Goal: Task Accomplishment & Management: Use online tool/utility

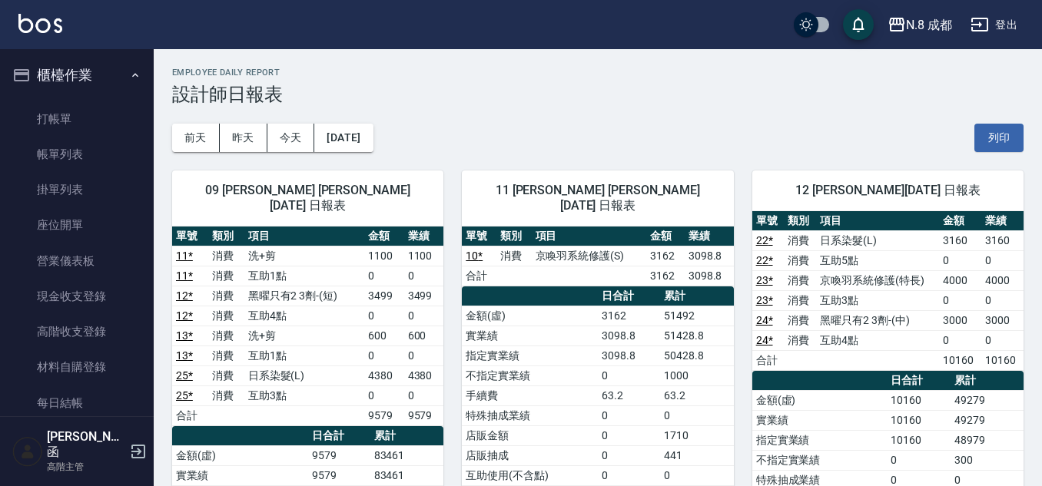
scroll to position [769, 0]
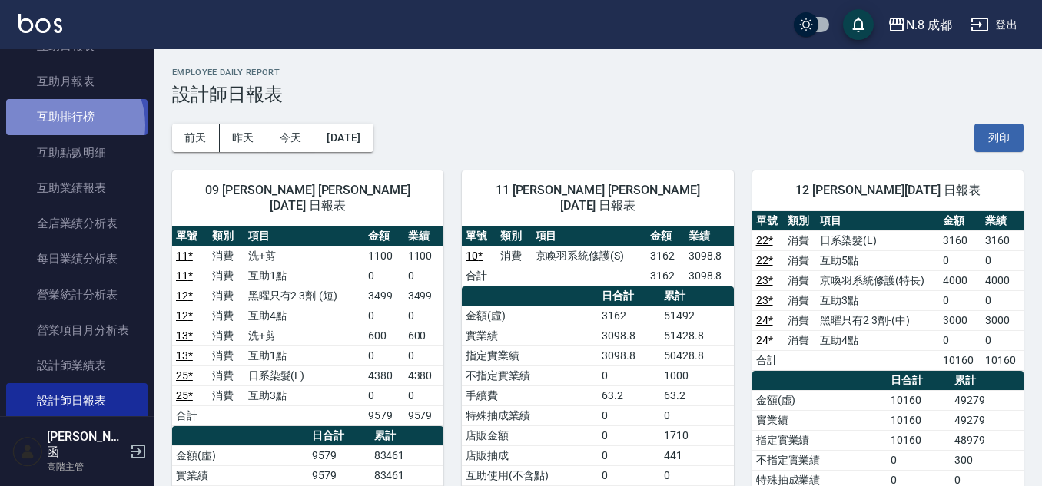
click at [62, 125] on link "互助排行榜" at bounding box center [76, 116] width 141 height 35
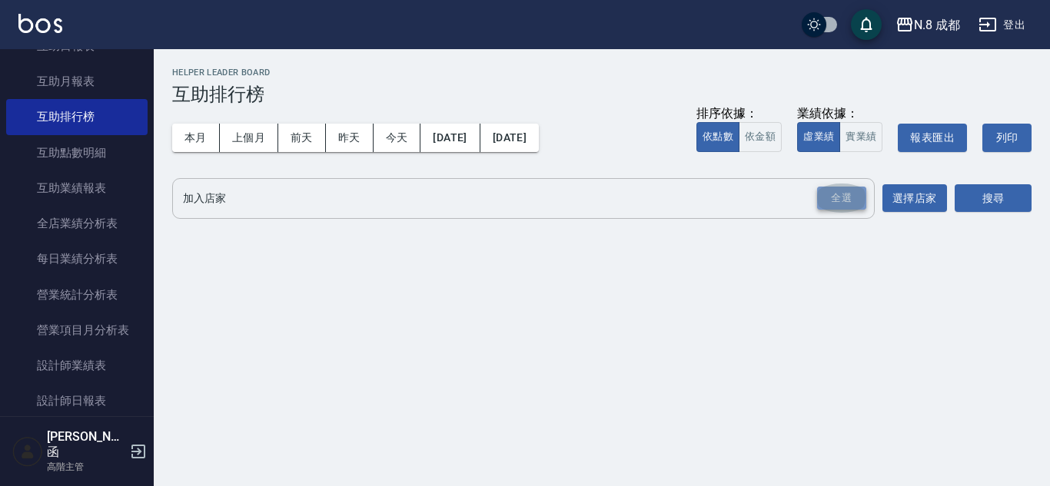
click at [850, 204] on div "全選" at bounding box center [841, 199] width 49 height 24
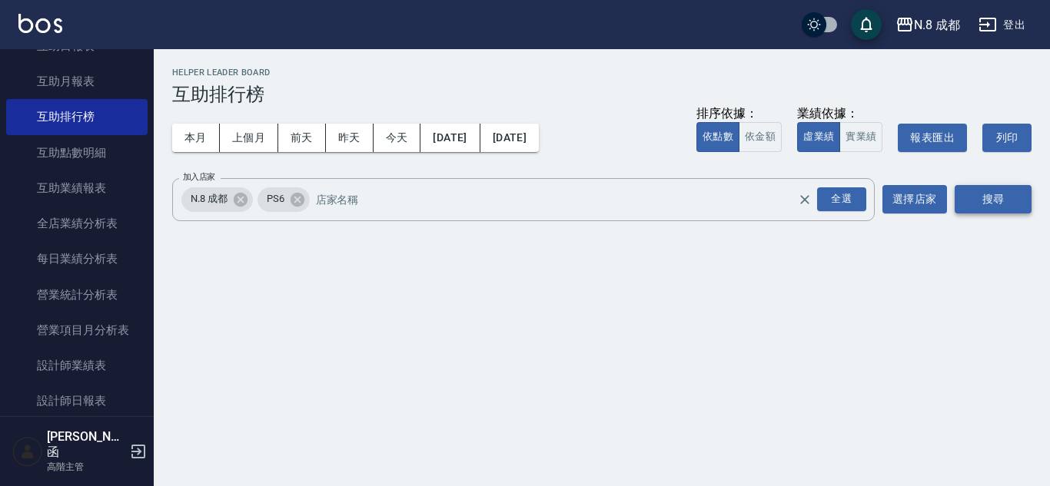
click at [1011, 194] on button "搜尋" at bounding box center [993, 199] width 77 height 28
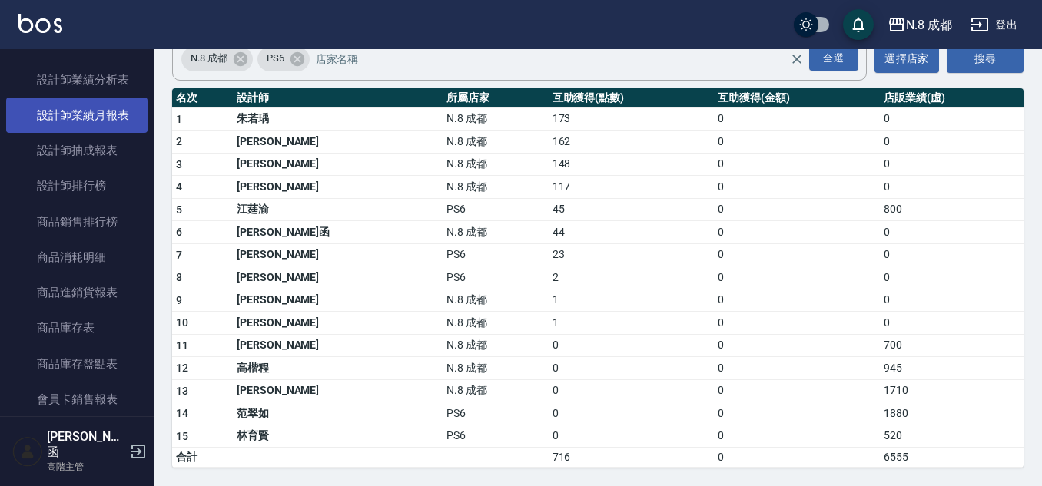
scroll to position [1153, 0]
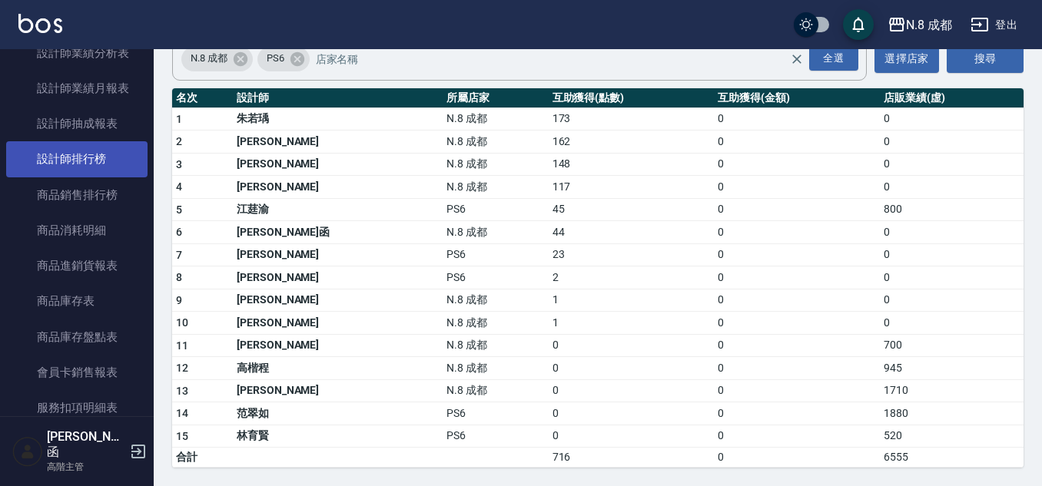
click at [101, 158] on link "設計師排行榜" at bounding box center [76, 158] width 141 height 35
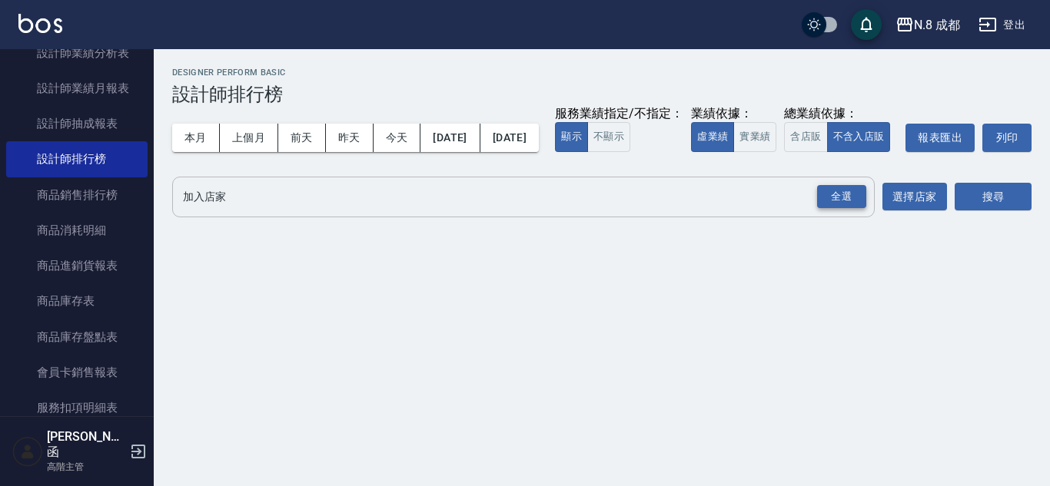
click at [839, 209] on div "全選" at bounding box center [841, 197] width 49 height 24
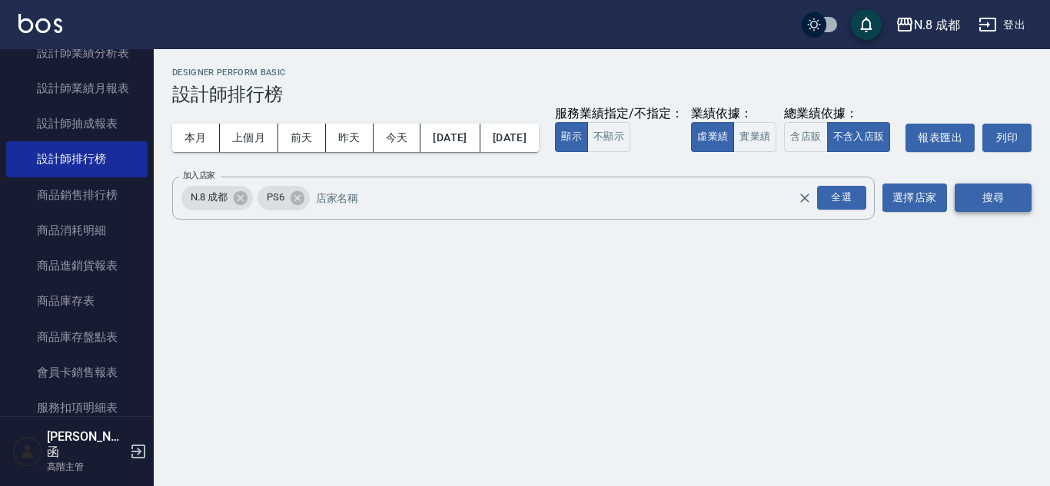
click at [1029, 212] on button "搜尋" at bounding box center [993, 198] width 77 height 28
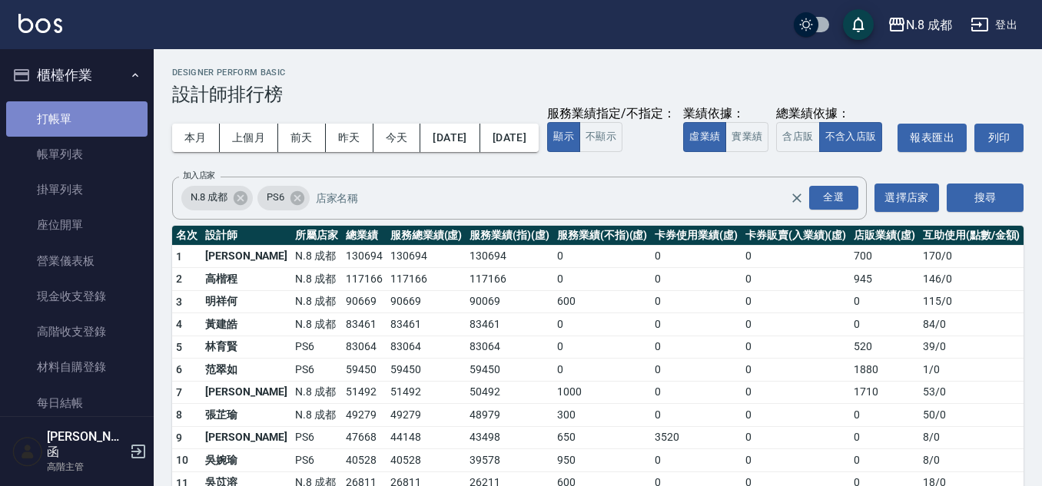
click at [86, 112] on link "打帳單" at bounding box center [76, 118] width 141 height 35
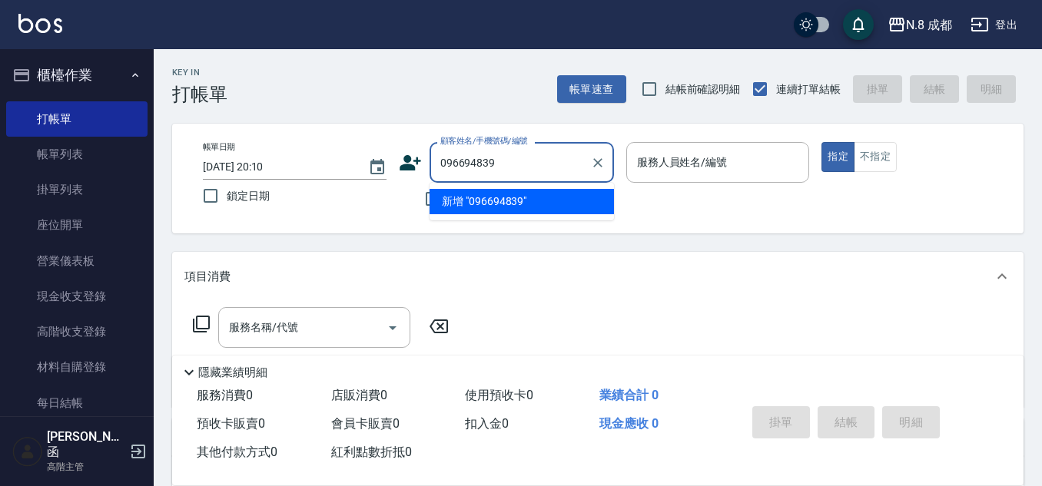
type input "0966948390"
drag, startPoint x: 533, startPoint y: 166, endPoint x: 403, endPoint y: 167, distance: 129.9
click at [403, 167] on div "顧客姓名/手機號碼/編號 0966948390 顧客姓名/手機號碼/編號" at bounding box center [506, 162] width 215 height 41
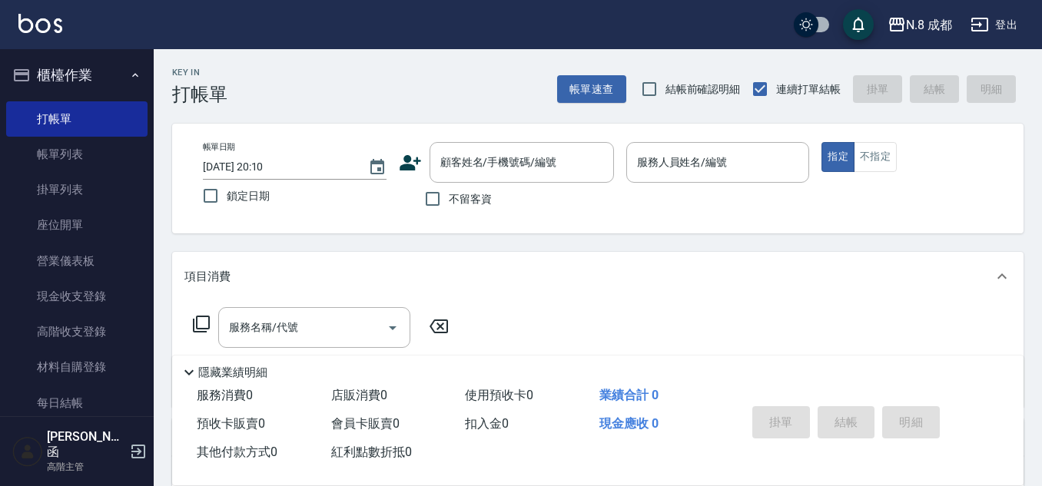
click at [408, 164] on icon at bounding box center [411, 162] width 22 height 15
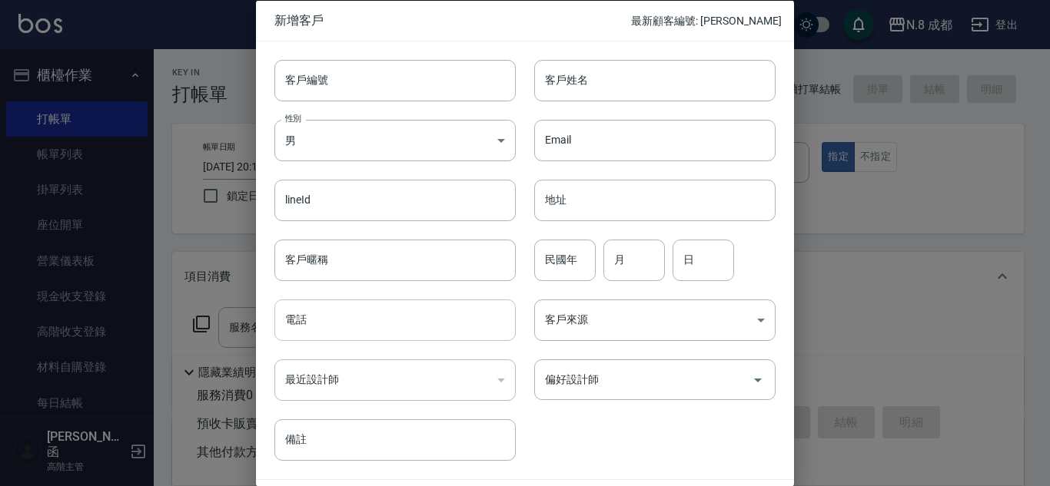
drag, startPoint x: 327, startPoint y: 327, endPoint x: 357, endPoint y: 303, distance: 38.9
click at [327, 327] on input "電話" at bounding box center [394, 321] width 241 height 42
paste input "0966948390"
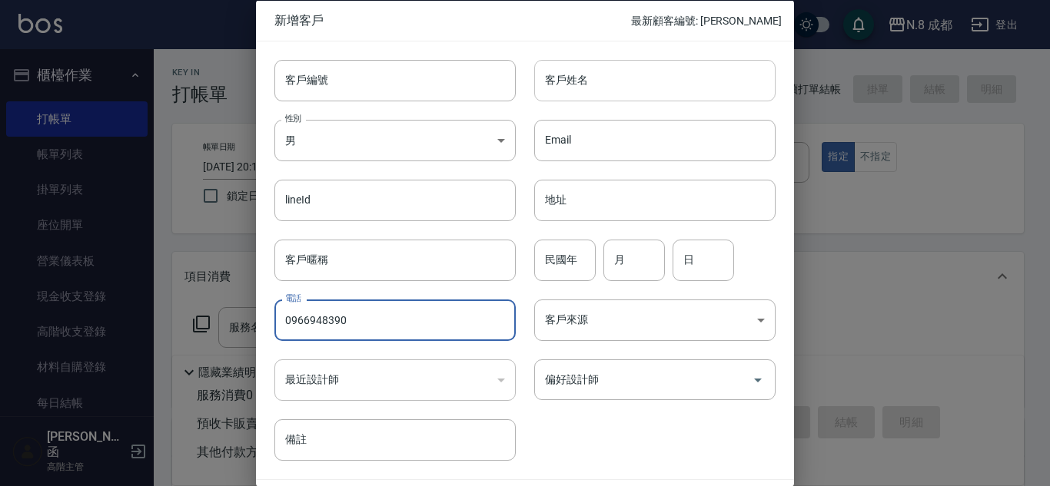
type input "0966948390"
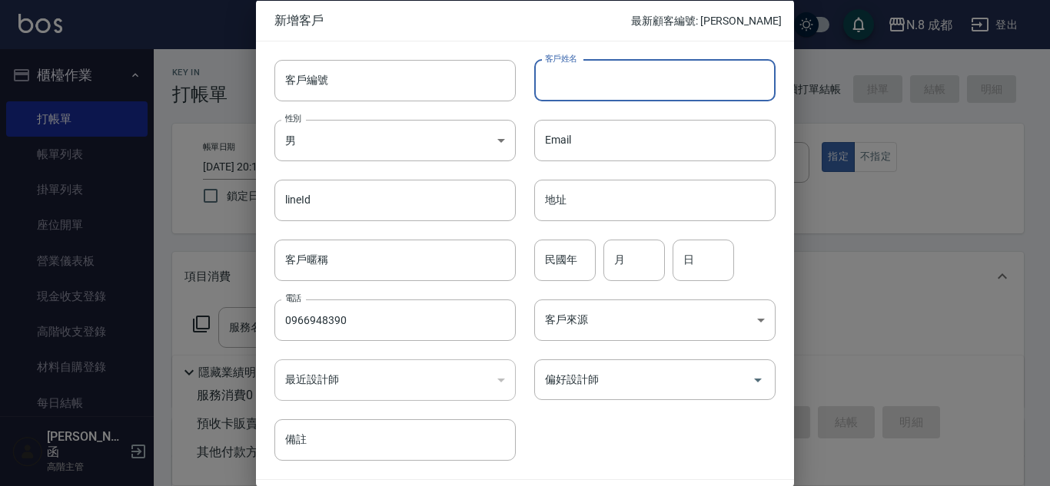
click at [598, 78] on input "客戶姓名" at bounding box center [654, 80] width 241 height 42
type input "[PERSON_NAME]"
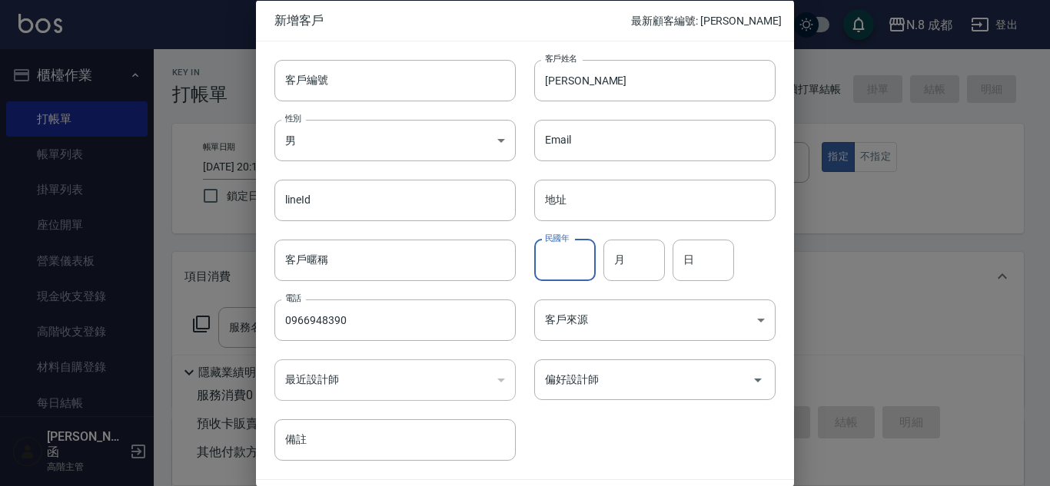
click at [546, 267] on input "民國年" at bounding box center [564, 260] width 61 height 42
type input "86"
click at [625, 267] on input "月" at bounding box center [633, 260] width 61 height 42
type input "12"
click at [708, 269] on input "日" at bounding box center [702, 260] width 61 height 42
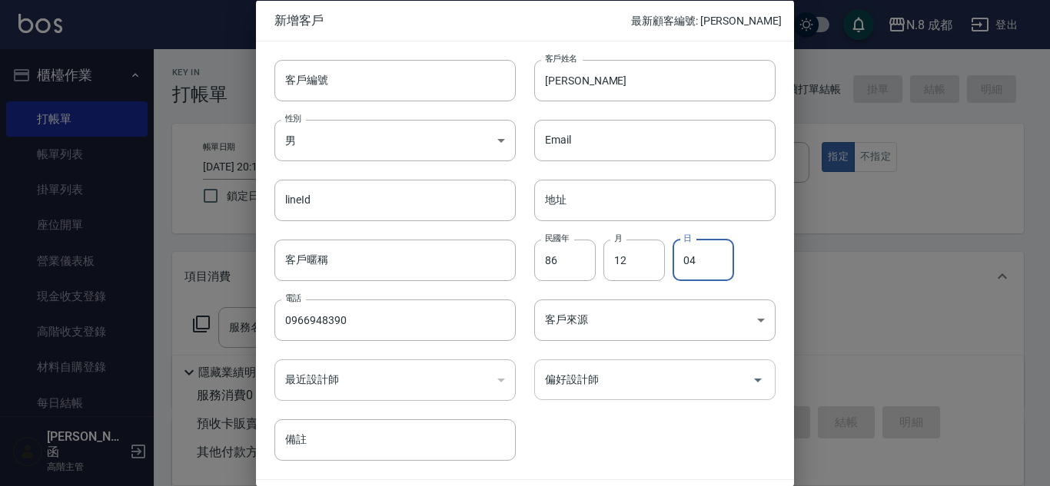
type input "04"
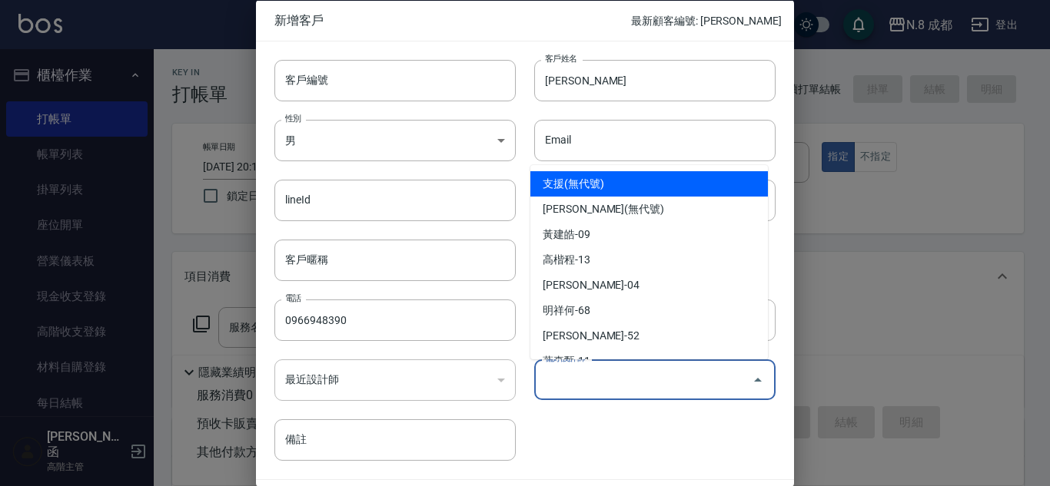
click at [637, 383] on input "偏好設計師" at bounding box center [643, 380] width 204 height 27
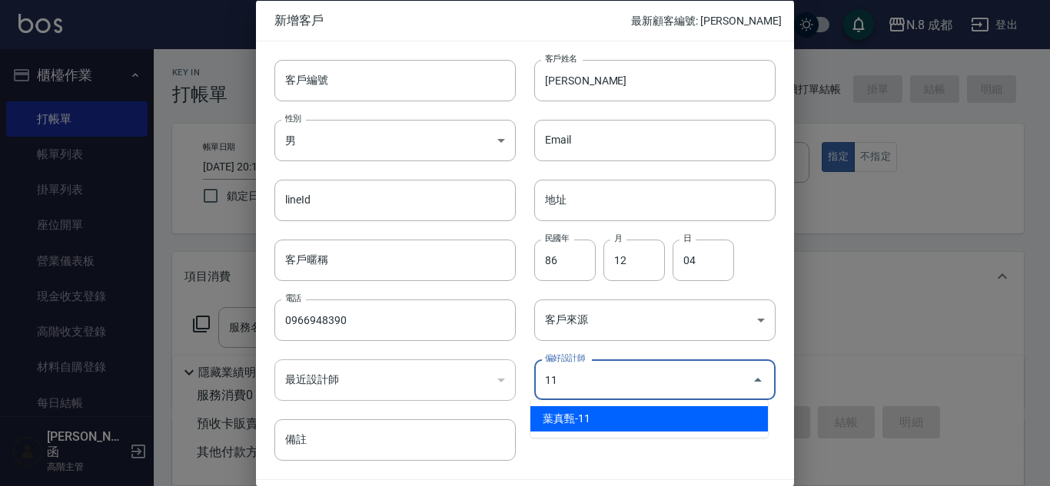
click at [609, 420] on li "葉真甄-11" at bounding box center [648, 419] width 237 height 25
type input "[PERSON_NAME]"
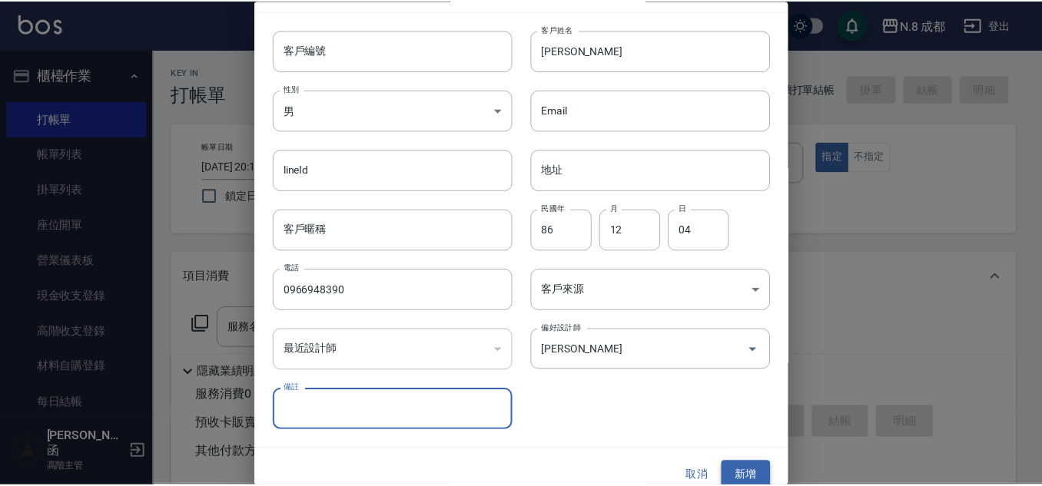
scroll to position [46, 0]
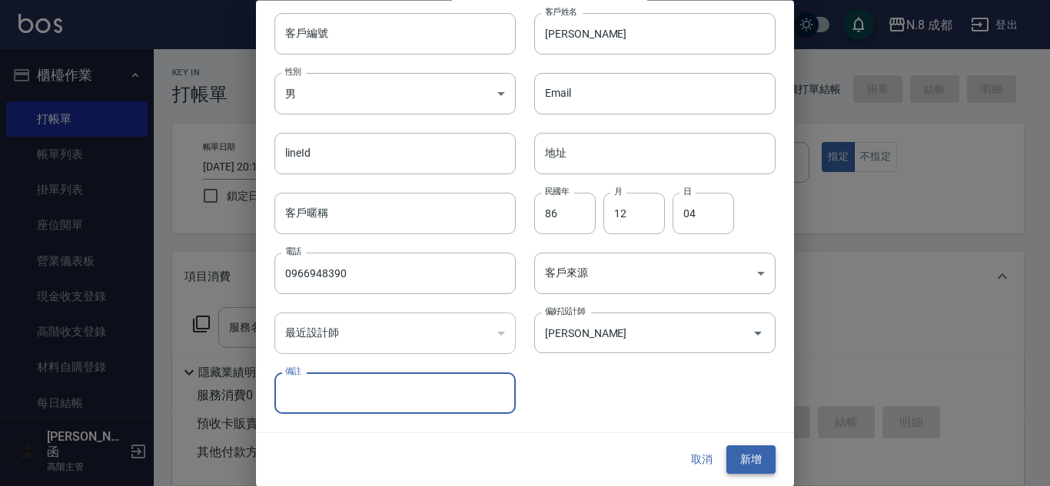
drag, startPoint x: 742, startPoint y: 456, endPoint x: 655, endPoint y: 323, distance: 159.2
click at [742, 455] on button "新增" at bounding box center [750, 461] width 49 height 28
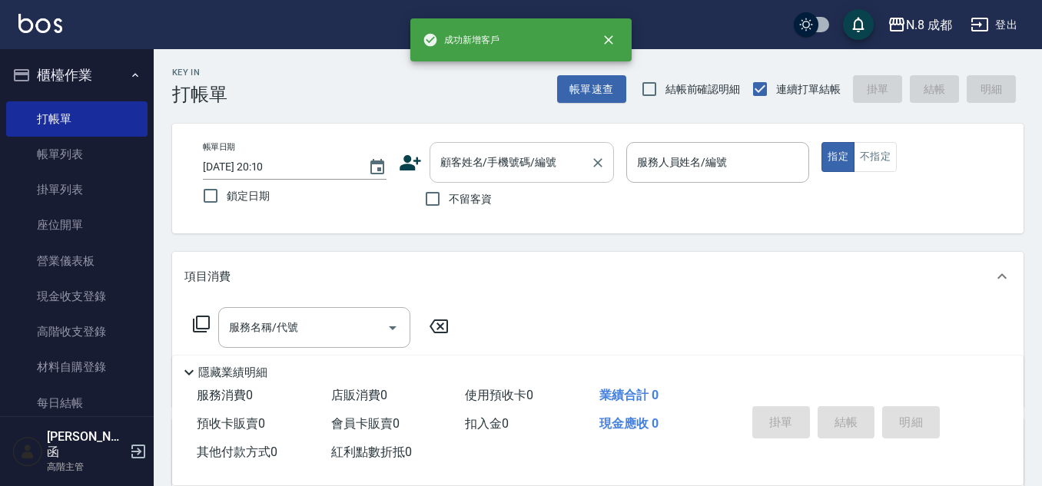
click at [512, 152] on input "顧客姓名/手機號碼/編號" at bounding box center [511, 162] width 148 height 27
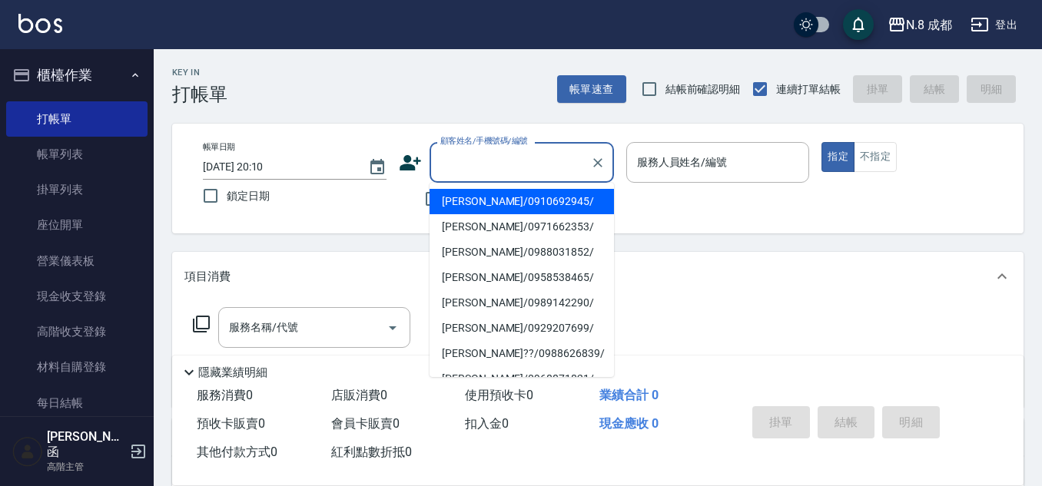
paste input "0966948390"
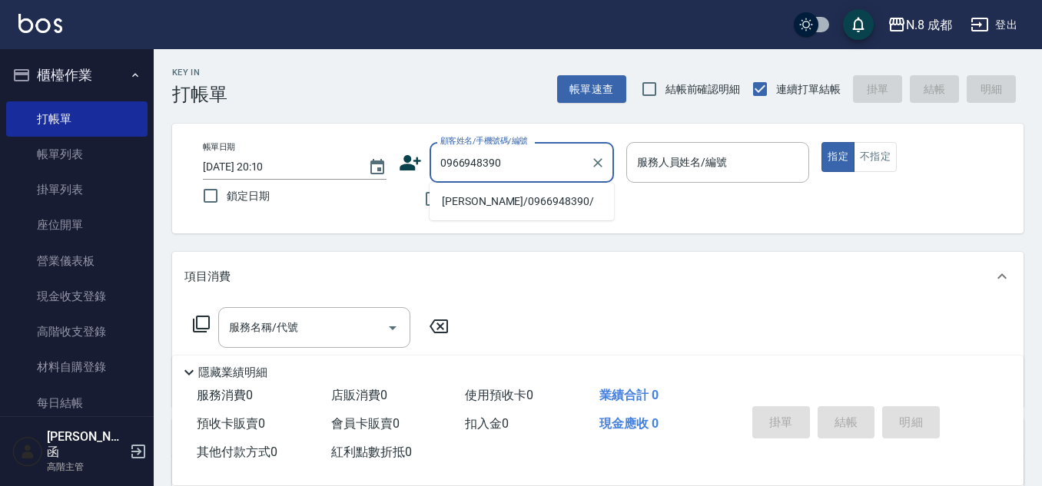
click at [466, 200] on li "[PERSON_NAME]/0966948390/" at bounding box center [522, 201] width 184 height 25
type input "[PERSON_NAME]/0966948390/"
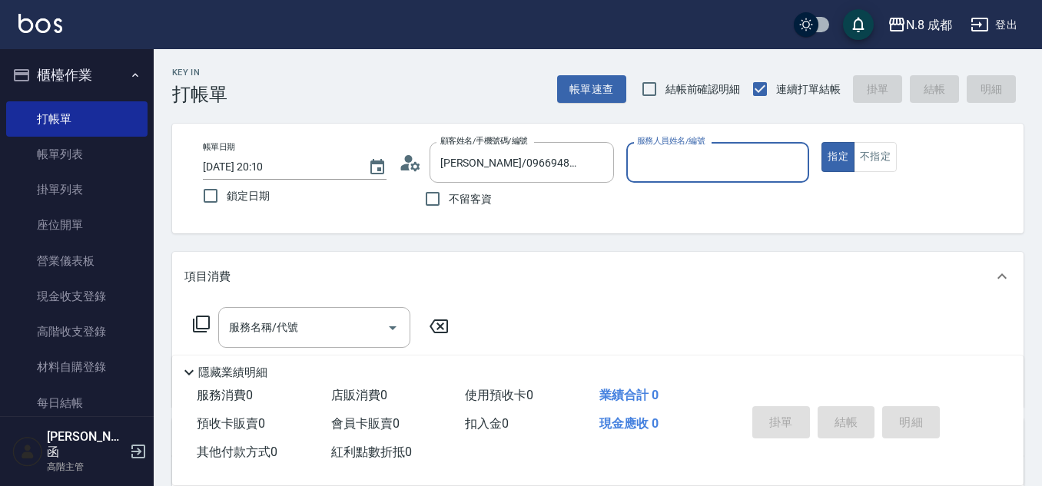
type input "葉真甄-11"
click at [286, 328] on input "服務名稱/代號" at bounding box center [302, 327] width 155 height 27
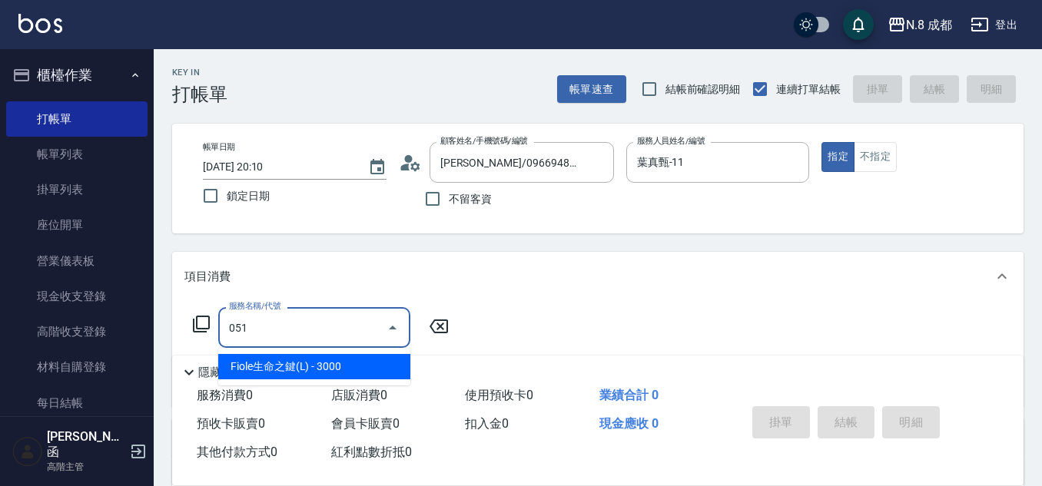
click at [297, 367] on span "Fiole生命之鍵(L) - 3000" at bounding box center [314, 366] width 192 height 25
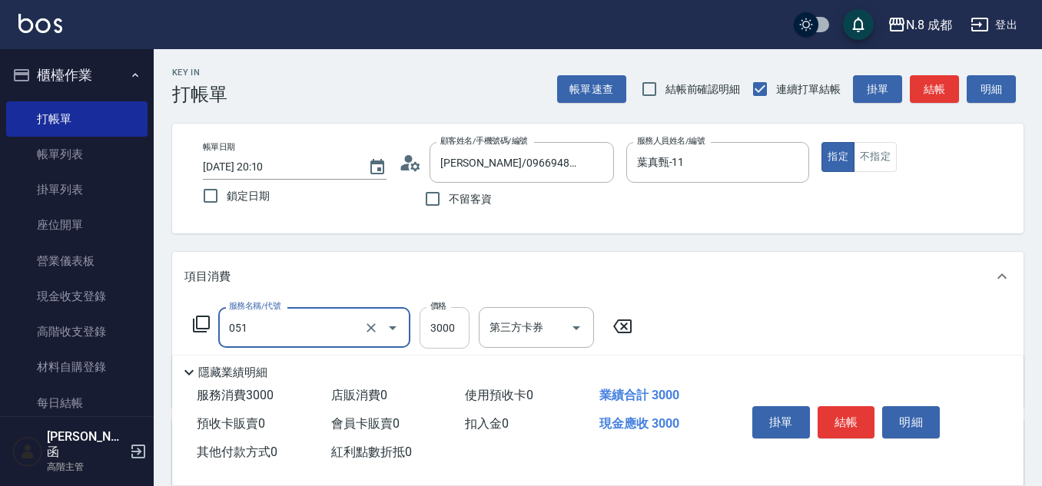
type input "Fiole生命之鍵(L)(051)"
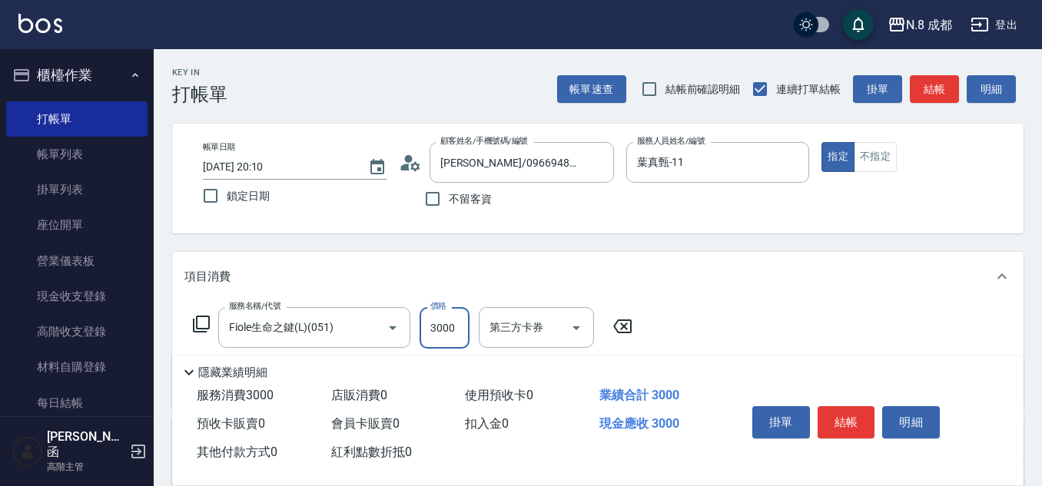
click at [453, 332] on input "3000" at bounding box center [445, 328] width 50 height 42
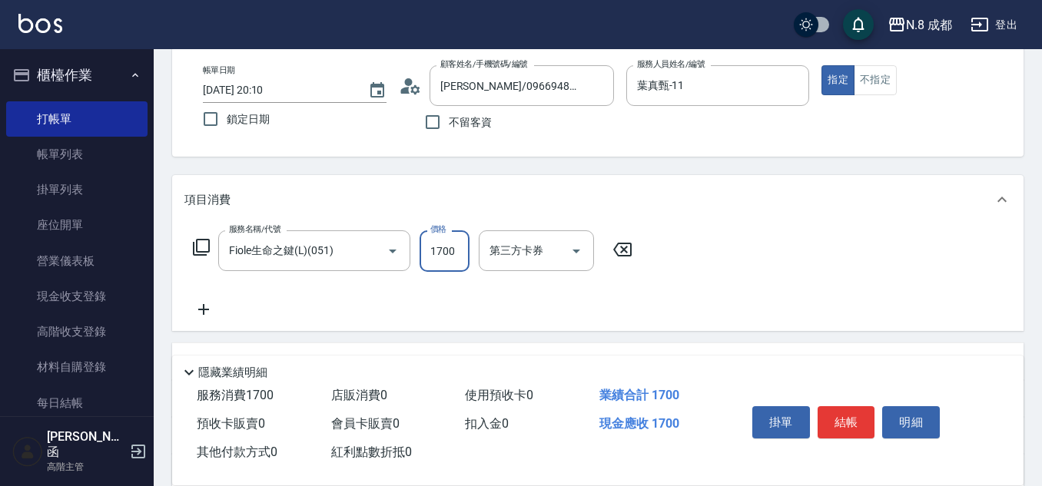
type input "1700"
click at [212, 305] on icon at bounding box center [203, 310] width 38 height 18
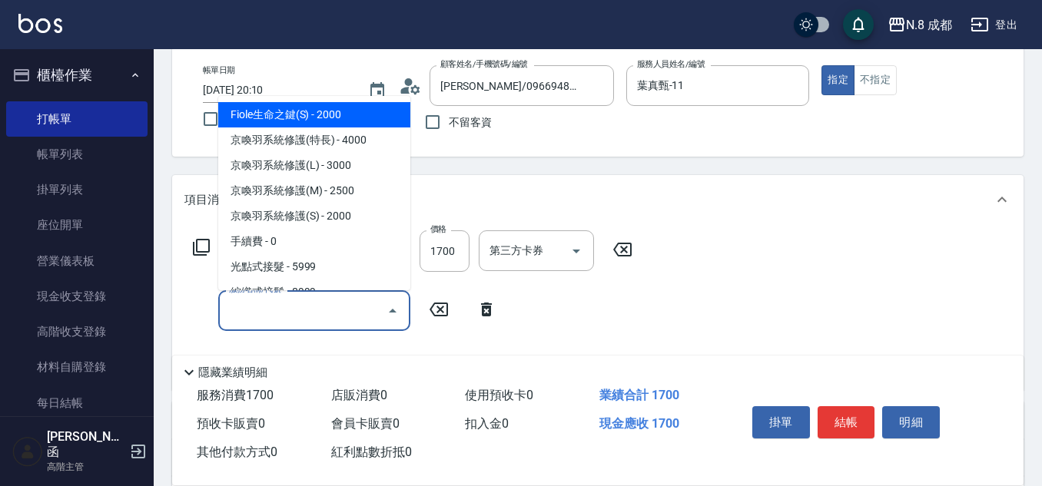
click at [246, 317] on input "服務名稱/代號" at bounding box center [302, 310] width 155 height 27
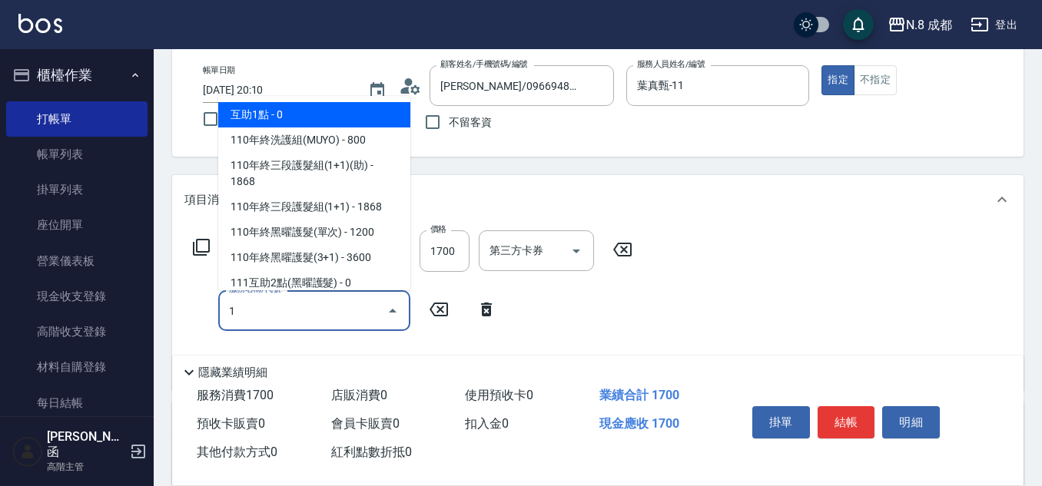
click at [275, 112] on span "互助1點 - 0" at bounding box center [314, 114] width 192 height 25
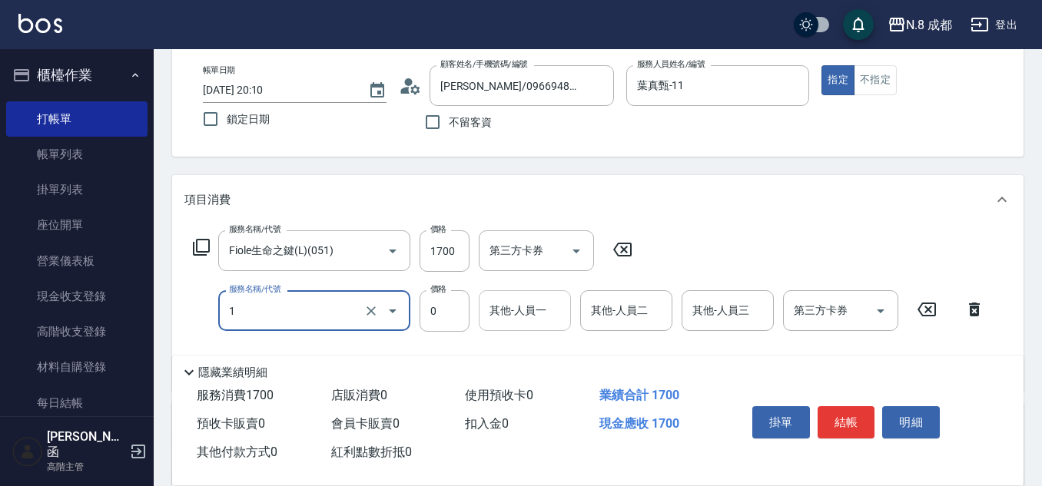
type input "互助1點(1)"
click at [524, 315] on input "0" at bounding box center [525, 310] width 78 height 27
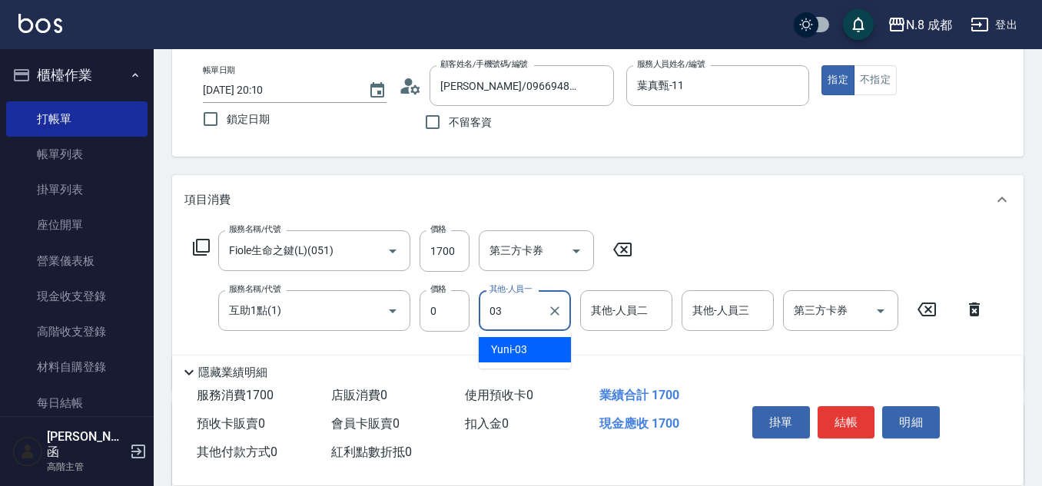
click at [527, 347] on div "Yuni -03" at bounding box center [525, 349] width 92 height 25
type input "Yuni-03"
click at [847, 424] on button "結帳" at bounding box center [847, 423] width 58 height 32
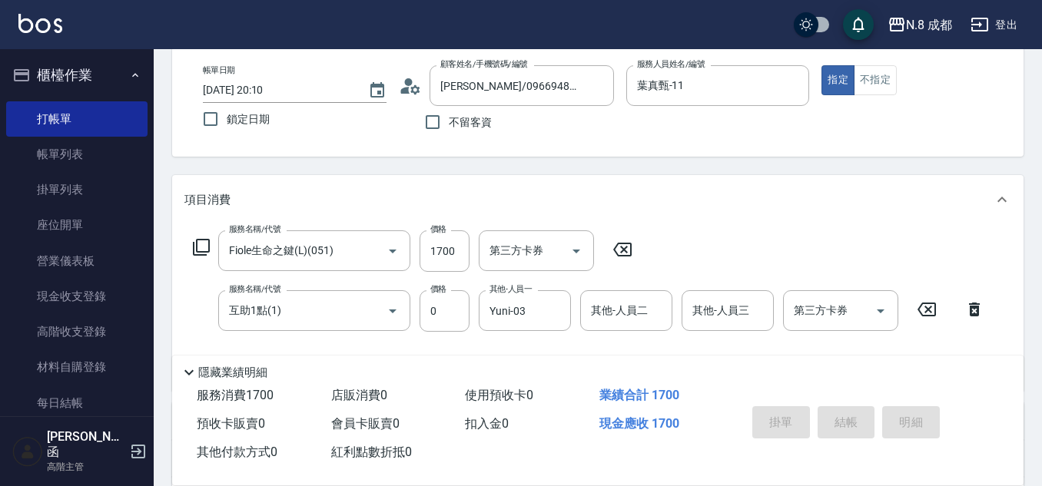
type input "2025/09/15 20:24"
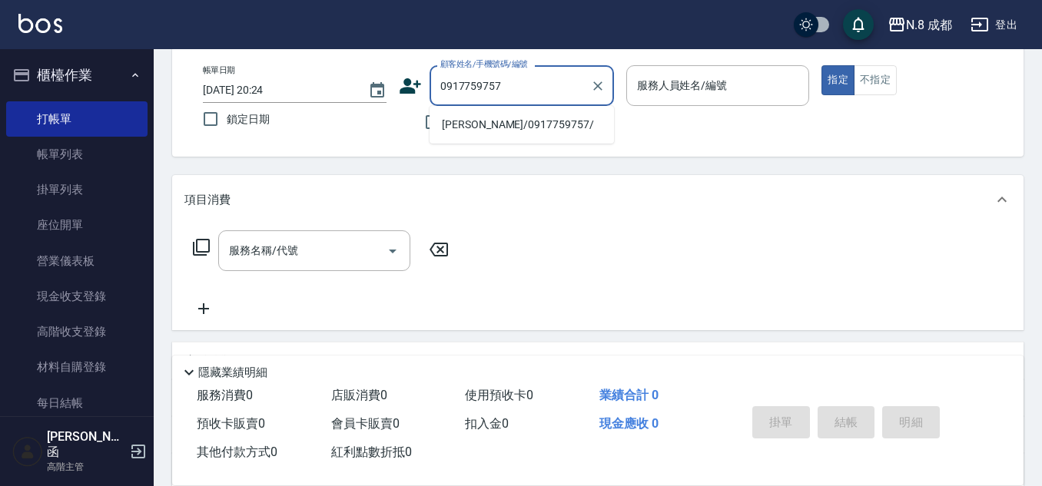
click at [511, 126] on li "[PERSON_NAME]/0917759757/" at bounding box center [522, 124] width 184 height 25
type input "[PERSON_NAME]/0917759757/"
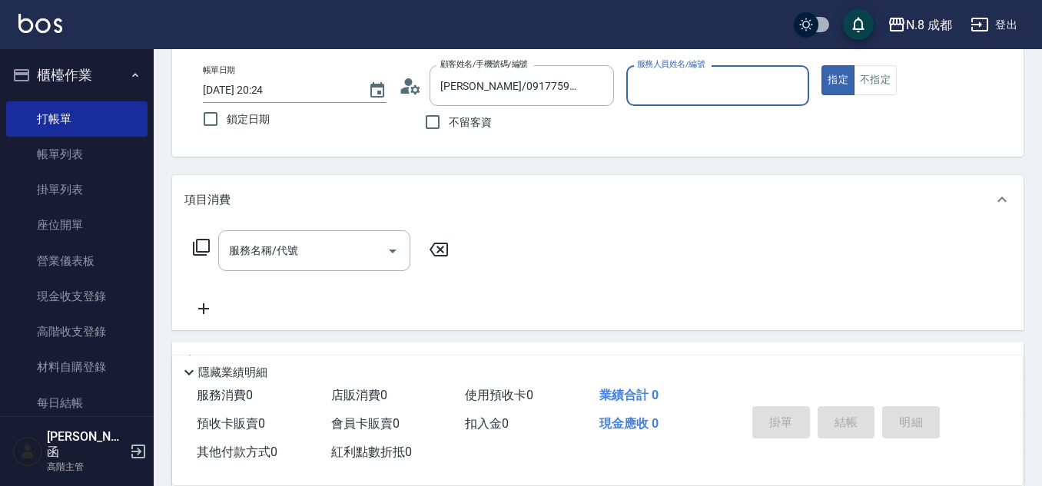
type input "葉真甄-11"
click at [287, 254] on input "服務名稱/代號" at bounding box center [302, 250] width 155 height 27
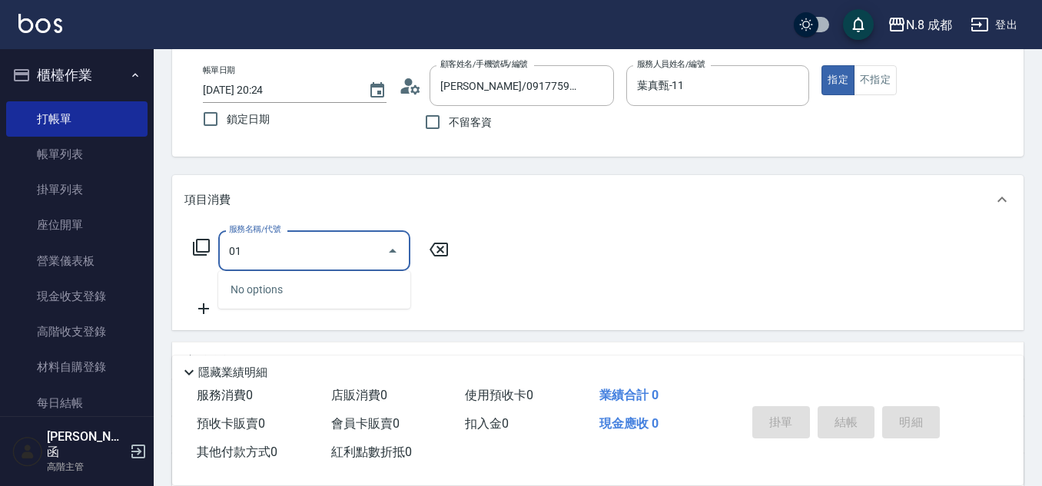
drag, startPoint x: 281, startPoint y: 254, endPoint x: 203, endPoint y: 252, distance: 78.4
click at [203, 252] on div "服務名稱/代號 01 服務名稱/代號" at bounding box center [321, 251] width 274 height 41
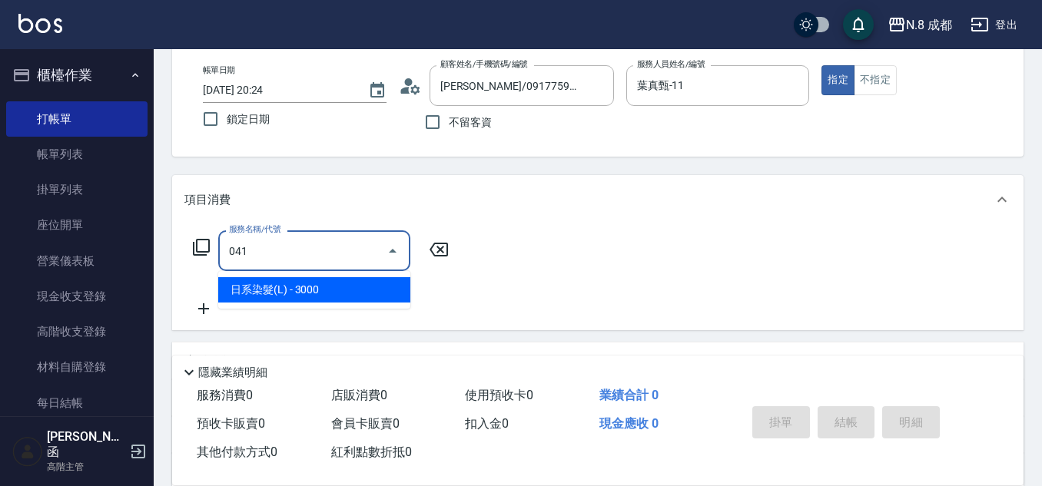
drag, startPoint x: 278, startPoint y: 287, endPoint x: 429, endPoint y: 274, distance: 151.1
click at [279, 285] on span "日系染髮(L) - 3000" at bounding box center [314, 289] width 192 height 25
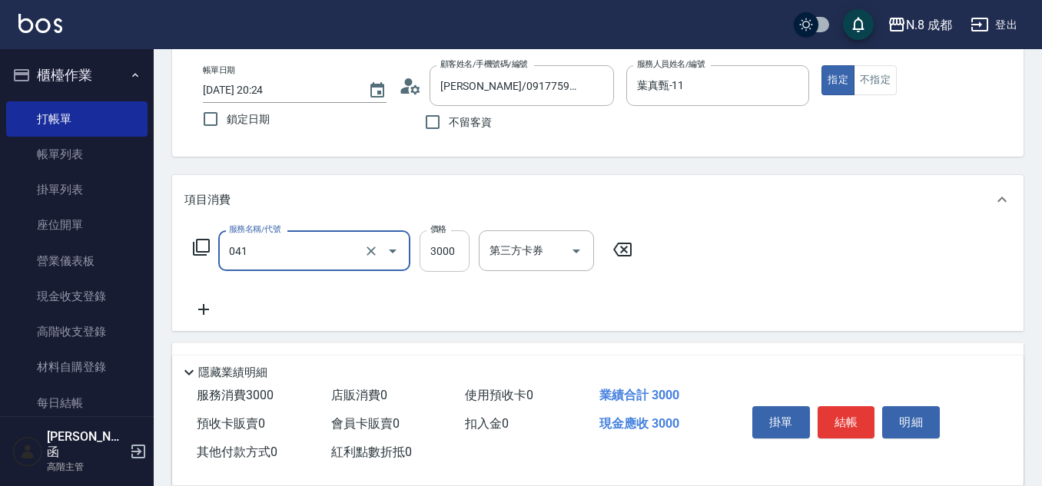
type input "日系染髮(L)(041)"
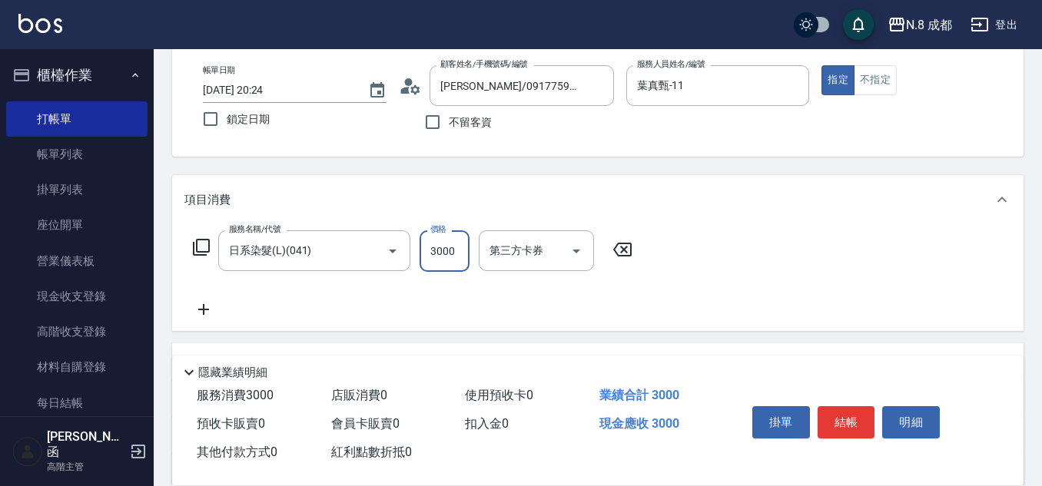
click at [447, 248] on input "3000" at bounding box center [445, 252] width 50 height 42
drag, startPoint x: 448, startPoint y: 248, endPoint x: 430, endPoint y: 247, distance: 18.5
click at [430, 247] on input "1" at bounding box center [445, 252] width 50 height 42
type input "2100"
click at [203, 310] on icon at bounding box center [203, 309] width 11 height 11
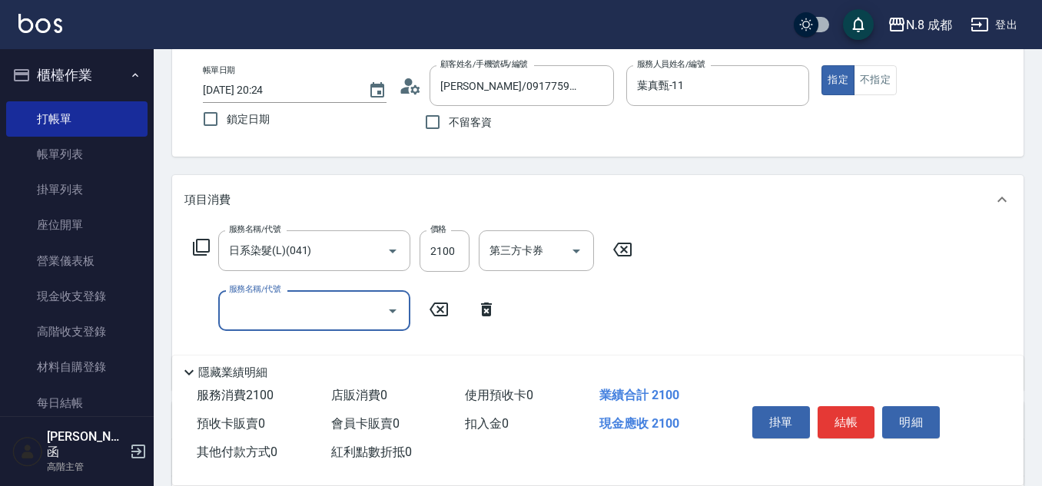
click at [271, 317] on input "服務名稱/代號" at bounding box center [302, 310] width 155 height 27
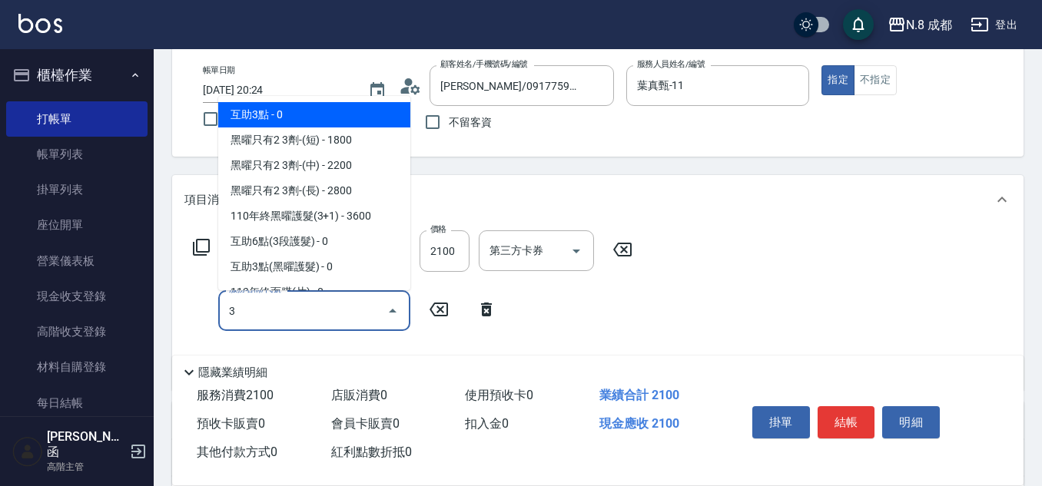
click at [294, 98] on ul "互助3點 - 0 黑曜只有2 3劑-(短) - 1800 黑曜只有2 3劑-(中) - 2200 黑曜只有2 3劑-(長) - 2800 110年終黑曜護髮(…" at bounding box center [314, 193] width 192 height 194
click at [297, 109] on span "互助3點 - 0" at bounding box center [314, 114] width 192 height 25
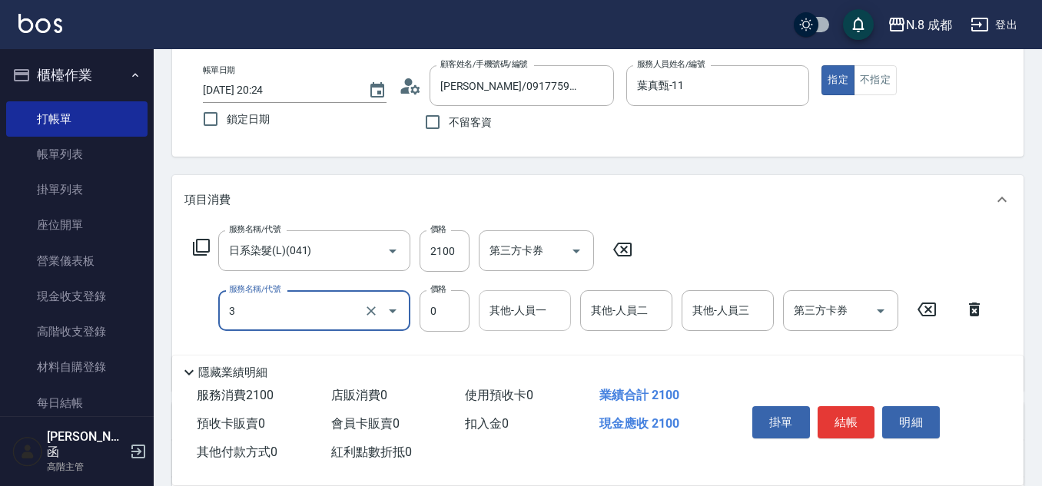
type input "互助3點(3)"
click at [527, 317] on input "其他-人員一" at bounding box center [525, 310] width 78 height 27
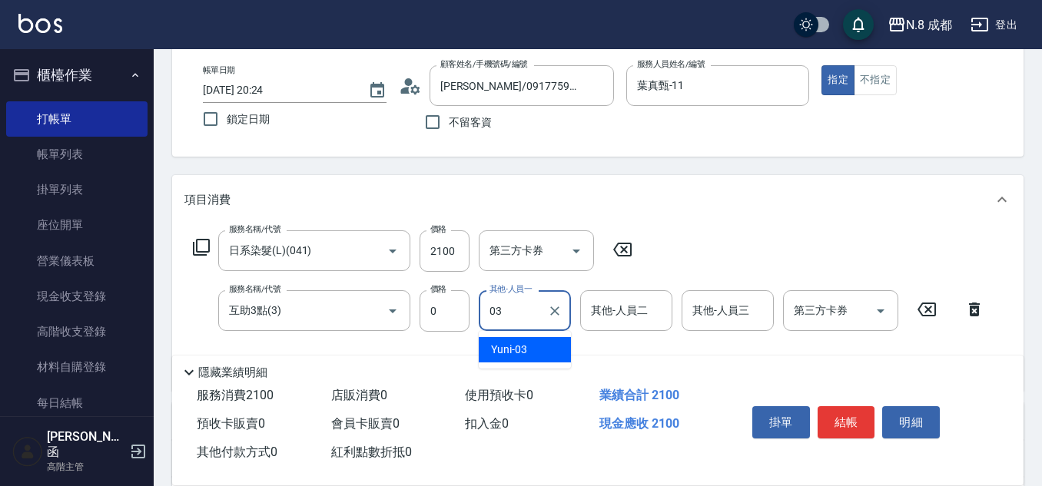
click at [526, 350] on span "Yuni -03" at bounding box center [509, 350] width 36 height 16
type input "Yuni-03"
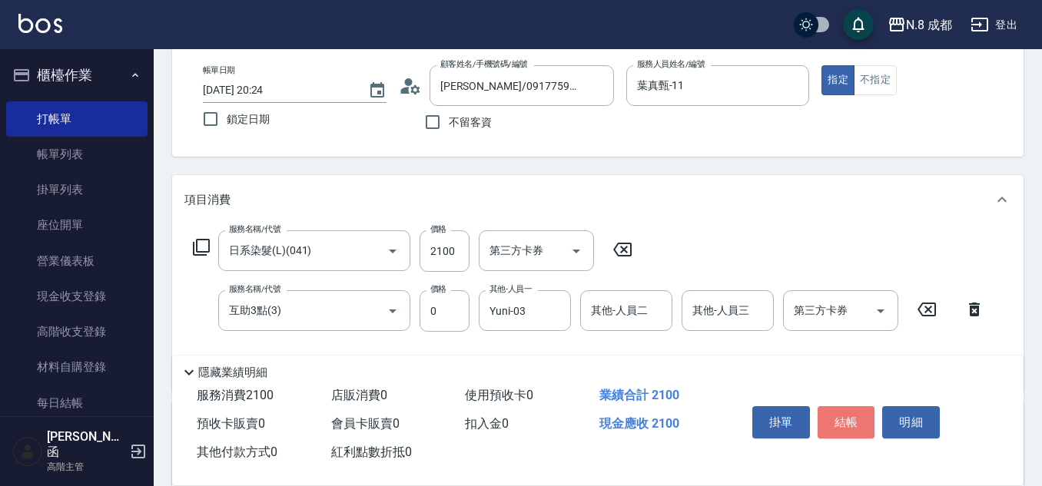
click at [873, 413] on button "結帳" at bounding box center [847, 423] width 58 height 32
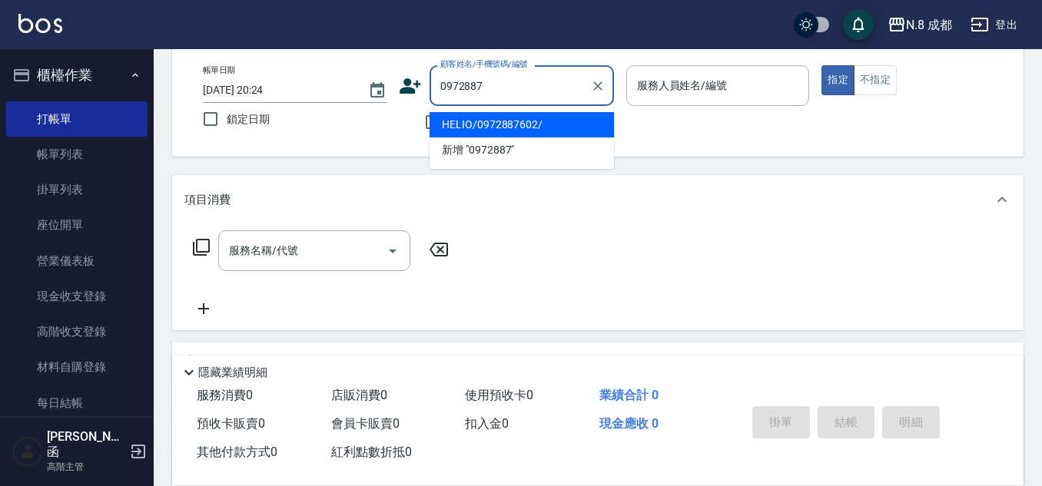
click at [532, 120] on li "HELIO/0972887602/" at bounding box center [522, 124] width 184 height 25
type input "HELIO/0972887602/"
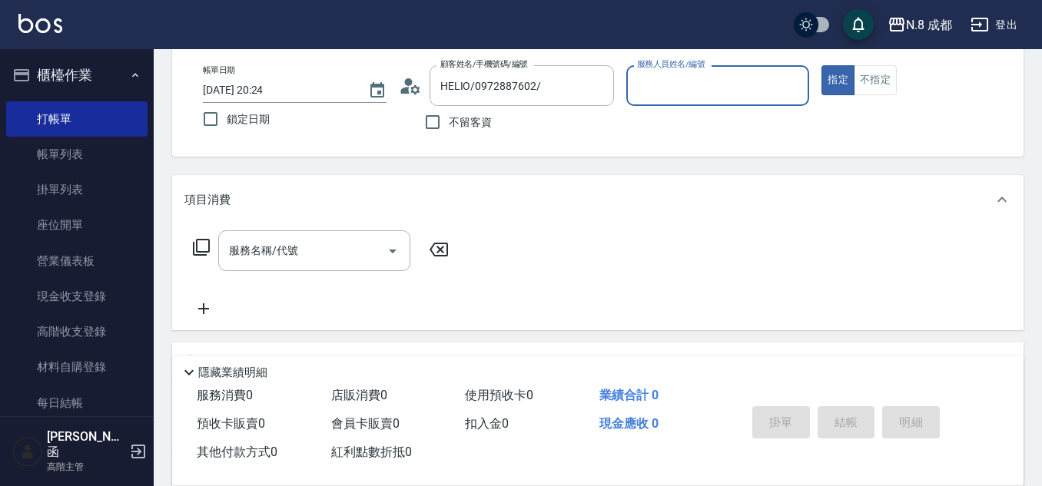
type input "黃建皓-09"
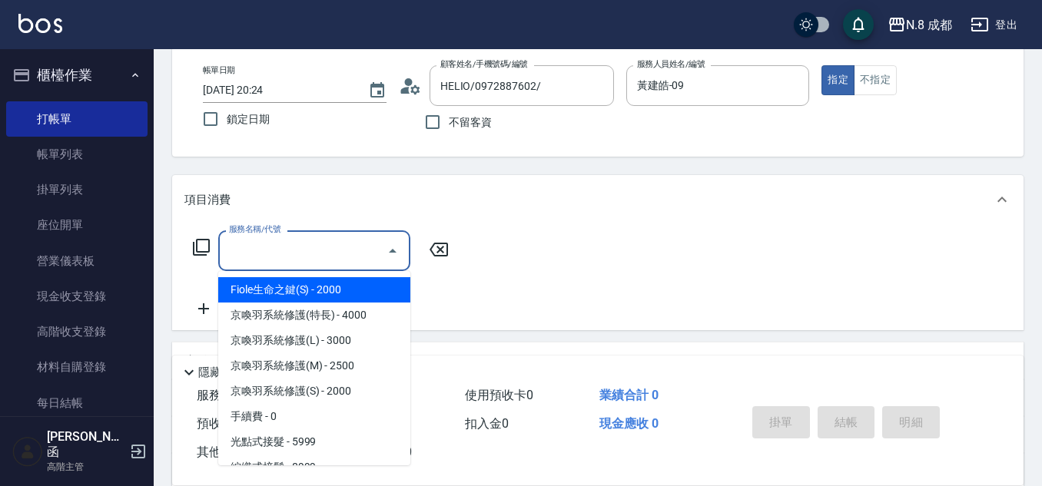
click at [297, 257] on input "服務名稱/代號" at bounding box center [302, 250] width 155 height 27
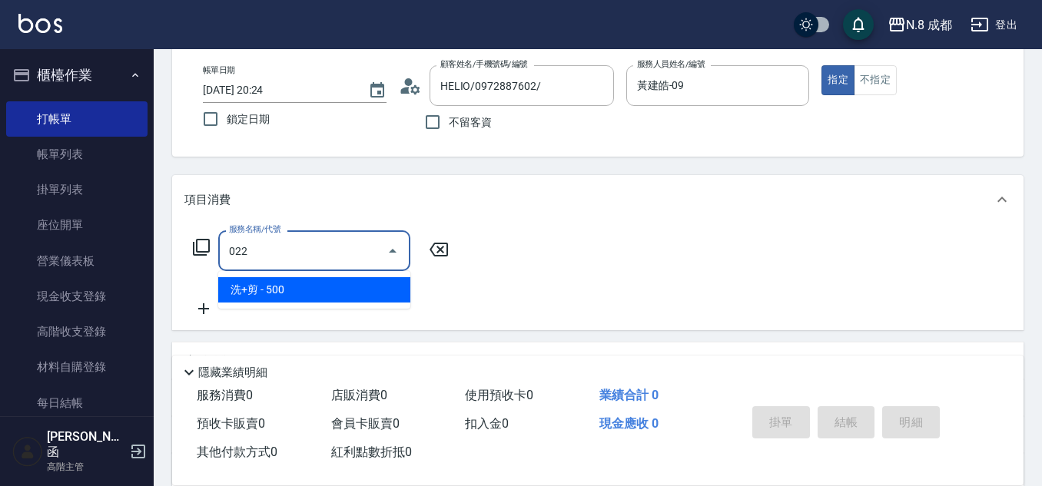
click at [310, 291] on span "洗+剪 - 500" at bounding box center [314, 289] width 192 height 25
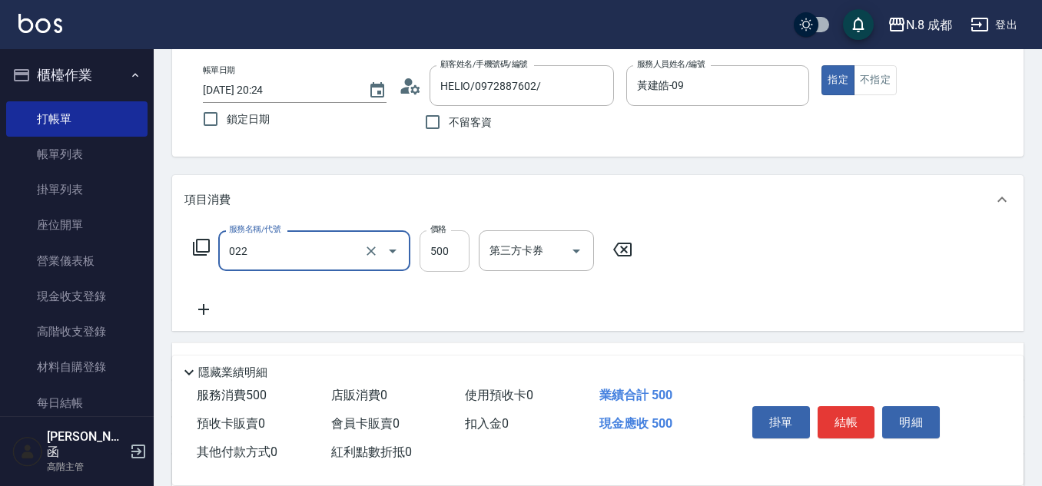
type input "洗+剪(022)"
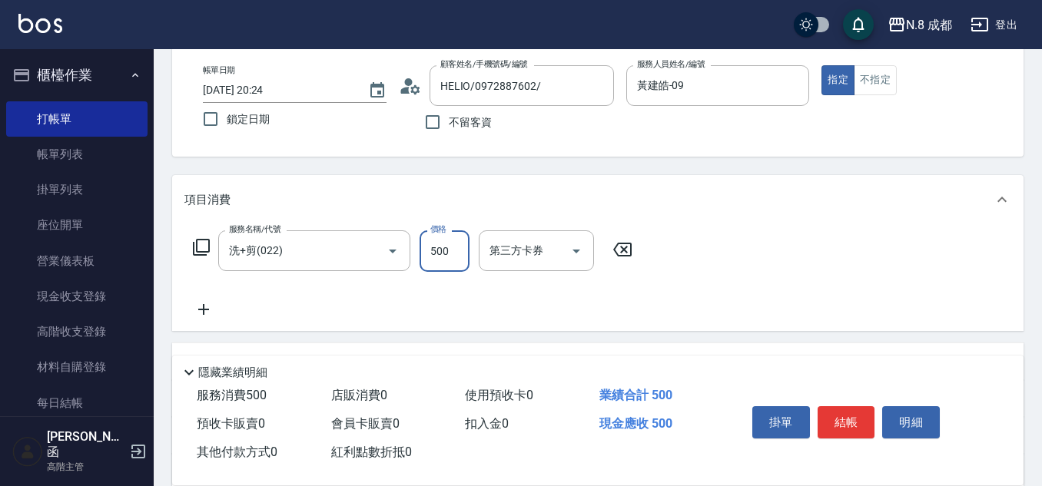
click at [450, 252] on input "500" at bounding box center [445, 252] width 50 height 42
type input "600"
click at [203, 317] on icon at bounding box center [203, 310] width 38 height 18
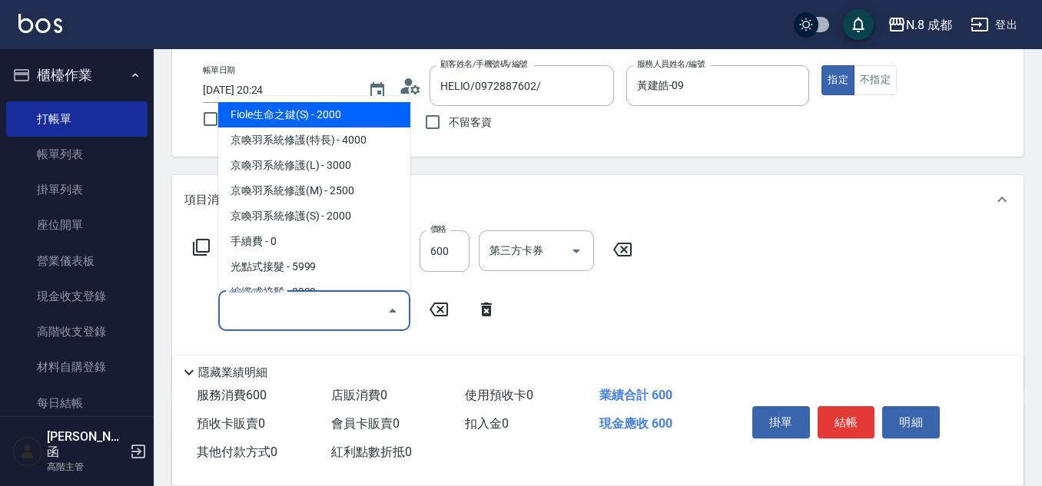
click at [245, 321] on input "服務名稱/代號" at bounding box center [302, 310] width 155 height 27
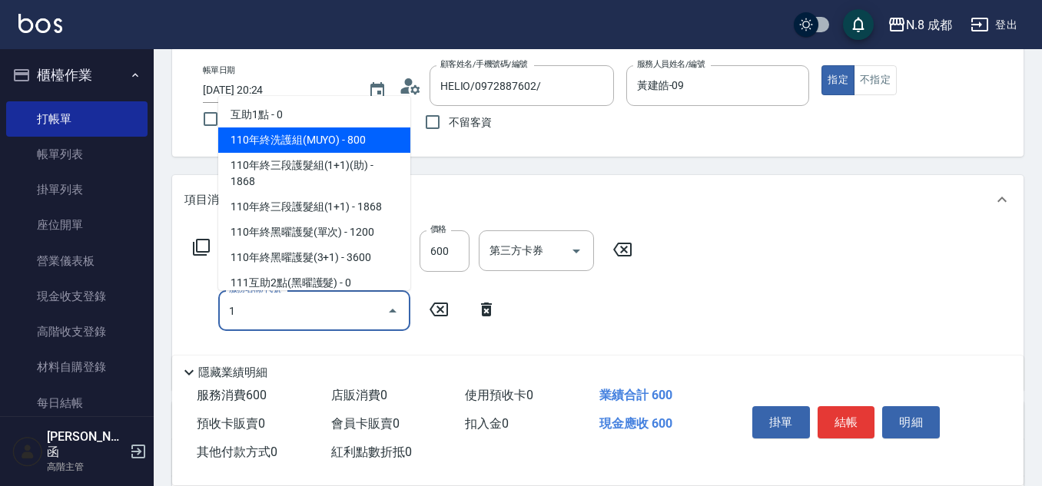
click at [311, 111] on span "互助1點 - 0" at bounding box center [314, 114] width 192 height 25
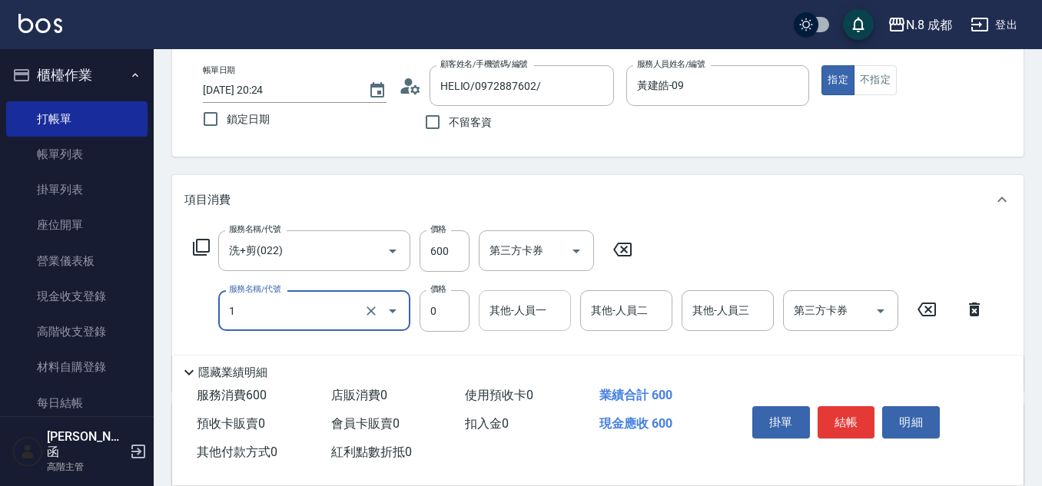
type input "互助1點(1)"
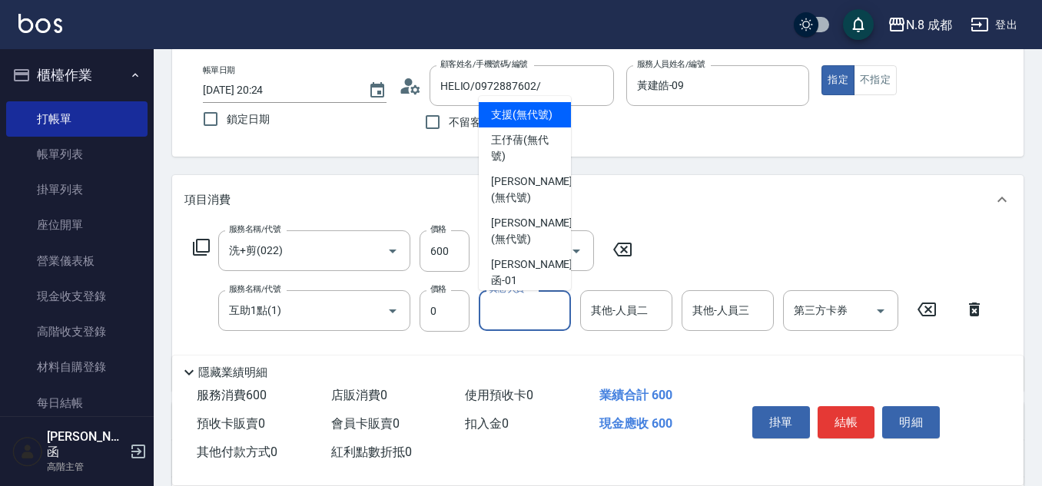
click at [527, 310] on input "其他-人員一" at bounding box center [525, 310] width 78 height 27
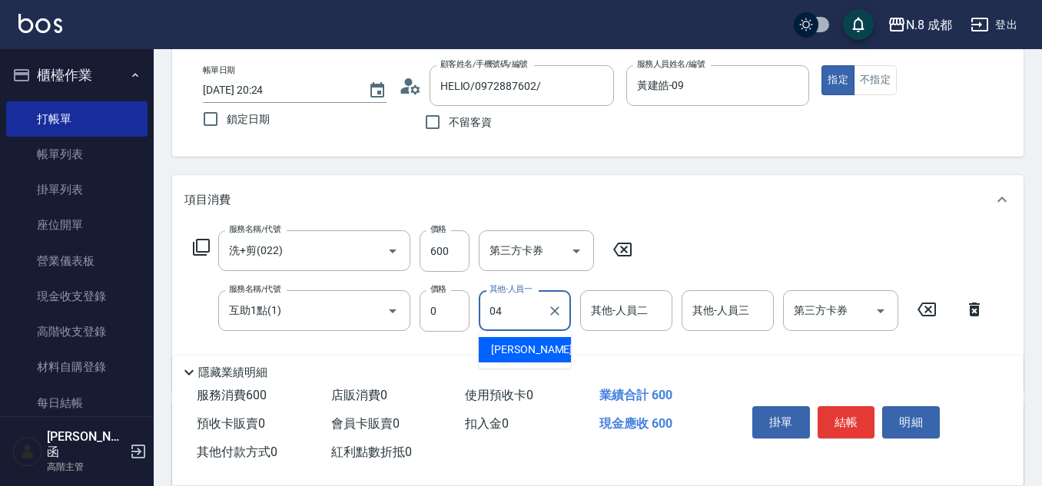
click at [535, 354] on span "林氏嬌玲 -04" at bounding box center [539, 350] width 97 height 16
type input "[PERSON_NAME]-04"
click at [842, 415] on button "結帳" at bounding box center [847, 423] width 58 height 32
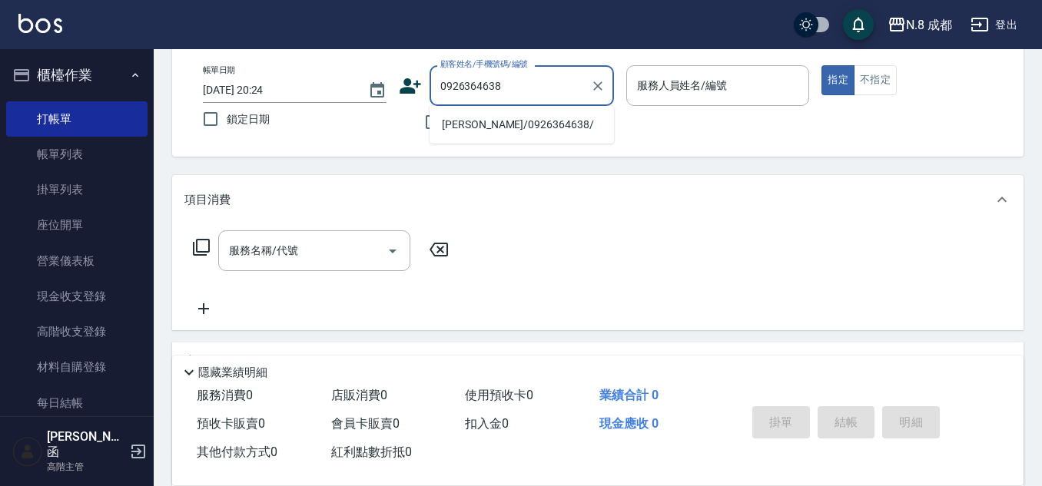
click at [547, 121] on li "[PERSON_NAME]/0926364638/" at bounding box center [522, 124] width 184 height 25
type input "[PERSON_NAME]/0926364638/"
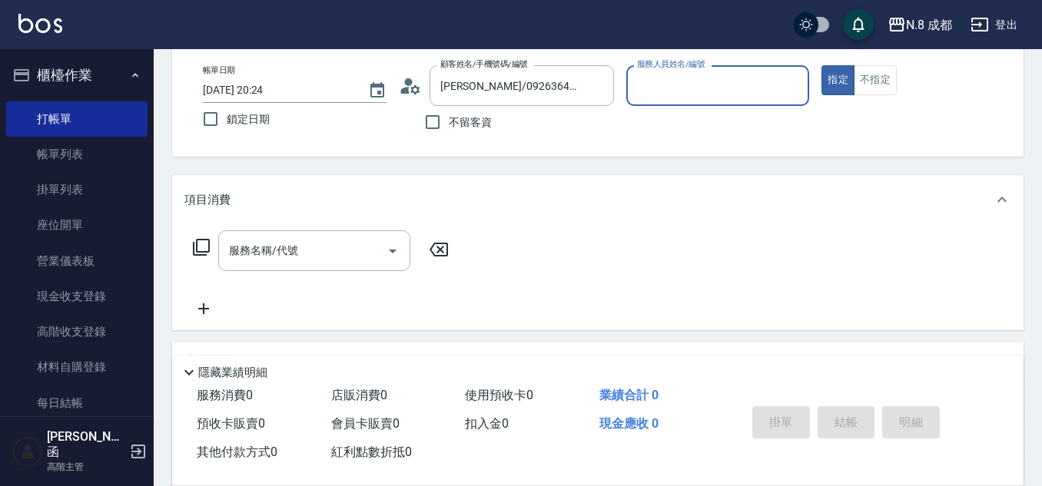
type input "黃建皓-09"
click at [269, 253] on input "服務名稱/代號" at bounding box center [302, 250] width 155 height 27
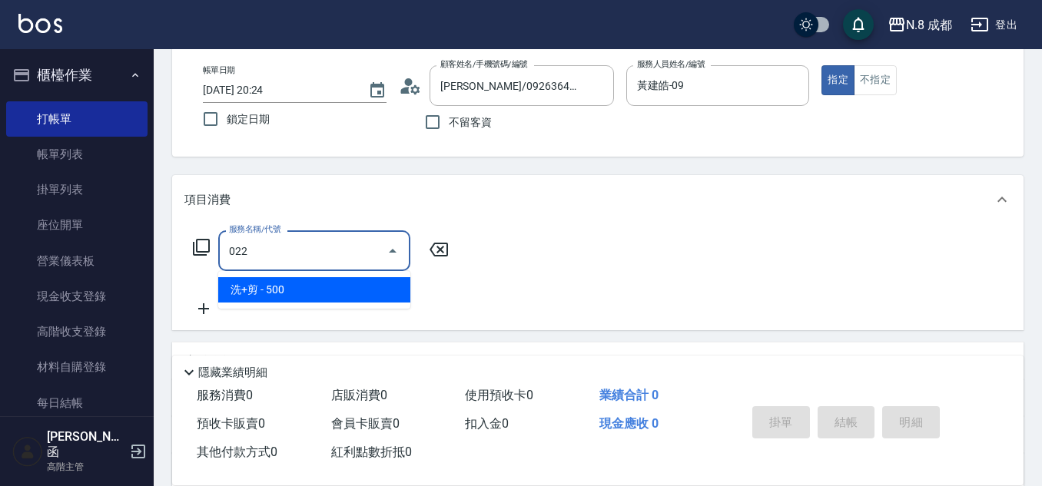
drag, startPoint x: 287, startPoint y: 292, endPoint x: 390, endPoint y: 294, distance: 103.0
click at [295, 292] on span "洗+剪 - 500" at bounding box center [314, 289] width 192 height 25
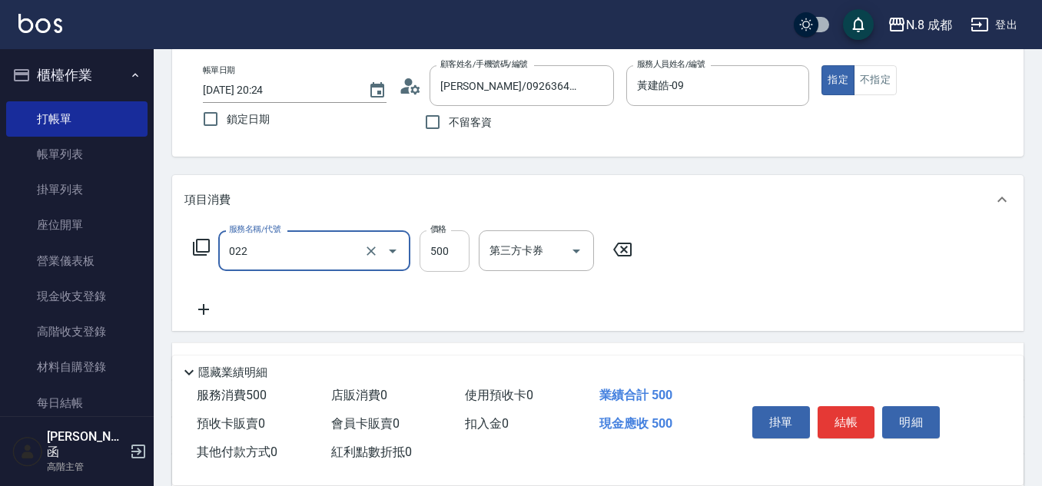
type input "洗+剪(022)"
click at [442, 247] on input "500" at bounding box center [445, 252] width 50 height 42
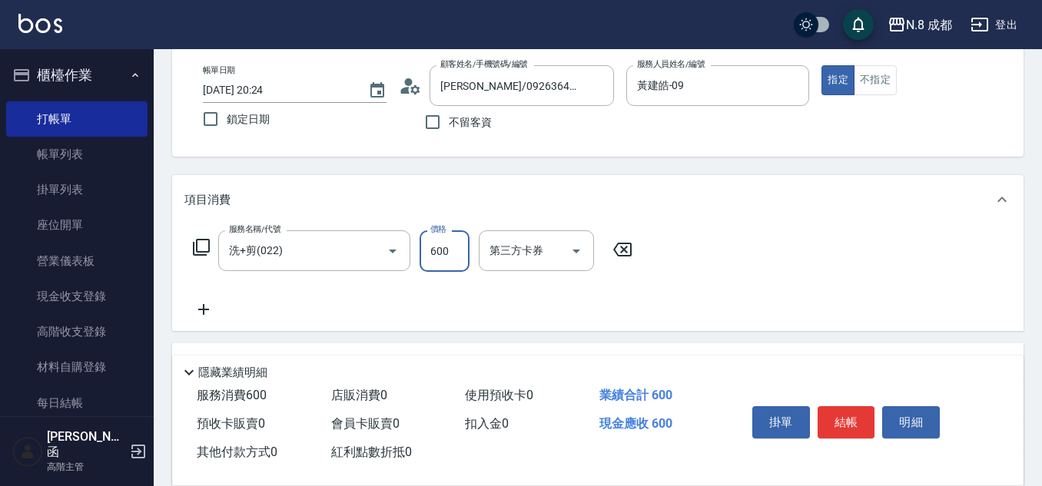
type input "600"
click at [211, 311] on icon at bounding box center [203, 310] width 38 height 18
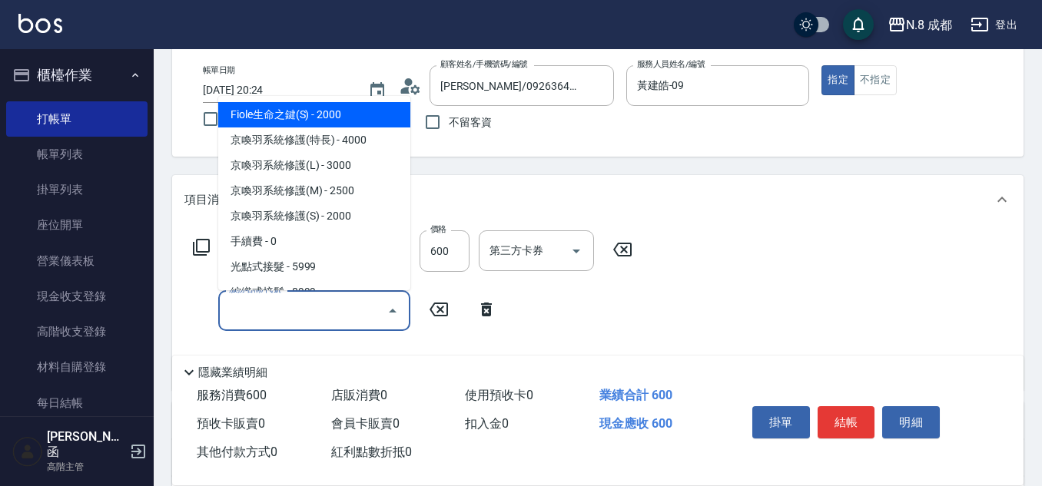
click at [266, 322] on input "服務名稱/代號" at bounding box center [302, 310] width 155 height 27
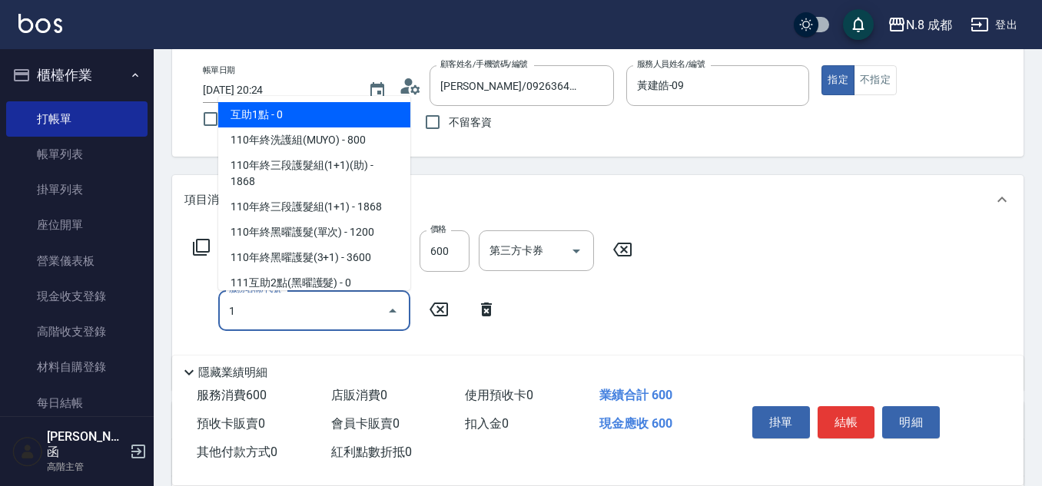
click at [275, 118] on span "互助1點 - 0" at bounding box center [314, 114] width 192 height 25
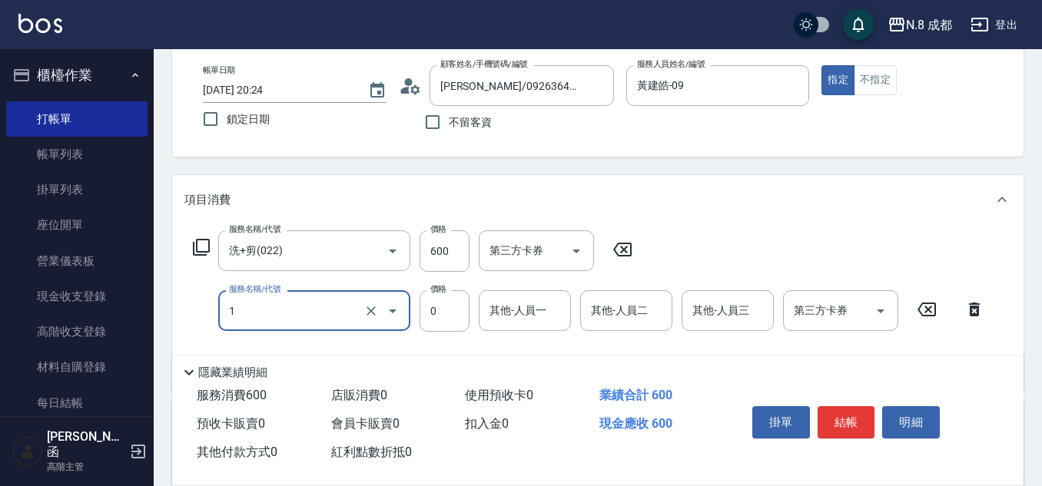
type input "互助1點(1)"
click at [536, 307] on input "其他-人員一" at bounding box center [525, 310] width 78 height 27
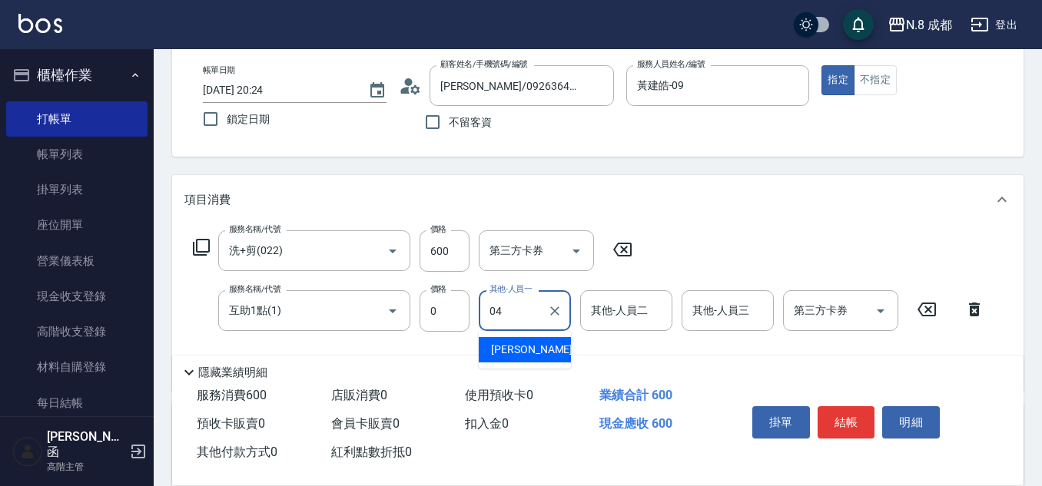
click at [529, 342] on span "林氏嬌玲 -04" at bounding box center [539, 350] width 97 height 16
type input "[PERSON_NAME]-04"
click at [848, 417] on button "結帳" at bounding box center [847, 423] width 58 height 32
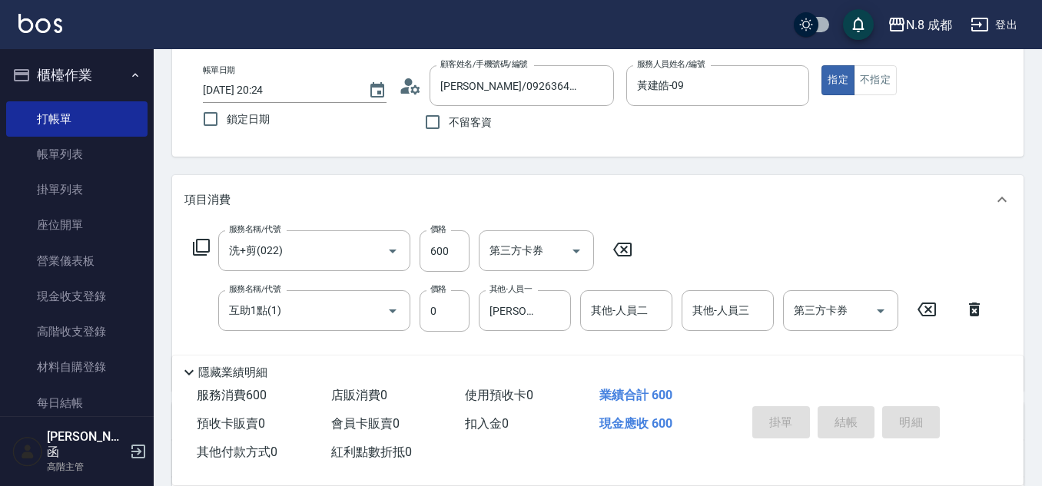
type input "2025/09/15 20:25"
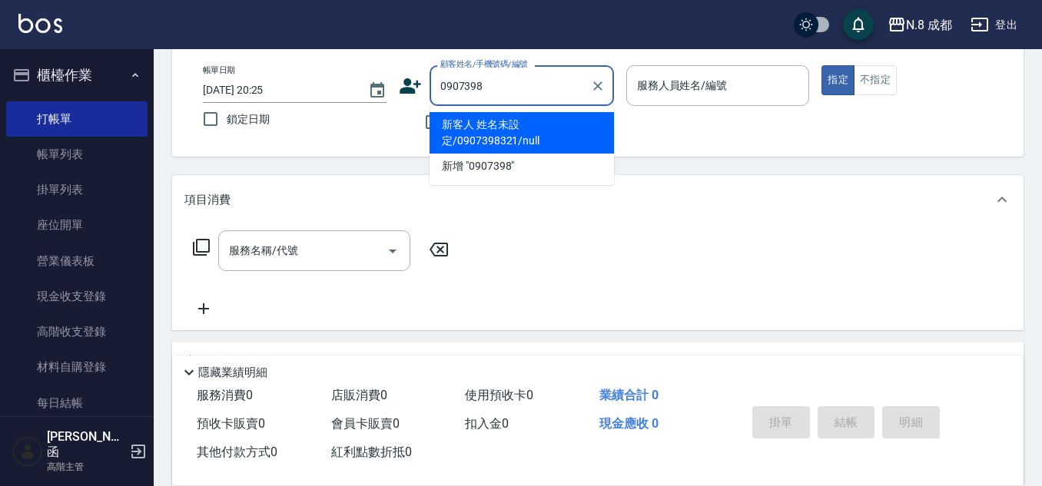
click at [538, 131] on li "新客人 姓名未設定/0907398321/null" at bounding box center [522, 133] width 184 height 42
type input "新客人 姓名未設定/0907398321/null"
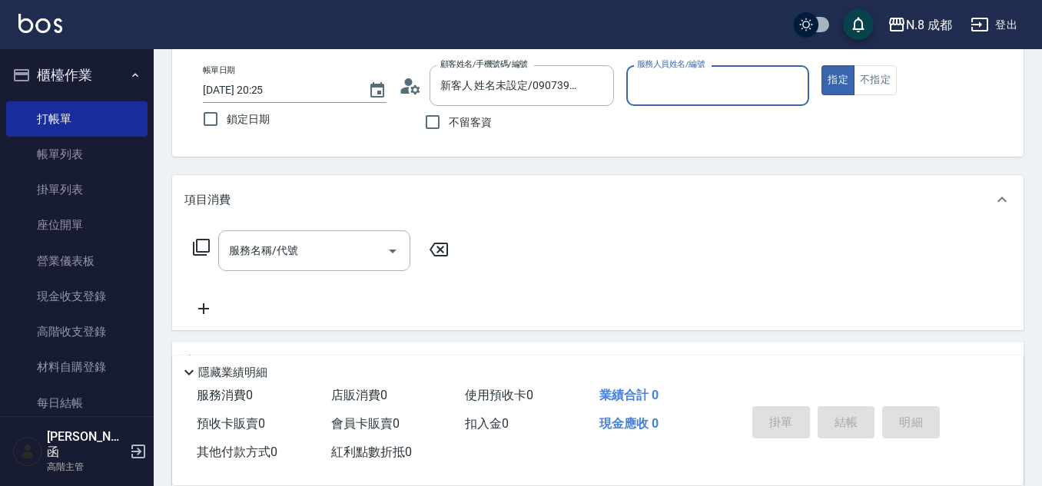
click at [726, 89] on input "服務人員姓名/編號" at bounding box center [718, 85] width 170 height 27
drag, startPoint x: 716, startPoint y: 101, endPoint x: 634, endPoint y: 84, distance: 83.4
click at [634, 84] on div "1 服務人員姓名/編號" at bounding box center [718, 85] width 184 height 41
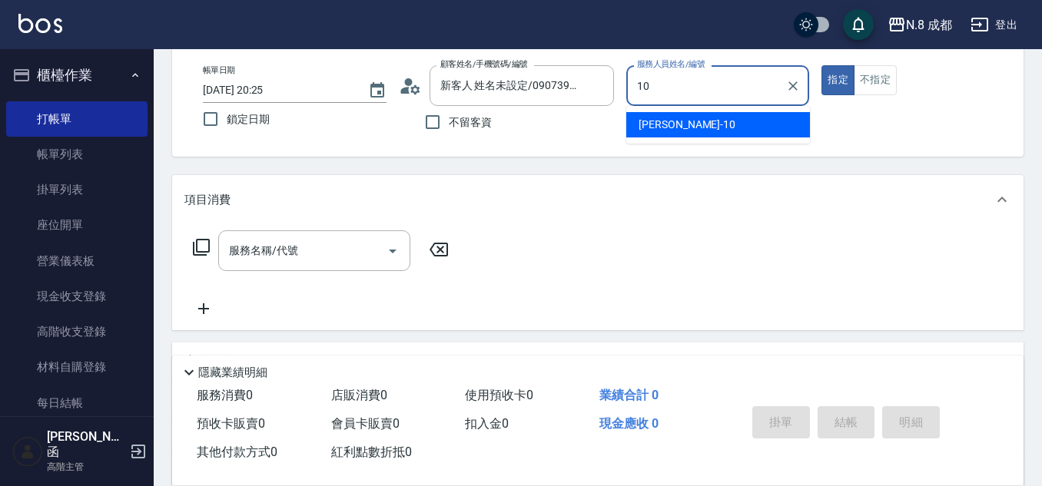
drag, startPoint x: 641, startPoint y: 85, endPoint x: 623, endPoint y: 85, distance: 17.7
click at [623, 85] on div "帳單日期 2025/09/15 20:25 鎖定日期 顧客姓名/手機號碼/編號 新客人 姓名未設定/0907398321/null 顧客姓名/手機號碼/編號 …" at bounding box center [598, 101] width 815 height 73
drag, startPoint x: 696, startPoint y: 124, endPoint x: 543, endPoint y: 113, distance: 153.3
click at [696, 124] on div "黃建皓 -09" at bounding box center [718, 124] width 184 height 25
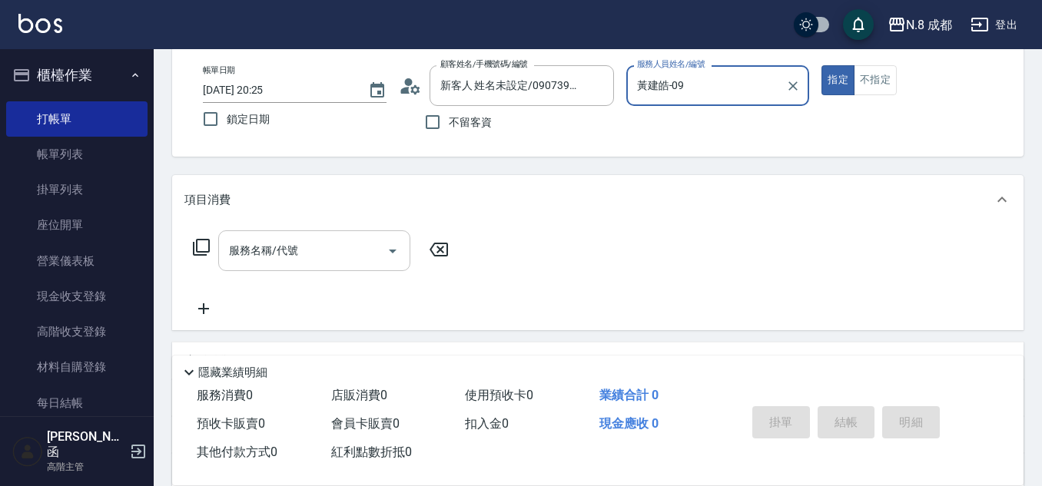
type input "黃建皓-09"
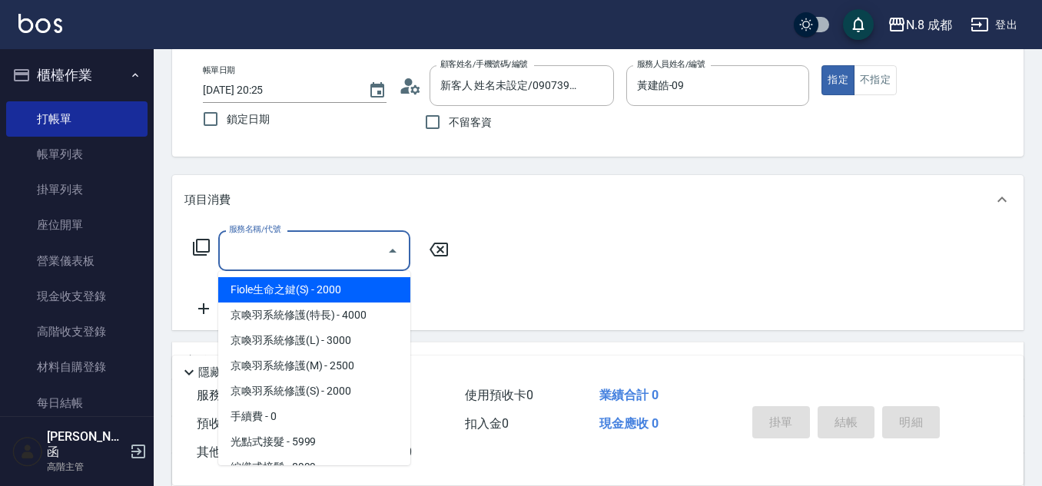
click at [278, 258] on input "服務名稱/代號" at bounding box center [302, 250] width 155 height 27
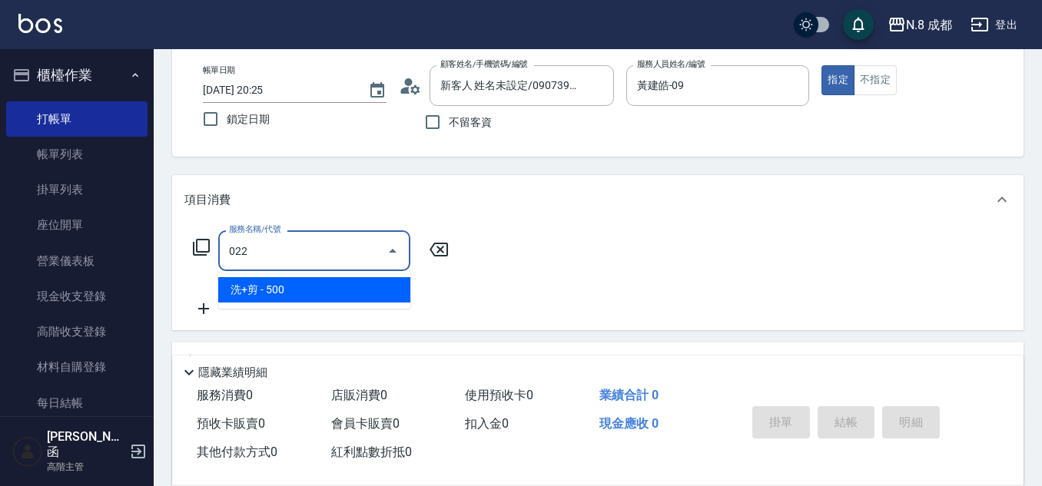
click at [319, 291] on span "洗+剪 - 500" at bounding box center [314, 289] width 192 height 25
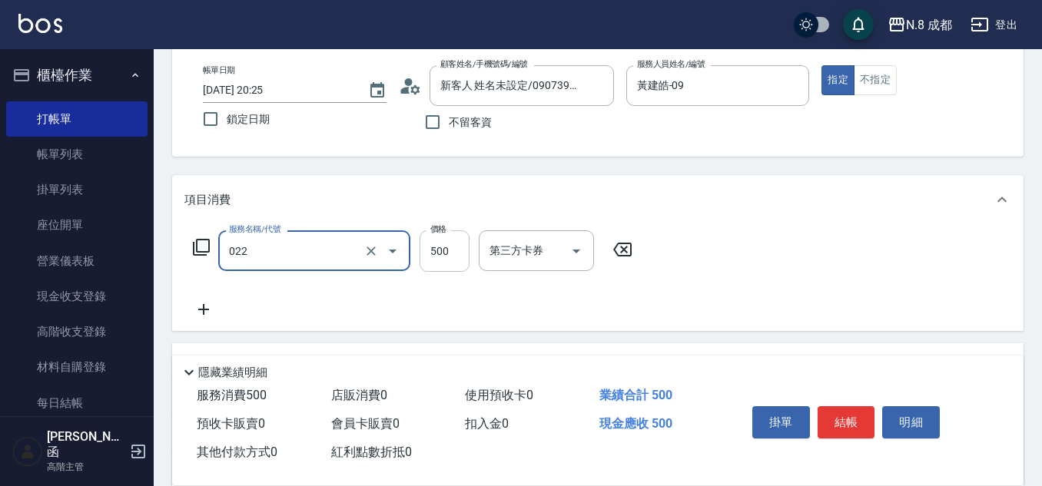
type input "洗+剪(022)"
click at [450, 253] on input "500" at bounding box center [445, 252] width 50 height 42
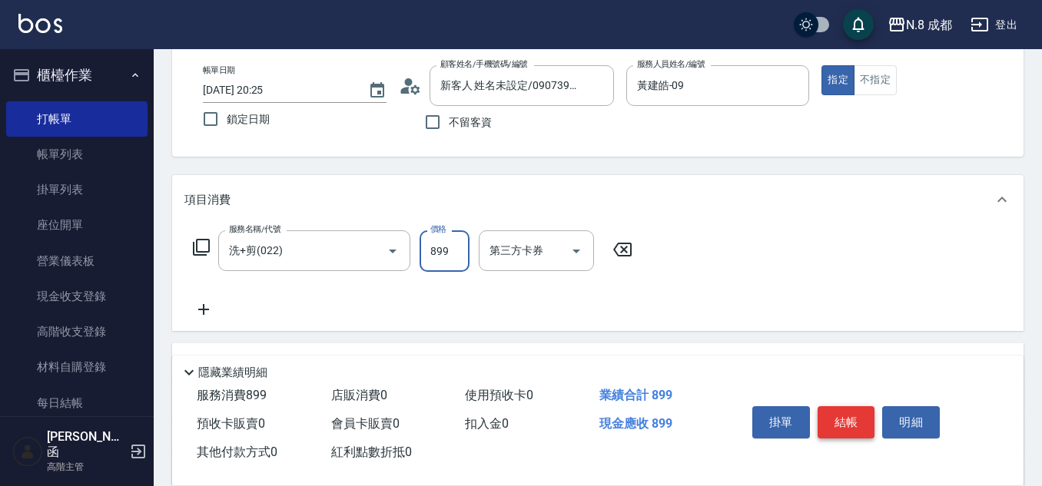
type input "899"
click at [855, 417] on button "結帳" at bounding box center [847, 423] width 58 height 32
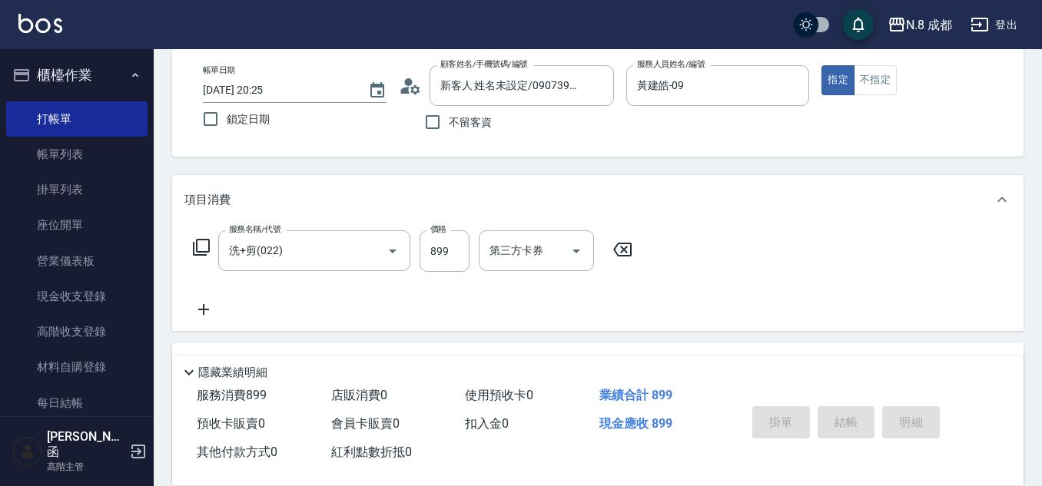
type input "2025/09/15 20:26"
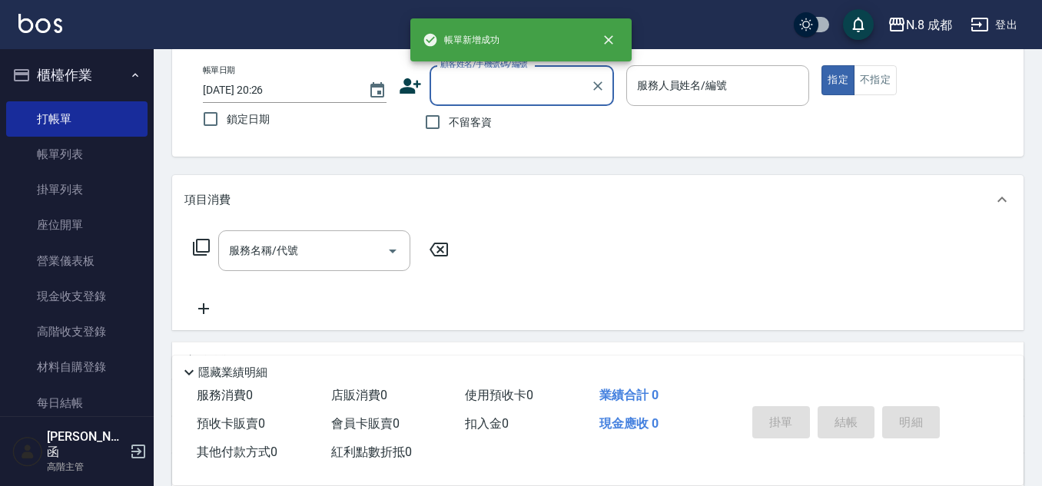
scroll to position [0, 0]
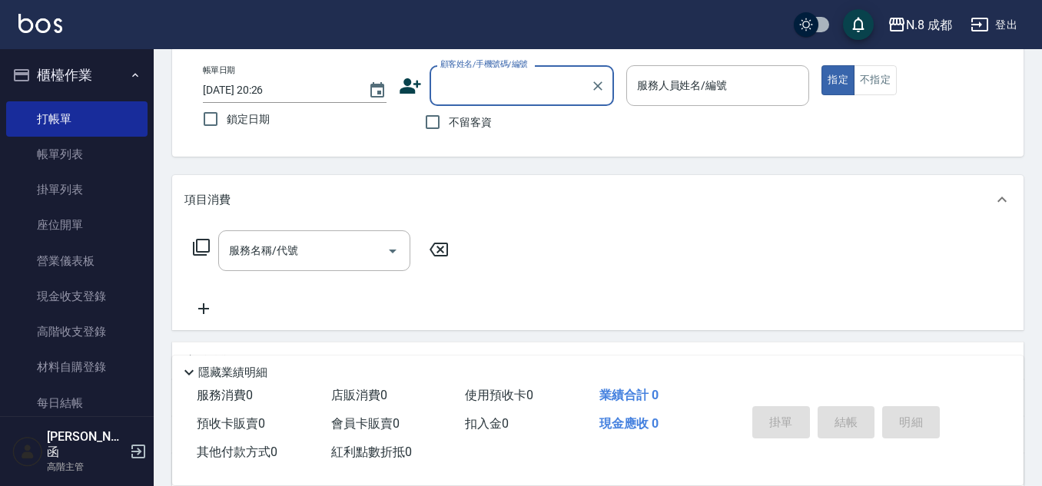
click at [433, 128] on input "不留客資" at bounding box center [433, 122] width 32 height 32
checkbox input "true"
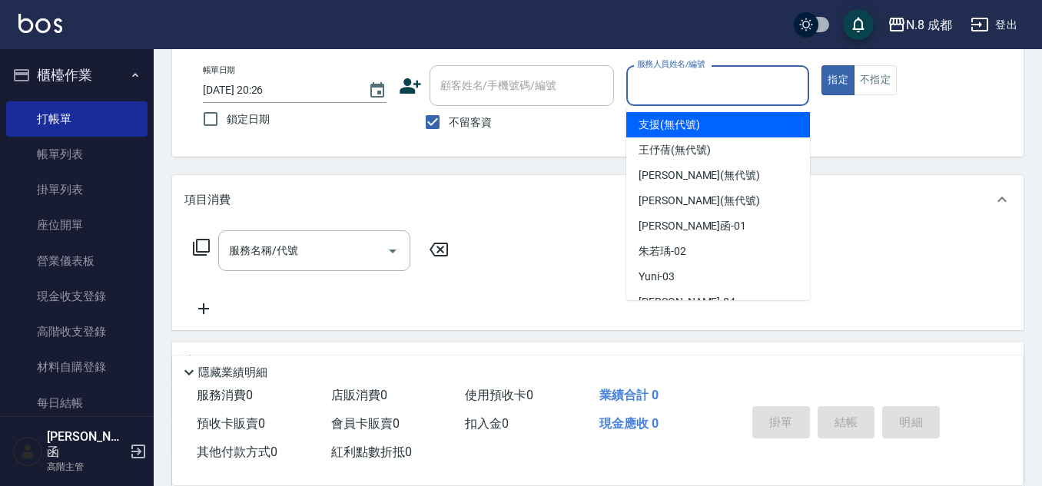
click at [684, 96] on input "服務人員姓名/編號" at bounding box center [718, 85] width 170 height 27
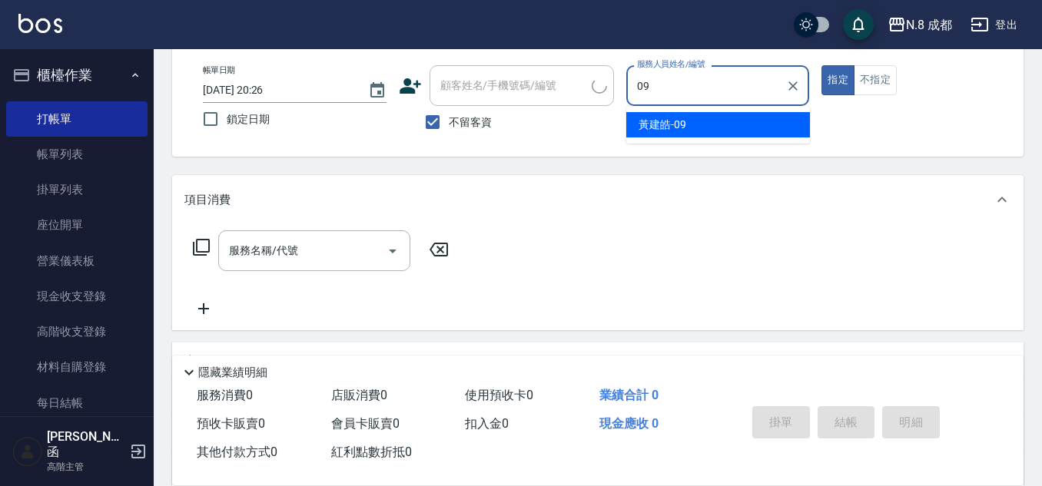
click at [677, 120] on span "黃建皓 -09" at bounding box center [663, 125] width 48 height 16
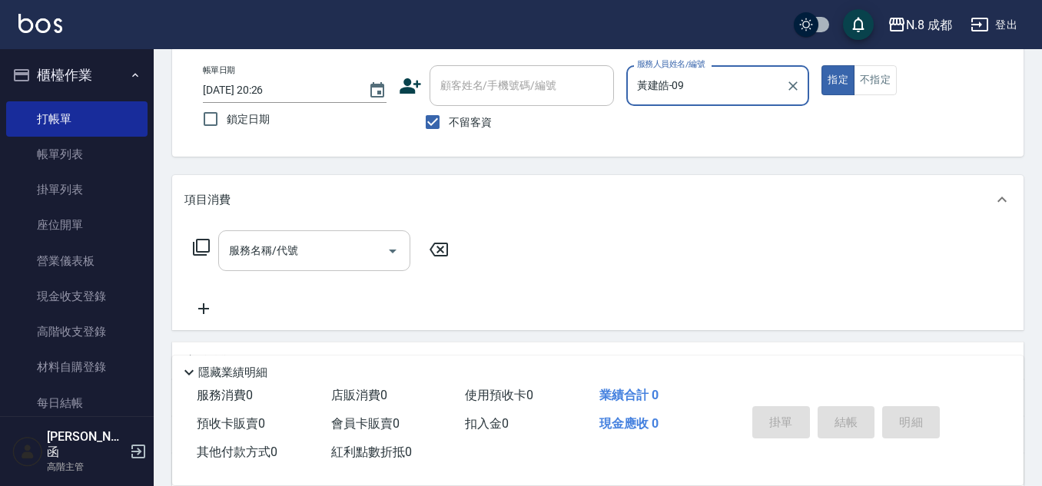
type input "黃建皓-09"
click at [290, 256] on input "服務名稱/代號" at bounding box center [302, 250] width 155 height 27
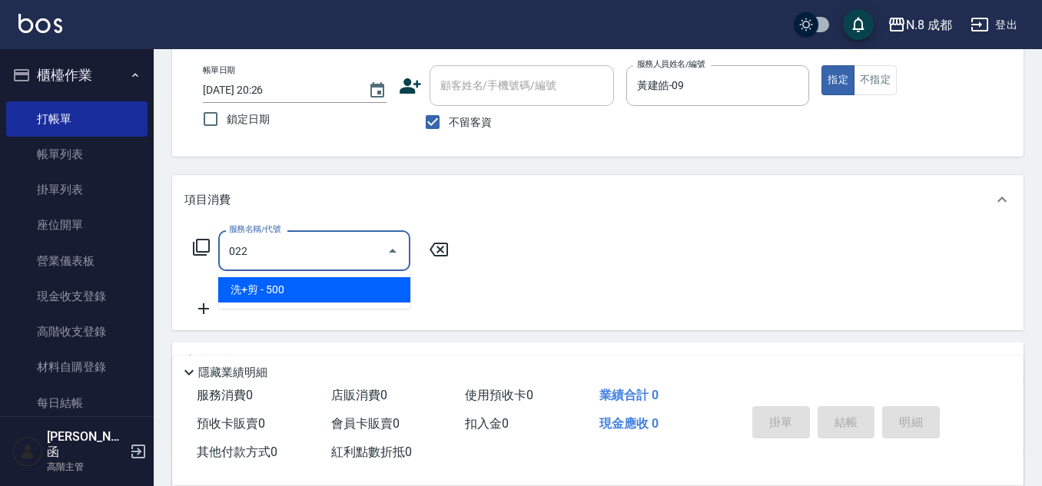
click at [285, 286] on span "洗+剪 - 500" at bounding box center [314, 289] width 192 height 25
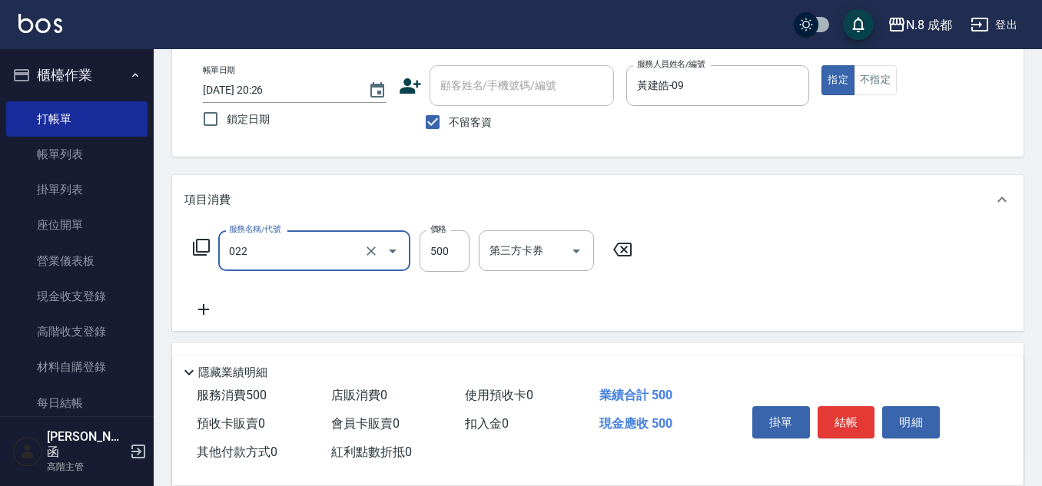
type input "洗+剪(022)"
click at [198, 312] on icon at bounding box center [203, 310] width 38 height 18
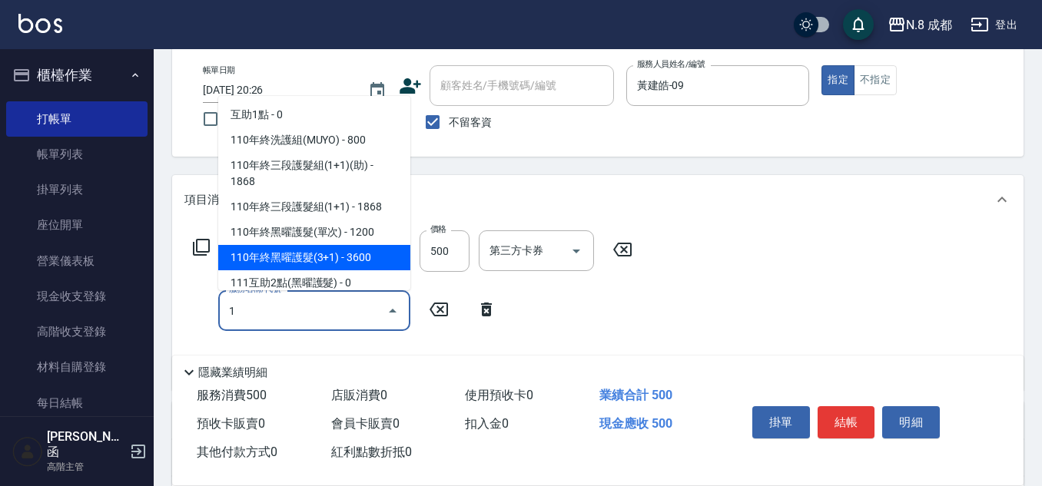
type input "1"
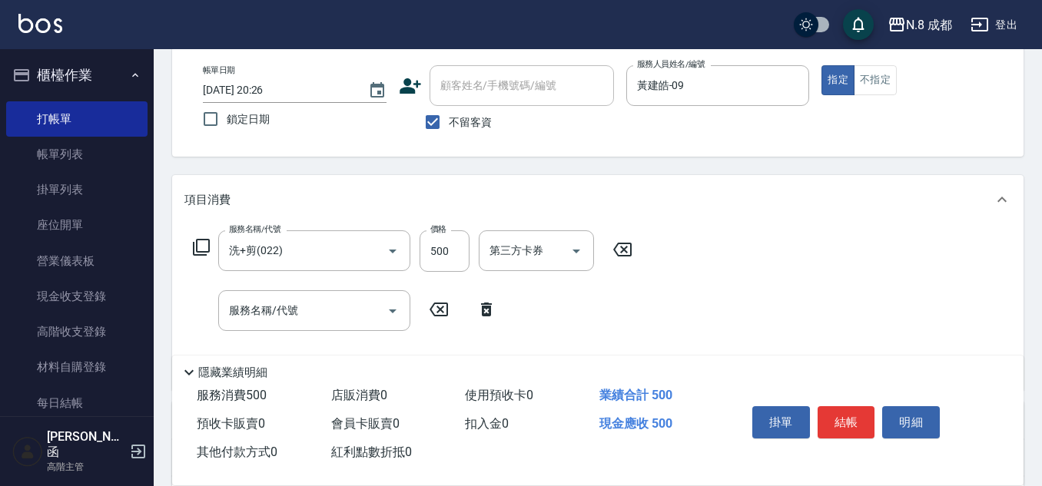
click at [487, 312] on icon at bounding box center [486, 310] width 38 height 18
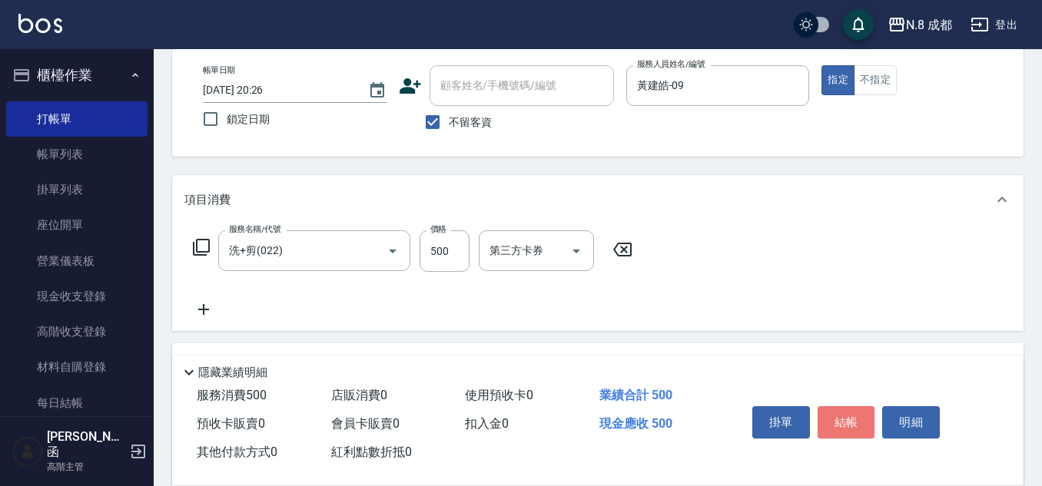
click at [856, 407] on button "結帳" at bounding box center [847, 423] width 58 height 32
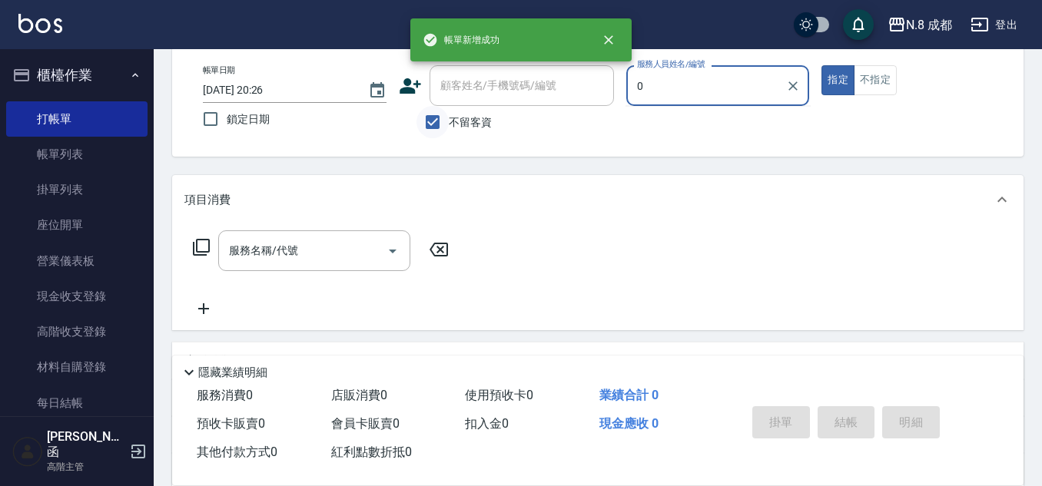
type input "0"
drag, startPoint x: 427, startPoint y: 134, endPoint x: 460, endPoint y: 91, distance: 53.8
click at [430, 133] on input "不留客資" at bounding box center [433, 122] width 32 height 32
checkbox input "false"
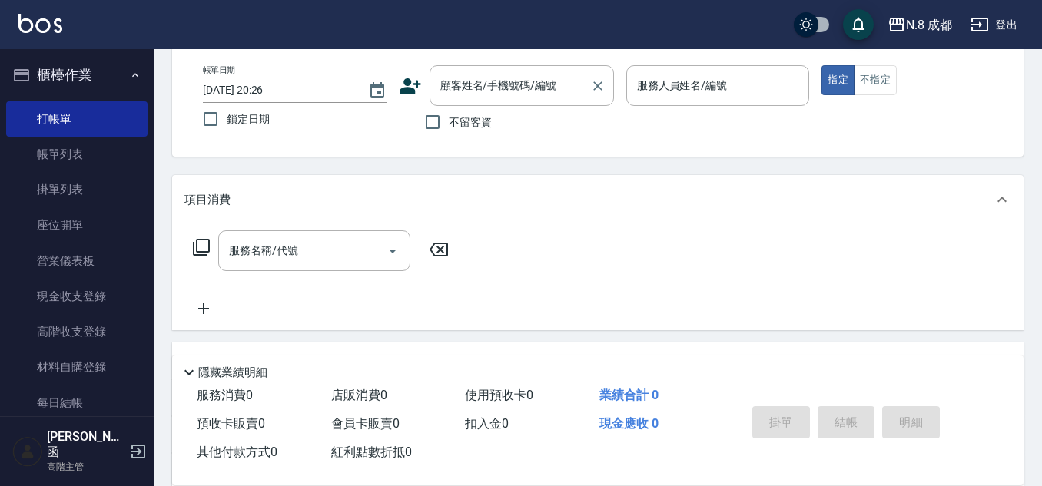
click at [482, 73] on div "顧客姓名/手機號碼/編號 顧客姓名/手機號碼/編號" at bounding box center [522, 85] width 184 height 41
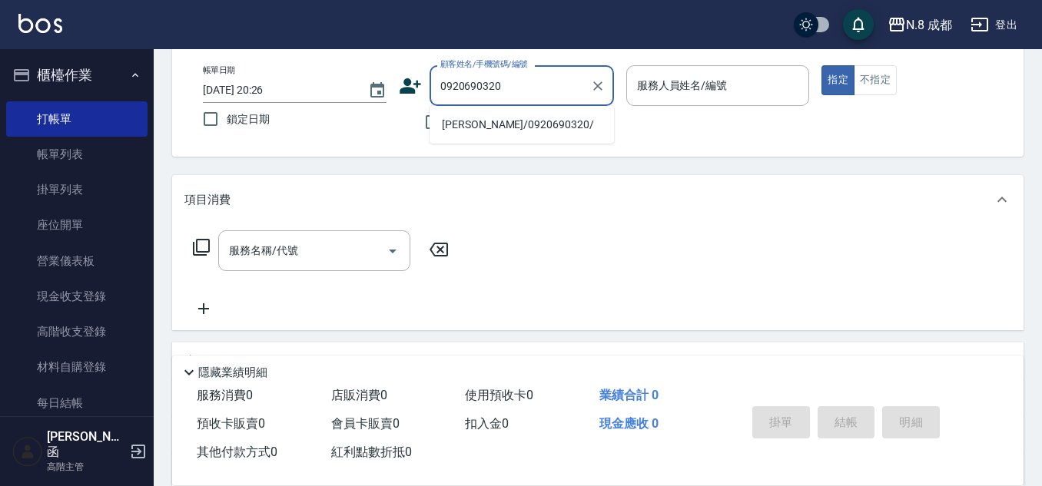
click at [474, 116] on li "[PERSON_NAME]/0920690320/" at bounding box center [522, 124] width 184 height 25
type input "[PERSON_NAME]/0920690320/"
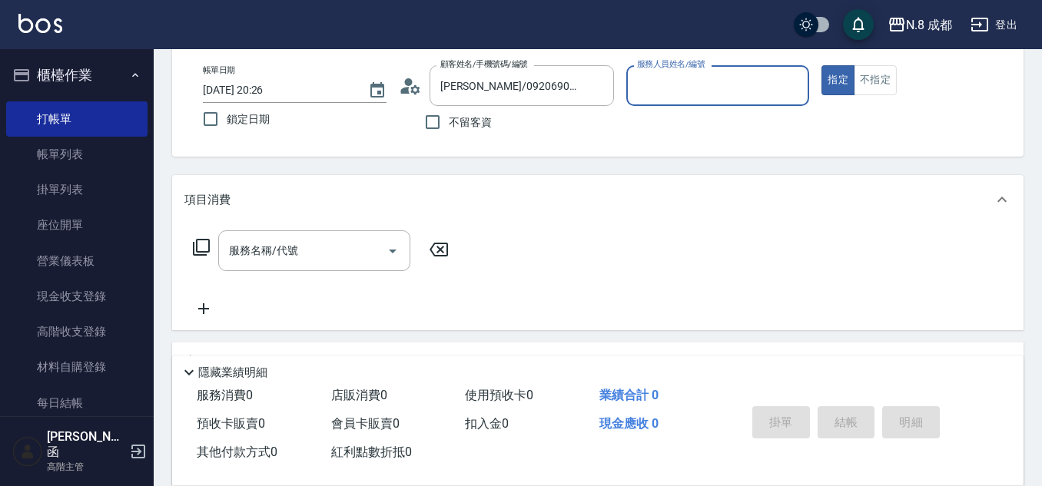
type input "吳苡溶-53"
click at [312, 255] on input "服務名稱/代號" at bounding box center [302, 250] width 155 height 27
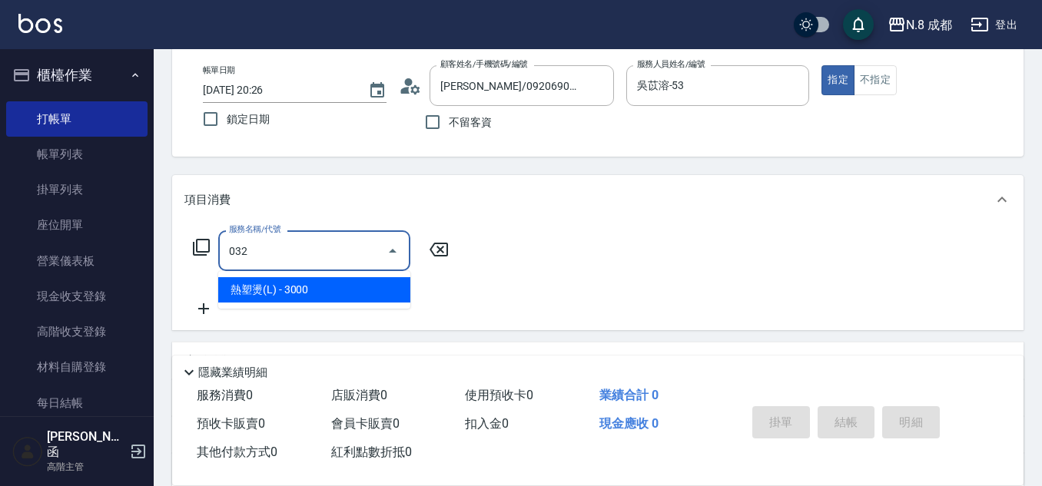
drag, startPoint x: 314, startPoint y: 284, endPoint x: 376, endPoint y: 273, distance: 62.6
click at [317, 284] on span "熱塑燙(L) - 3000" at bounding box center [314, 289] width 192 height 25
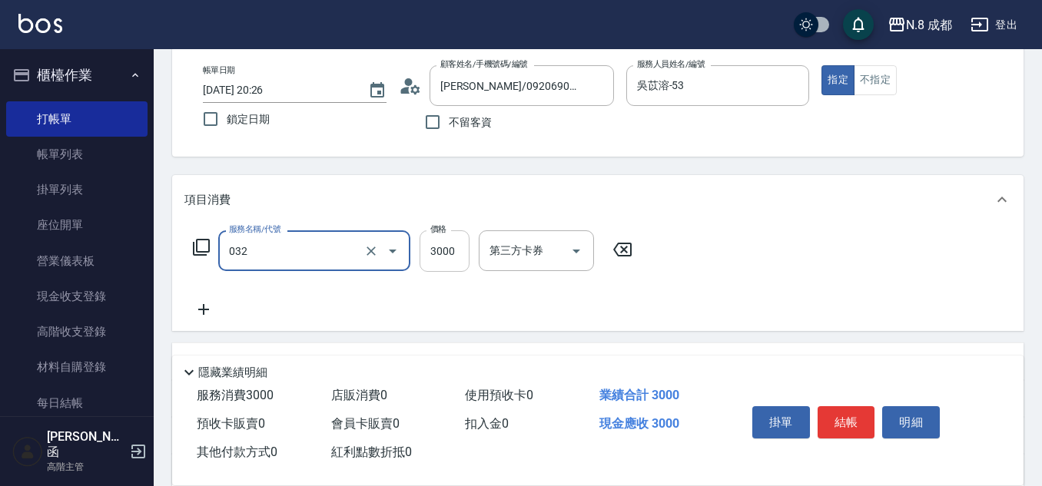
type input "熱塑燙(L)(032)"
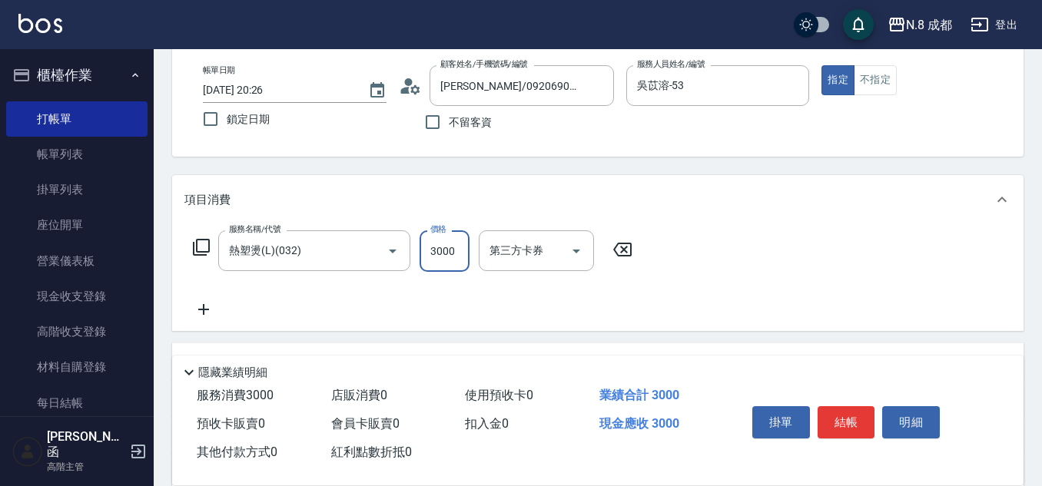
click at [440, 256] on input "3000" at bounding box center [445, 252] width 50 height 42
type input "2980"
click at [861, 415] on button "結帳" at bounding box center [847, 423] width 58 height 32
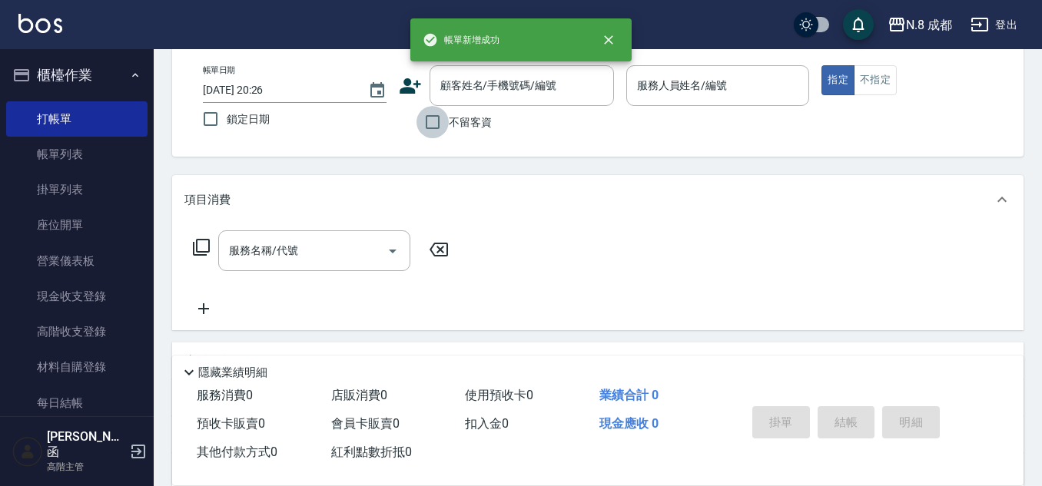
drag, startPoint x: 433, startPoint y: 119, endPoint x: 705, endPoint y: 93, distance: 273.3
click at [433, 118] on input "不留客資" at bounding box center [433, 122] width 32 height 32
checkbox input "true"
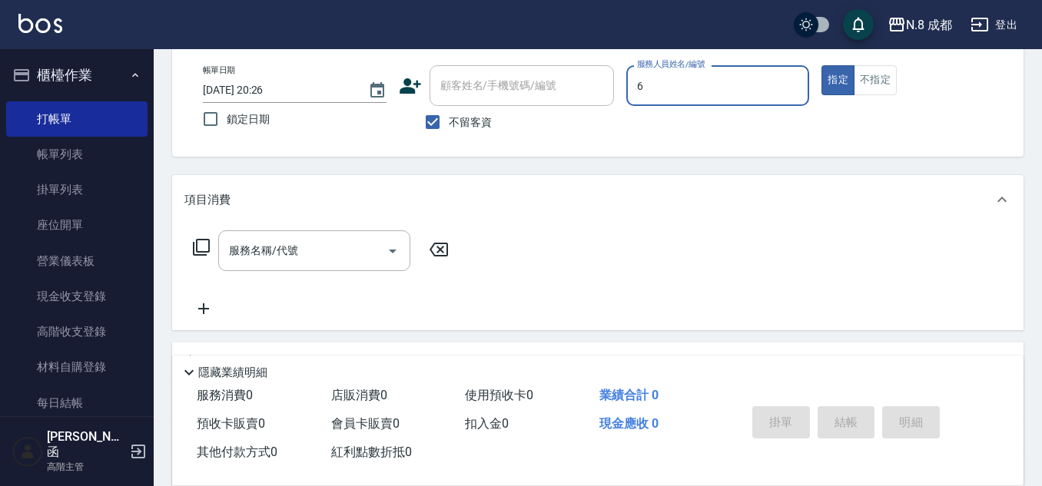
click at [705, 91] on input "6" at bounding box center [718, 85] width 170 height 27
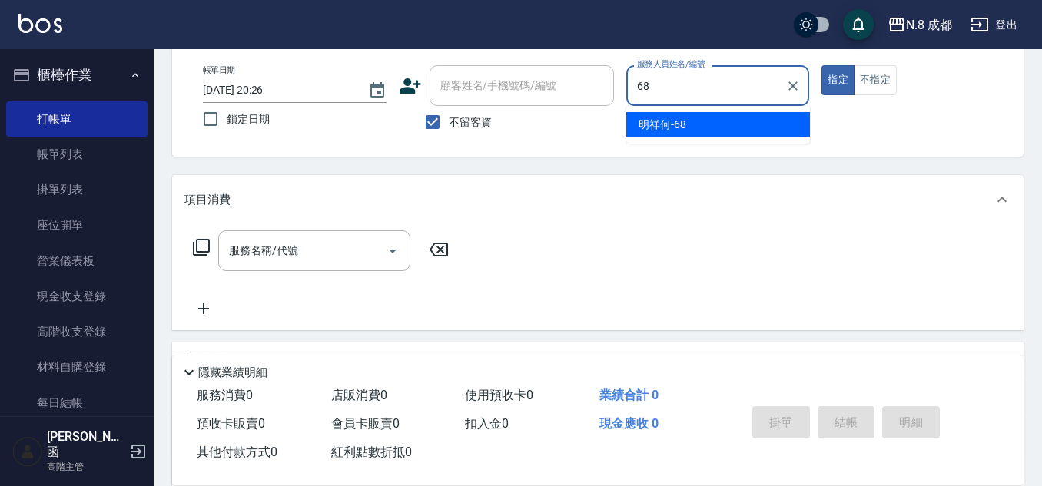
click at [678, 134] on div "明祥何 -68" at bounding box center [718, 124] width 184 height 25
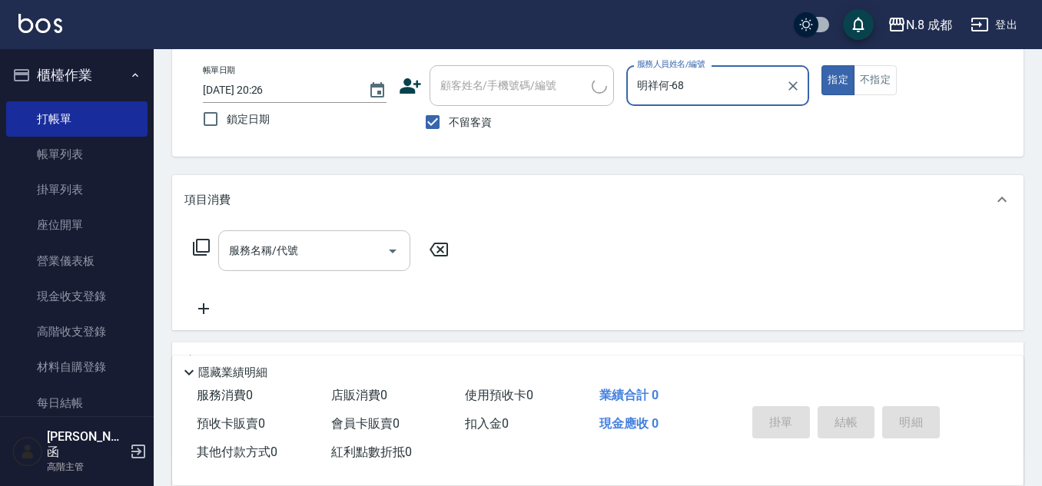
type input "明祥何-68"
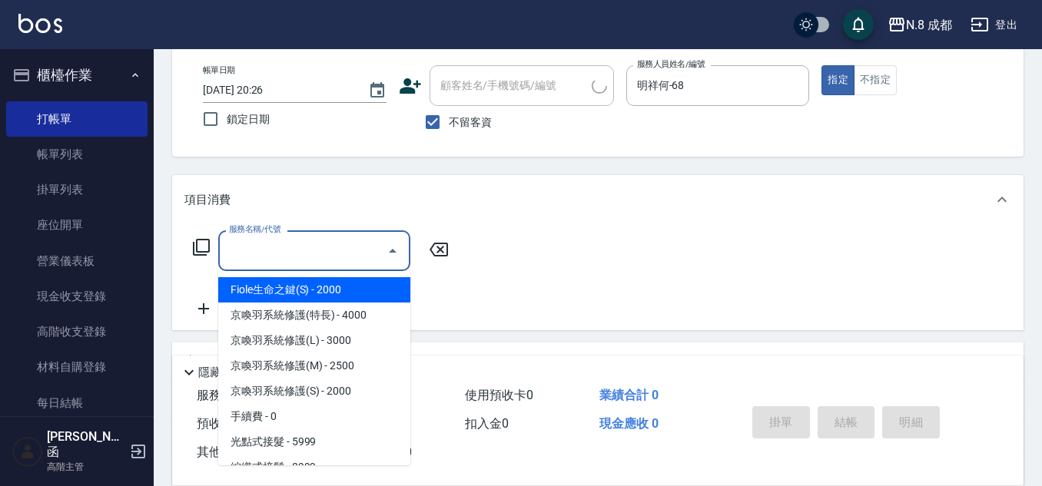
click at [267, 256] on input "服務名稱/代號" at bounding box center [302, 250] width 155 height 27
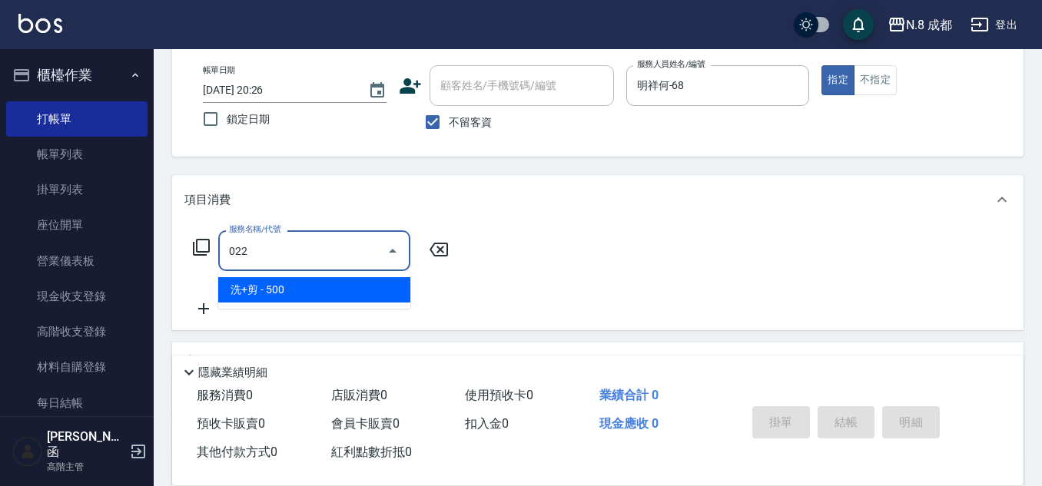
click at [276, 282] on span "洗+剪 - 500" at bounding box center [314, 289] width 192 height 25
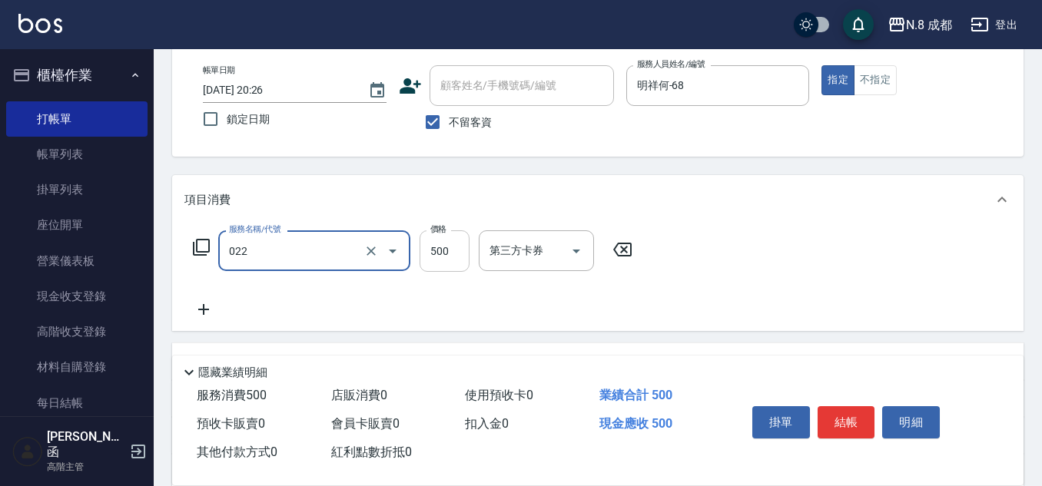
type input "洗+剪(022)"
click at [463, 244] on input "500" at bounding box center [445, 252] width 50 height 42
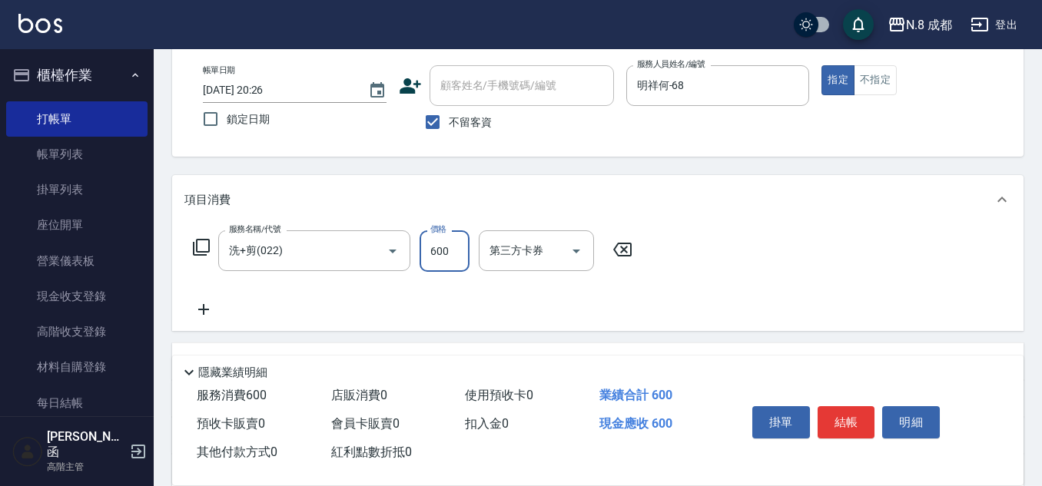
type input "600"
click at [209, 316] on icon at bounding box center [203, 310] width 38 height 18
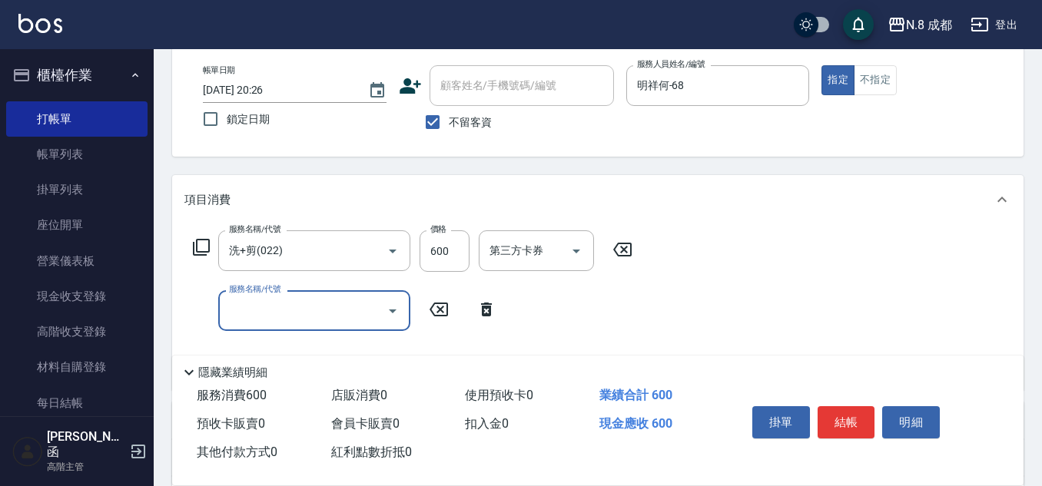
drag, startPoint x: 271, startPoint y: 318, endPoint x: 270, endPoint y: 306, distance: 12.3
click at [271, 318] on input "服務名稱/代號" at bounding box center [302, 310] width 155 height 27
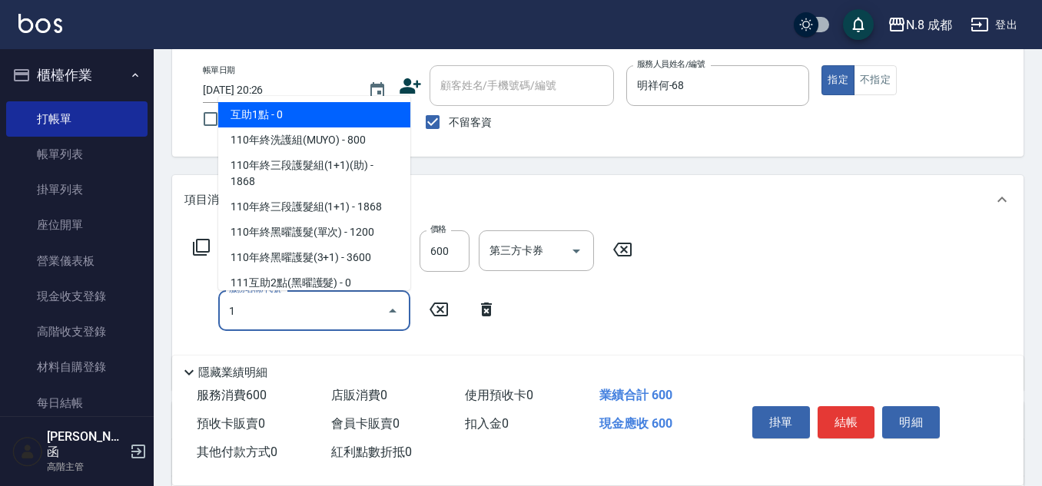
click at [277, 106] on span "互助1點 - 0" at bounding box center [314, 114] width 192 height 25
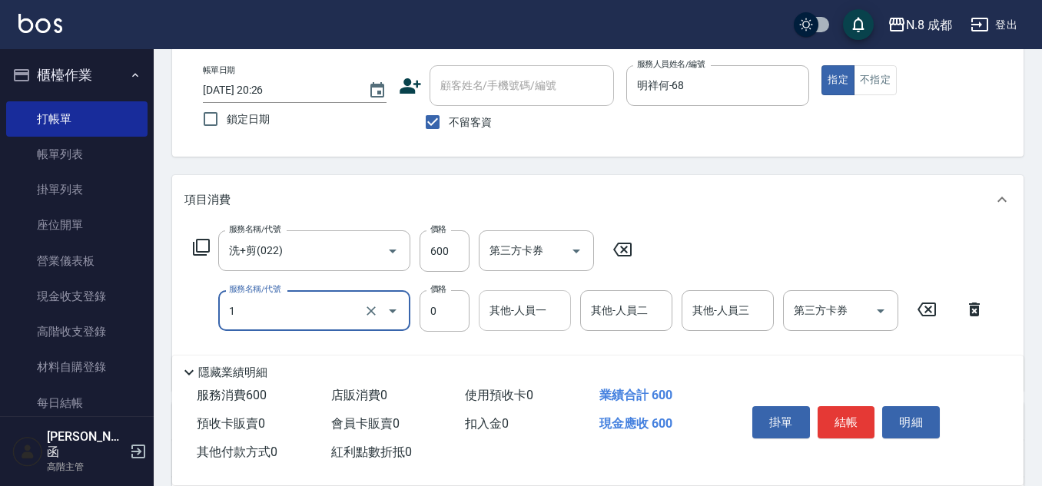
type input "互助1點(1)"
click at [523, 314] on input "其他-人員一" at bounding box center [525, 310] width 78 height 27
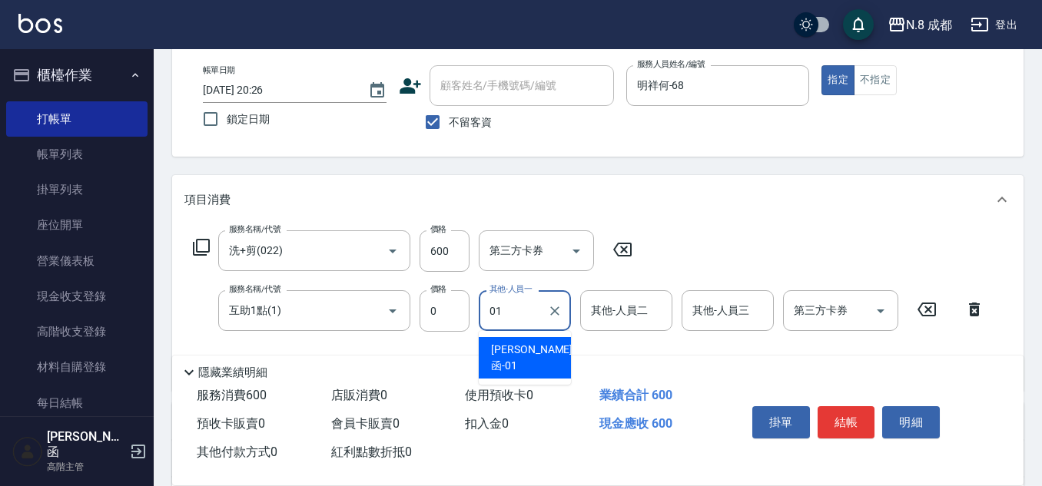
click at [526, 350] on span "詹子函 -01" at bounding box center [531, 358] width 81 height 32
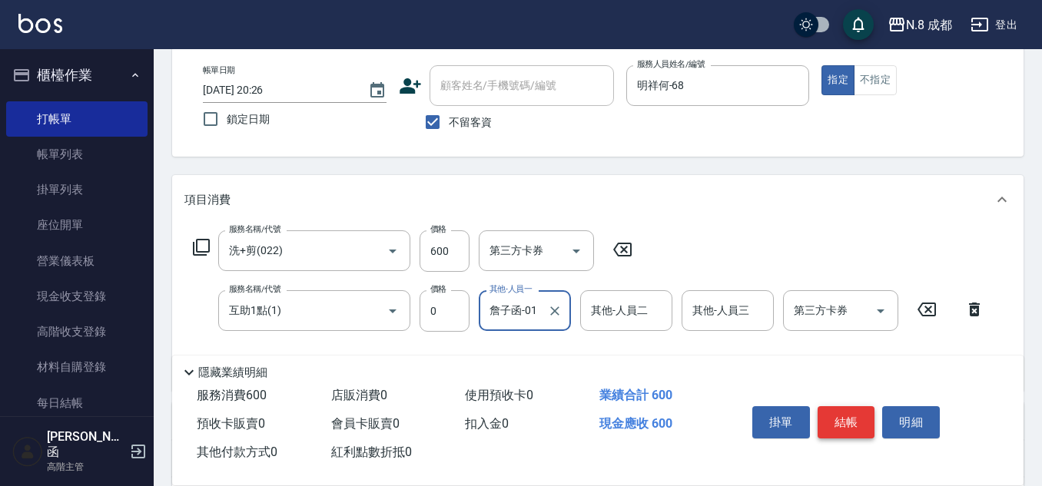
type input "詹子函-01"
click at [852, 421] on button "結帳" at bounding box center [847, 423] width 58 height 32
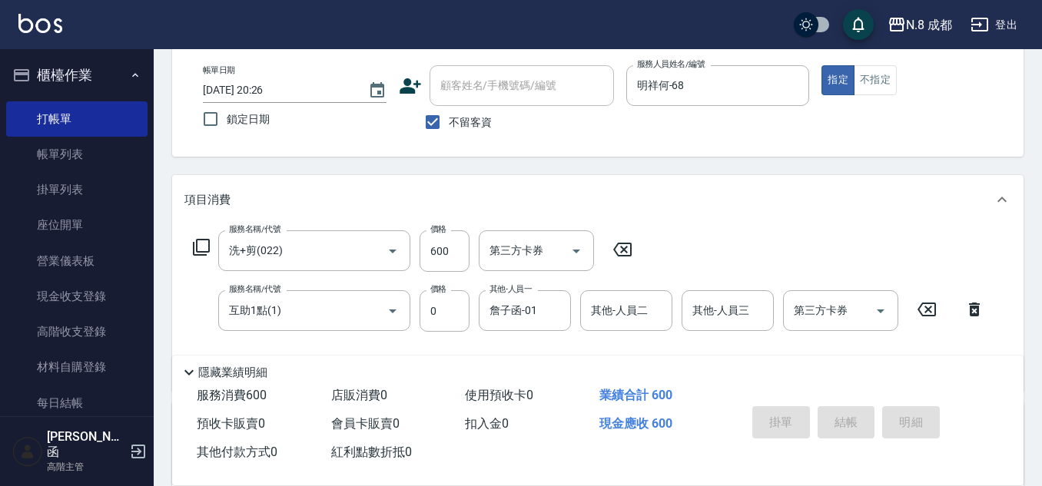
type input "2025/09/15 20:27"
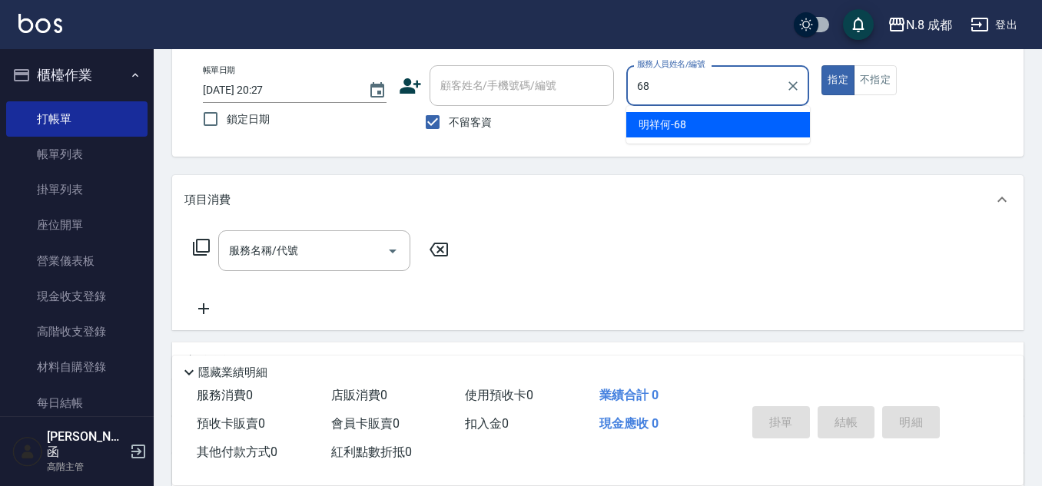
click at [656, 124] on span "明祥何 -68" at bounding box center [663, 125] width 48 height 16
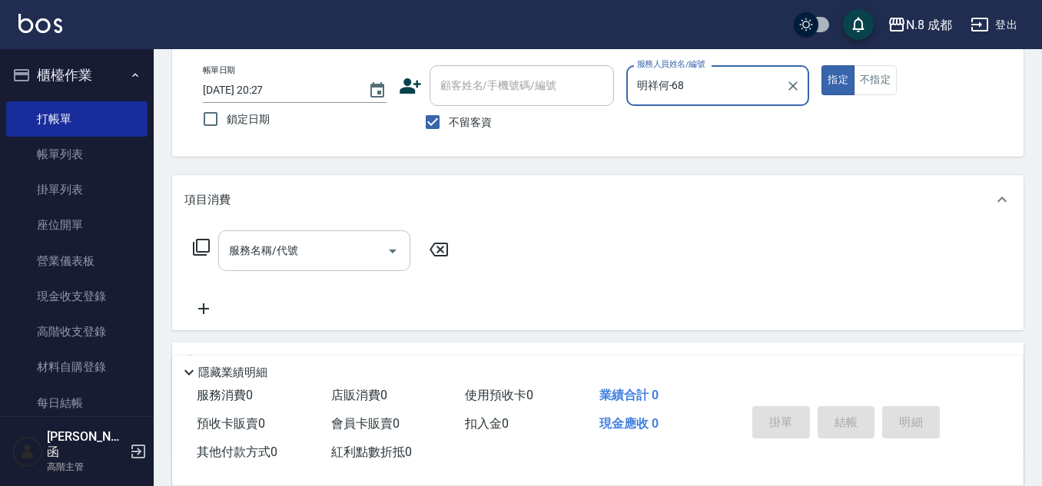
type input "明祥何-68"
click at [322, 243] on input "服務名稱/代號" at bounding box center [302, 250] width 155 height 27
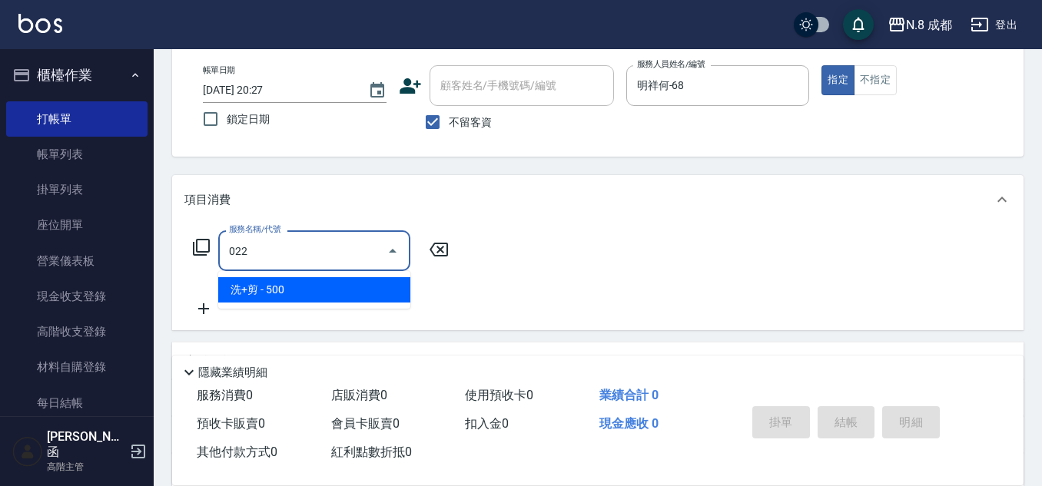
click at [291, 287] on span "洗+剪 - 500" at bounding box center [314, 289] width 192 height 25
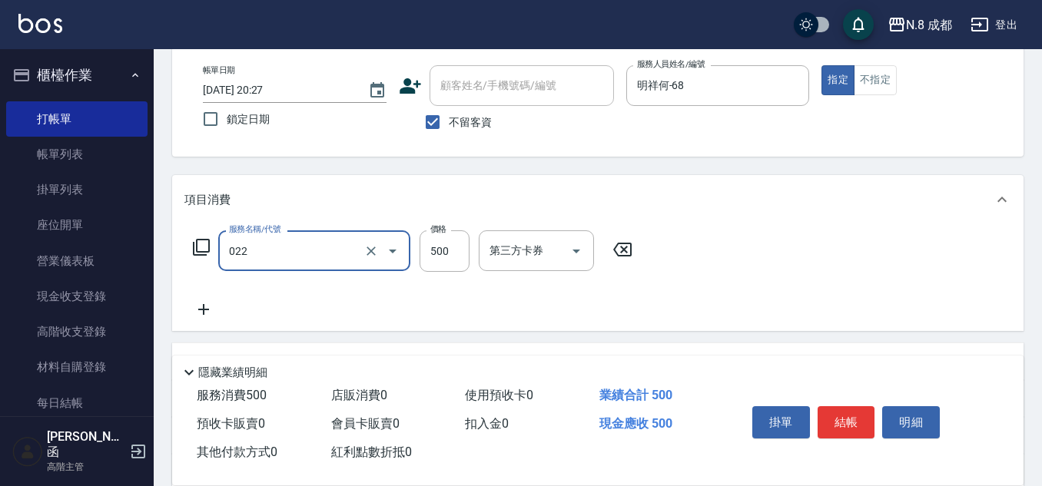
type input "洗+剪(022)"
click at [214, 312] on icon at bounding box center [203, 310] width 38 height 18
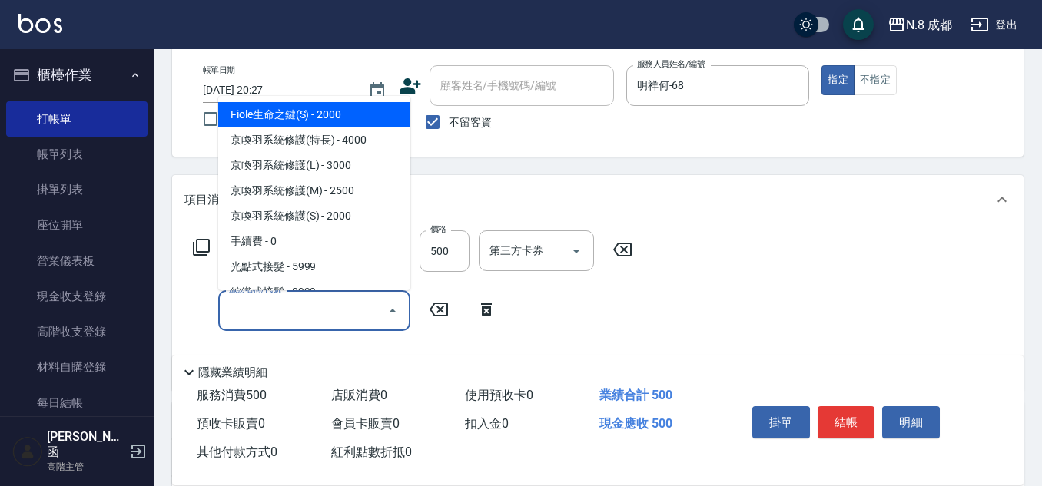
click at [275, 320] on input "服務名稱/代號" at bounding box center [302, 310] width 155 height 27
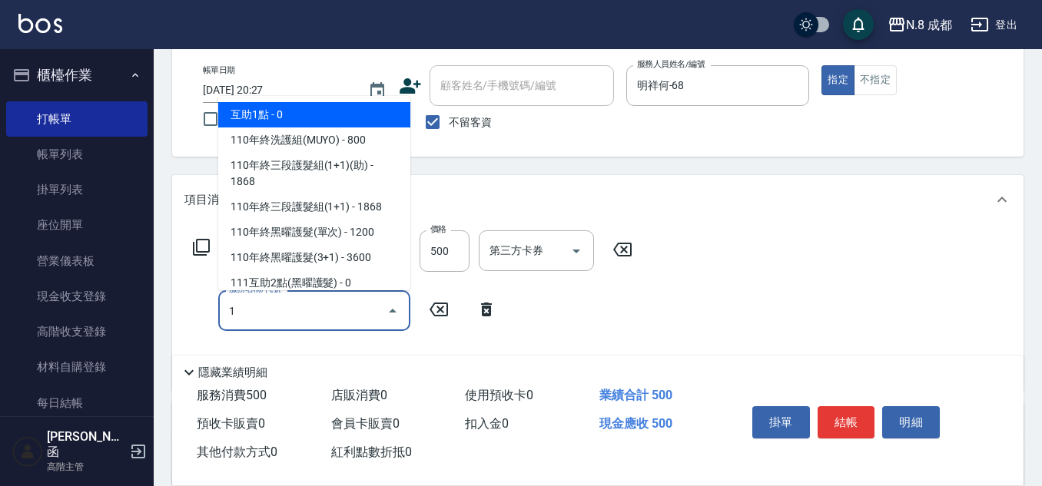
click at [258, 111] on span "互助1點 - 0" at bounding box center [314, 114] width 192 height 25
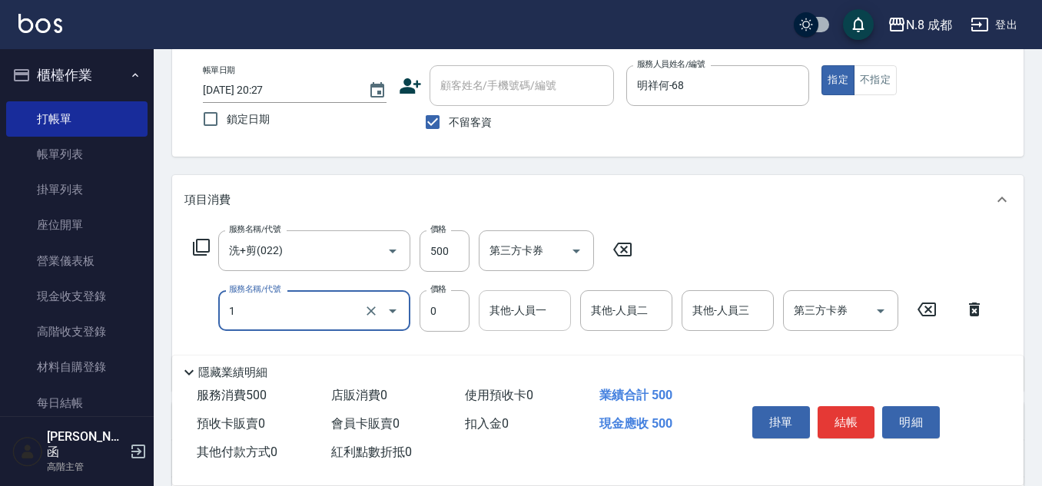
type input "互助1點(1)"
drag, startPoint x: 513, startPoint y: 305, endPoint x: 503, endPoint y: 291, distance: 16.6
click at [513, 303] on div "其他-人員一 其他-人員一" at bounding box center [525, 311] width 92 height 41
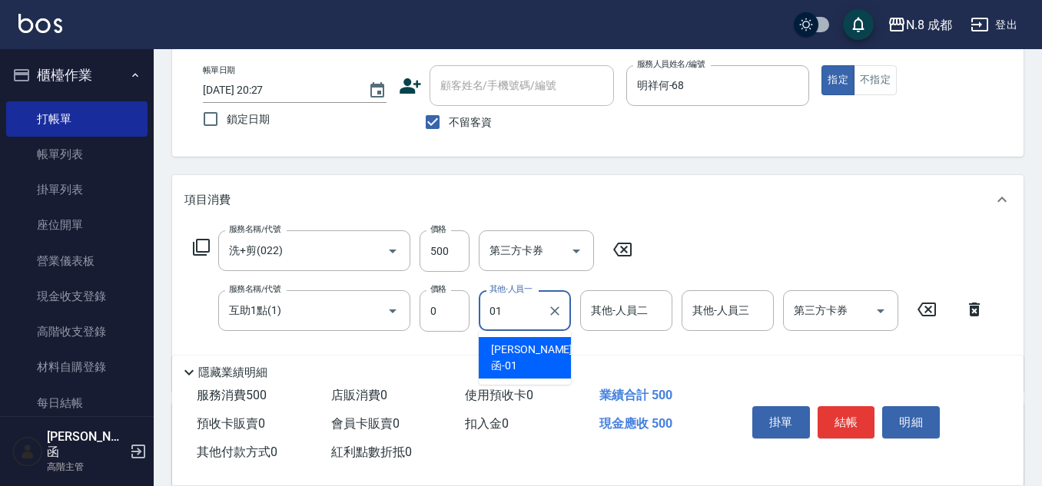
click at [538, 344] on span "詹子函 -01" at bounding box center [531, 358] width 81 height 32
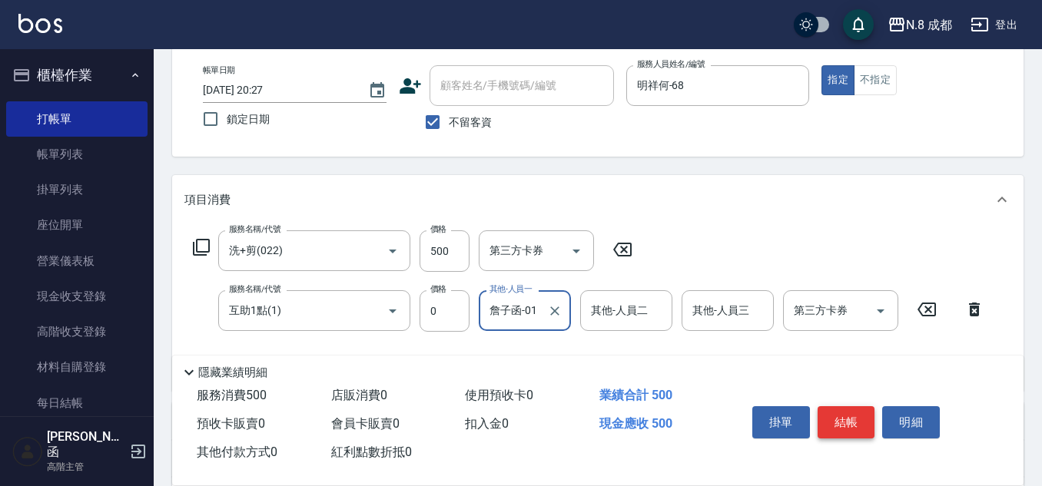
type input "詹子函-01"
click at [861, 410] on button "結帳" at bounding box center [847, 423] width 58 height 32
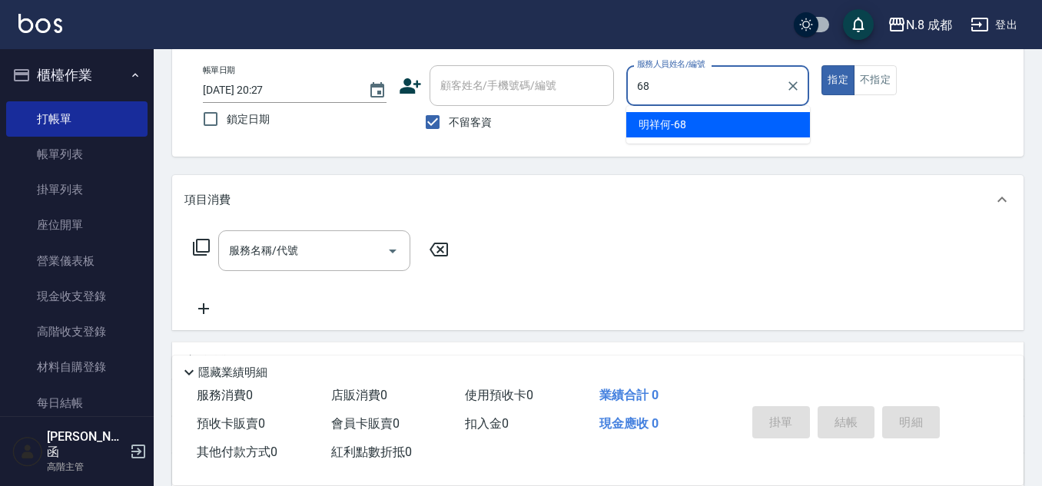
drag, startPoint x: 709, startPoint y: 124, endPoint x: 359, endPoint y: 166, distance: 353.0
click at [709, 124] on div "明祥何 -68" at bounding box center [718, 124] width 184 height 25
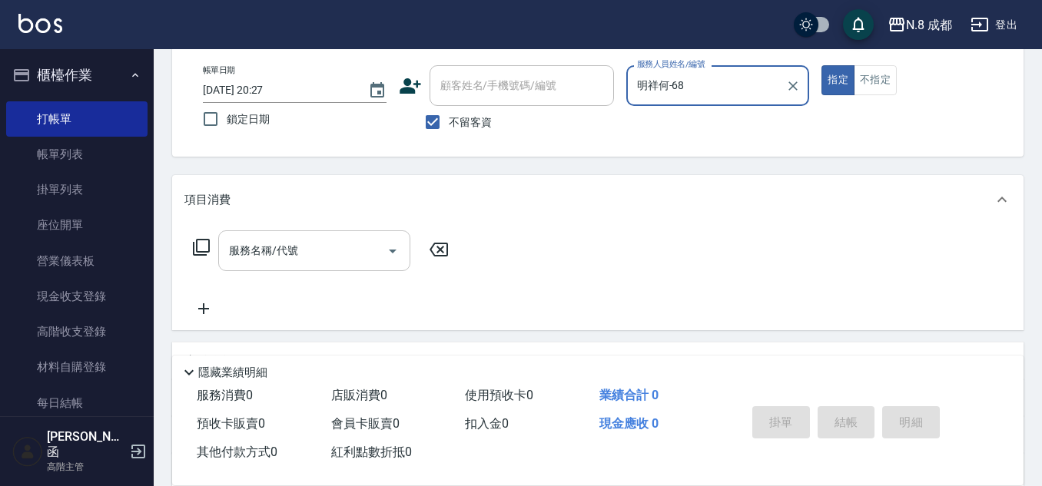
click at [302, 232] on div "服務名稱/代號" at bounding box center [314, 251] width 192 height 41
type input "明祥何-68"
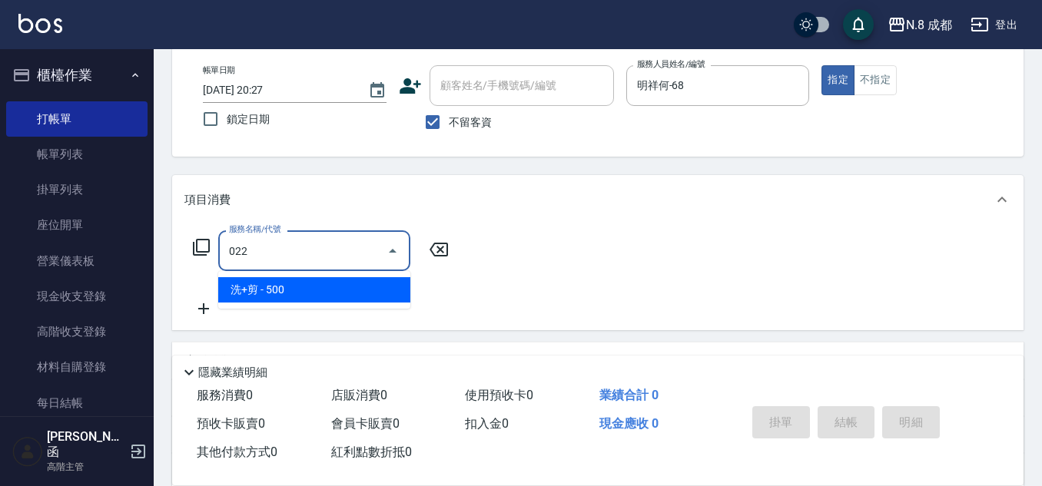
click at [317, 285] on span "洗+剪 - 500" at bounding box center [314, 289] width 192 height 25
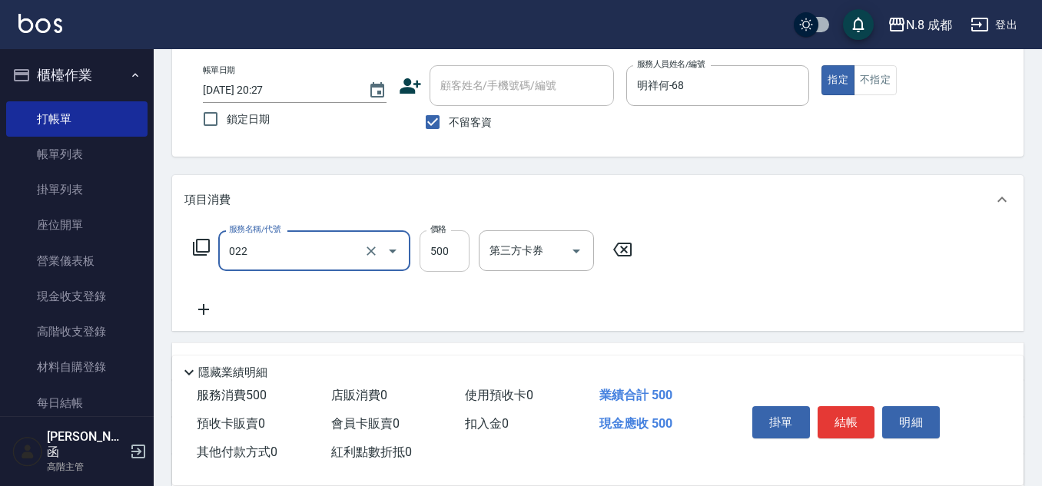
type input "洗+剪(022)"
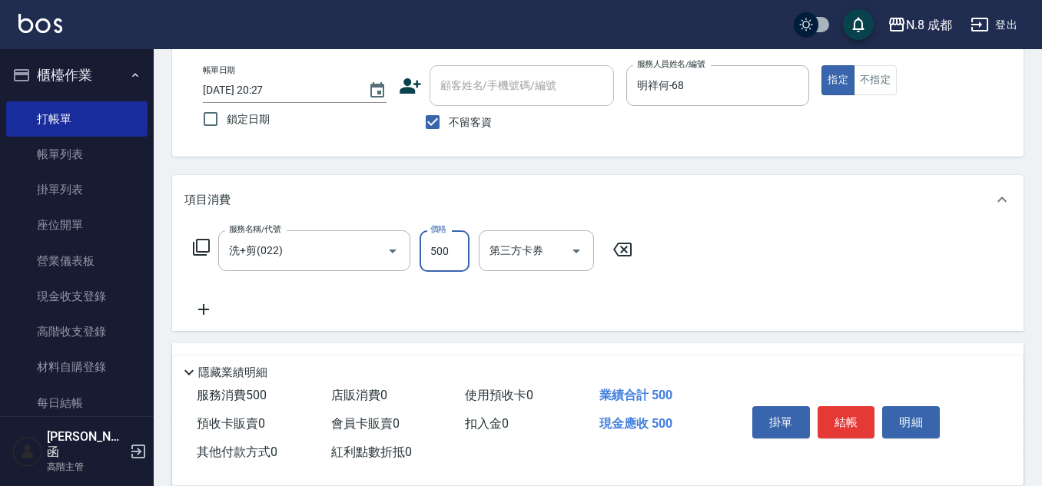
click at [447, 257] on input "500" at bounding box center [445, 252] width 50 height 42
type input "1200"
drag, startPoint x: 198, startPoint y: 312, endPoint x: 206, endPoint y: 311, distance: 7.7
click at [206, 311] on icon at bounding box center [203, 310] width 38 height 18
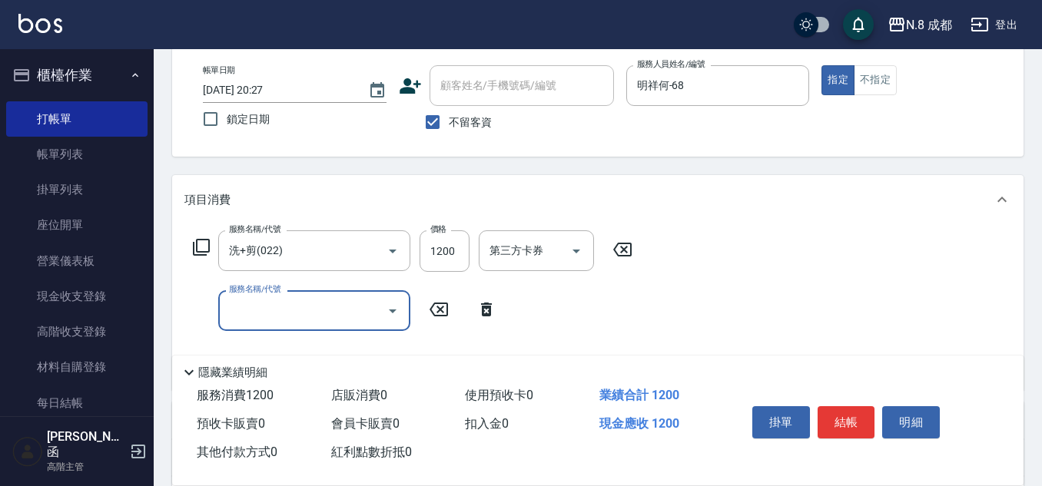
drag, startPoint x: 206, startPoint y: 311, endPoint x: 334, endPoint y: 320, distance: 127.9
click at [334, 320] on input "服務名稱/代號" at bounding box center [302, 310] width 155 height 27
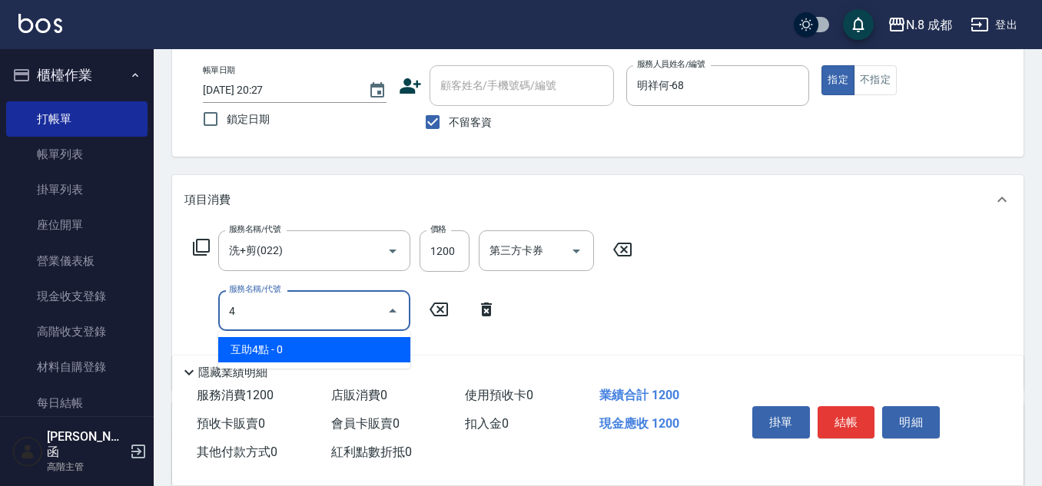
click at [323, 347] on span "互助4點 - 0" at bounding box center [314, 349] width 192 height 25
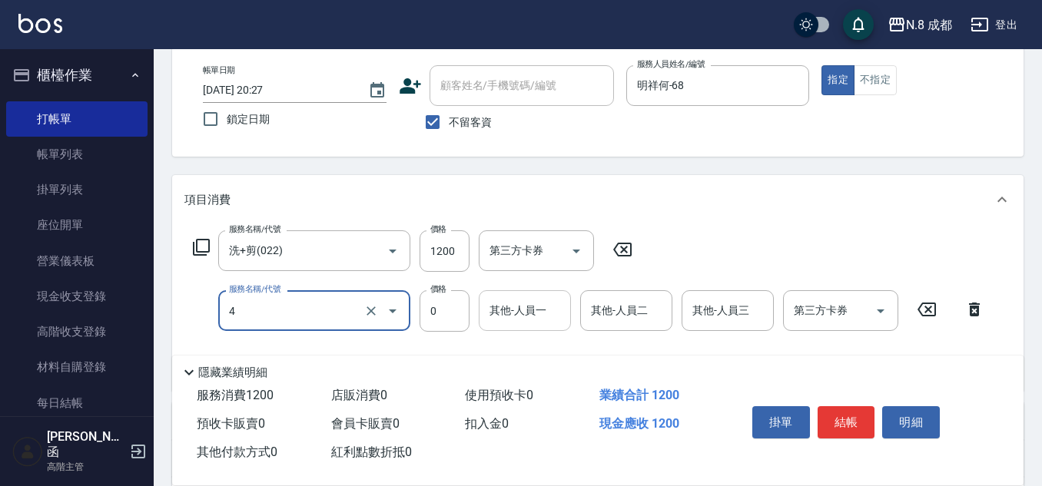
type input "互助4點(4)"
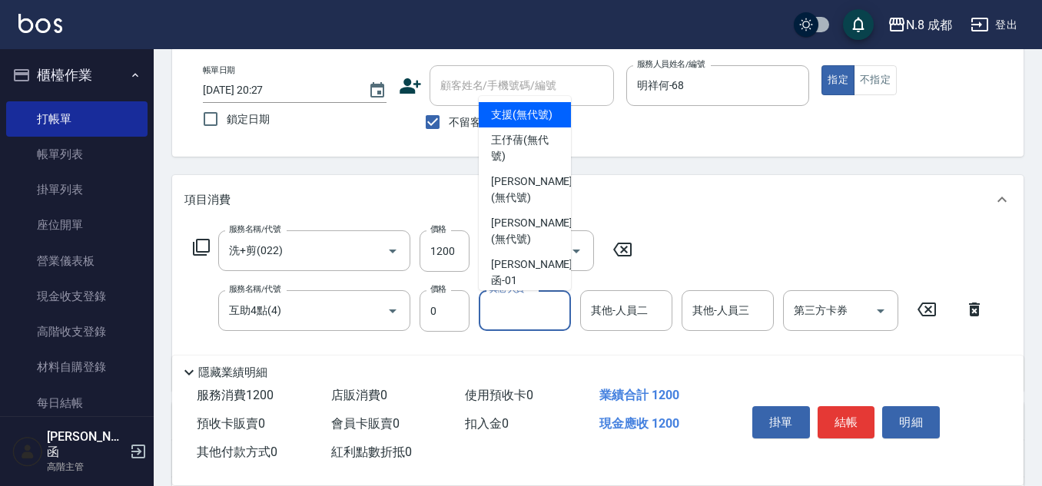
click at [534, 321] on input "其他-人員一" at bounding box center [525, 310] width 78 height 27
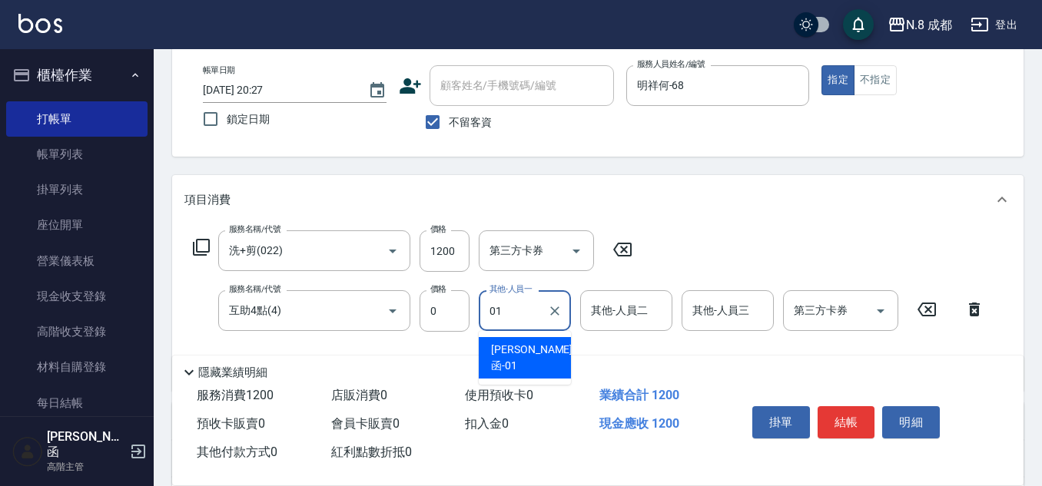
click at [529, 344] on span "詹子函 -01" at bounding box center [531, 358] width 81 height 32
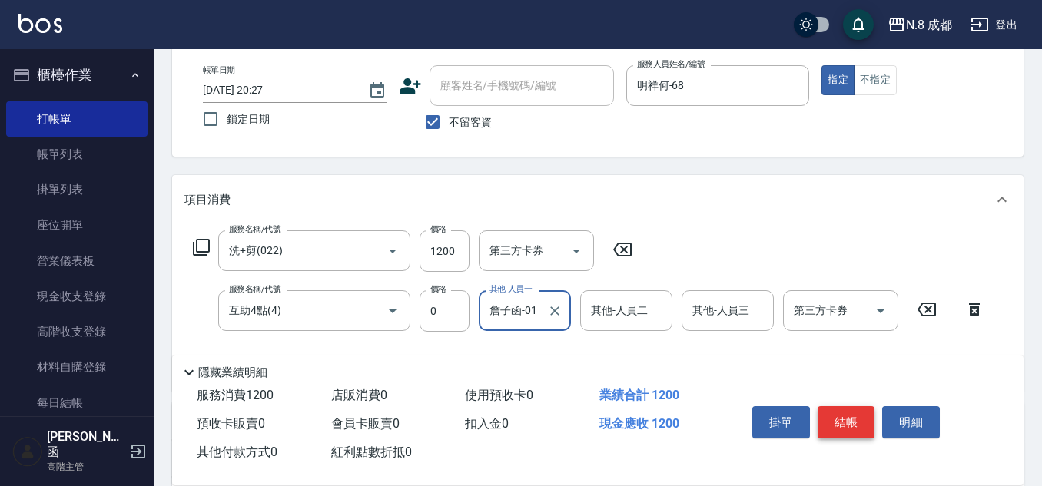
type input "詹子函-01"
click at [844, 409] on button "結帳" at bounding box center [847, 423] width 58 height 32
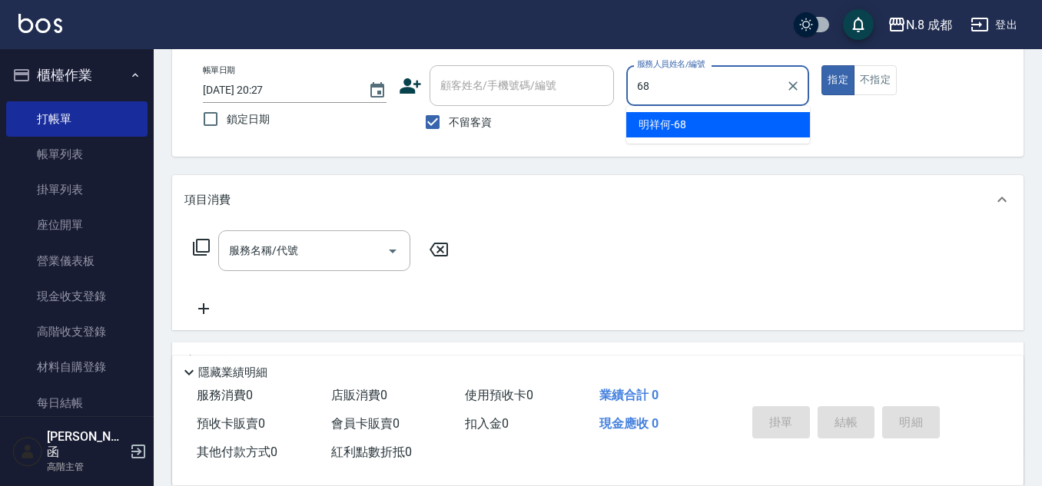
click at [684, 120] on span "明祥何 -68" at bounding box center [663, 125] width 48 height 16
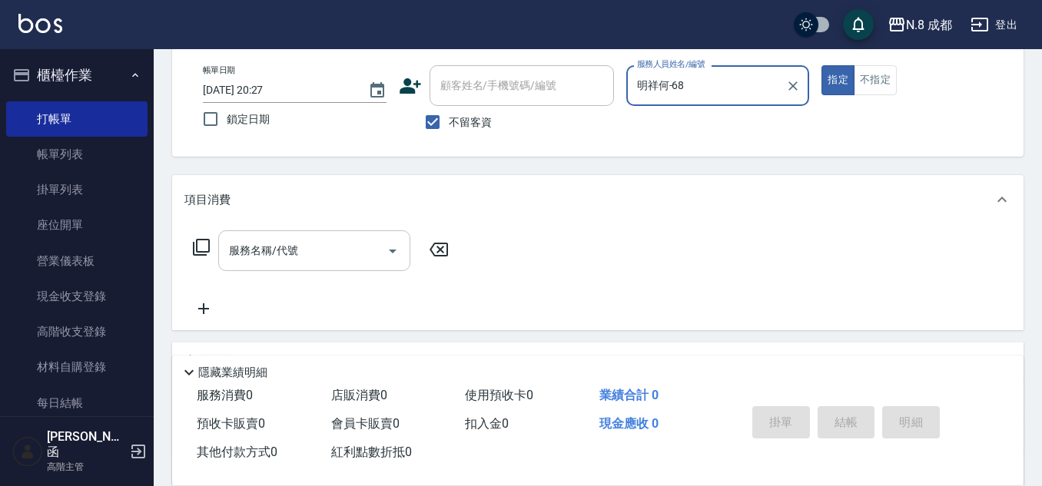
type input "明祥何-68"
click at [286, 246] on input "服務名稱/代號" at bounding box center [302, 250] width 155 height 27
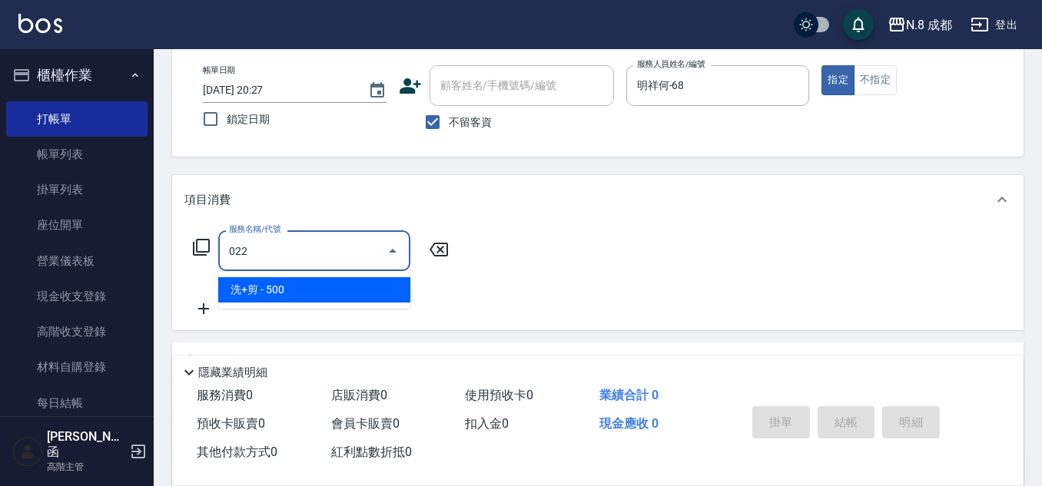
drag, startPoint x: 300, startPoint y: 289, endPoint x: 422, endPoint y: 274, distance: 123.1
click at [300, 288] on span "洗+剪 - 500" at bounding box center [314, 289] width 192 height 25
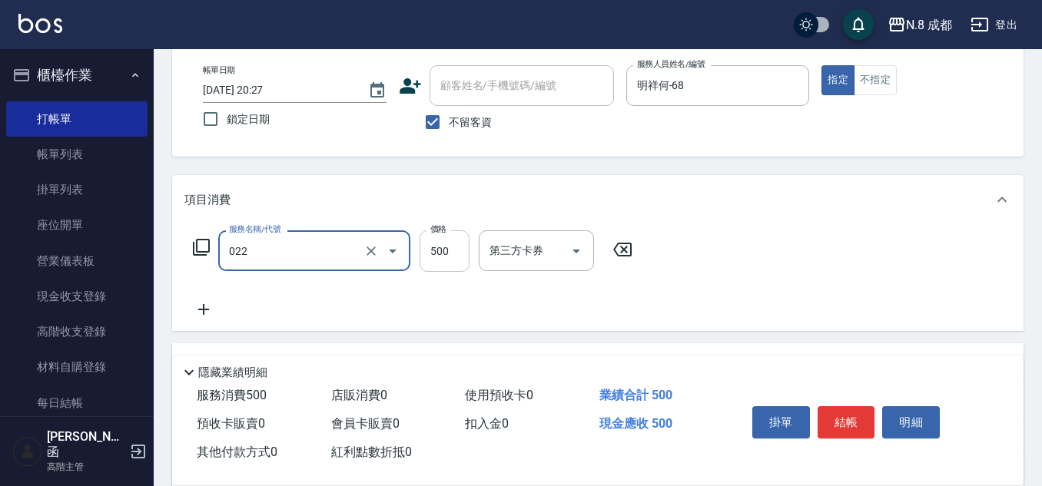
type input "洗+剪(022)"
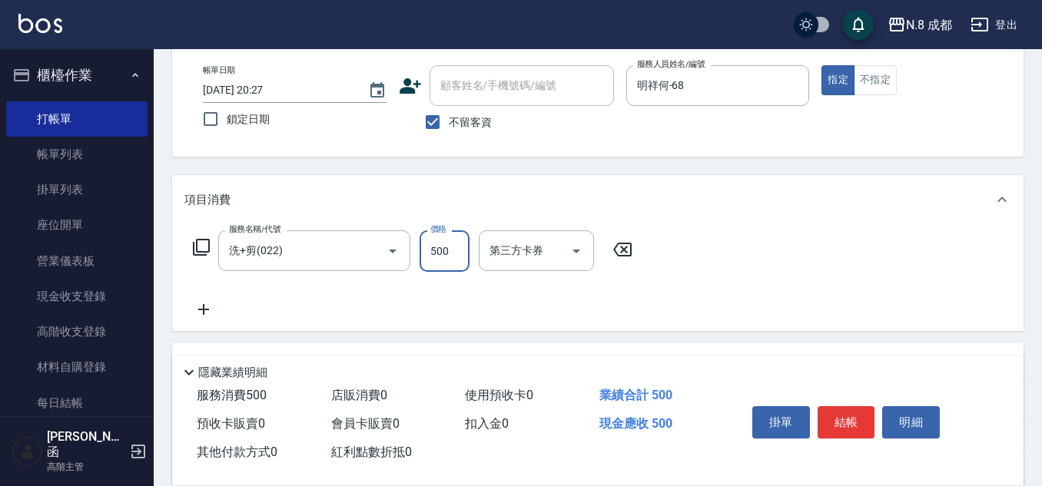
click at [463, 253] on input "500" at bounding box center [445, 252] width 50 height 42
type input "1900"
click at [215, 299] on div "服務名稱/代號 洗+剪(022) 服務名稱/代號 價格 1900 價格 第三方卡券 第三方卡券" at bounding box center [412, 275] width 457 height 88
click at [218, 320] on div "服務名稱/代號 洗+剪(022) 服務名稱/代號 價格 1900 價格 第三方卡券 第三方卡券" at bounding box center [598, 277] width 852 height 107
click at [271, 317] on div "服務名稱/代號 洗+剪(022) 服務名稱/代號 價格 1900 價格 第三方卡券 第三方卡券" at bounding box center [412, 275] width 457 height 88
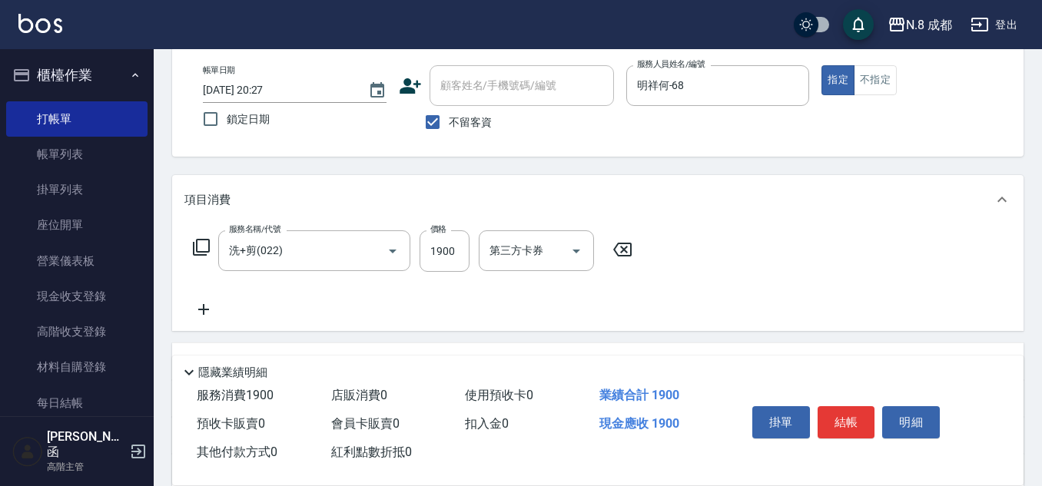
click at [200, 310] on icon at bounding box center [203, 310] width 38 height 18
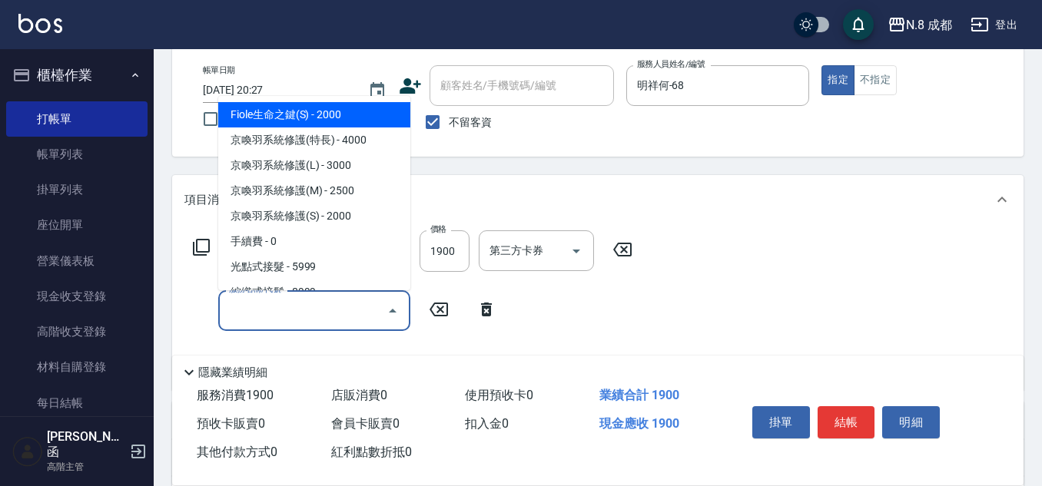
click at [271, 315] on input "服務名稱/代號" at bounding box center [302, 310] width 155 height 27
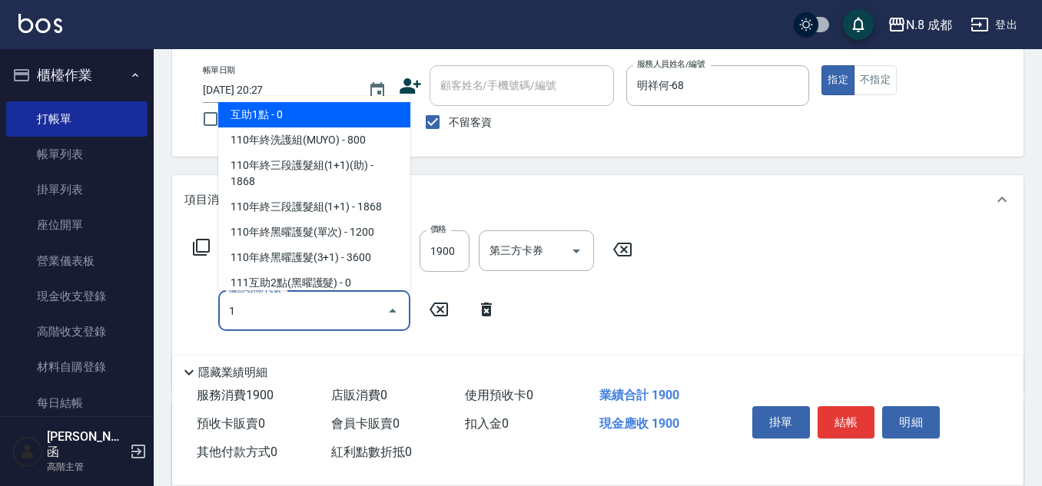
click at [294, 111] on span "互助1點 - 0" at bounding box center [314, 114] width 192 height 25
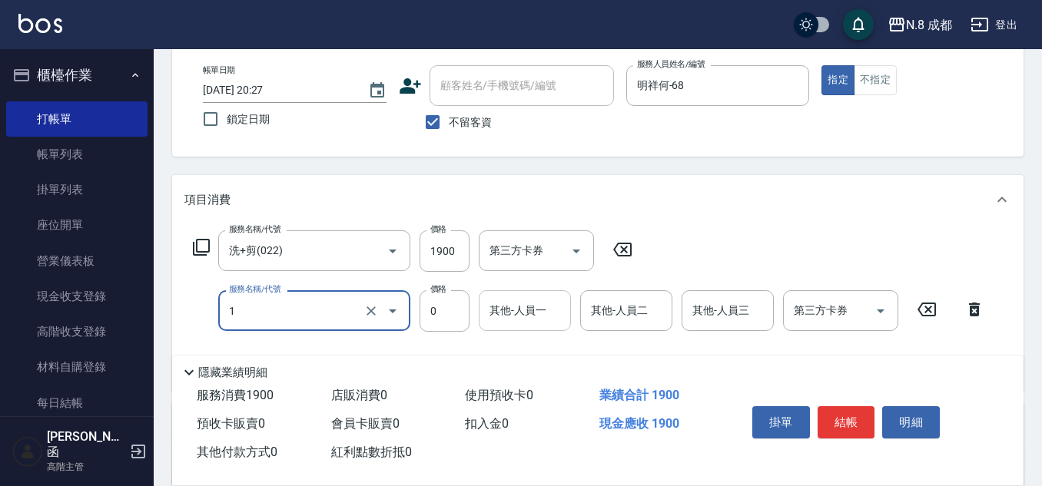
type input "互助1點(1)"
click at [514, 298] on div "其他-人員一 其他-人員一" at bounding box center [525, 311] width 92 height 41
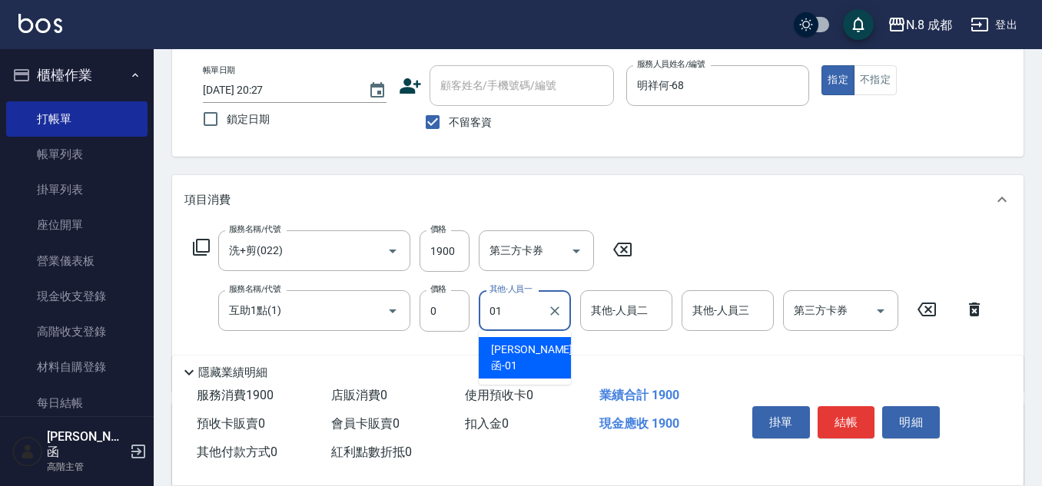
click at [530, 351] on span "詹子函 -01" at bounding box center [531, 358] width 81 height 32
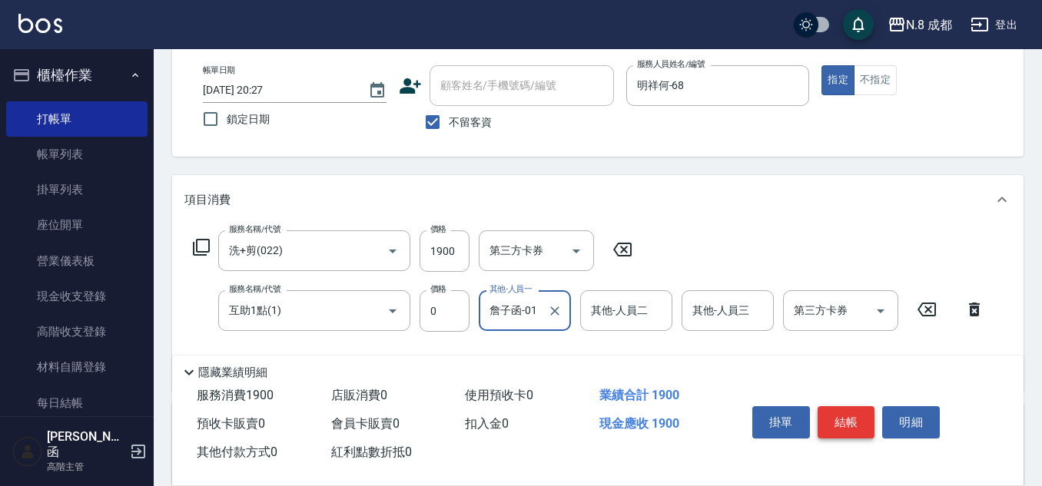
type input "詹子函-01"
click at [848, 428] on button "結帳" at bounding box center [847, 423] width 58 height 32
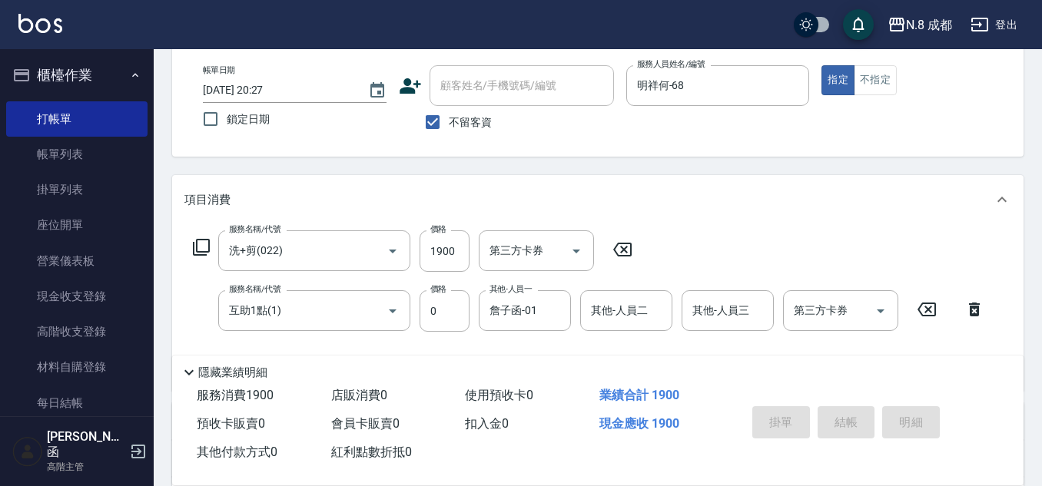
type input "2025/09/15 20:28"
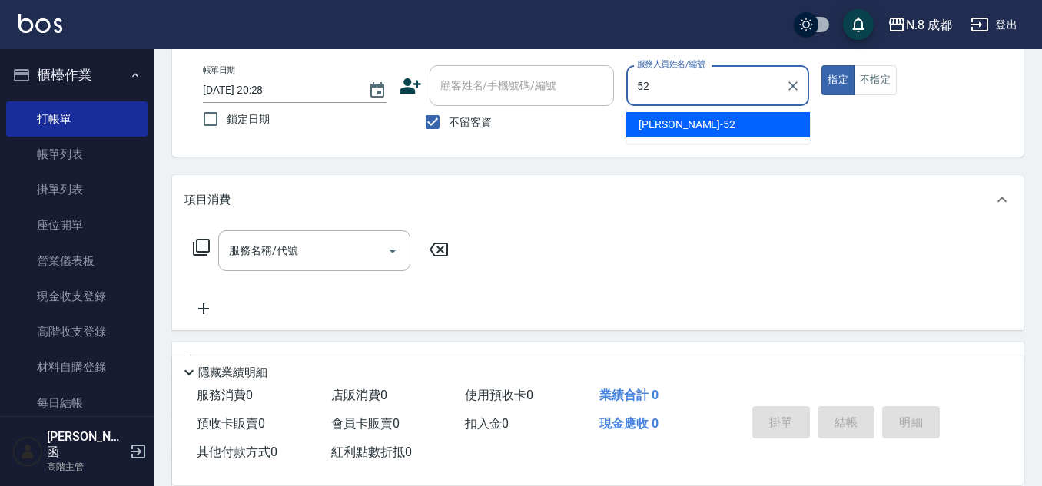
drag, startPoint x: 692, startPoint y: 131, endPoint x: 397, endPoint y: 191, distance: 301.2
click at [689, 130] on div "楊博舜 -52" at bounding box center [718, 124] width 184 height 25
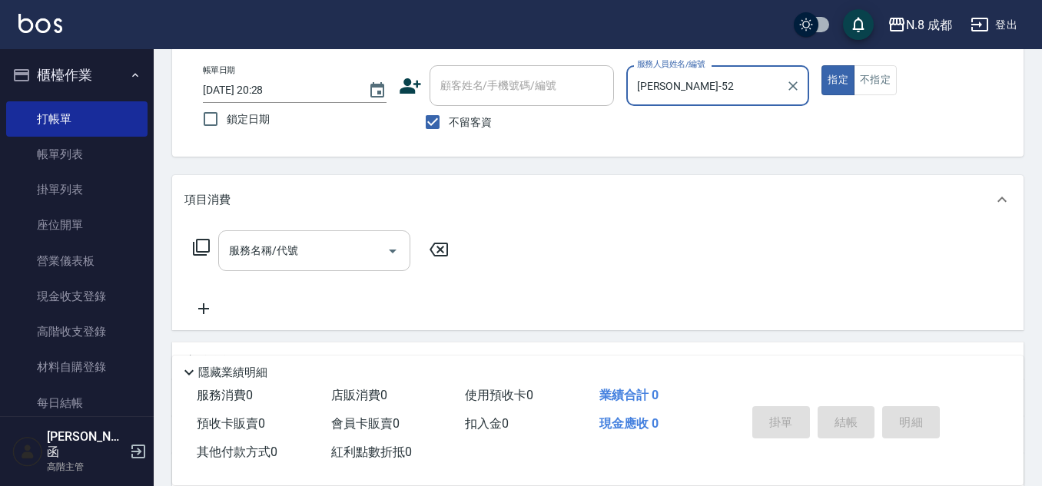
click at [328, 237] on div "服務名稱/代號" at bounding box center [314, 251] width 192 height 41
type input "[PERSON_NAME]-52"
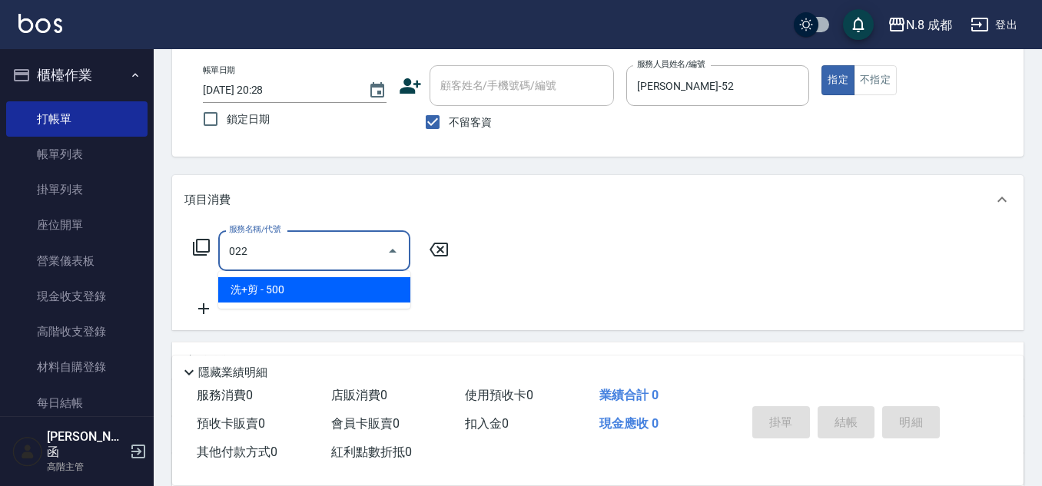
click at [291, 279] on span "洗+剪 - 500" at bounding box center [314, 289] width 192 height 25
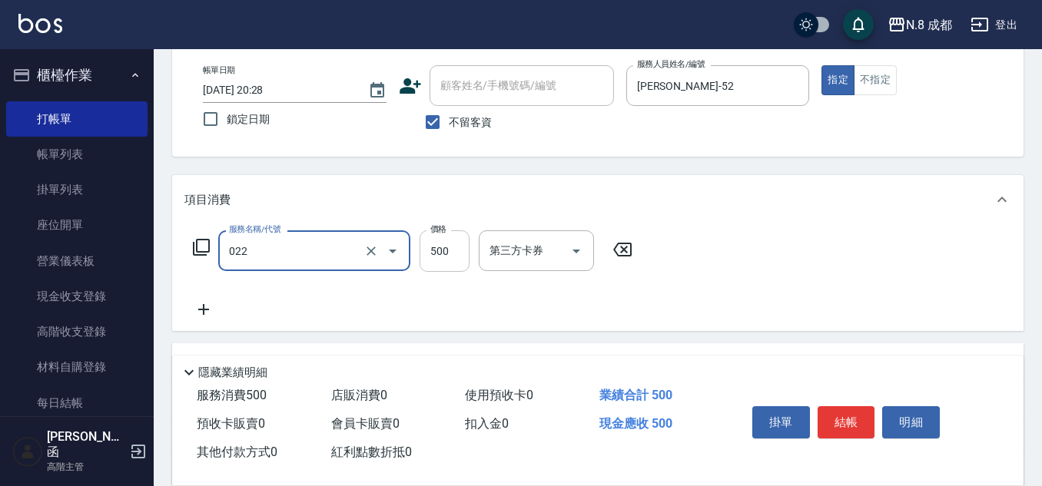
type input "洗+剪(022)"
drag, startPoint x: 433, startPoint y: 258, endPoint x: 403, endPoint y: 263, distance: 31.1
click at [433, 258] on input "500" at bounding box center [445, 252] width 50 height 42
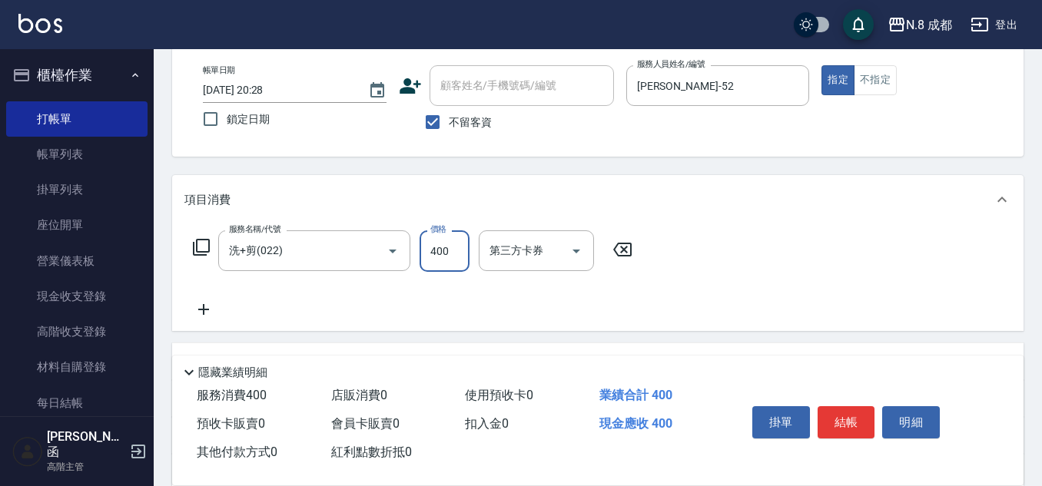
type input "400"
click at [198, 312] on icon at bounding box center [203, 310] width 38 height 18
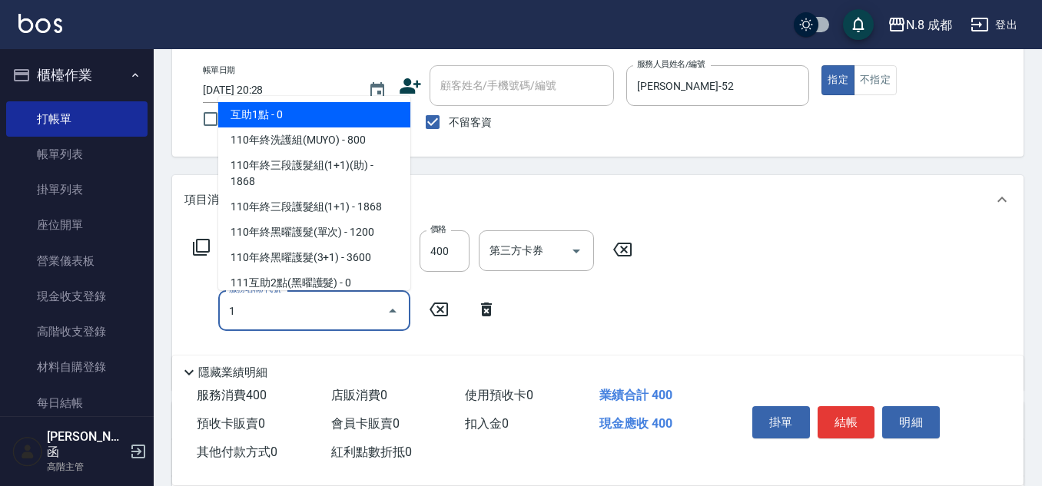
click at [269, 118] on span "互助1點 - 0" at bounding box center [314, 114] width 192 height 25
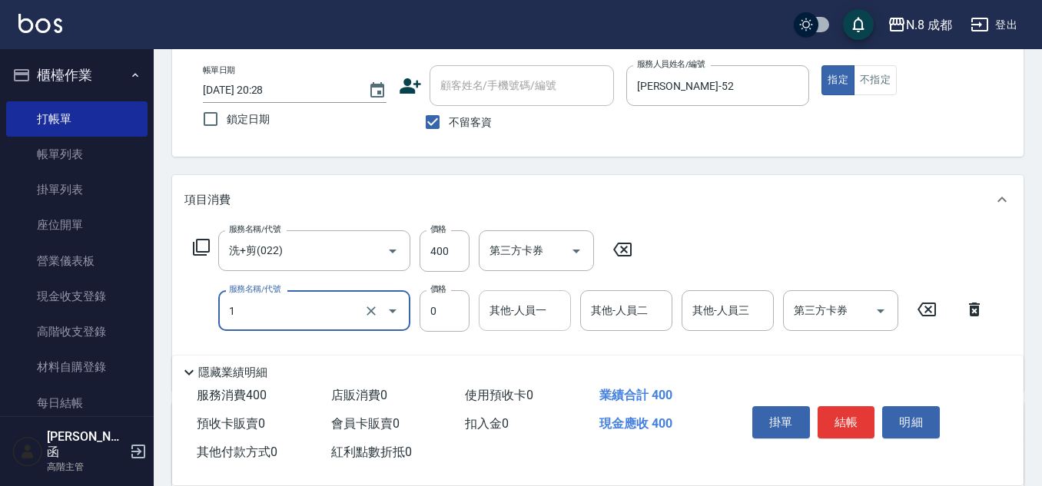
type input "互助1點(1)"
click at [536, 307] on input "其他-人員一" at bounding box center [525, 310] width 78 height 27
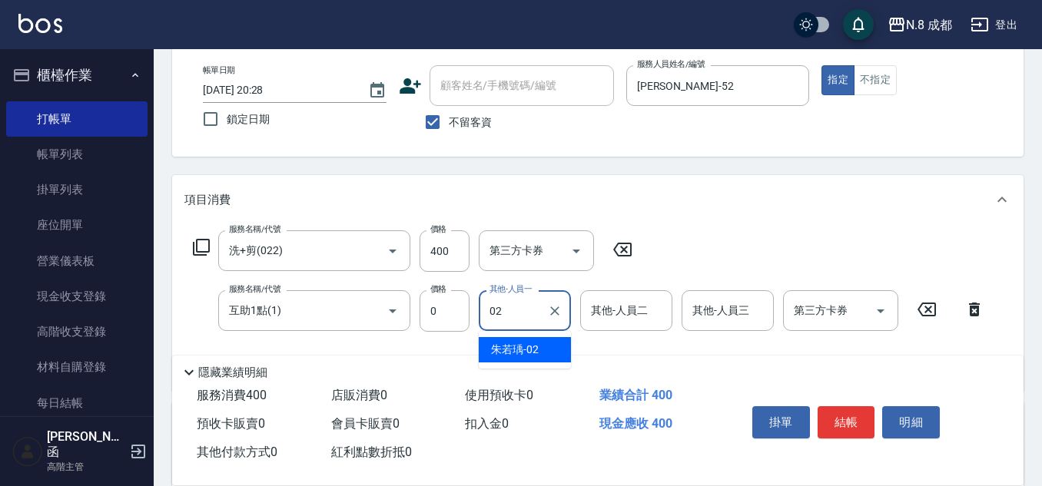
click at [528, 355] on span "[PERSON_NAME]-02" at bounding box center [515, 350] width 48 height 16
type input "朱若瑀-02"
click at [851, 416] on button "結帳" at bounding box center [847, 423] width 58 height 32
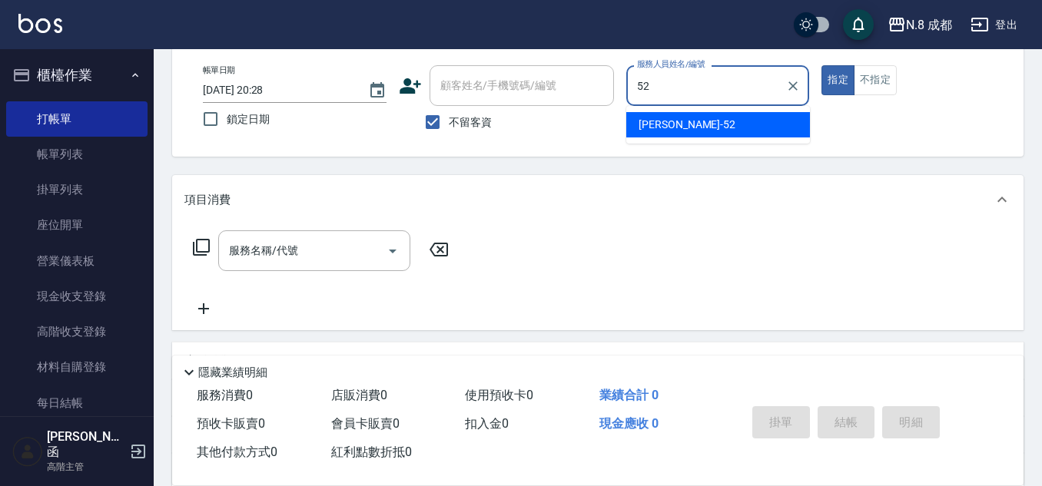
click at [632, 119] on div "楊博舜 -52" at bounding box center [718, 124] width 184 height 25
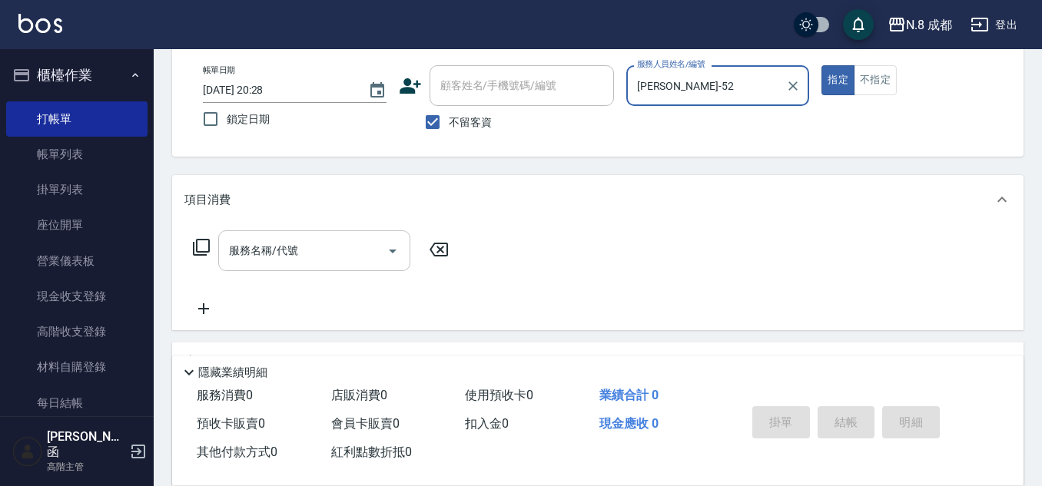
type input "[PERSON_NAME]-52"
click at [281, 254] on input "服務名稱/代號" at bounding box center [302, 250] width 155 height 27
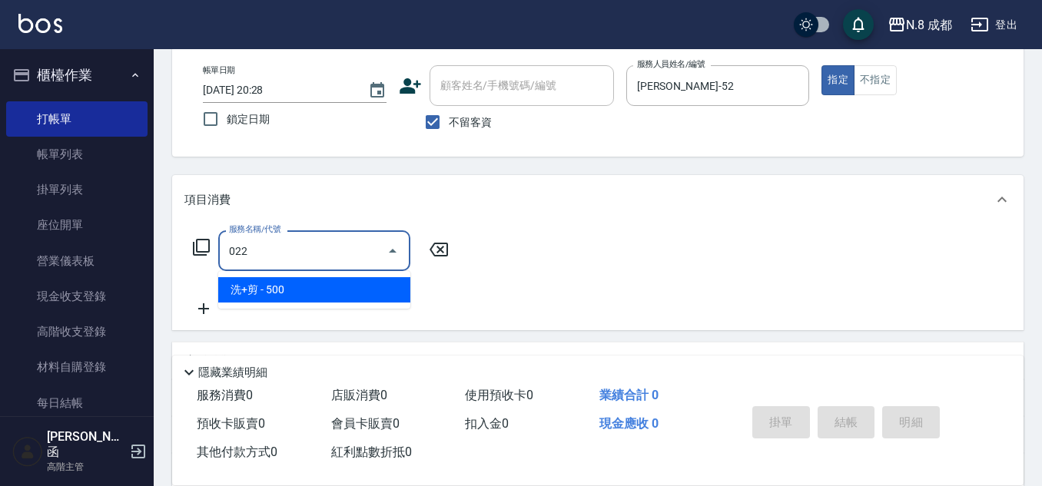
drag, startPoint x: 284, startPoint y: 271, endPoint x: 405, endPoint y: 254, distance: 122.7
click at [287, 291] on span "洗+剪 - 500" at bounding box center [314, 289] width 192 height 25
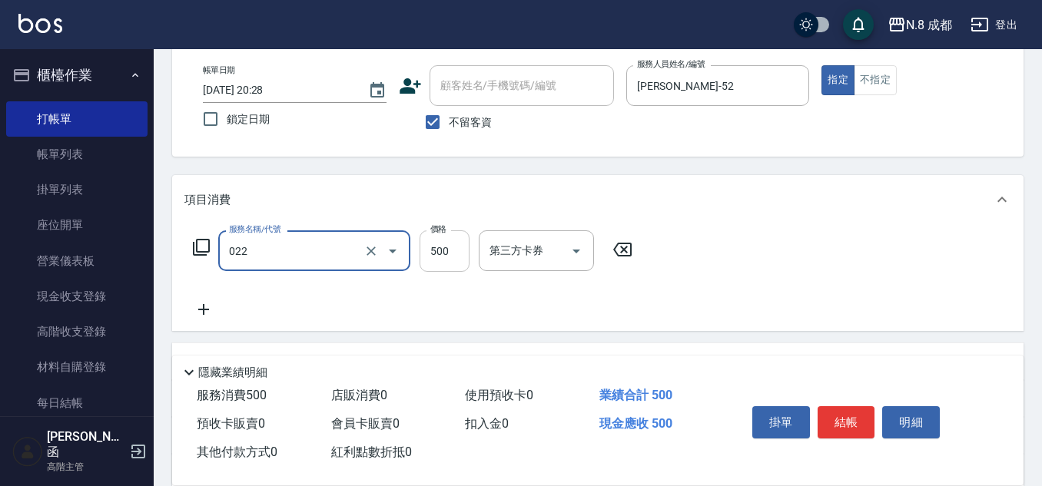
type input "洗+剪(022)"
click at [457, 244] on input "500" at bounding box center [445, 252] width 50 height 42
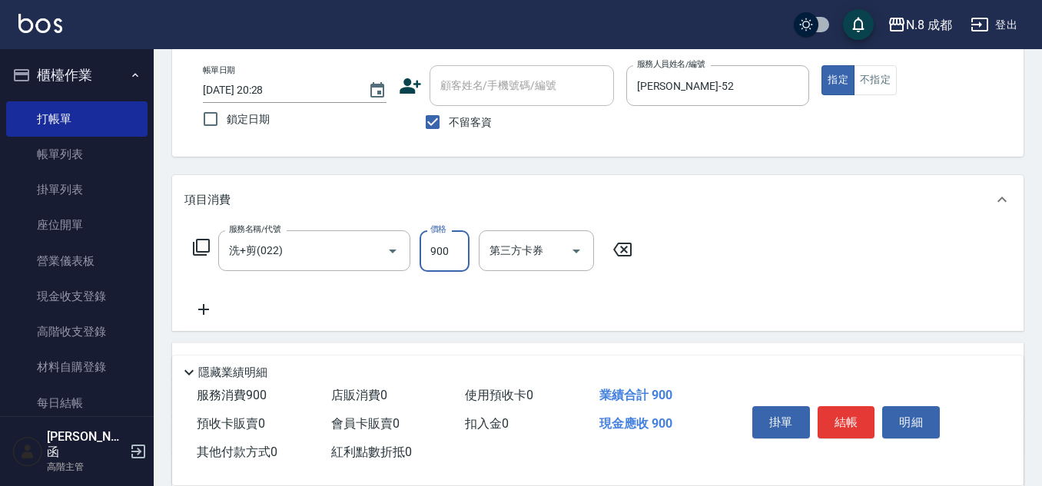
type input "900"
click at [206, 313] on icon at bounding box center [203, 310] width 38 height 18
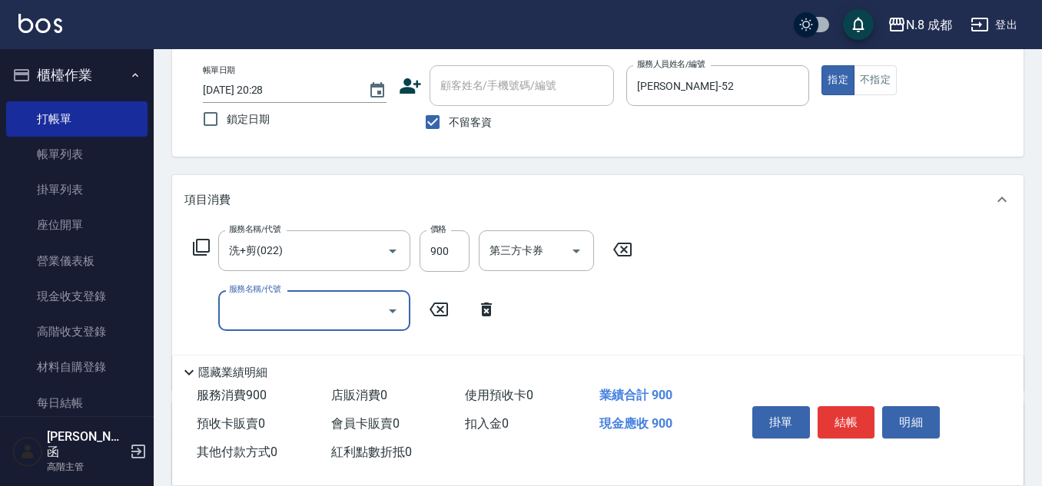
click at [264, 317] on input "服務名稱/代號" at bounding box center [302, 310] width 155 height 27
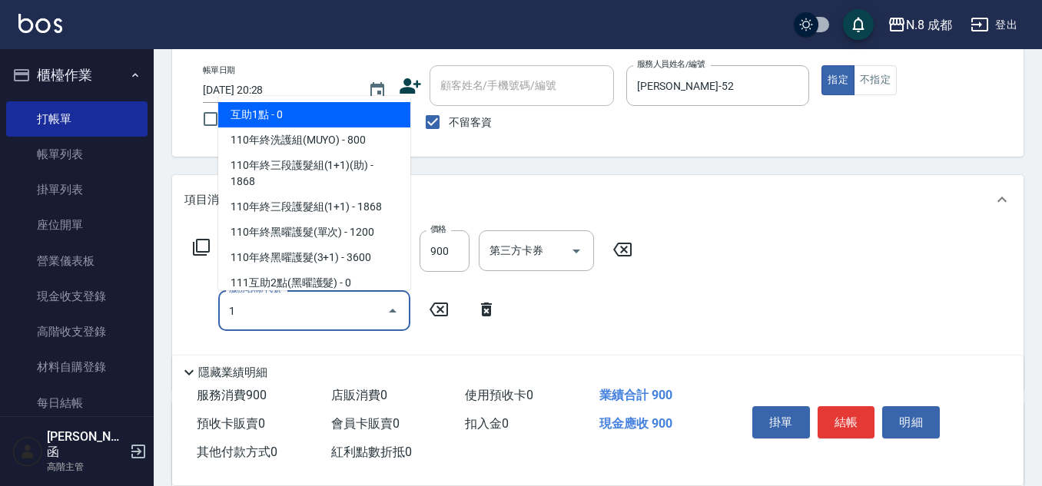
drag, startPoint x: 302, startPoint y: 121, endPoint x: 320, endPoint y: 128, distance: 20.0
click at [302, 120] on span "互助1點 - 0" at bounding box center [314, 114] width 192 height 25
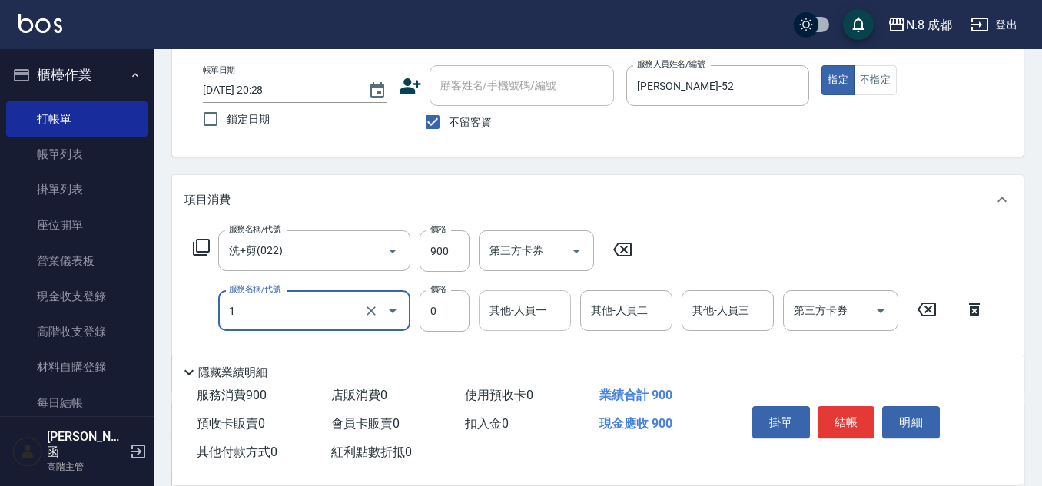
type input "互助1點(1)"
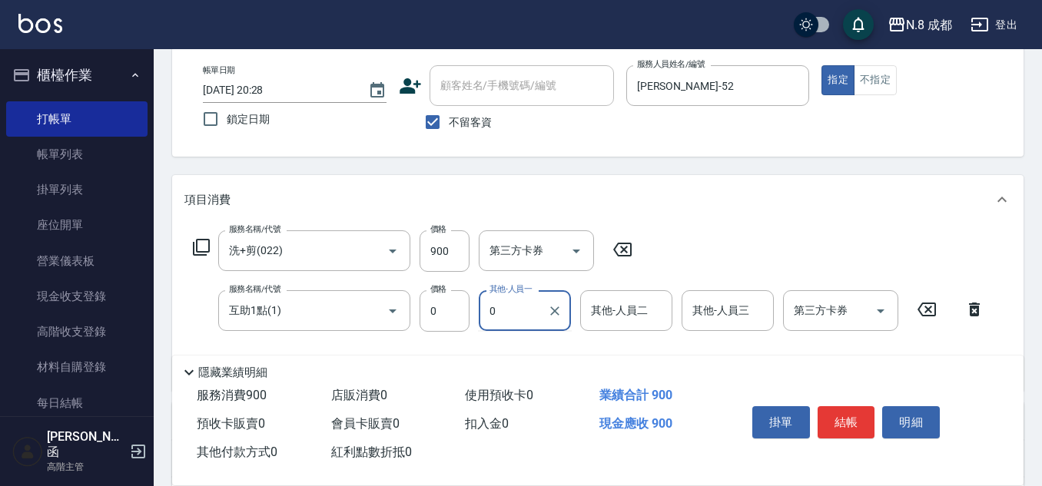
click at [534, 312] on input "0" at bounding box center [513, 310] width 55 height 27
click at [527, 358] on div "[PERSON_NAME]-02" at bounding box center [525, 349] width 92 height 25
type input "朱若瑀-02"
click at [848, 410] on button "結帳" at bounding box center [847, 423] width 58 height 32
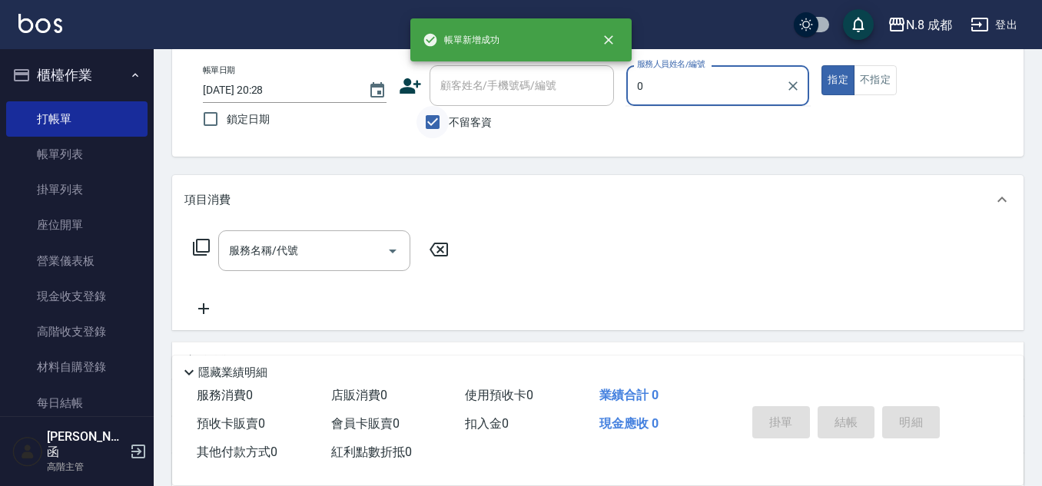
type input "0"
drag, startPoint x: 435, startPoint y: 134, endPoint x: 443, endPoint y: 121, distance: 16.2
click at [436, 131] on input "不留客資" at bounding box center [433, 122] width 32 height 32
checkbox input "false"
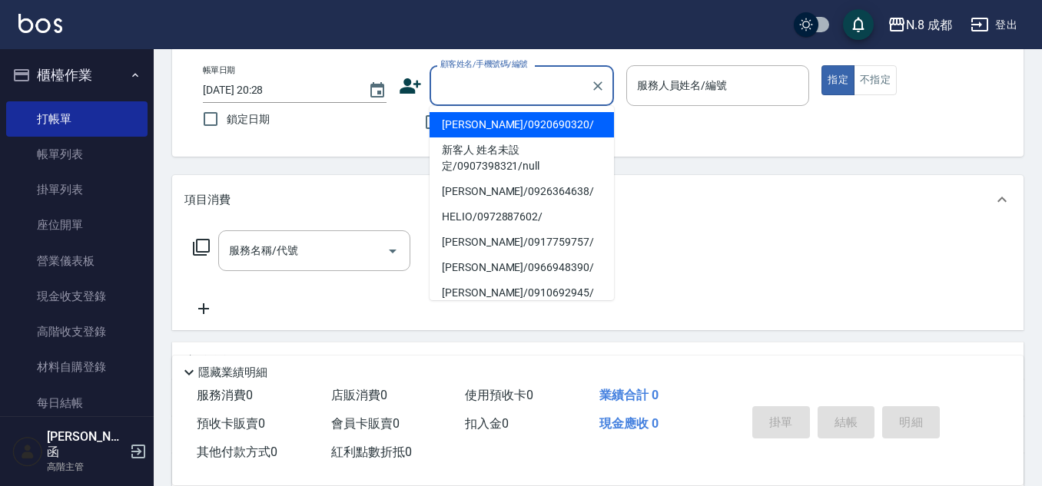
click at [490, 74] on div "顧客姓名/手機號碼/編號 顧客姓名/手機號碼/編號" at bounding box center [522, 85] width 184 height 41
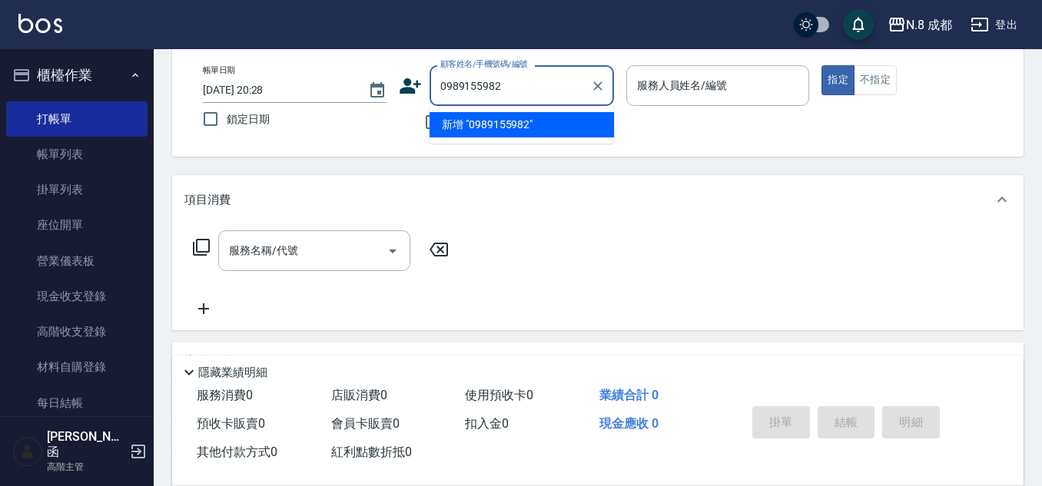
click at [516, 115] on li "新增 "0989155982"" at bounding box center [522, 124] width 184 height 25
type input "0989155982"
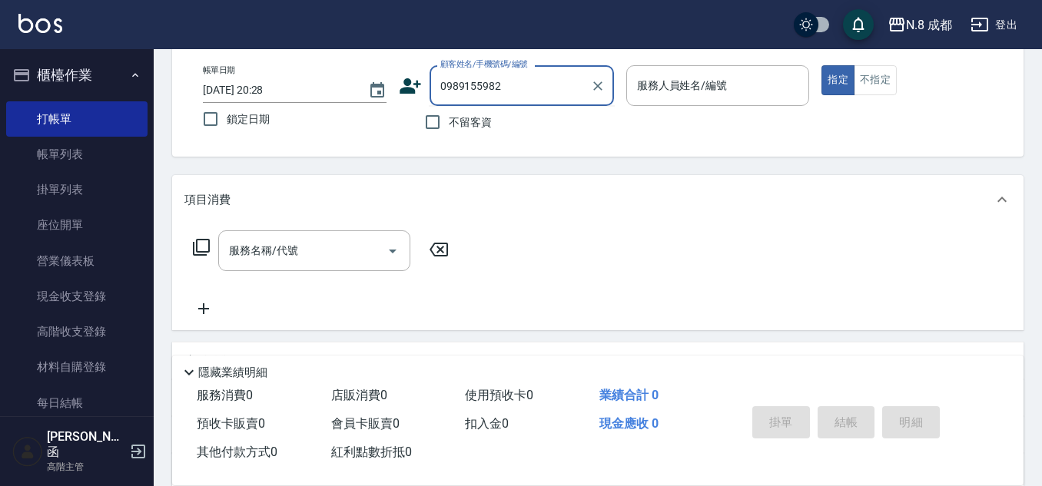
click at [548, 78] on input "0989155982" at bounding box center [511, 85] width 148 height 27
click at [672, 98] on input "服務人員姓名/編號" at bounding box center [718, 85] width 170 height 27
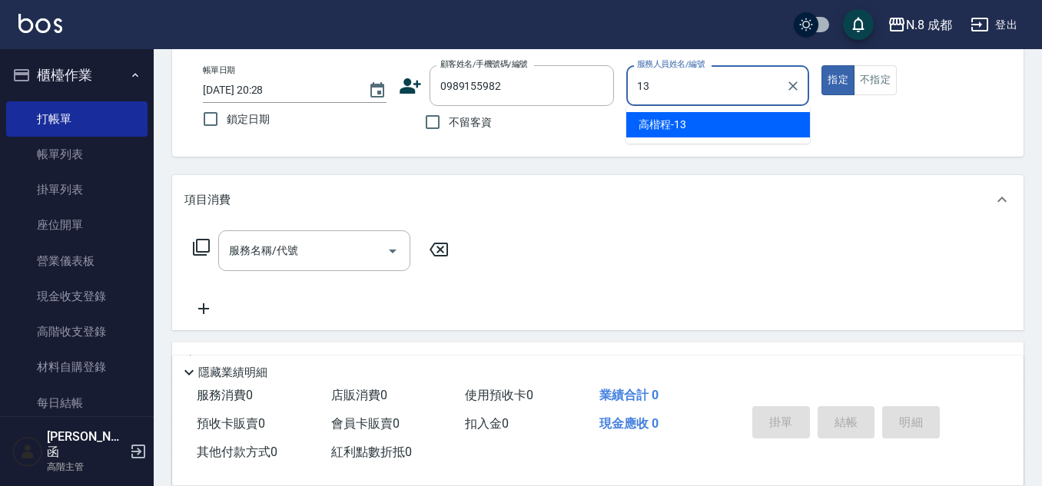
click at [665, 127] on span "高楷程 -13" at bounding box center [663, 125] width 48 height 16
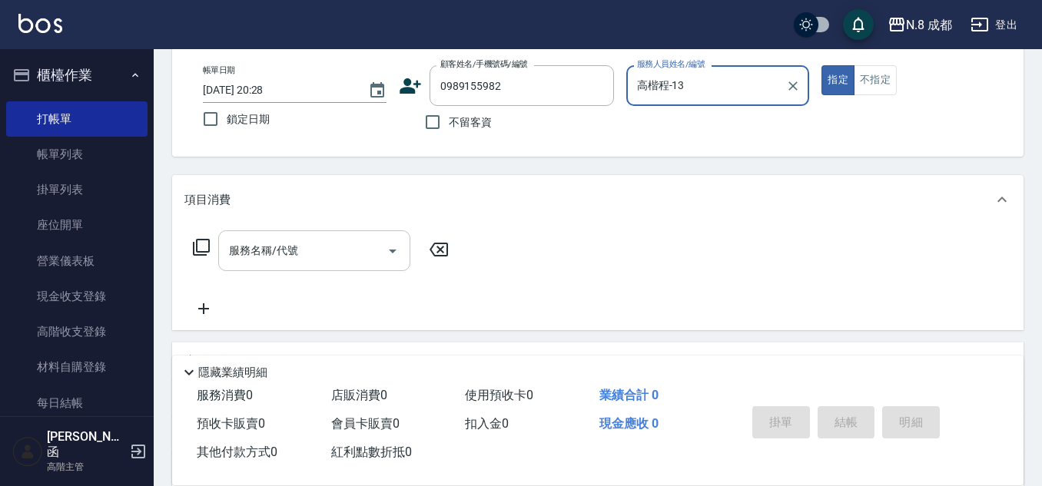
type input "高楷程-13"
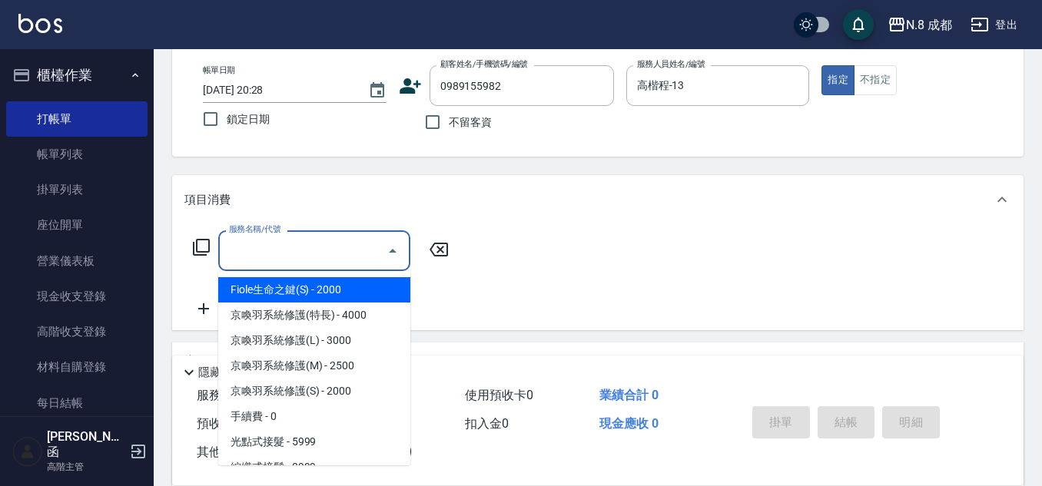
drag, startPoint x: 277, startPoint y: 258, endPoint x: 267, endPoint y: 244, distance: 17.5
click at [276, 257] on input "服務名稱/代號" at bounding box center [302, 250] width 155 height 27
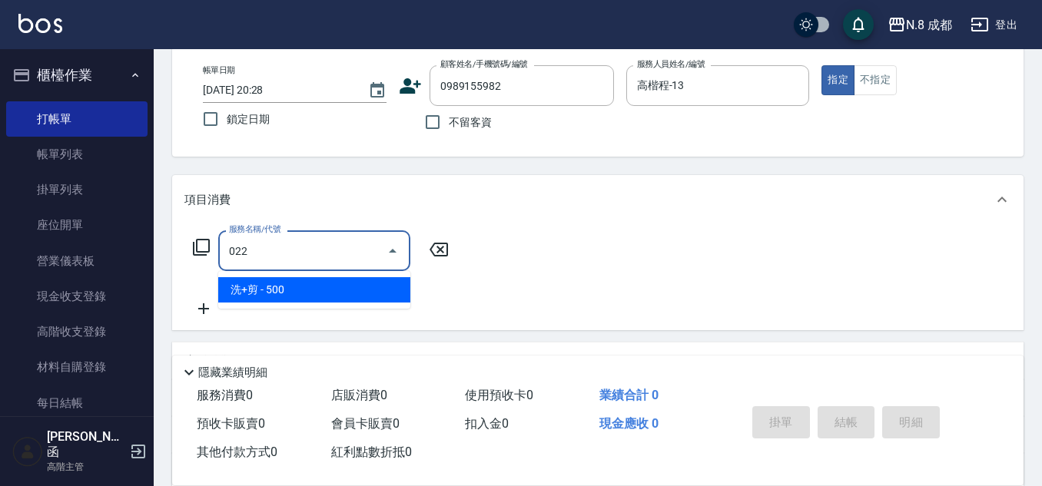
drag, startPoint x: 306, startPoint y: 284, endPoint x: 411, endPoint y: 261, distance: 108.0
click at [314, 283] on span "洗+剪 - 500" at bounding box center [314, 289] width 192 height 25
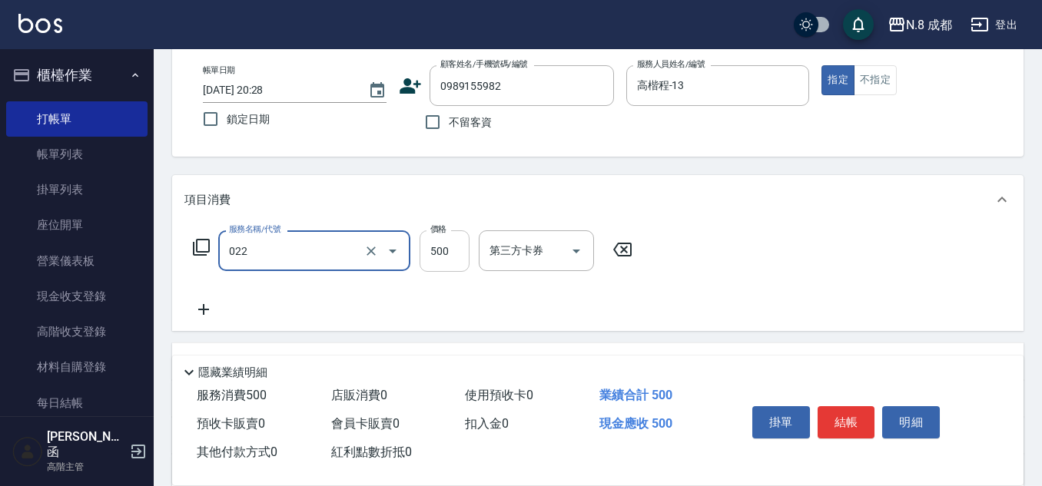
type input "洗+剪(022)"
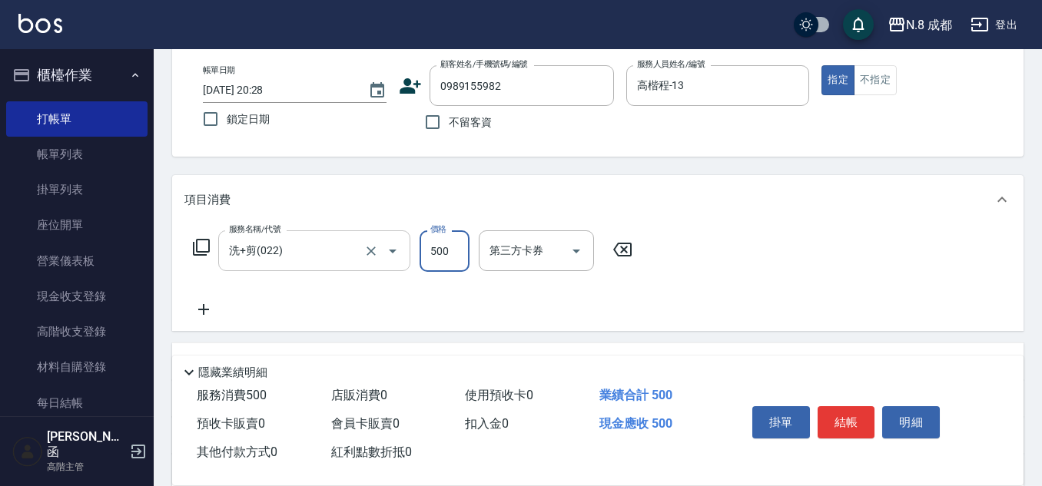
drag, startPoint x: 459, startPoint y: 245, endPoint x: 400, endPoint y: 257, distance: 59.7
click at [459, 245] on input "500" at bounding box center [445, 252] width 50 height 42
type input "600"
click at [204, 304] on icon at bounding box center [203, 310] width 38 height 18
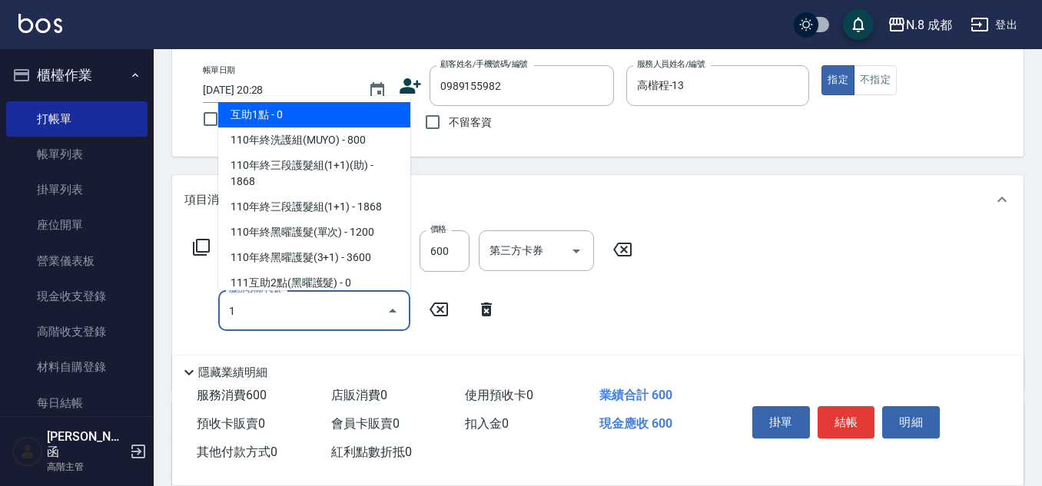
click at [278, 114] on span "互助1點 - 0" at bounding box center [314, 114] width 192 height 25
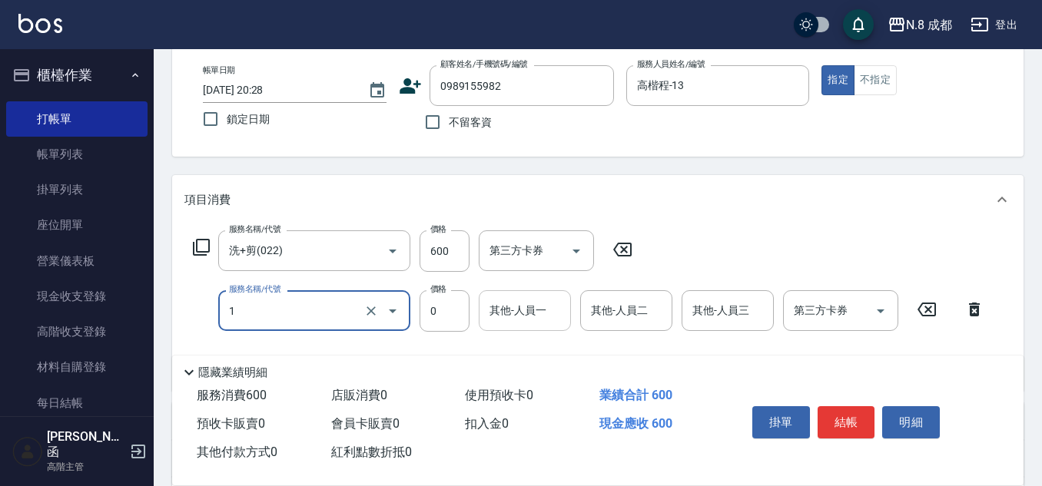
type input "互助1點(1)"
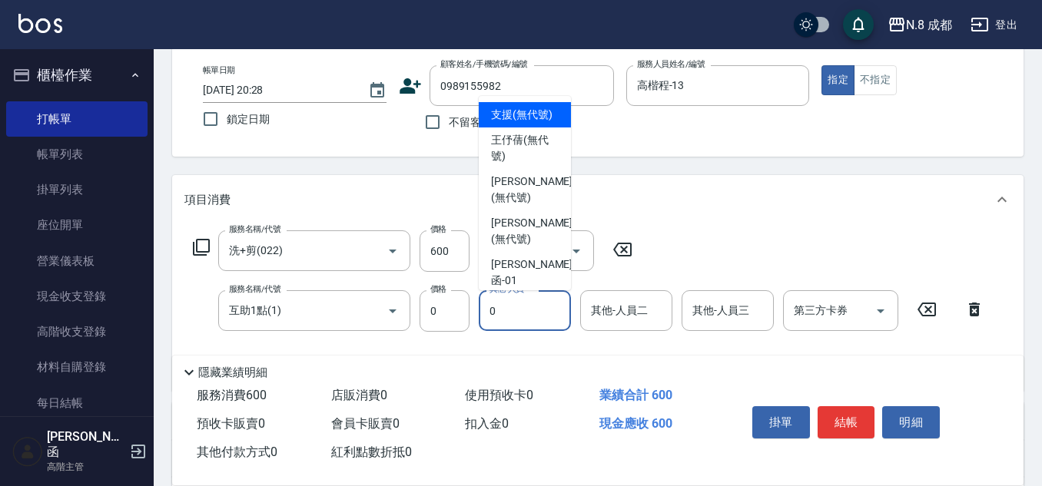
click at [529, 318] on input "0" at bounding box center [525, 310] width 78 height 27
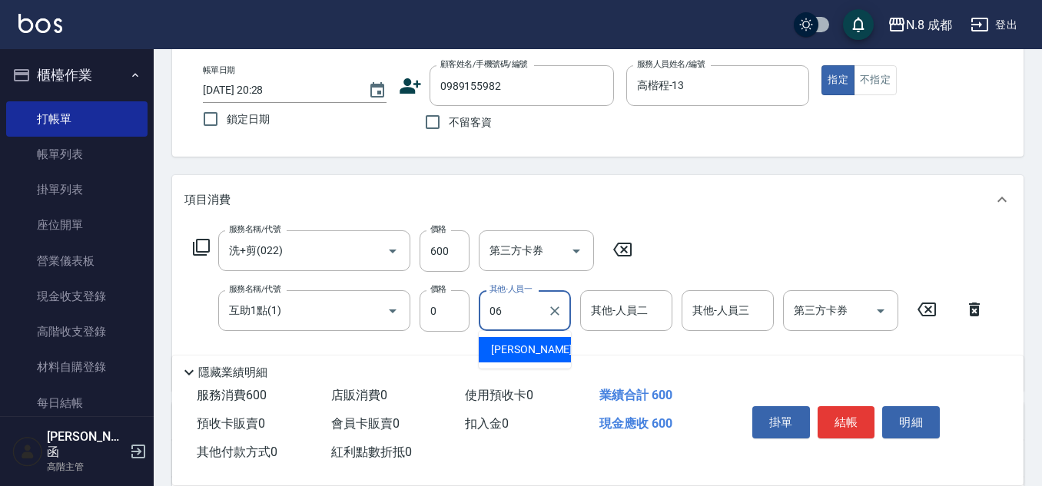
click at [530, 350] on span "[PERSON_NAME] -06" at bounding box center [539, 350] width 97 height 16
type input "[PERSON_NAME]-06"
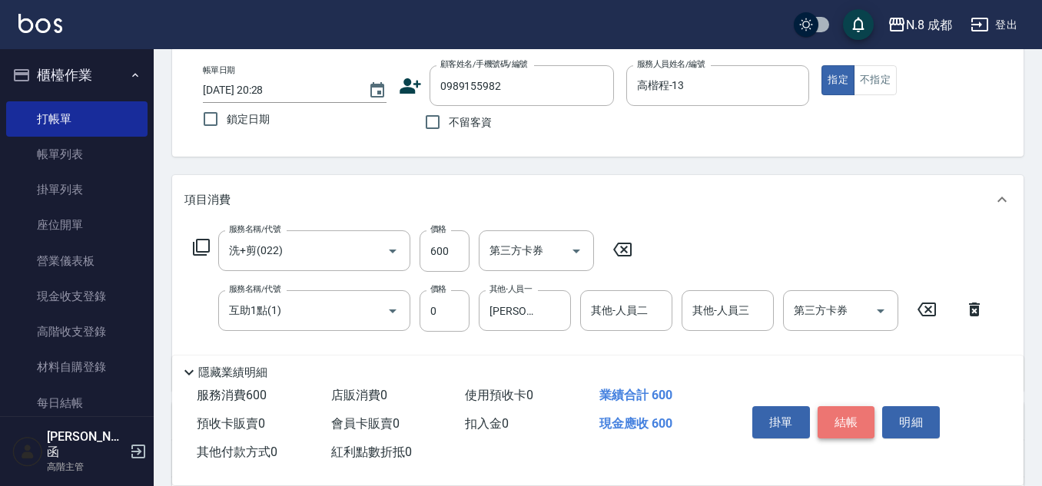
click at [852, 422] on button "結帳" at bounding box center [847, 423] width 58 height 32
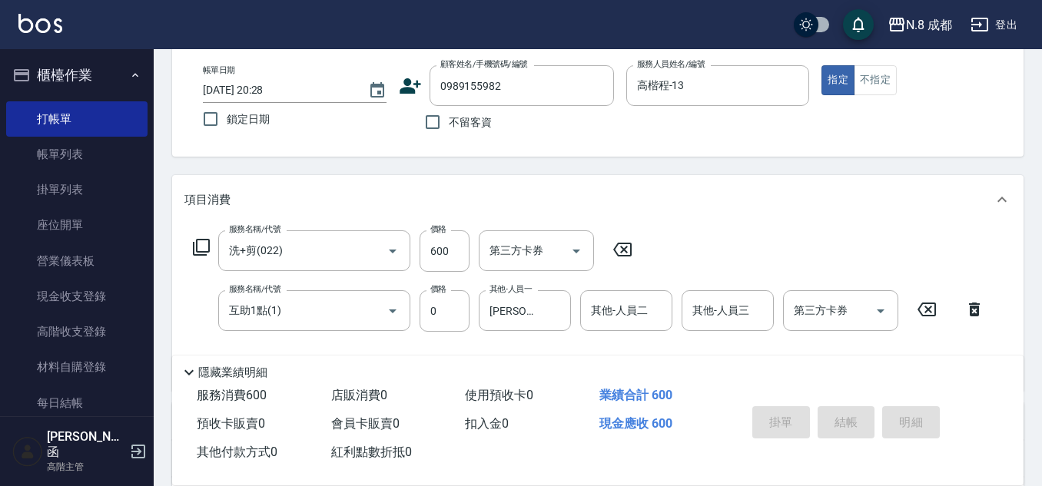
type input "[DATE] 20:29"
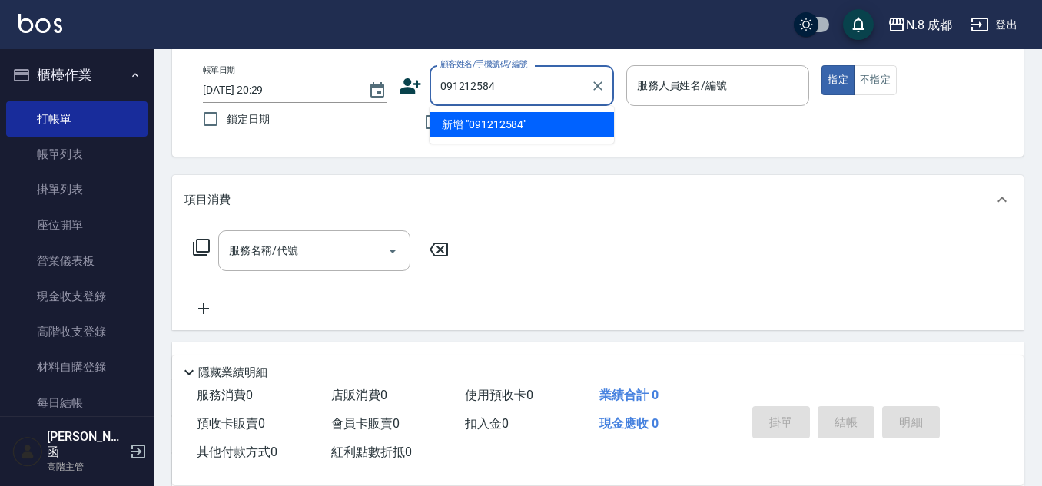
type input "0912125841"
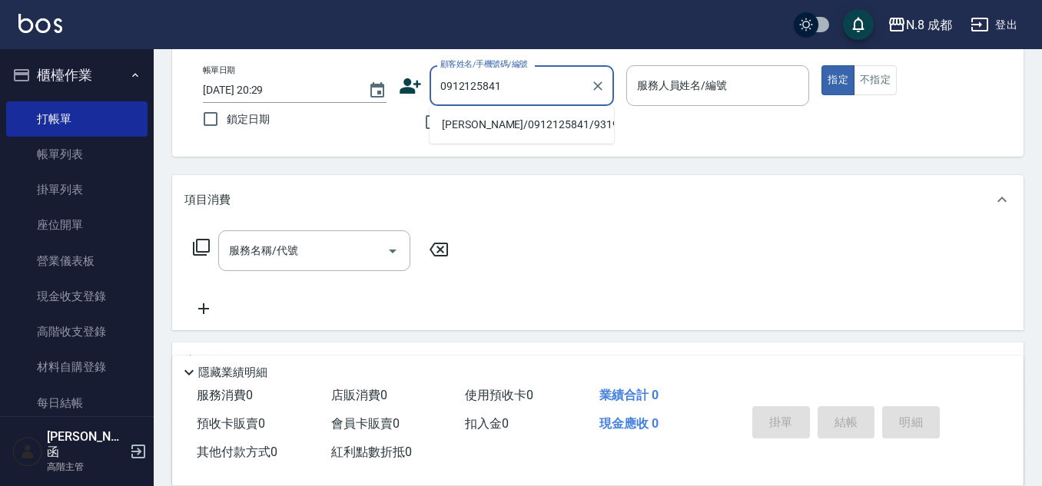
click at [522, 129] on li "[PERSON_NAME]/0912125841/931917" at bounding box center [522, 124] width 184 height 25
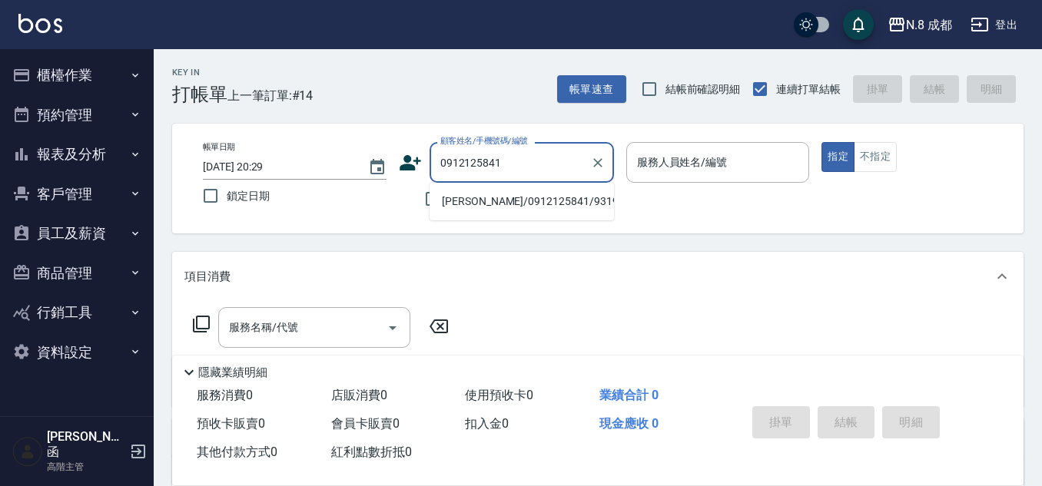
click at [500, 193] on li "[PERSON_NAME]/0912125841/931917" at bounding box center [522, 201] width 184 height 25
type input "[PERSON_NAME]/0912125841/931917"
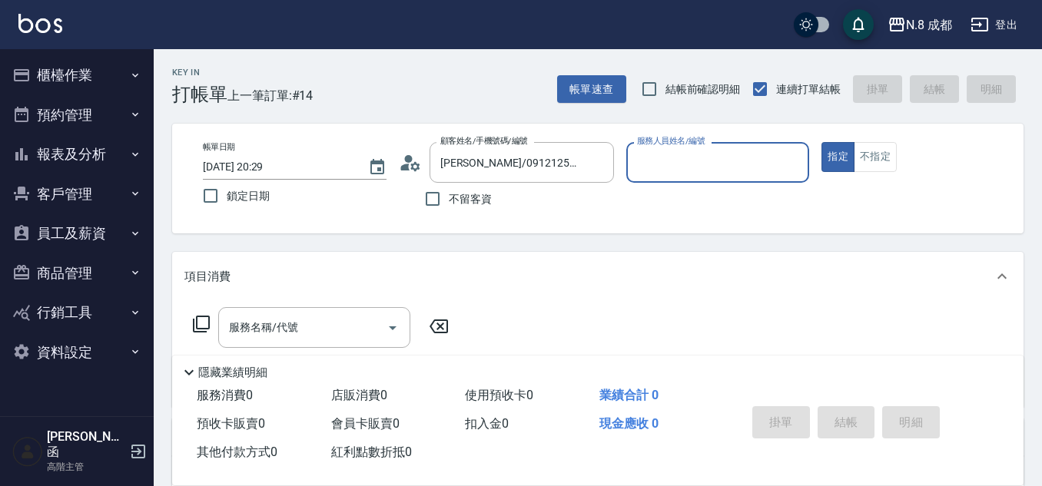
type input "高楷程-13"
click at [308, 323] on input "服務名稱/代號" at bounding box center [302, 327] width 155 height 27
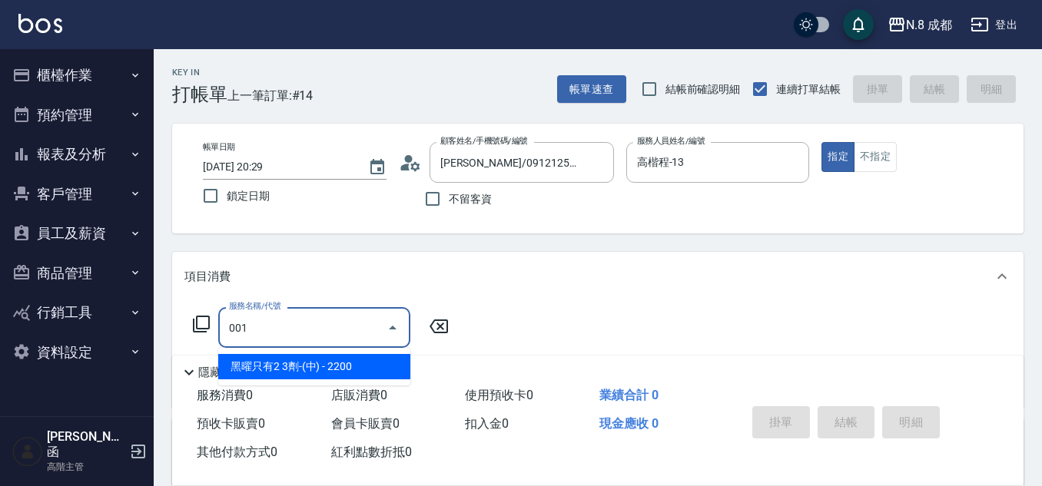
drag, startPoint x: 323, startPoint y: 360, endPoint x: 344, endPoint y: 351, distance: 23.1
click at [325, 357] on span "黑曜只有2 3劑-(中) - 2200" at bounding box center [314, 366] width 192 height 25
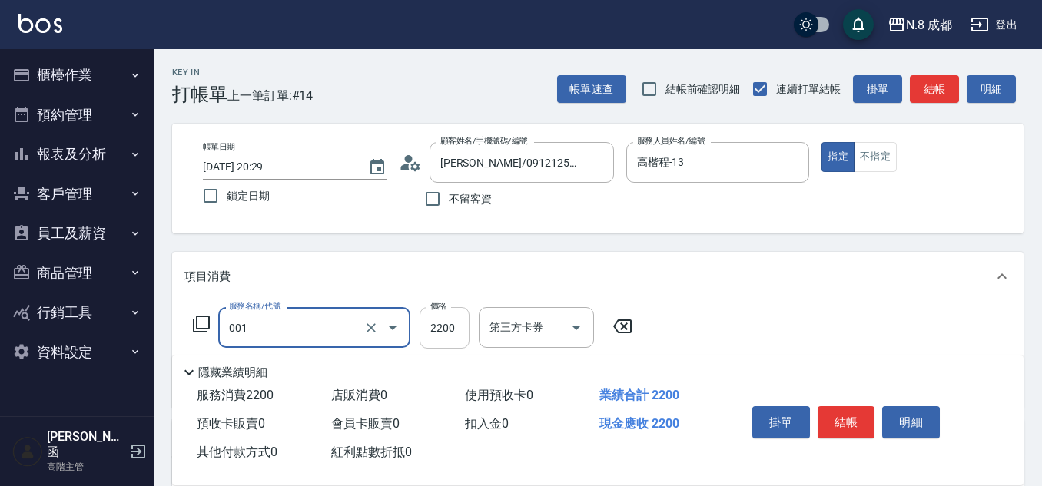
type input "黑曜只有2 3劑-(中)(001)"
click at [438, 327] on input "2200" at bounding box center [445, 328] width 50 height 42
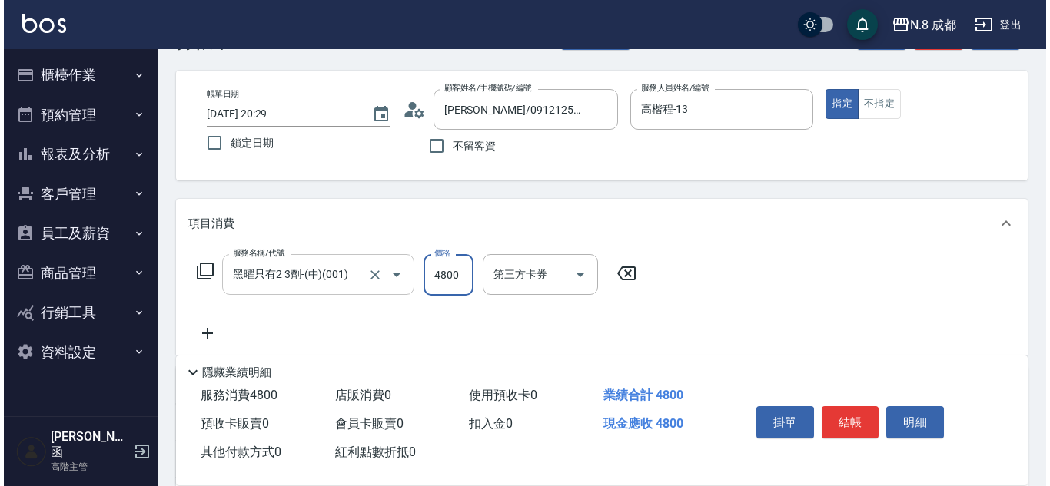
scroll to position [77, 0]
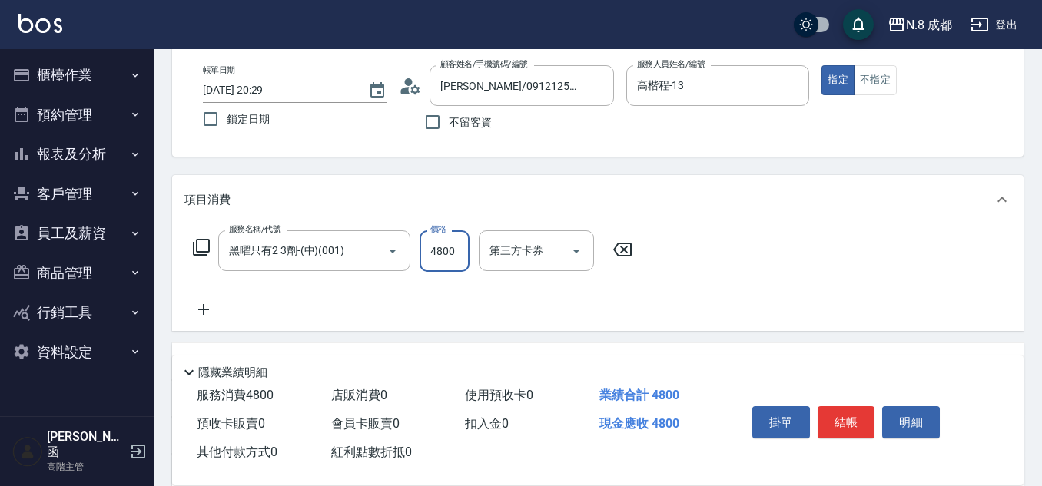
type input "4800"
click at [206, 309] on icon at bounding box center [203, 310] width 38 height 18
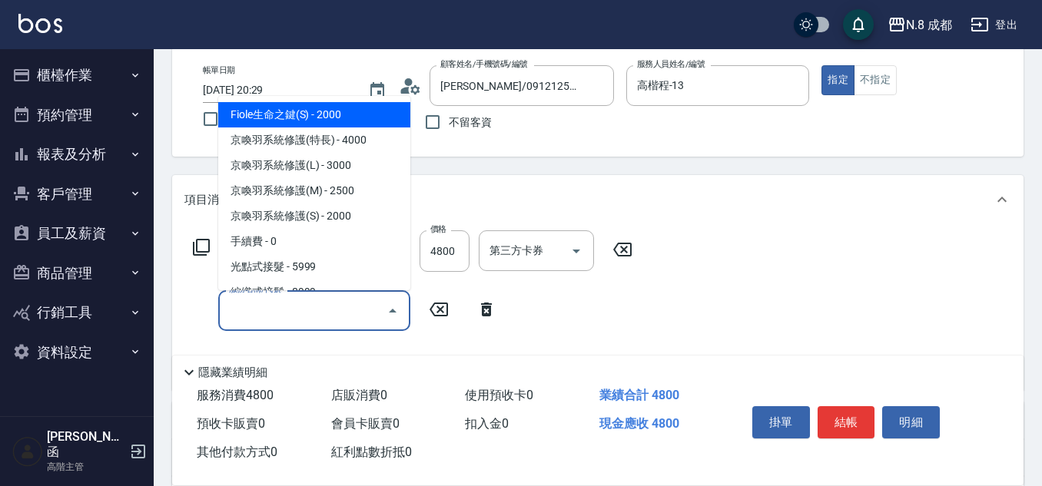
click at [256, 324] on input "服務名稱/代號" at bounding box center [302, 310] width 155 height 27
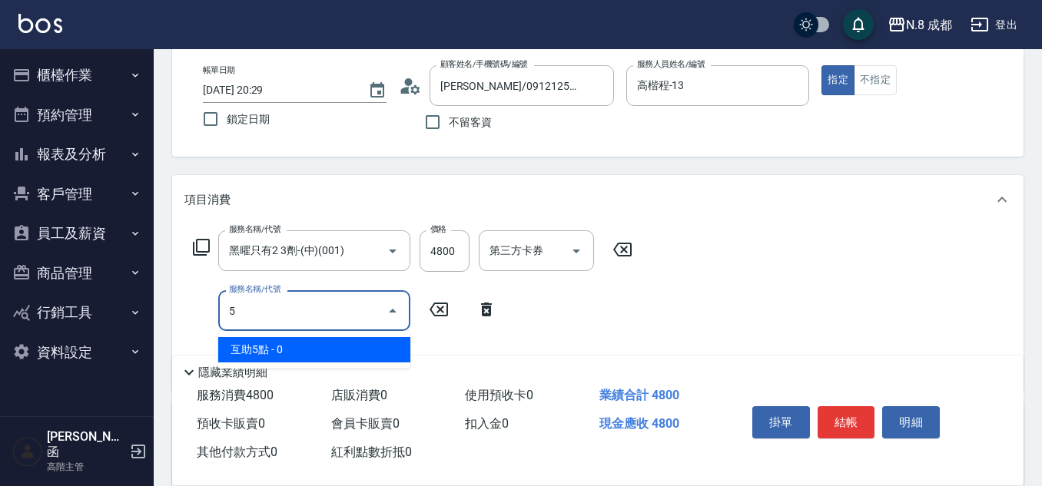
click at [343, 340] on span "互助5點 - 0" at bounding box center [314, 349] width 192 height 25
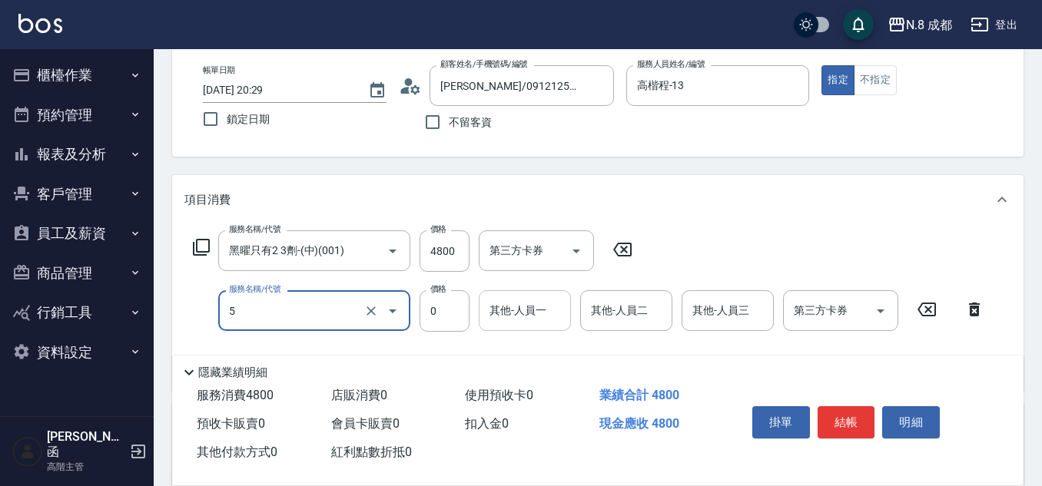
type input "互助5點(5)"
click at [533, 314] on input "其他-人員一" at bounding box center [525, 310] width 78 height 27
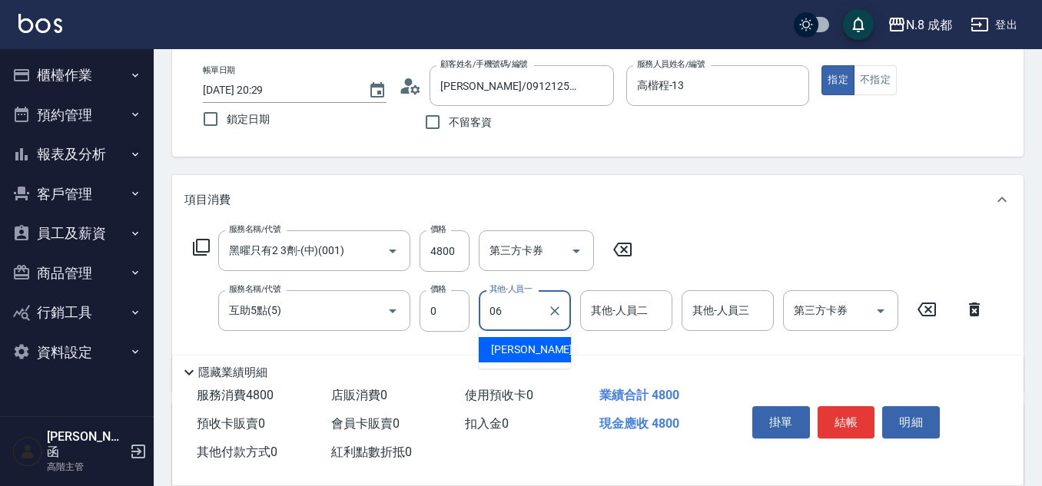
click at [530, 347] on span "[PERSON_NAME] -06" at bounding box center [539, 350] width 97 height 16
type input "[PERSON_NAME]-06"
click at [854, 412] on button "結帳" at bounding box center [847, 423] width 58 height 32
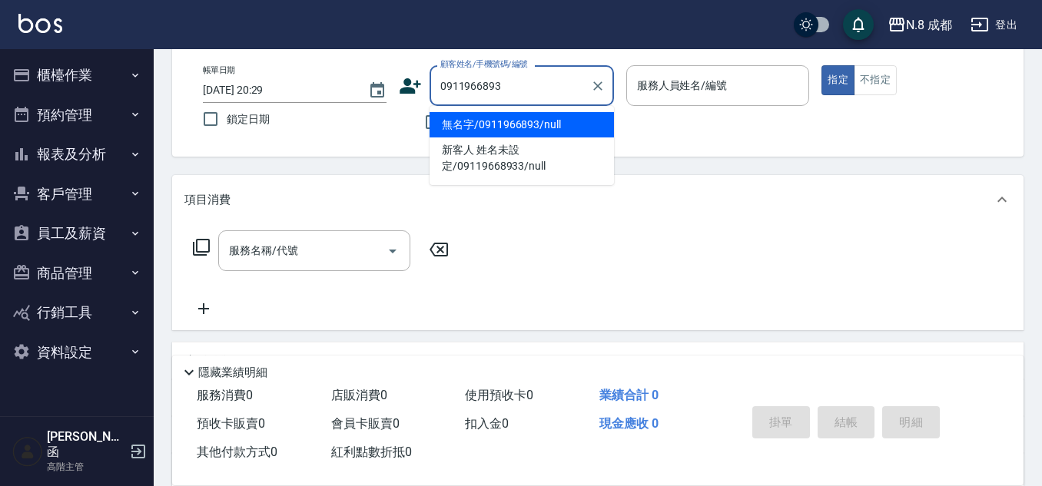
click at [491, 124] on li "無名字/0911966893/null" at bounding box center [522, 124] width 184 height 25
type input "無名字/0911966893/null"
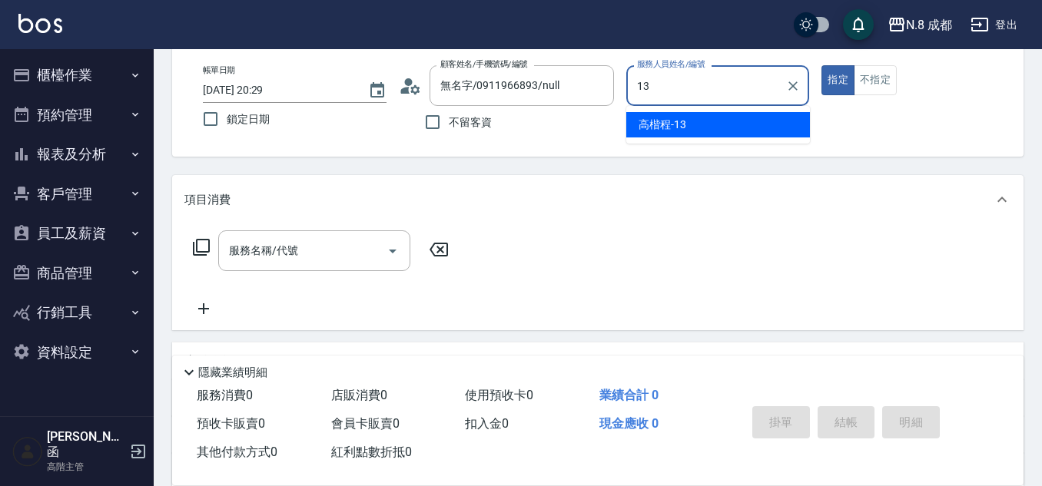
click at [666, 143] on ul "高楷程 -13" at bounding box center [718, 125] width 184 height 38
click at [666, 136] on div "高楷程 -13" at bounding box center [718, 124] width 184 height 25
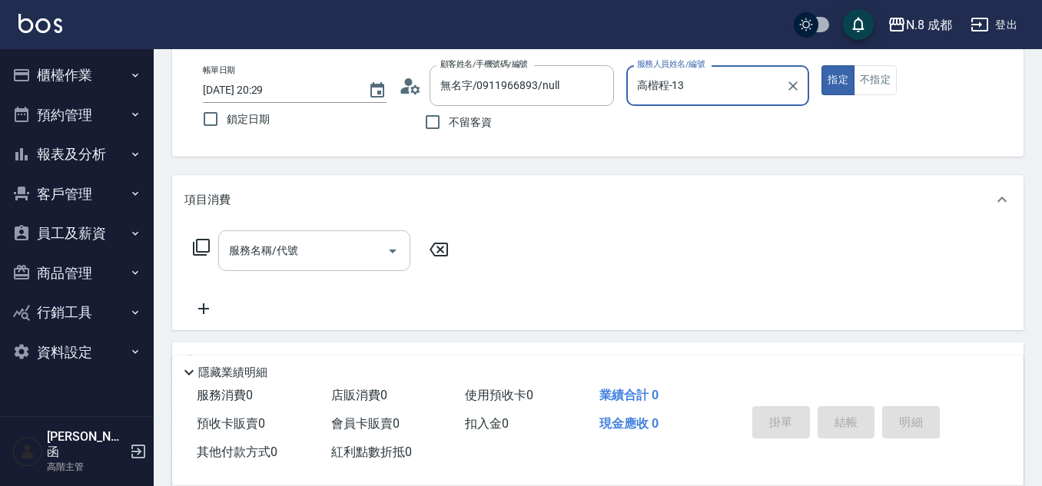
type input "高楷程-13"
drag, startPoint x: 273, startPoint y: 251, endPoint x: 274, endPoint y: 241, distance: 10.1
click at [274, 251] on input "服務名稱/代號" at bounding box center [302, 250] width 155 height 27
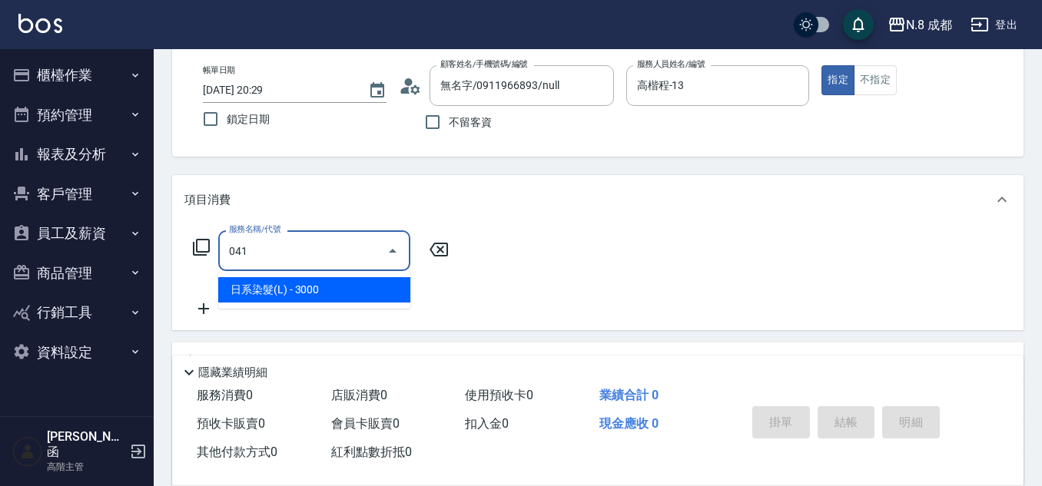
click at [304, 304] on ul "日系染髮(L) - 3000" at bounding box center [314, 290] width 192 height 38
click at [329, 284] on span "日系染髮(L) - 3000" at bounding box center [314, 289] width 192 height 25
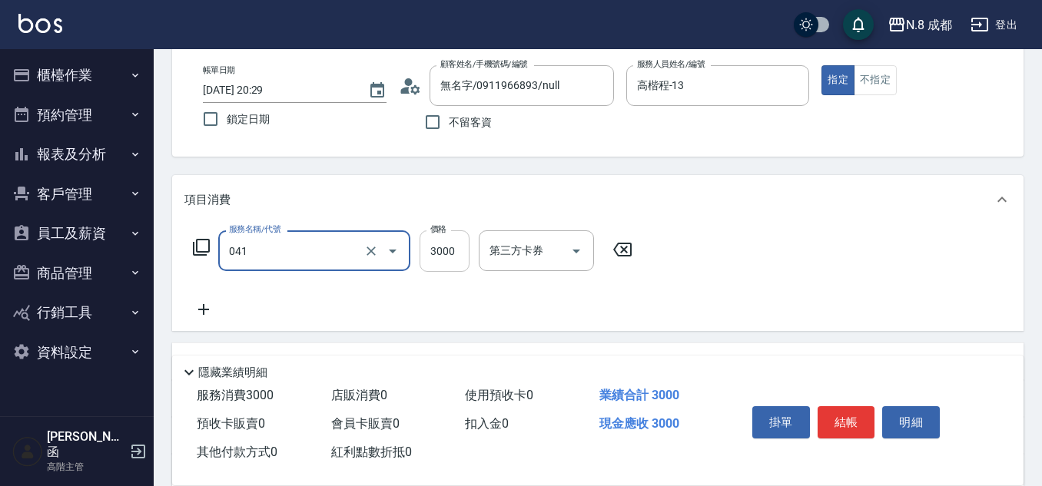
type input "日系染髮(L)(041)"
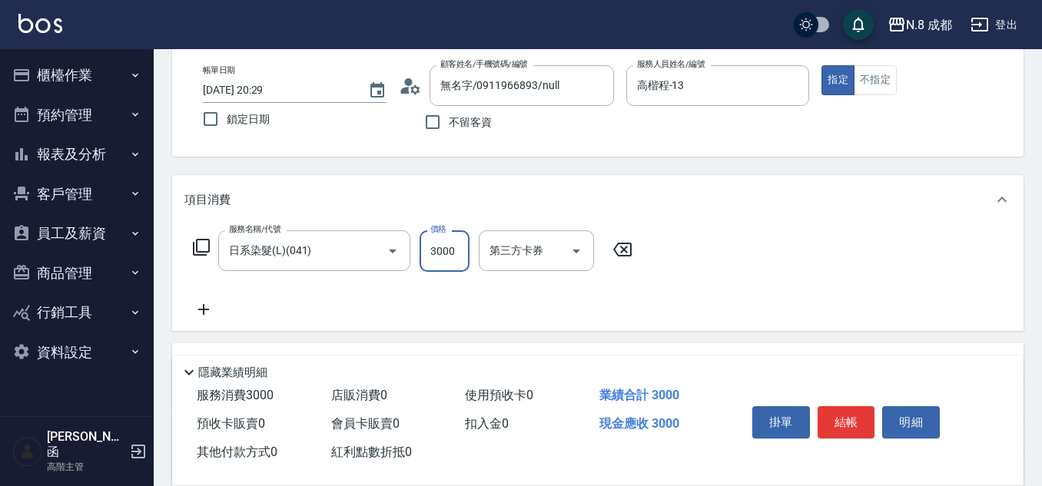
click at [466, 246] on input "3000" at bounding box center [445, 252] width 50 height 42
type input "1100"
click at [204, 306] on icon at bounding box center [203, 309] width 11 height 11
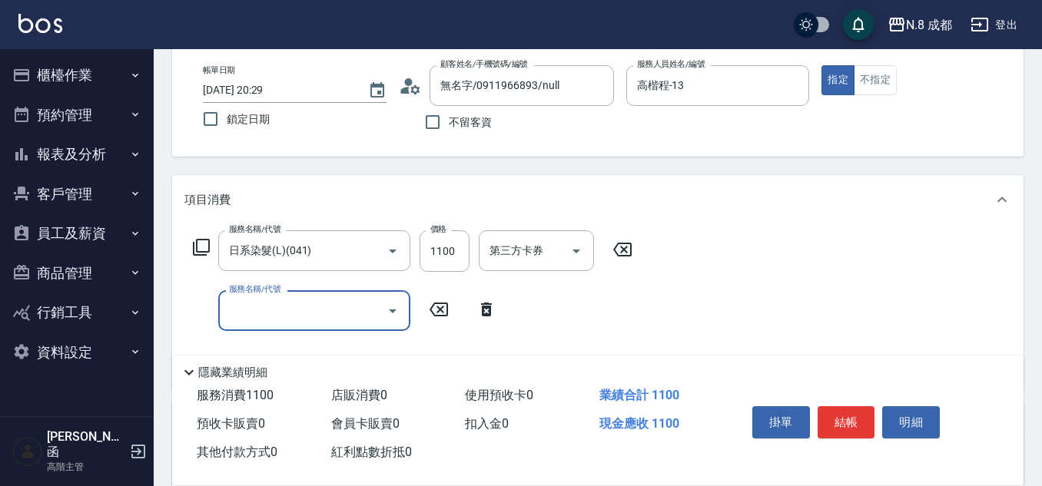
click at [264, 312] on input "服務名稱/代號" at bounding box center [302, 310] width 155 height 27
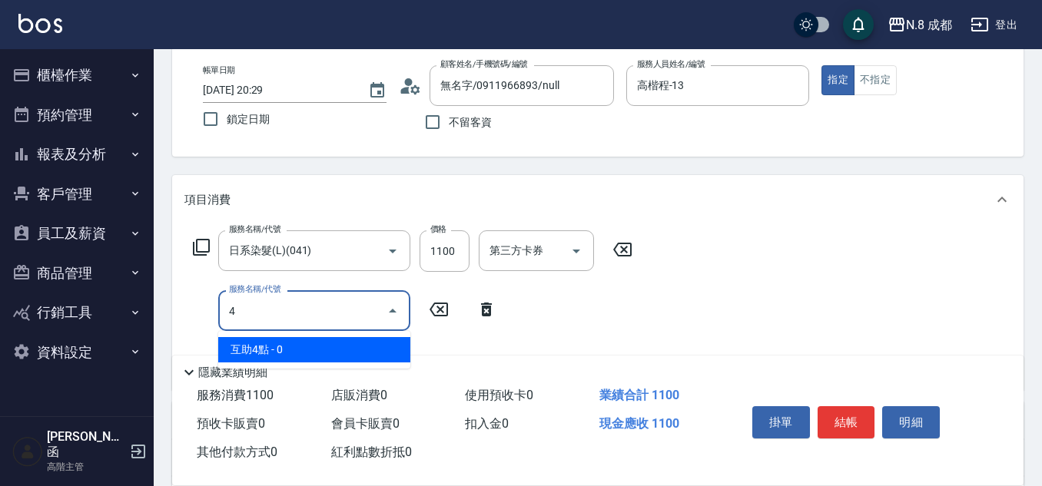
click at [277, 344] on span "互助4點 - 0" at bounding box center [314, 349] width 192 height 25
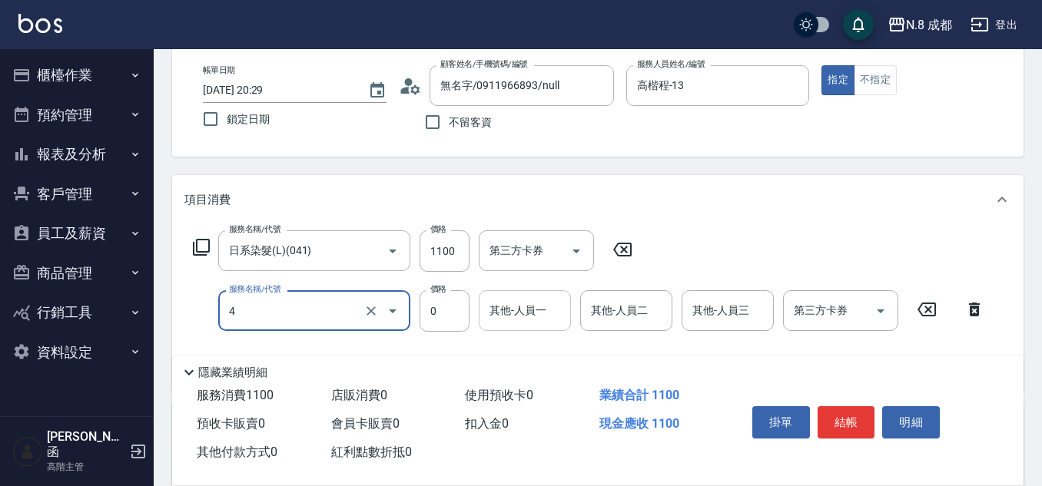
type input "互助4點(4)"
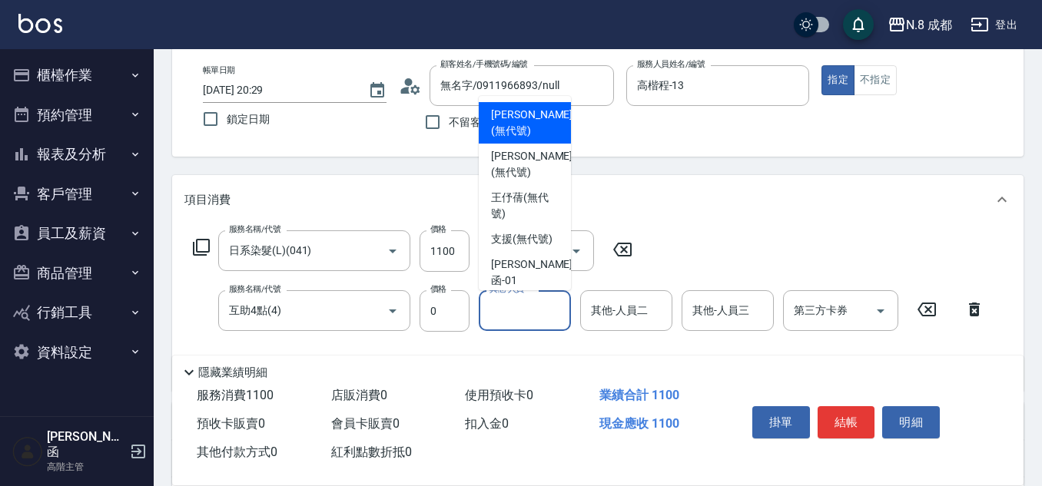
click at [518, 315] on input "其他-人員一" at bounding box center [525, 310] width 78 height 27
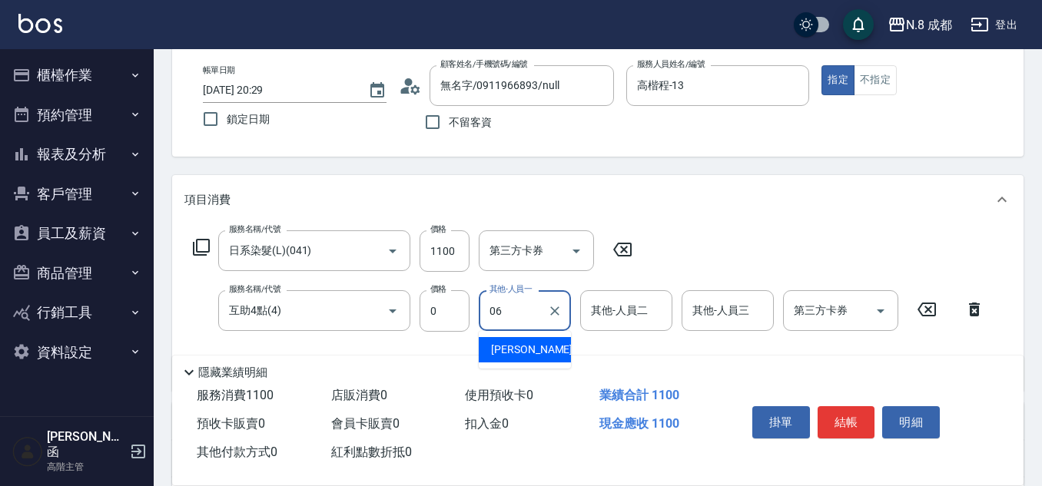
click at [529, 346] on span "[PERSON_NAME] -06" at bounding box center [539, 350] width 97 height 16
type input "[PERSON_NAME]-06"
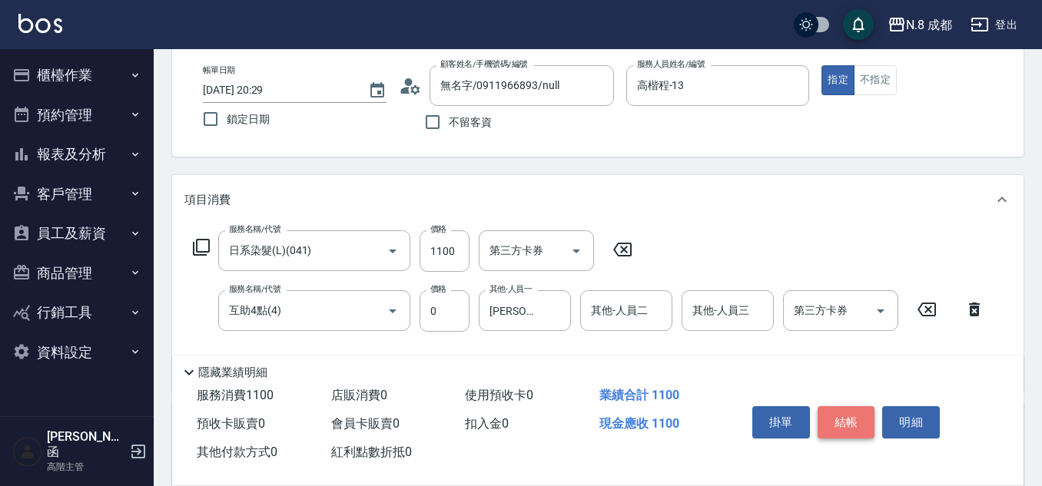
click at [847, 415] on button "結帳" at bounding box center [847, 423] width 58 height 32
type input "[DATE] 20:30"
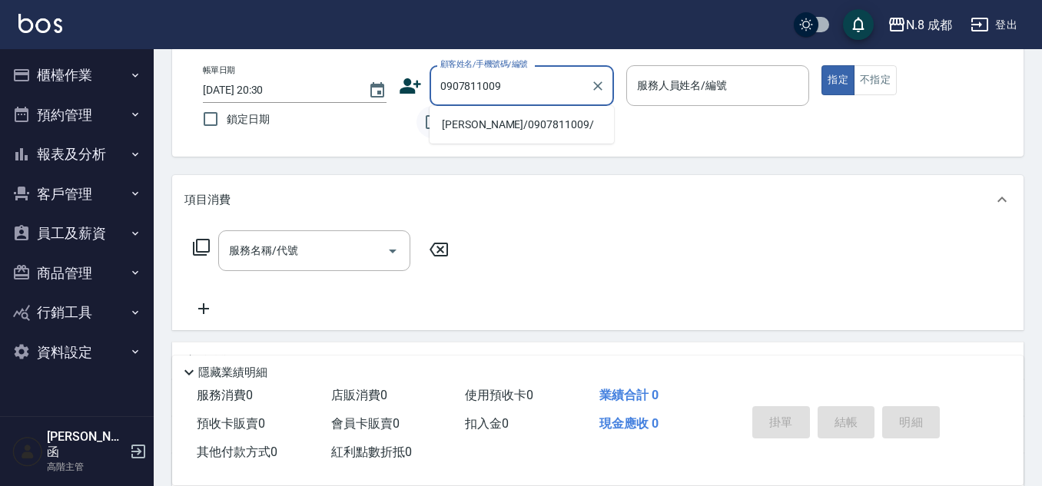
drag, startPoint x: 477, startPoint y: 123, endPoint x: 423, endPoint y: 115, distance: 54.5
click at [478, 121] on li "[PERSON_NAME]/0907811009/" at bounding box center [522, 124] width 184 height 25
type input "[PERSON_NAME]/0907811009/"
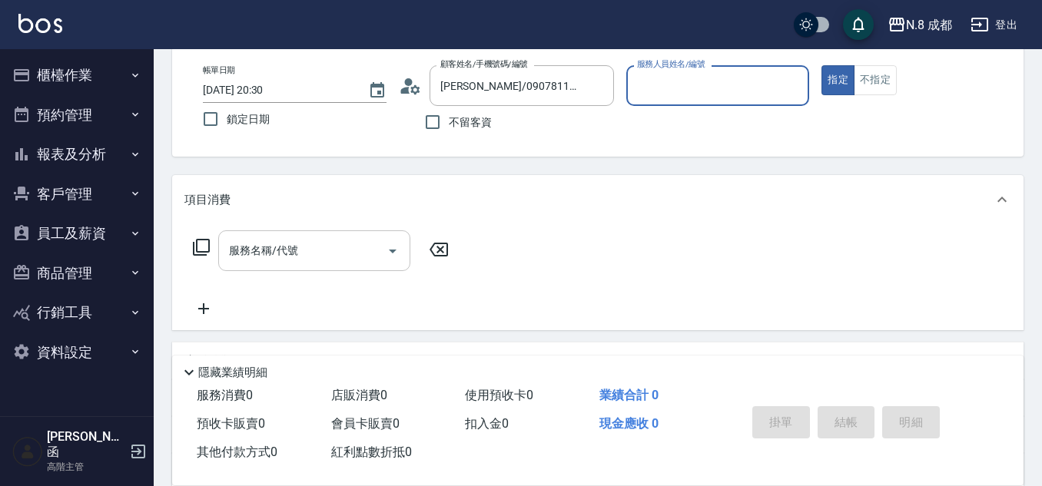
type input "高楷程-13"
click at [261, 249] on input "服務名稱/代號" at bounding box center [302, 250] width 155 height 27
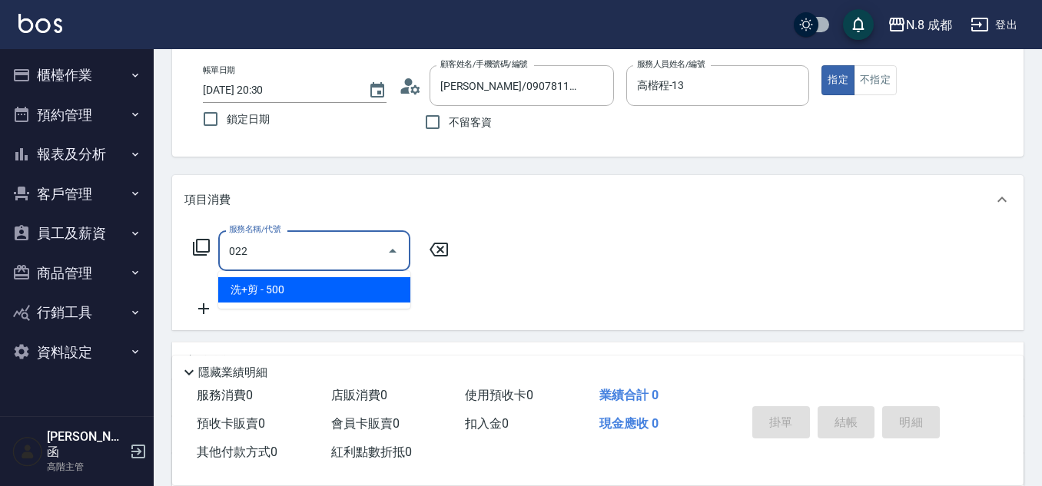
click at [338, 283] on span "洗+剪 - 500" at bounding box center [314, 289] width 192 height 25
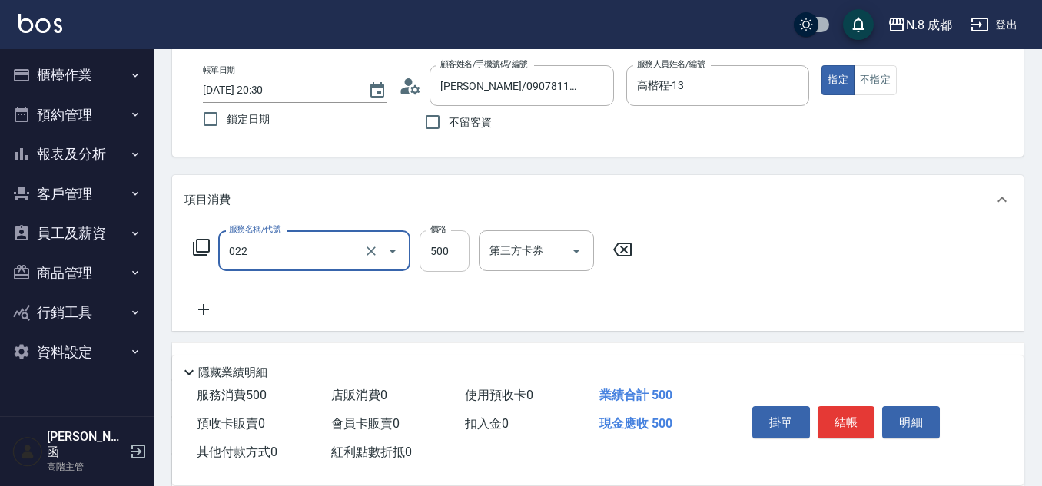
type input "洗+剪(022)"
click at [437, 254] on input "500" at bounding box center [445, 252] width 50 height 42
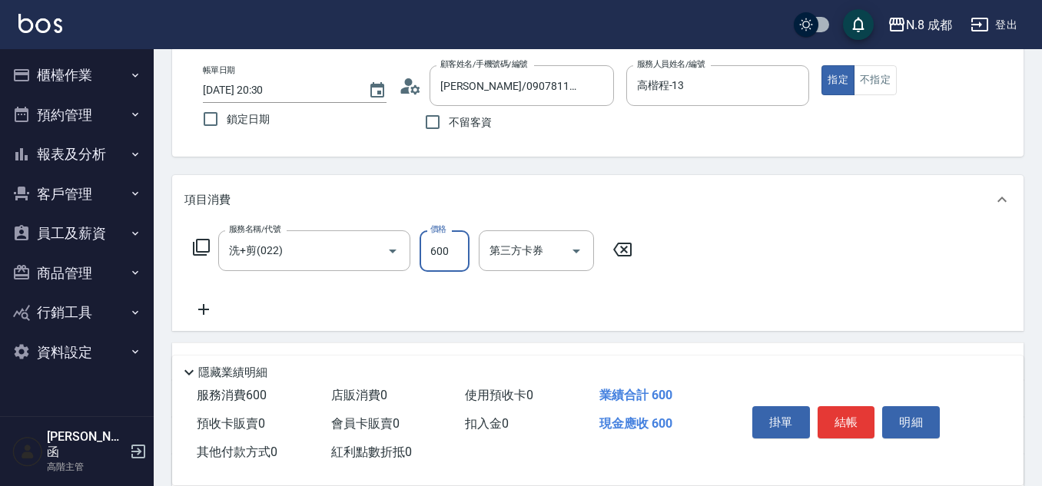
type input "600"
click at [206, 308] on icon at bounding box center [203, 310] width 38 height 18
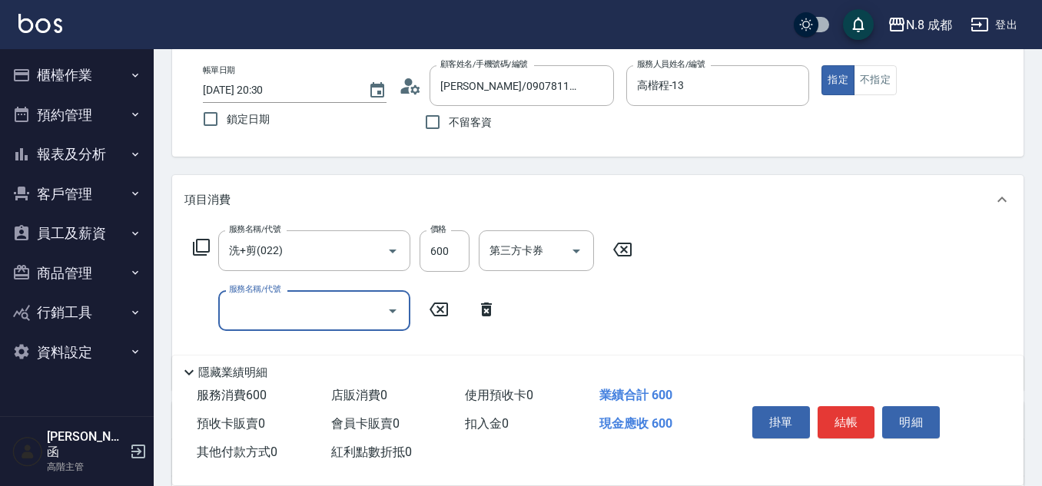
click at [254, 315] on input "服務名稱/代號" at bounding box center [302, 310] width 155 height 27
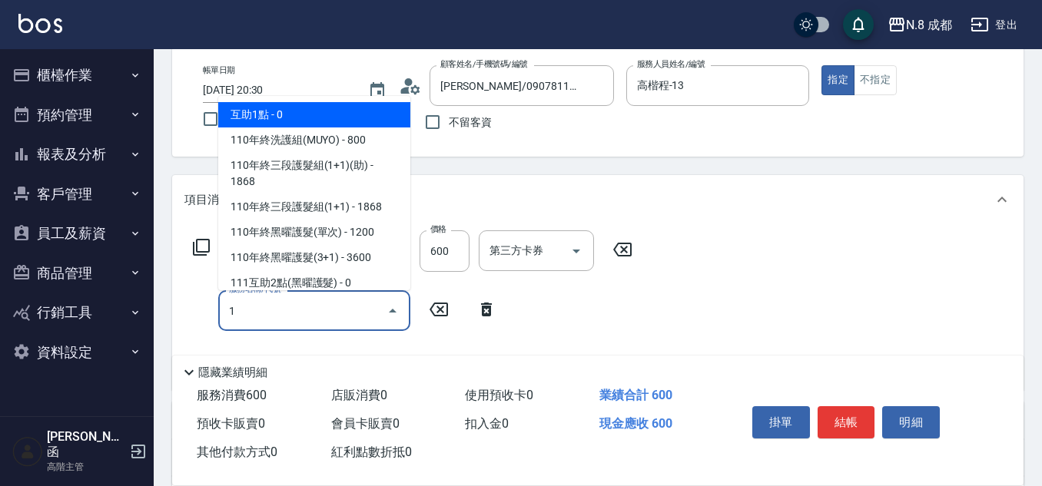
click at [293, 106] on span "互助1點 - 0" at bounding box center [314, 114] width 192 height 25
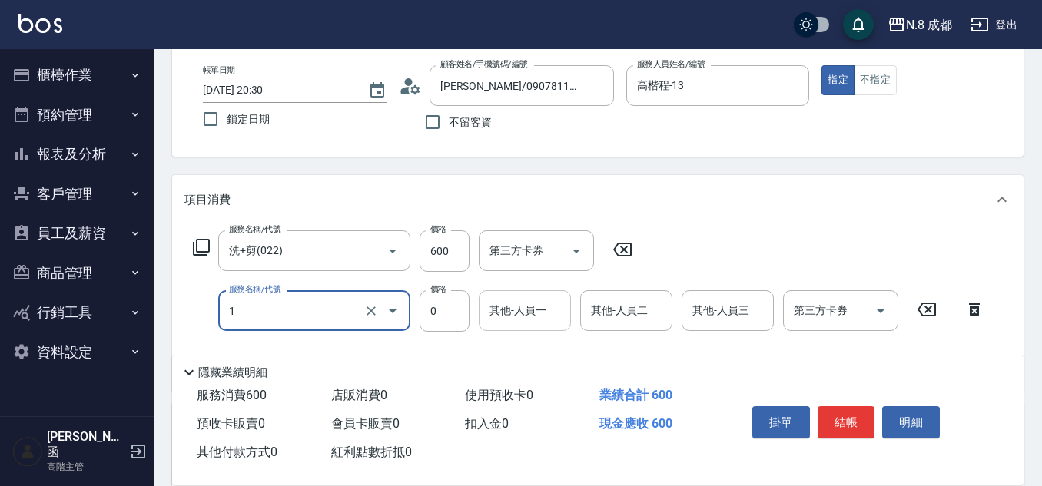
type input "互助1點(1)"
click at [531, 318] on input "0" at bounding box center [525, 310] width 78 height 27
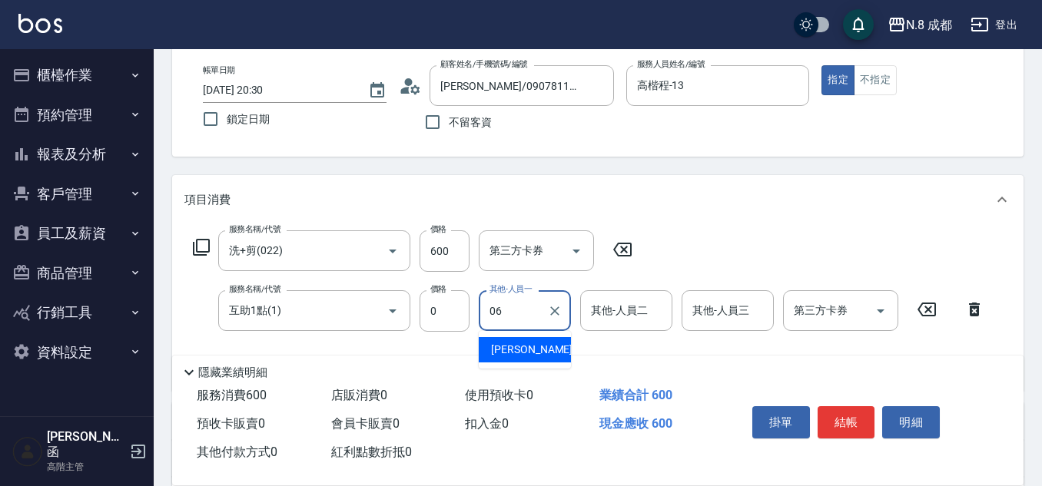
click at [538, 357] on span "[PERSON_NAME] -06" at bounding box center [539, 350] width 97 height 16
type input "[PERSON_NAME]-06"
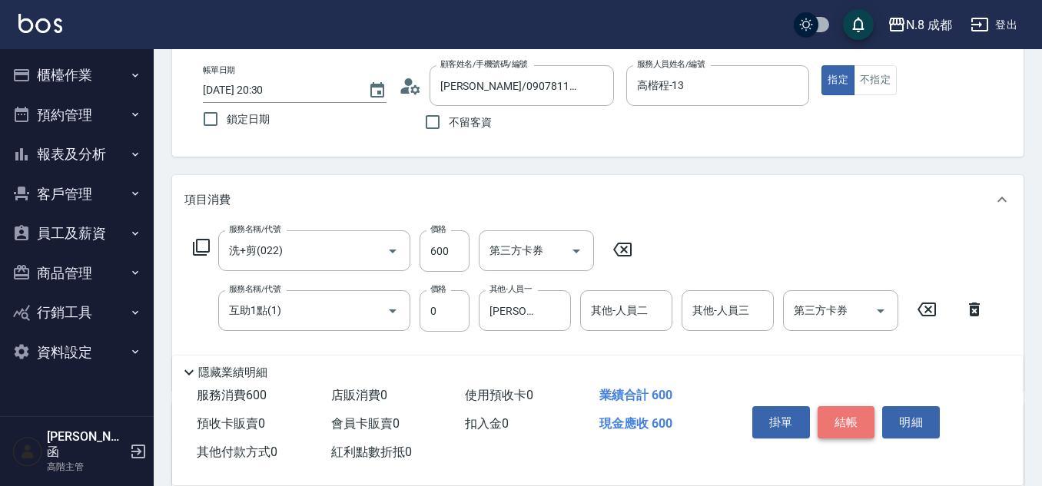
click at [851, 411] on button "結帳" at bounding box center [847, 423] width 58 height 32
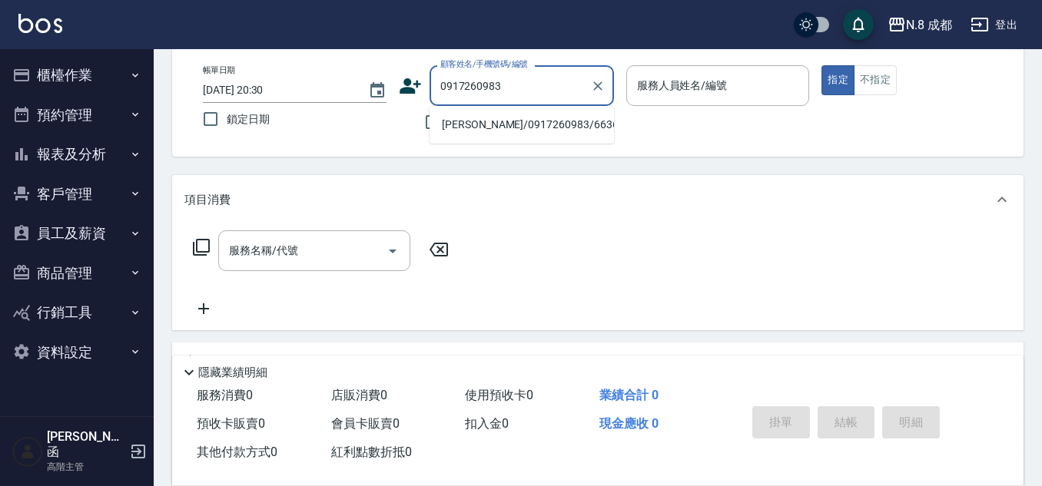
click at [526, 117] on li "[PERSON_NAME]/0917260983/663646" at bounding box center [522, 124] width 184 height 25
type input "[PERSON_NAME]/0917260983/663646"
type input "高楷程-13"
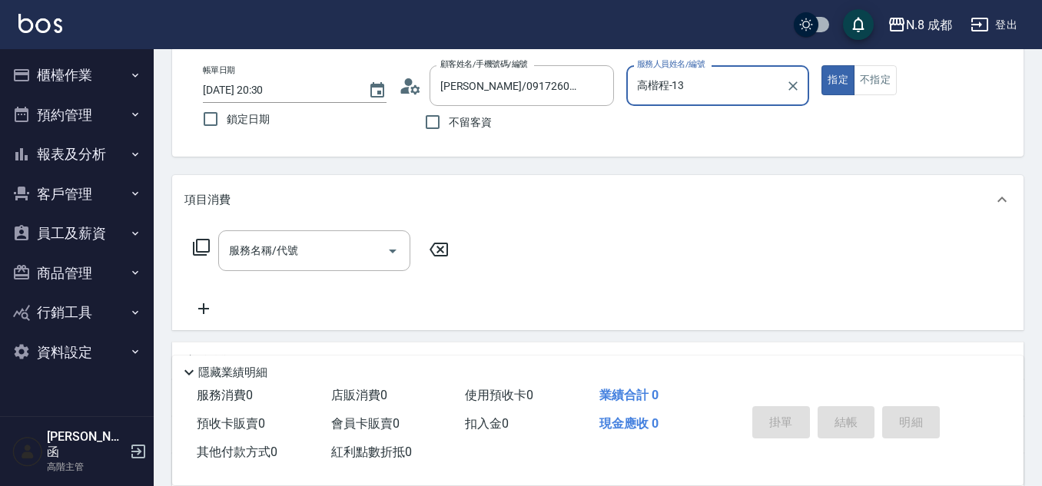
drag, startPoint x: 311, startPoint y: 247, endPoint x: 314, endPoint y: 200, distance: 46.9
click at [313, 247] on input "服務名稱/代號" at bounding box center [302, 250] width 155 height 27
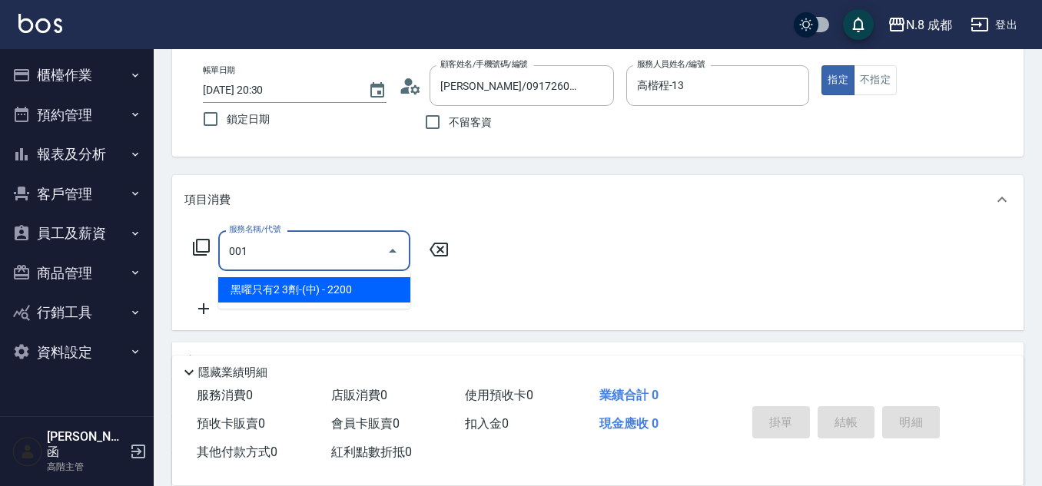
drag, startPoint x: 319, startPoint y: 284, endPoint x: 390, endPoint y: 284, distance: 70.7
click at [323, 284] on span "黑曜只有2 3劑-(中) - 2200" at bounding box center [314, 289] width 192 height 25
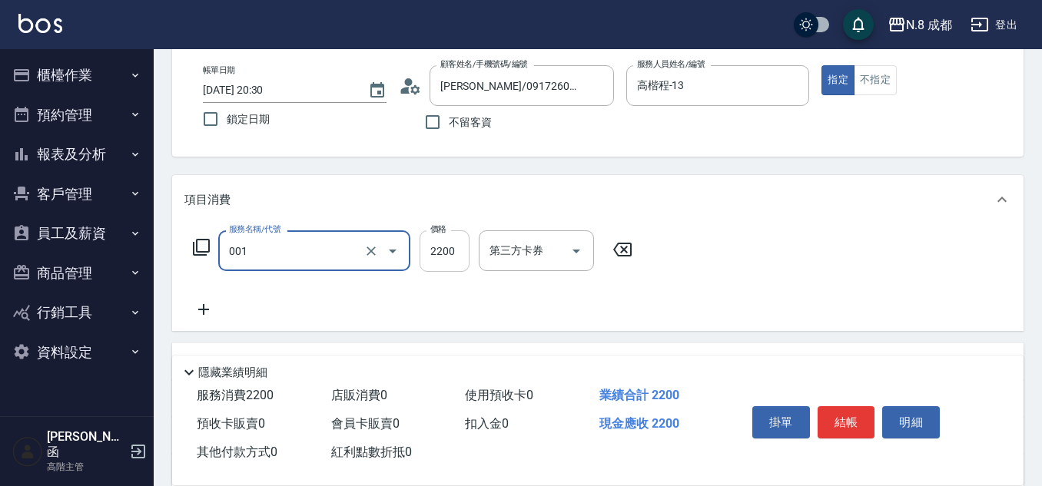
type input "黑曜只有2 3劑-(中)(001)"
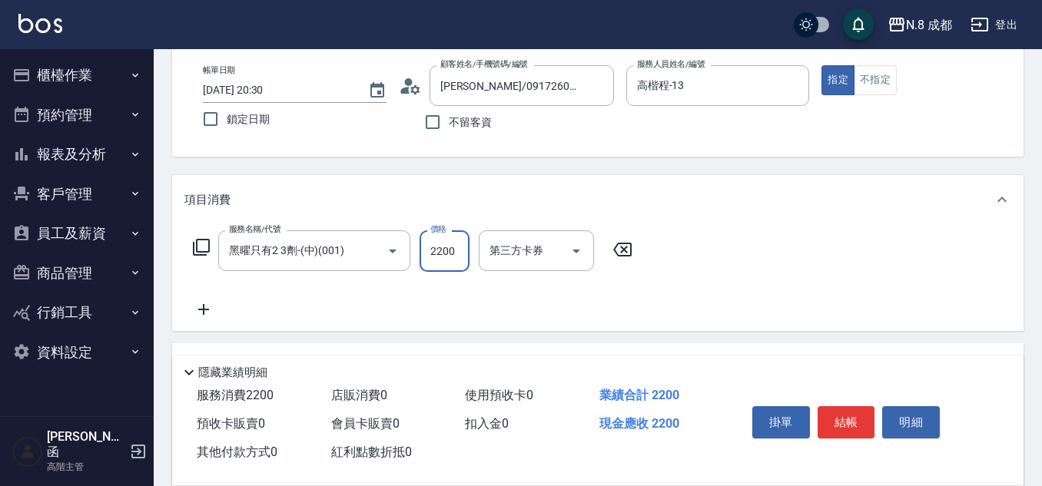
click at [447, 253] on input "2200" at bounding box center [445, 252] width 50 height 42
type input "3800"
click at [211, 307] on icon at bounding box center [203, 310] width 38 height 18
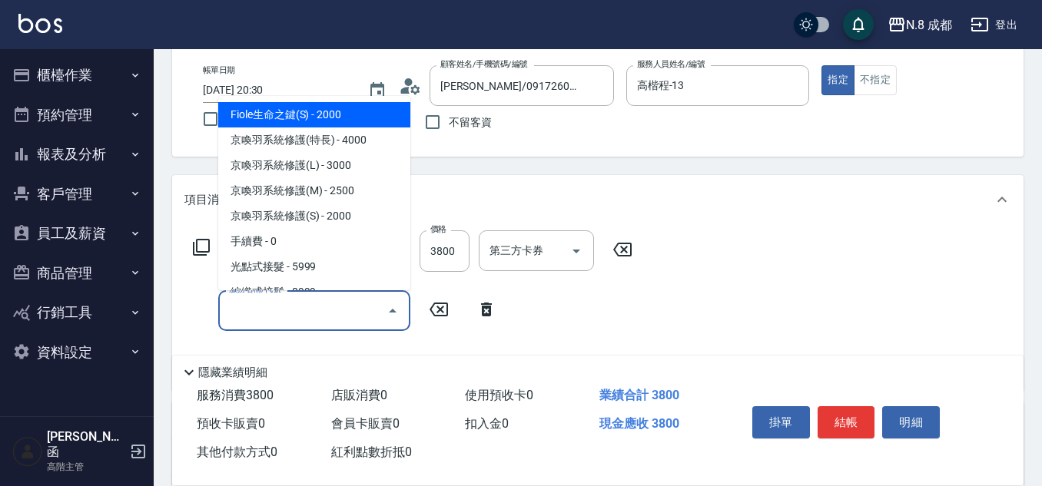
click at [289, 320] on input "服務名稱/代號" at bounding box center [302, 310] width 155 height 27
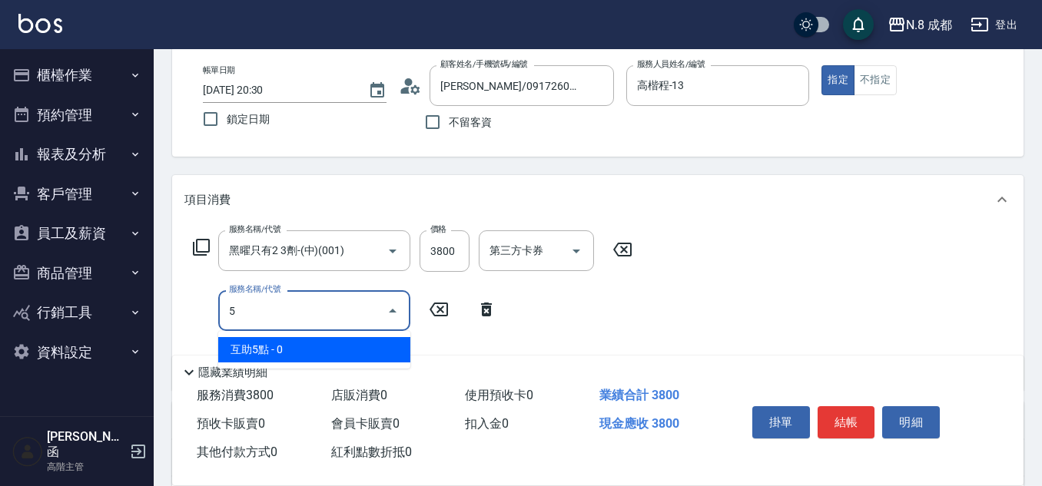
drag, startPoint x: 311, startPoint y: 351, endPoint x: 453, endPoint y: 351, distance: 141.4
click at [312, 351] on span "互助5點 - 0" at bounding box center [314, 349] width 192 height 25
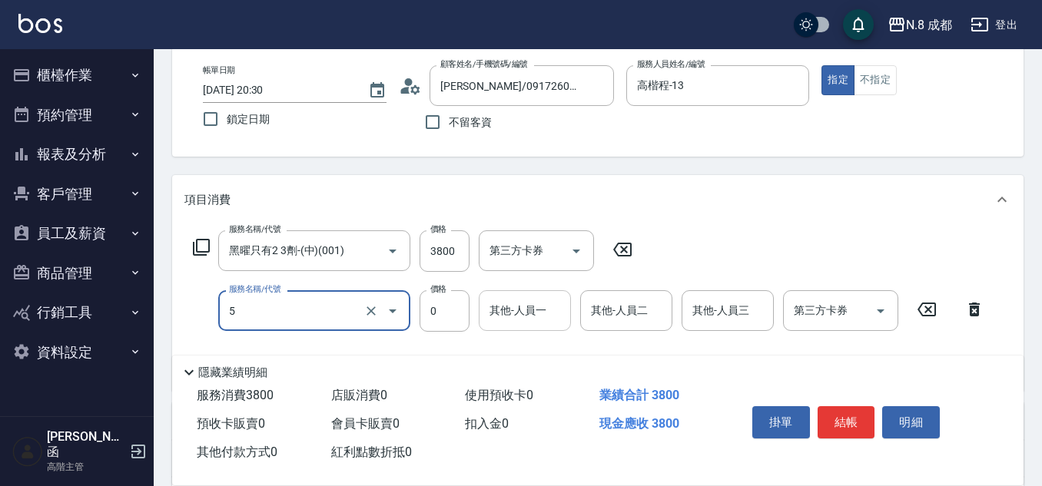
type input "互助5點(5)"
click at [536, 317] on input "其他-人員一" at bounding box center [525, 310] width 78 height 27
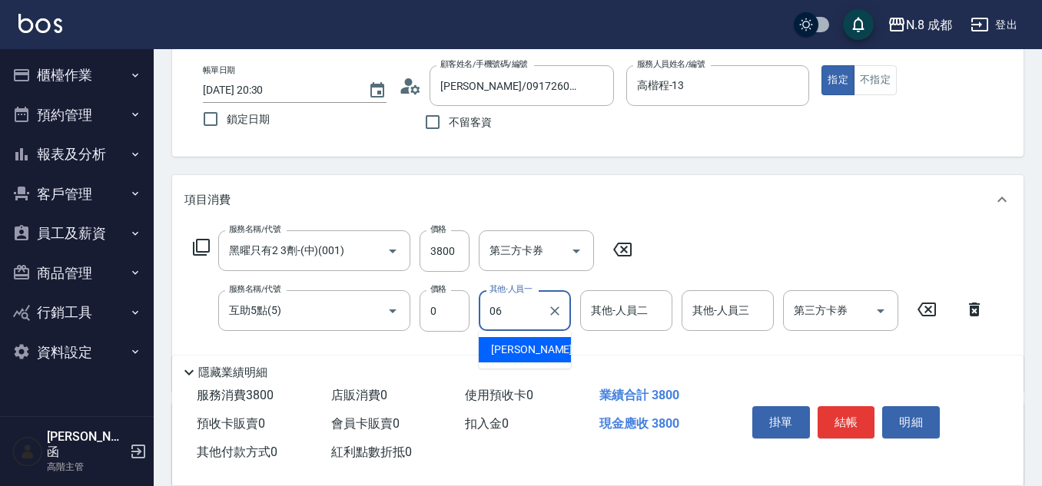
click at [531, 344] on span "[PERSON_NAME] -06" at bounding box center [539, 350] width 97 height 16
type input "[PERSON_NAME]-06"
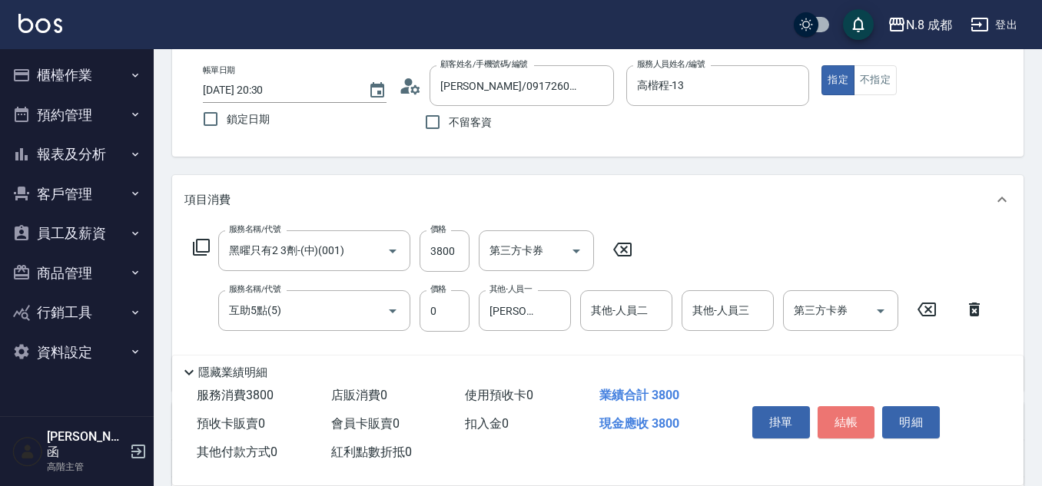
click at [858, 412] on button "結帳" at bounding box center [847, 423] width 58 height 32
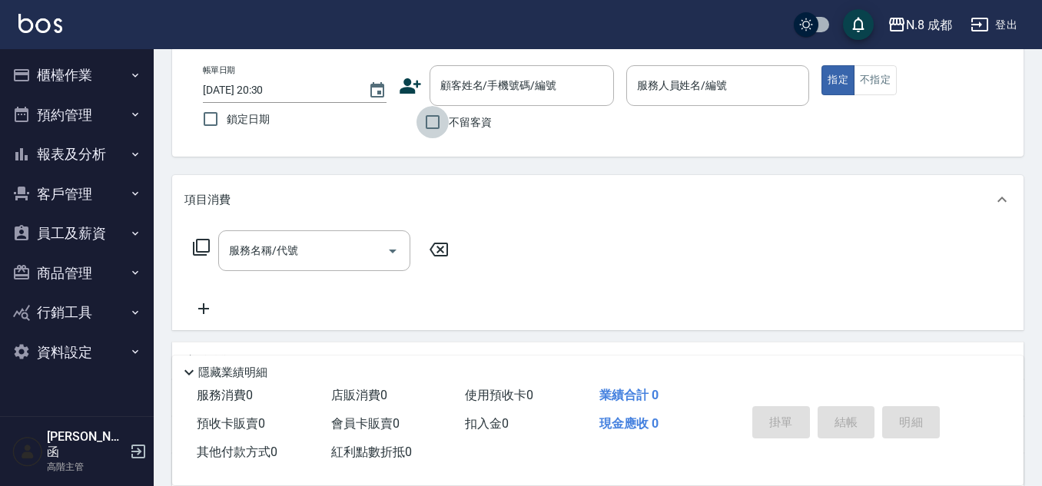
drag, startPoint x: 428, startPoint y: 121, endPoint x: 619, endPoint y: 98, distance: 192.0
click at [430, 122] on input "不留客資" at bounding box center [433, 122] width 32 height 32
checkbox input "true"
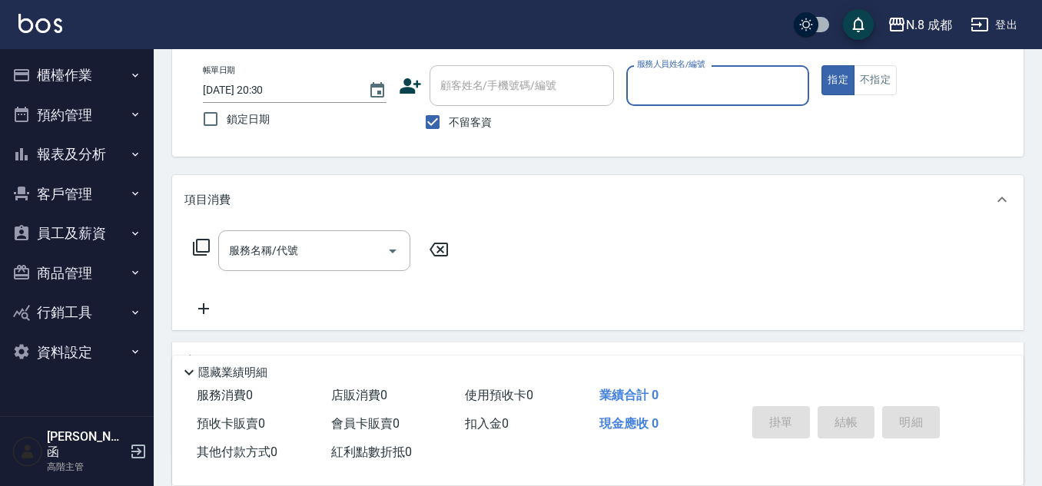
click at [674, 96] on input "服務人員姓名/編號" at bounding box center [718, 85] width 170 height 27
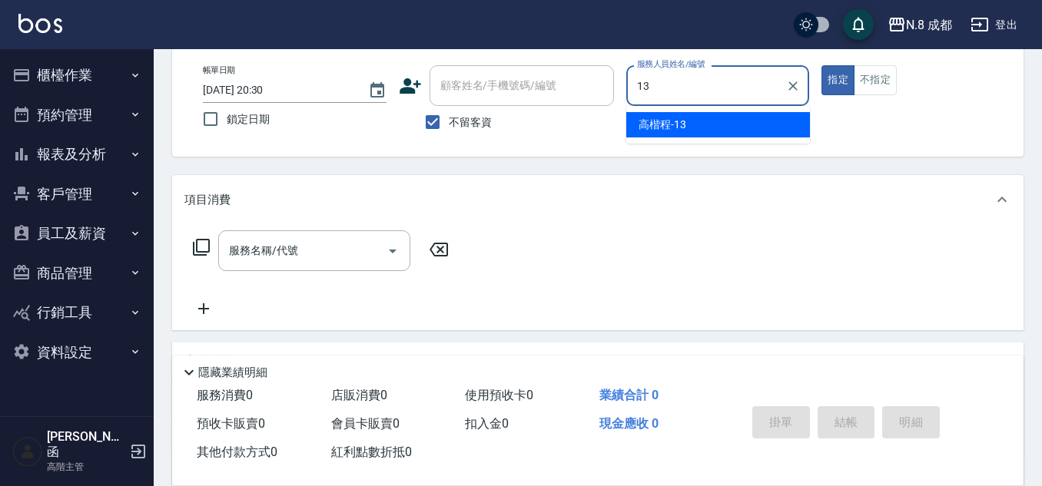
click at [672, 125] on span "高楷程 -13" at bounding box center [663, 125] width 48 height 16
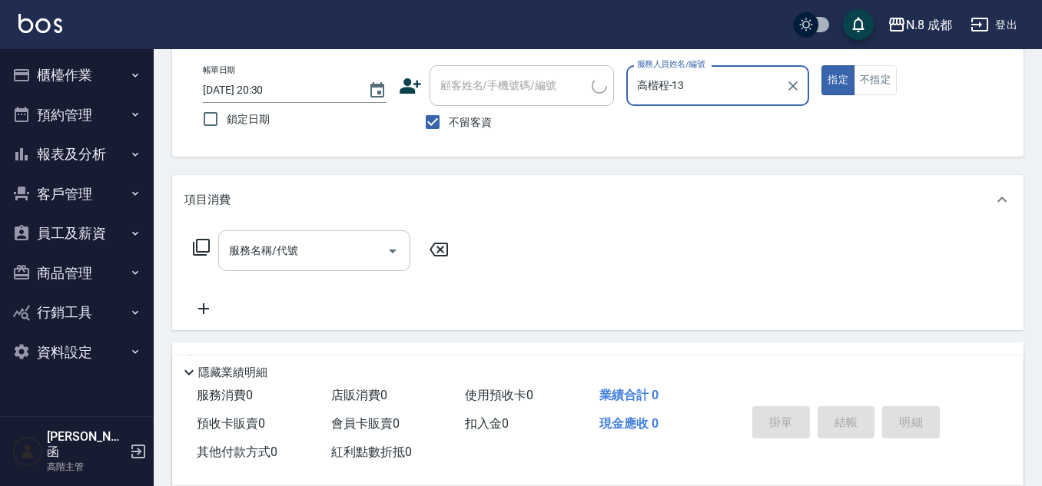
type input "高楷程-13"
click at [290, 251] on input "服務名稱/代號" at bounding box center [302, 250] width 155 height 27
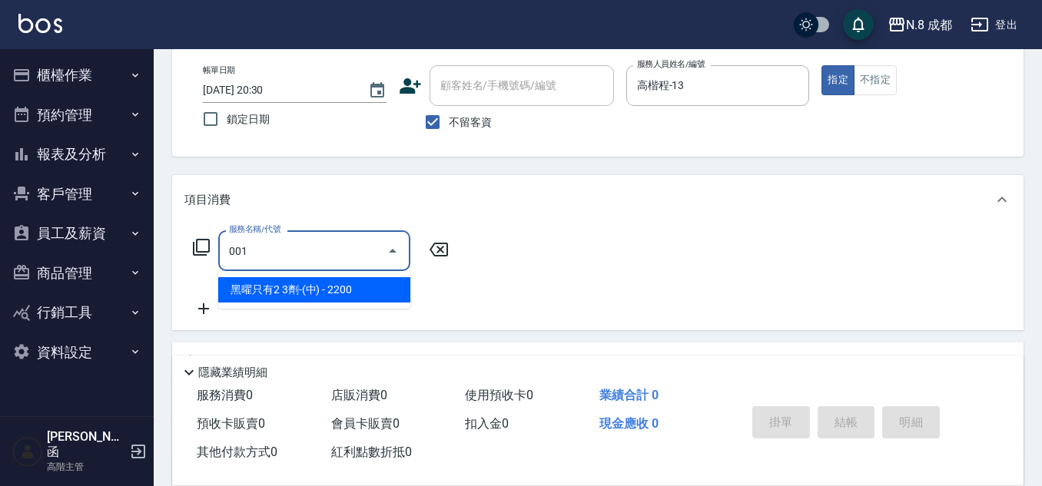
click at [321, 297] on span "黑曜只有2 3劑-(中) - 2200" at bounding box center [314, 289] width 192 height 25
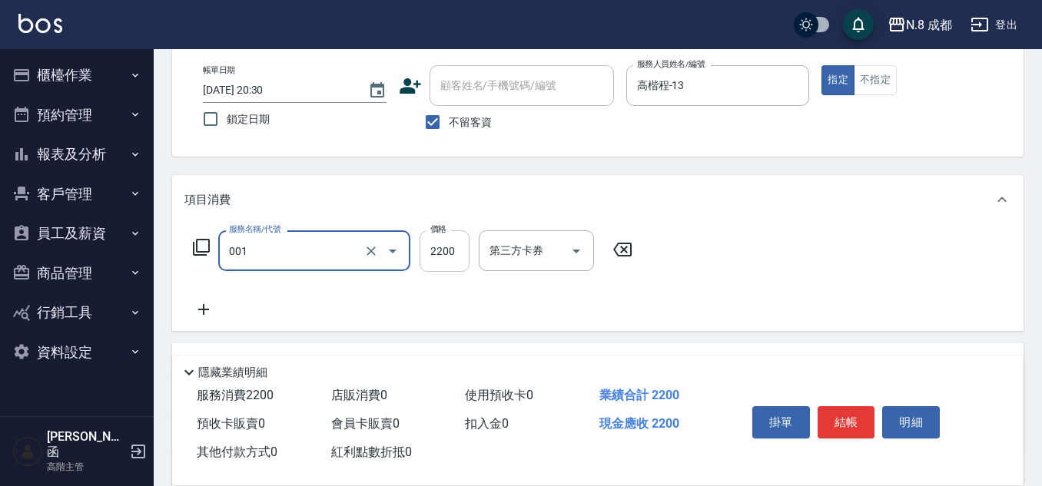
type input "黑曜只有2 3劑-(中)(001)"
click at [461, 254] on input "2200" at bounding box center [445, 252] width 50 height 42
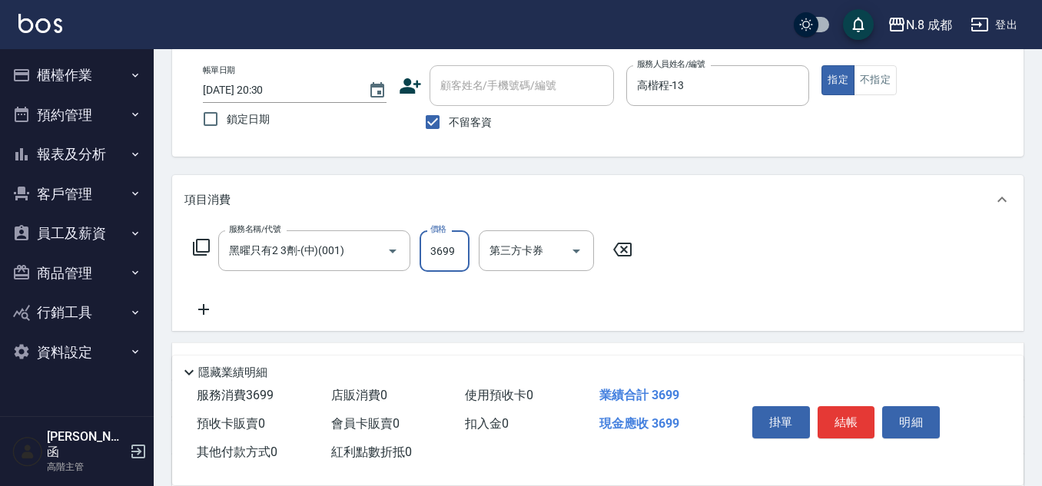
type input "3699"
click at [211, 307] on icon at bounding box center [203, 310] width 38 height 18
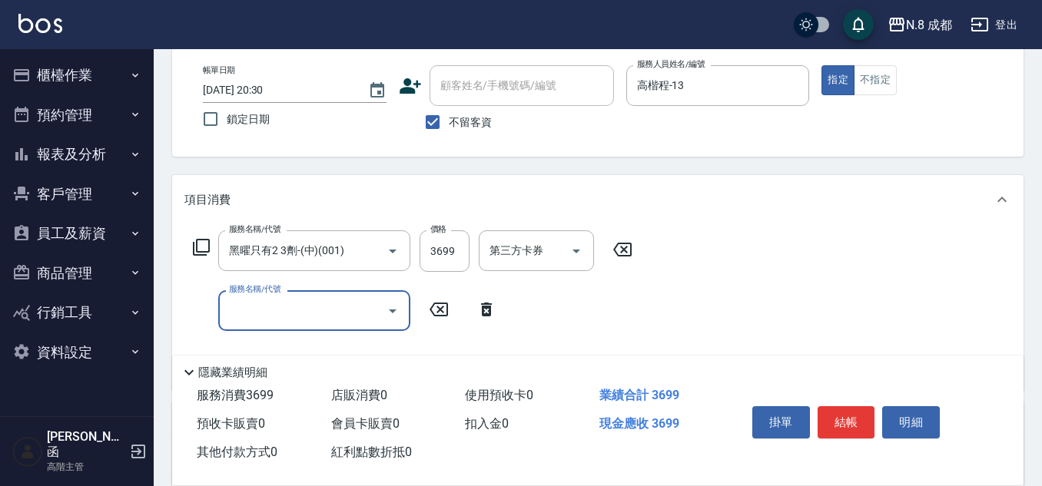
click at [276, 312] on input "服務名稱/代號" at bounding box center [302, 310] width 155 height 27
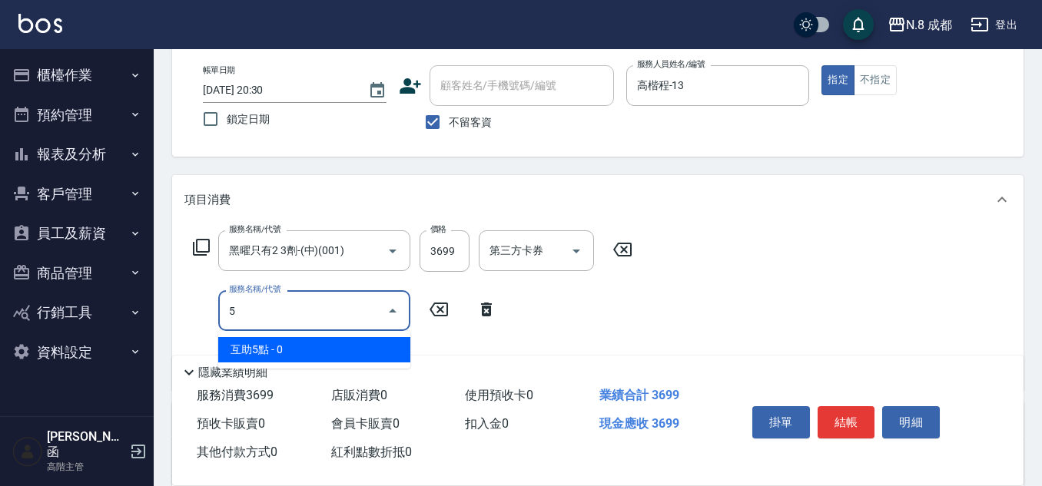
click at [291, 340] on span "互助5點 - 0" at bounding box center [314, 349] width 192 height 25
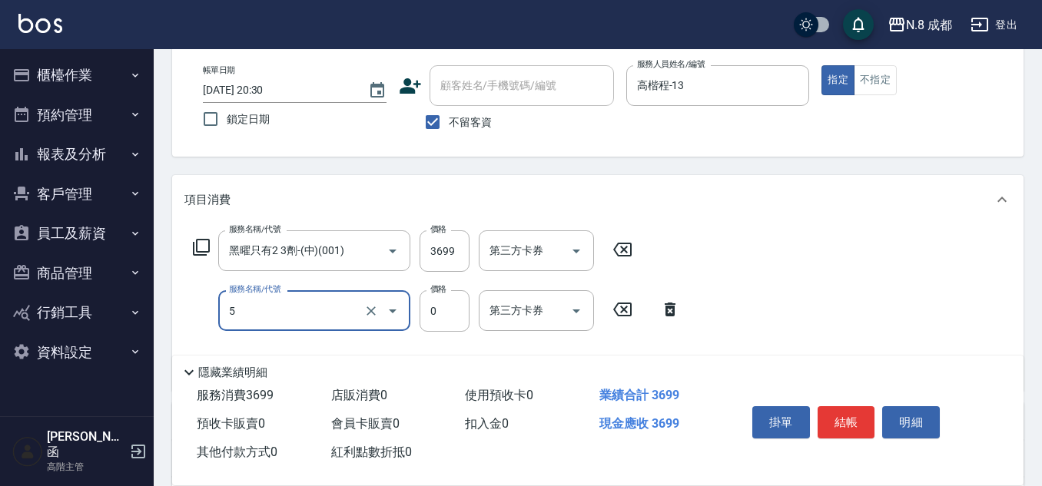
type input "互助5點(5)"
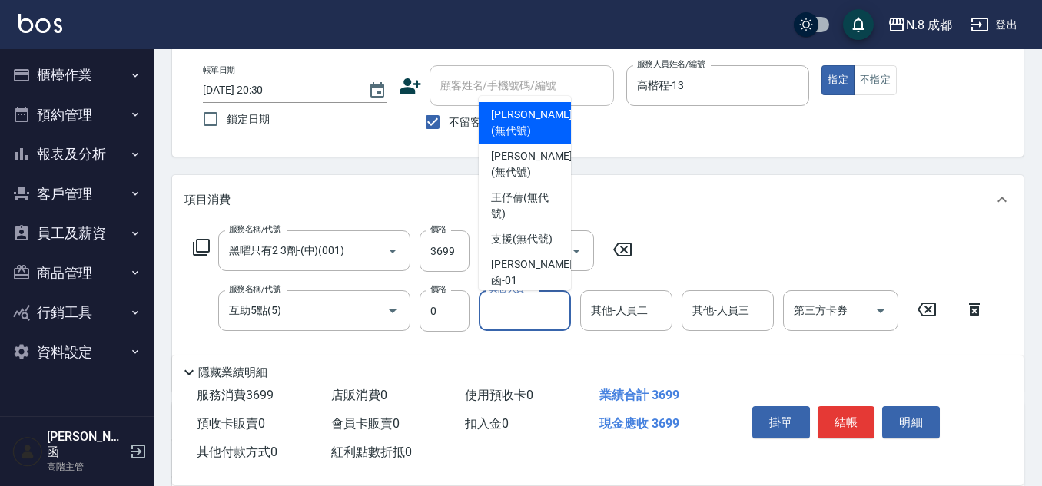
click at [503, 313] on input "其他-人員一" at bounding box center [525, 310] width 78 height 27
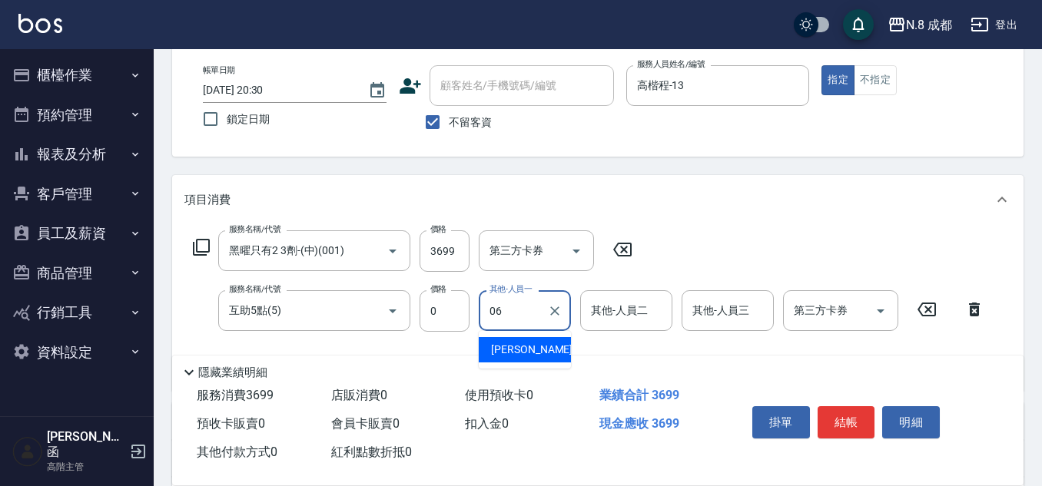
click at [528, 347] on span "[PERSON_NAME] -06" at bounding box center [539, 350] width 97 height 16
type input "[PERSON_NAME]-06"
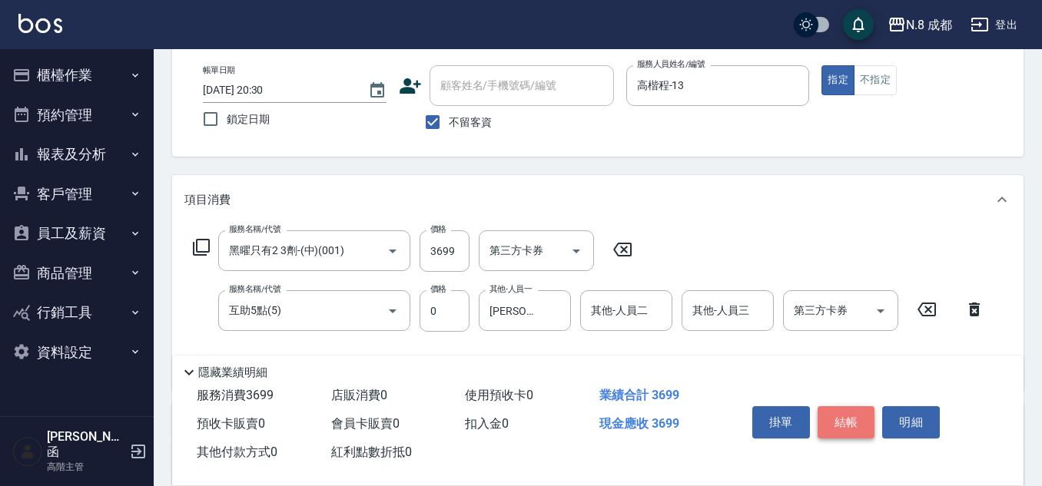
click at [858, 413] on button "結帳" at bounding box center [847, 423] width 58 height 32
type input "[DATE] 20:31"
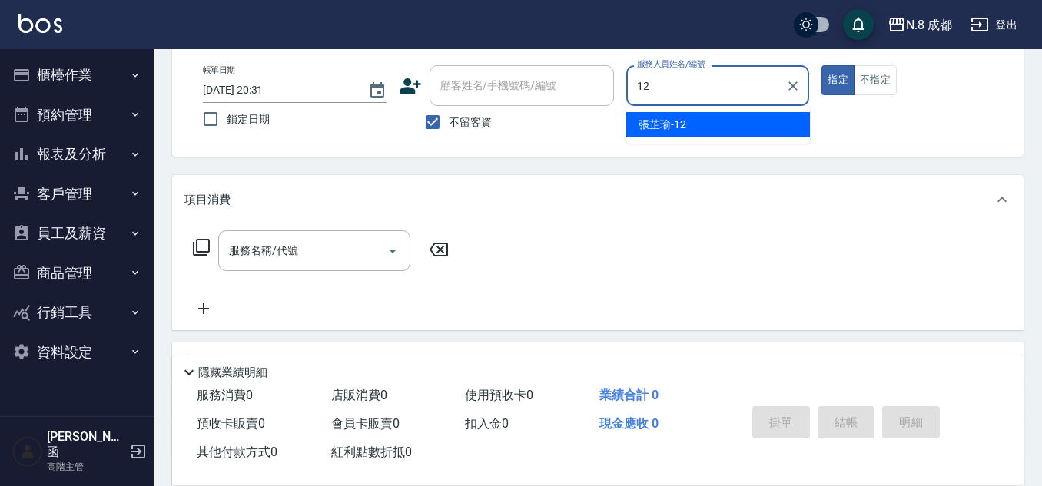
click at [676, 131] on span "[PERSON_NAME]-12" at bounding box center [663, 125] width 48 height 16
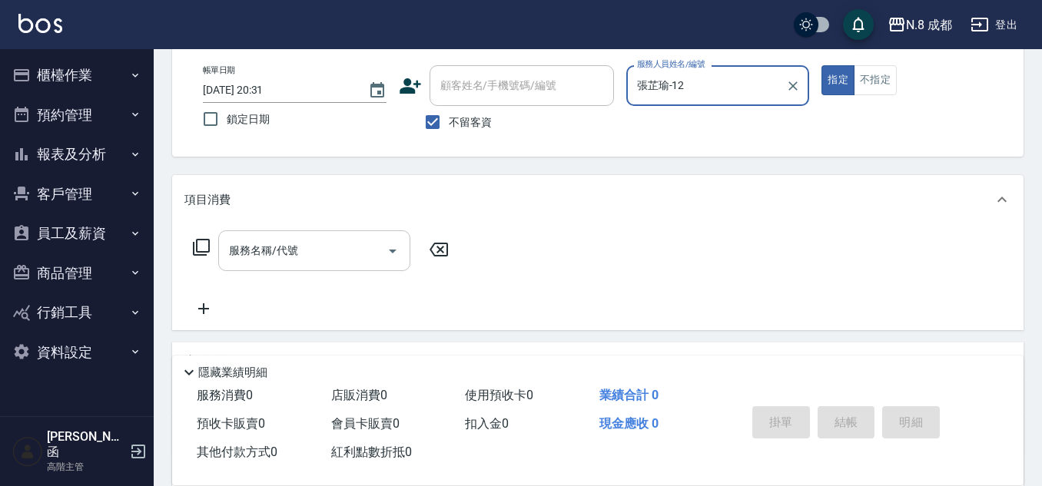
click at [294, 265] on div "服務名稱/代號" at bounding box center [314, 251] width 192 height 41
type input "張芷瑜-12"
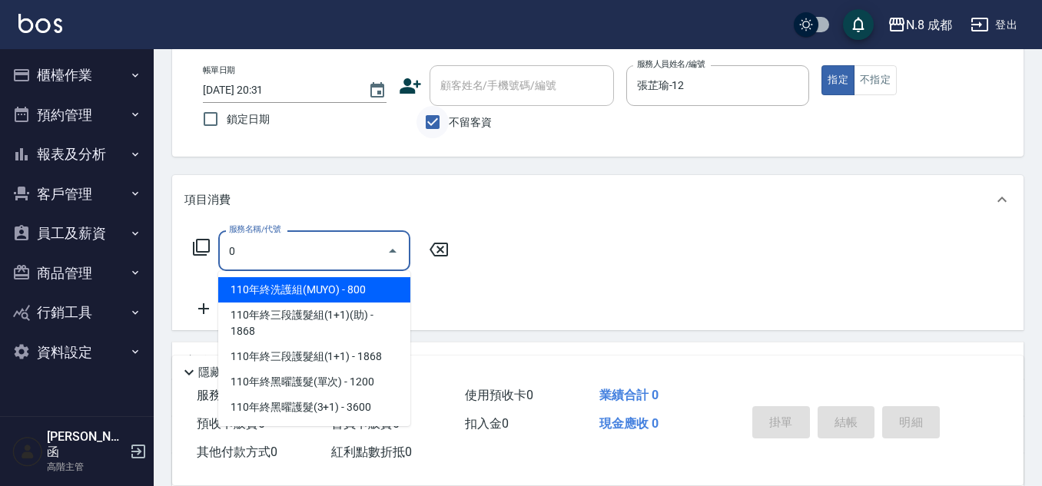
type input "0"
click at [440, 118] on input "不留客資" at bounding box center [433, 122] width 32 height 32
checkbox input "false"
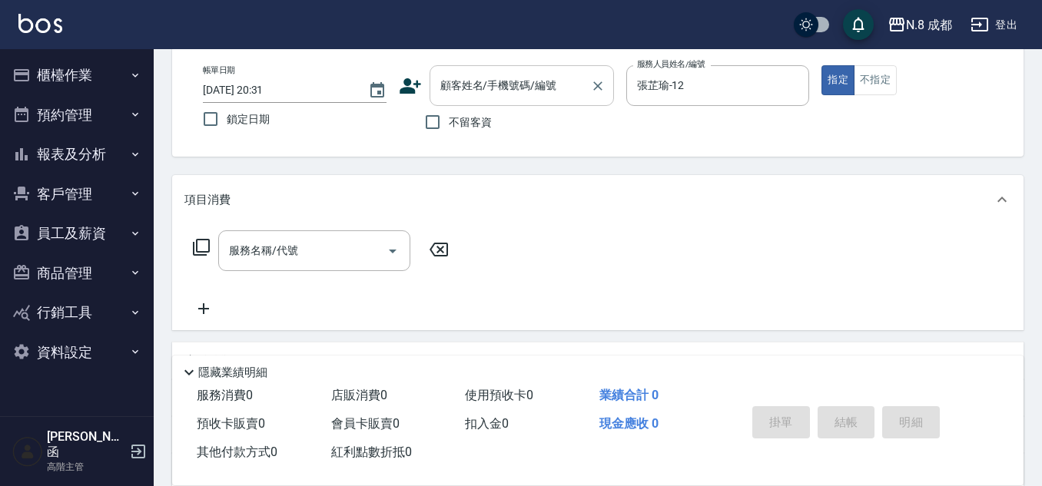
click at [466, 88] on input "顧客姓名/手機號碼/編號" at bounding box center [511, 85] width 148 height 27
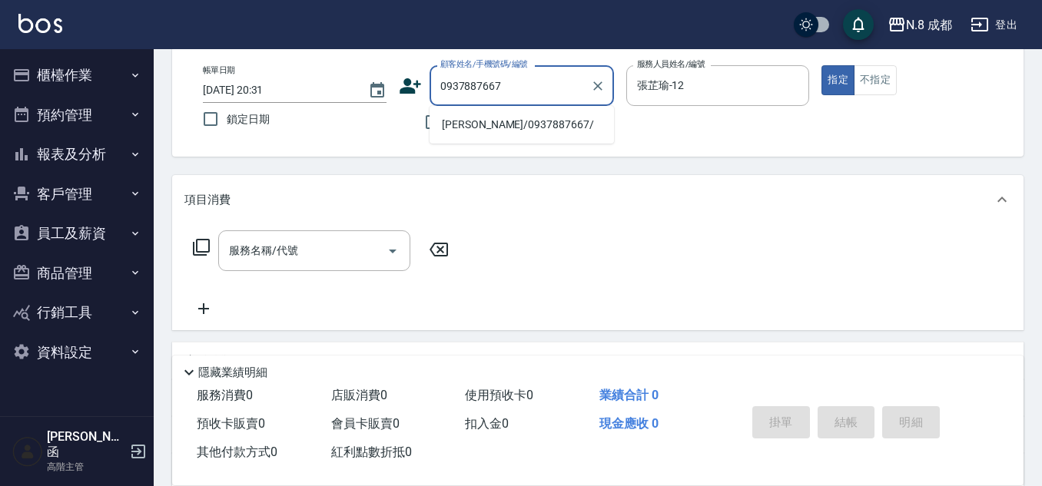
click at [523, 131] on li "[PERSON_NAME]/0937887667/" at bounding box center [522, 124] width 184 height 25
type input "[PERSON_NAME]/0937887667/"
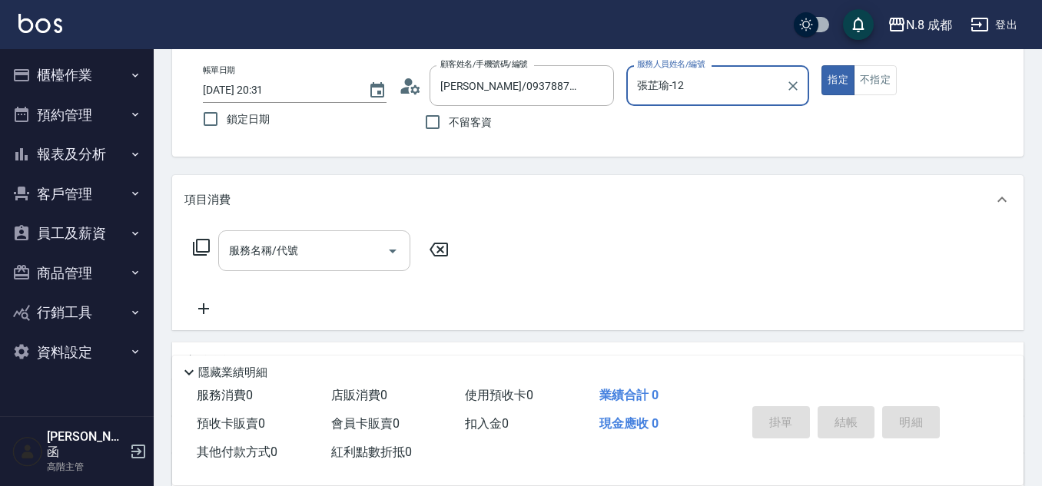
click at [307, 246] on input "服務名稱/代號" at bounding box center [302, 250] width 155 height 27
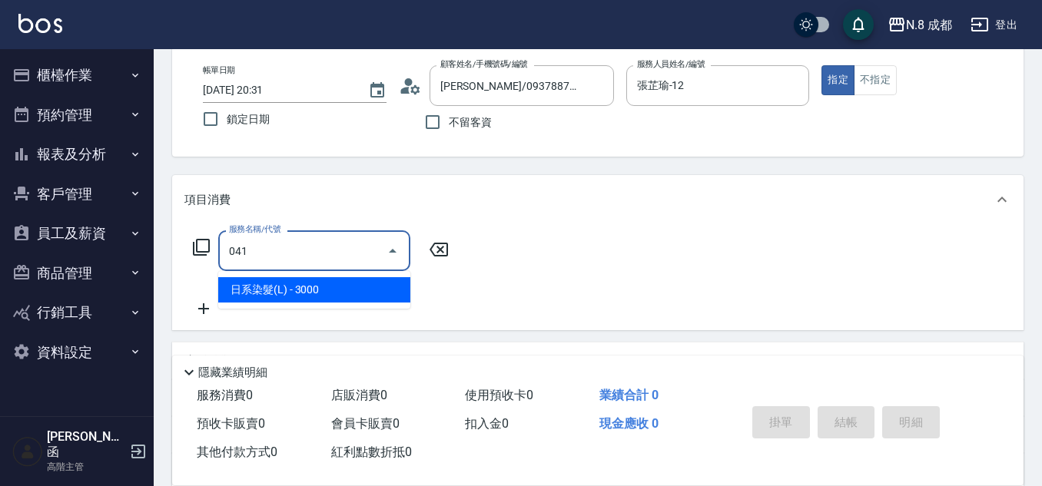
click at [294, 290] on span "日系染髮(L) - 3000" at bounding box center [314, 289] width 192 height 25
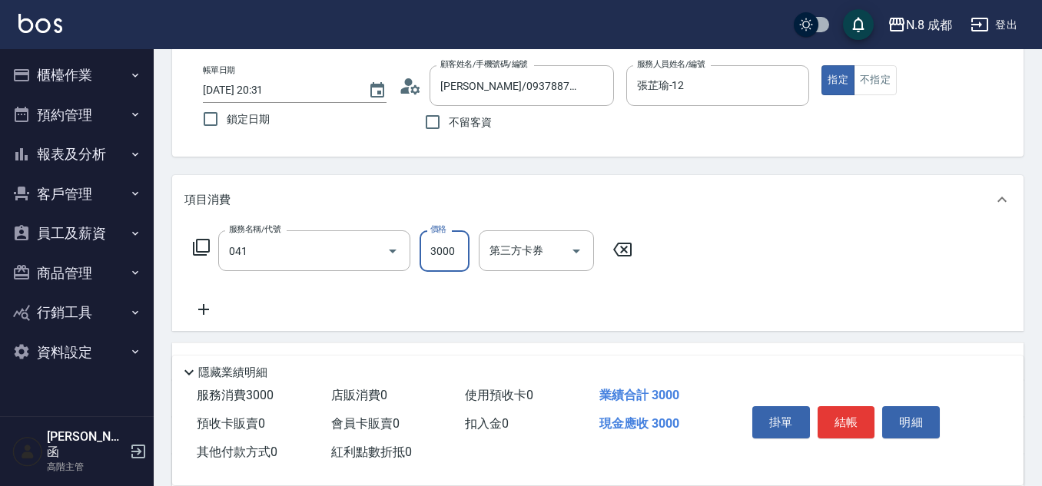
type input "日系染髮(L)(041)"
click at [447, 257] on input "3000" at bounding box center [445, 252] width 50 height 42
type input "3960"
drag, startPoint x: 211, startPoint y: 307, endPoint x: 211, endPoint y: 283, distance: 23.8
click at [211, 306] on icon at bounding box center [203, 310] width 38 height 18
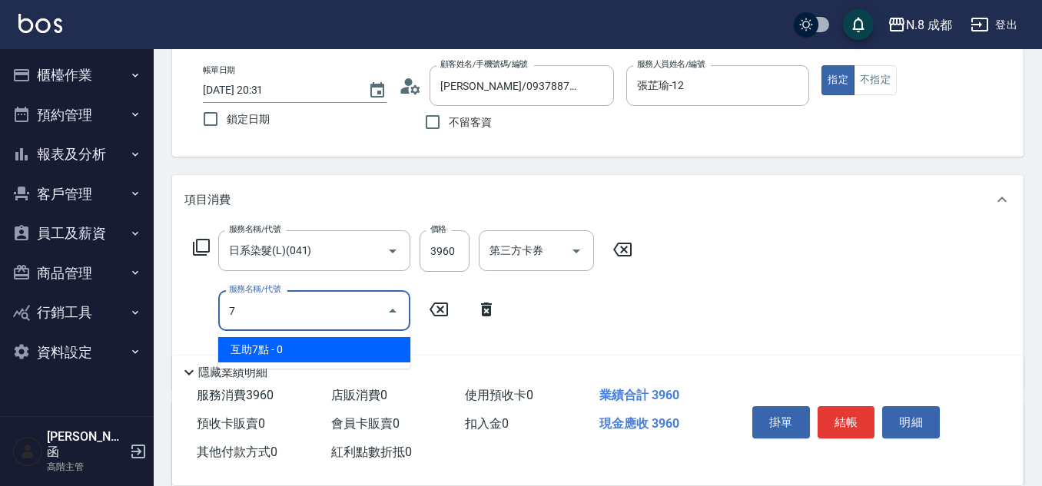
click at [346, 346] on span "互助7點 - 0" at bounding box center [314, 349] width 192 height 25
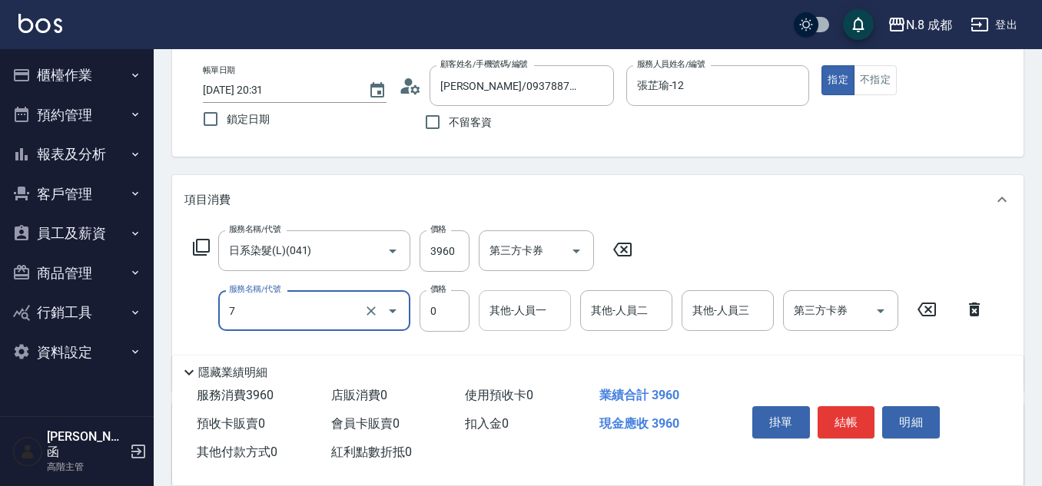
type input "互助7點(7)"
click at [528, 314] on input "其他-人員一" at bounding box center [525, 310] width 78 height 27
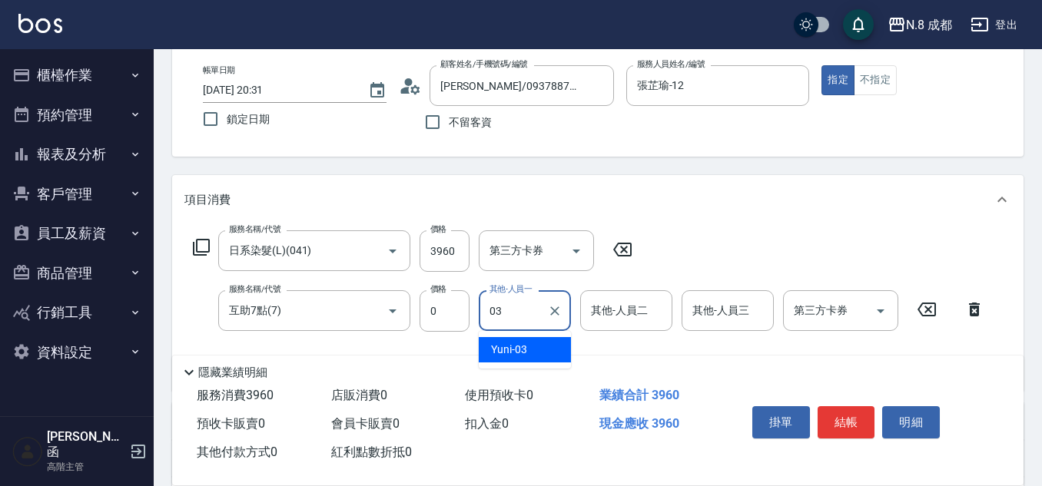
click at [529, 343] on div "Yuni -03" at bounding box center [525, 349] width 92 height 25
type input "Yuni-03"
click at [850, 420] on button "結帳" at bounding box center [847, 423] width 58 height 32
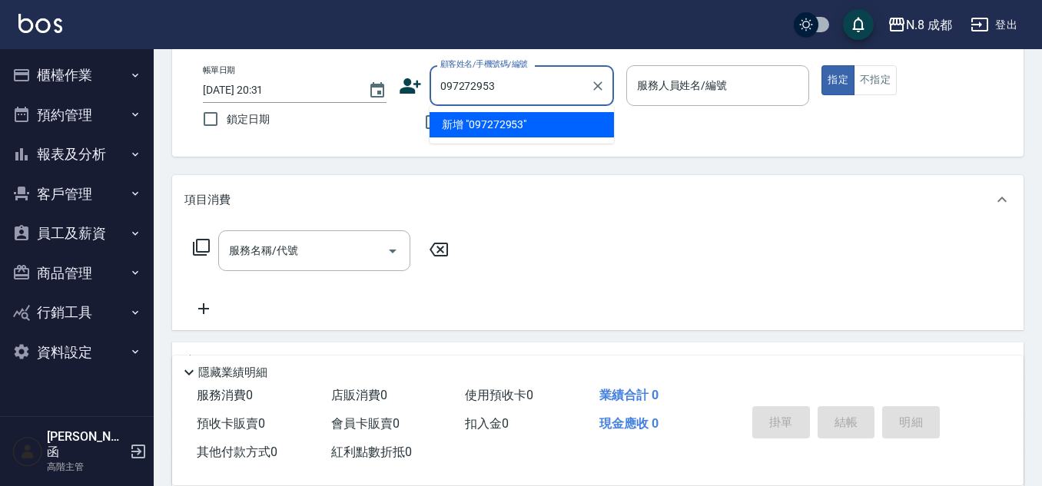
type input "0972729530"
drag, startPoint x: 540, startPoint y: 98, endPoint x: 393, endPoint y: 98, distance: 147.6
click at [393, 98] on div "帳單日期 [DATE] 20:31 鎖定日期 顧客姓名/手機號碼/編號 0972729530 顧客姓名/手機號碼/編號 不留客資 服務人員姓名/編號 服務人員…" at bounding box center [598, 101] width 815 height 73
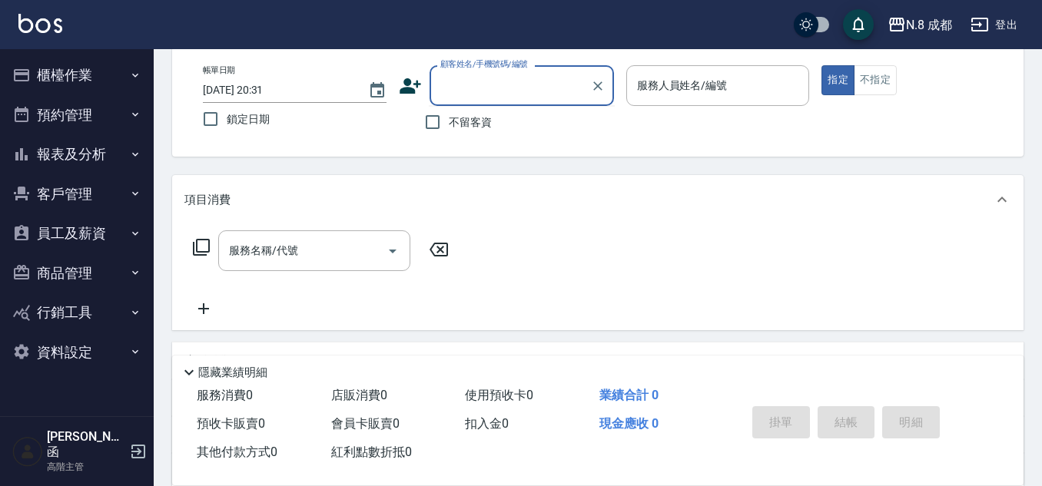
click at [407, 93] on icon at bounding box center [411, 85] width 22 height 15
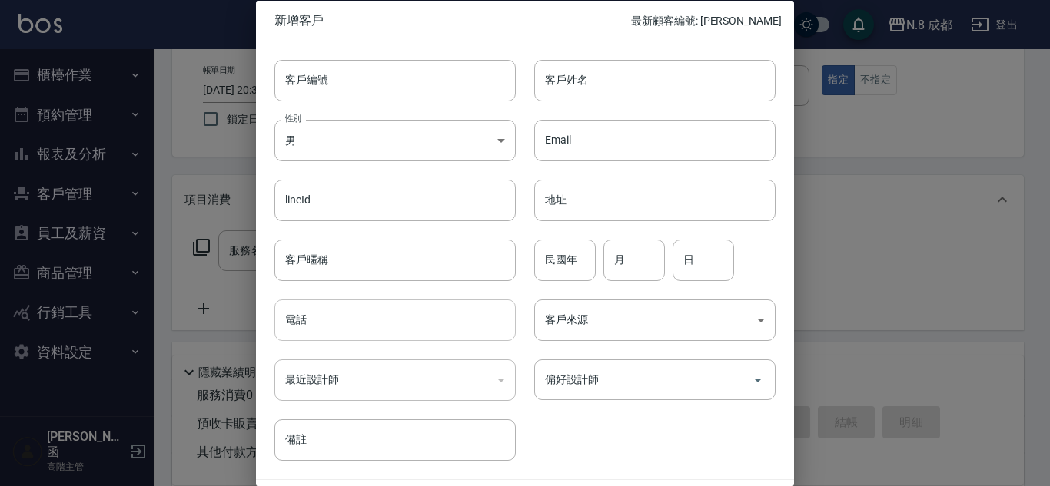
click at [365, 327] on input "電話" at bounding box center [394, 321] width 241 height 42
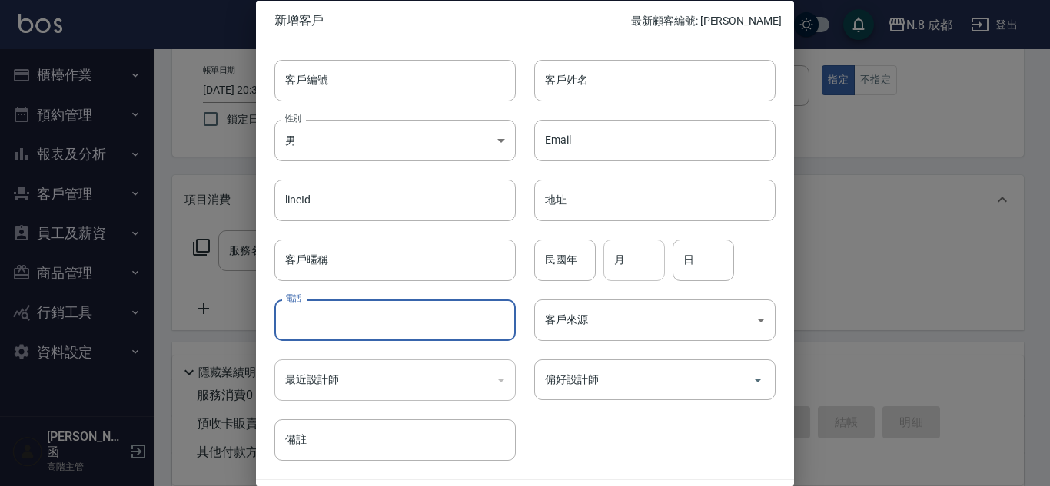
paste input "0972729530"
type input "0972729530"
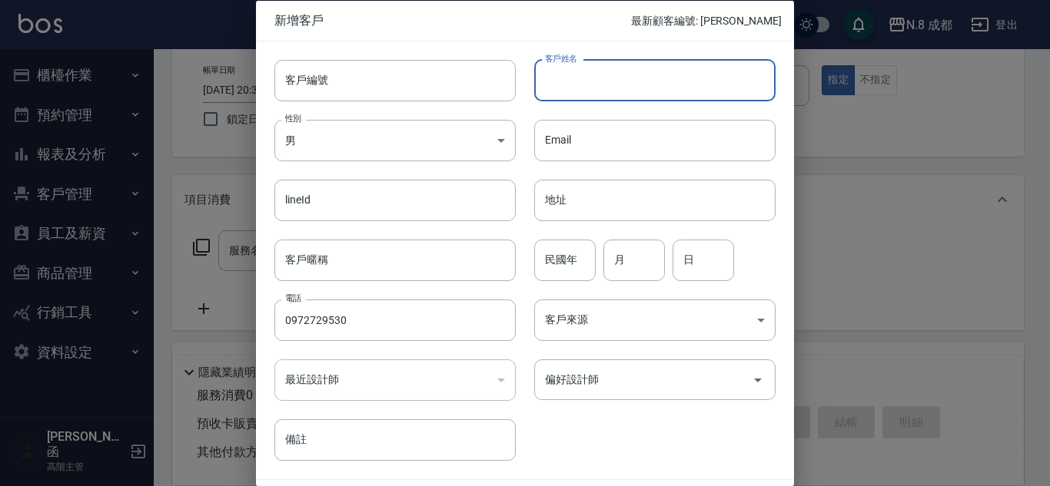
drag, startPoint x: 669, startPoint y: 82, endPoint x: 676, endPoint y: 96, distance: 15.5
click at [669, 82] on input "客戶姓名" at bounding box center [654, 80] width 241 height 42
type input "[PERSON_NAME]"
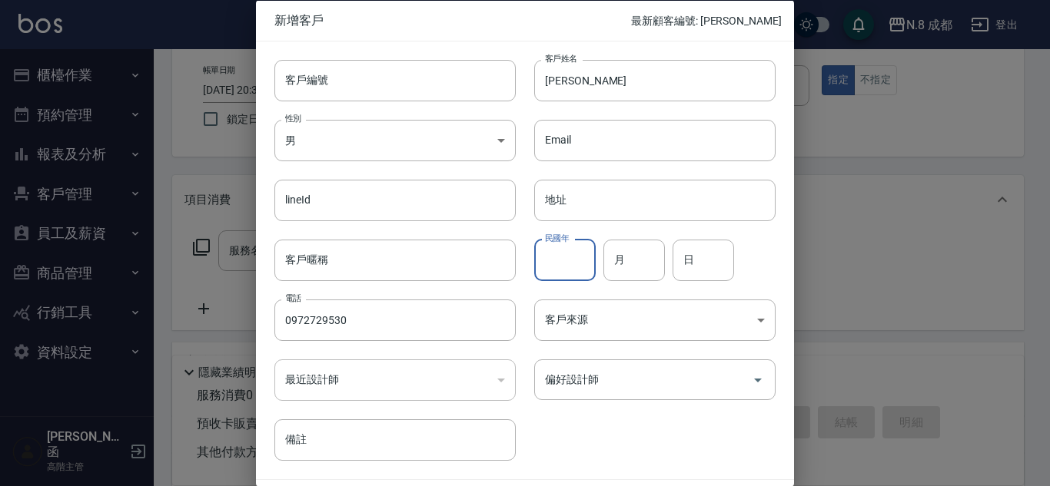
click at [567, 268] on input "民國年" at bounding box center [564, 260] width 61 height 42
type input "91"
click at [650, 269] on input "月" at bounding box center [633, 260] width 61 height 42
type input "03"
click at [701, 262] on input "日" at bounding box center [702, 260] width 61 height 42
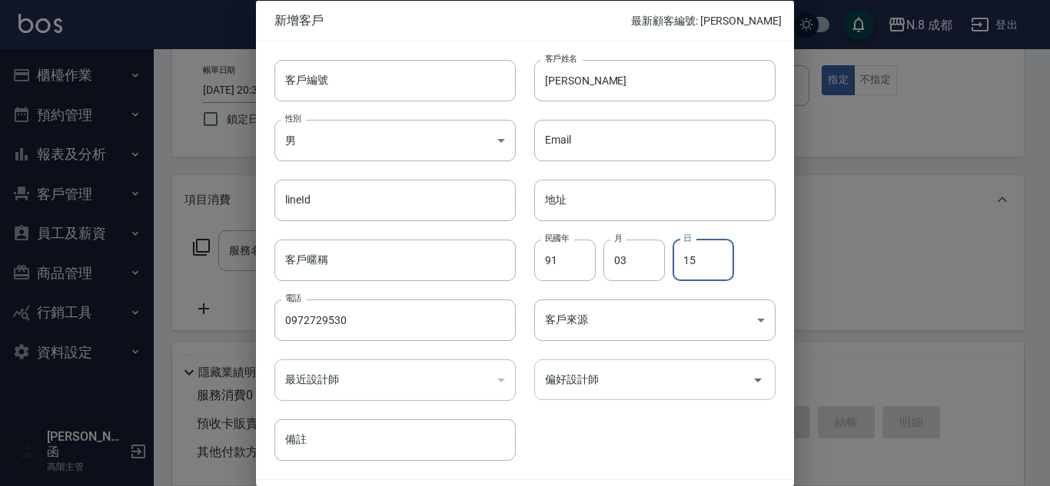
type input "15"
click at [619, 370] on input "偏好設計師" at bounding box center [643, 380] width 204 height 27
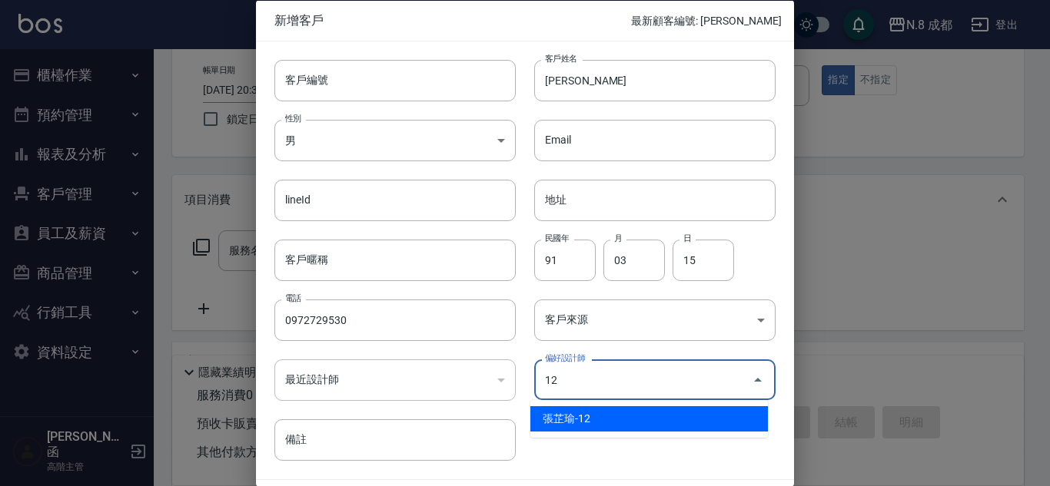
click at [593, 409] on li "張芷瑜-12" at bounding box center [648, 419] width 237 height 25
type input "張芷瑜"
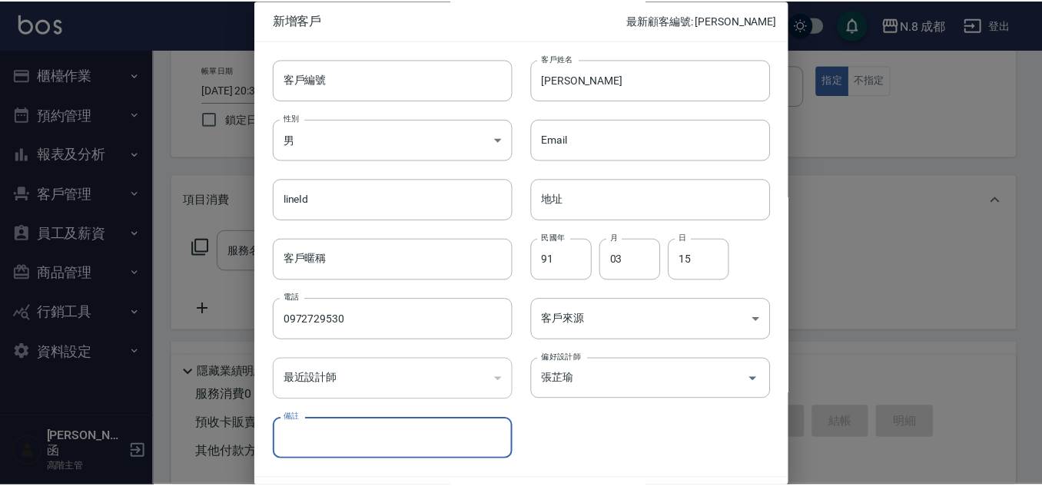
scroll to position [46, 0]
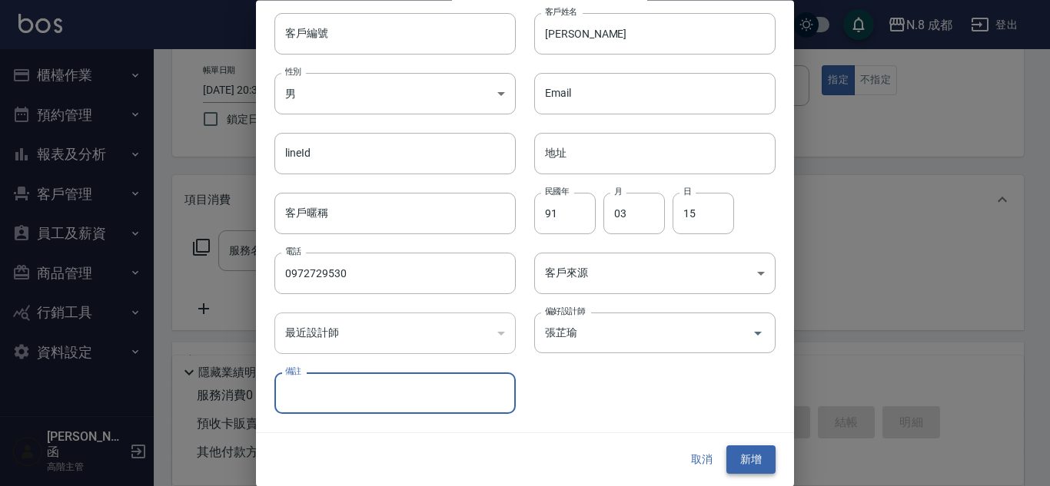
click at [732, 470] on button "新增" at bounding box center [750, 461] width 49 height 28
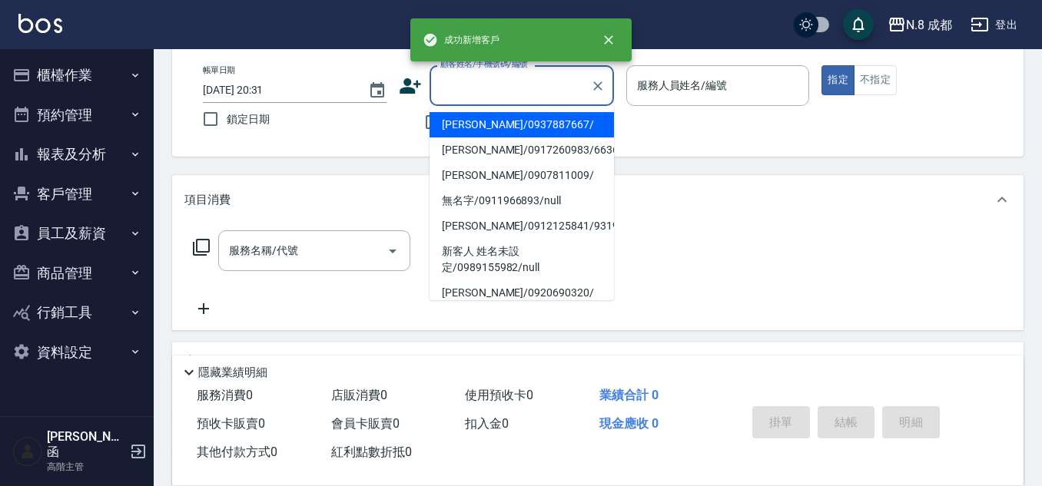
click at [475, 86] on input "顧客姓名/手機號碼/編號" at bounding box center [511, 85] width 148 height 27
paste input "0972729530"
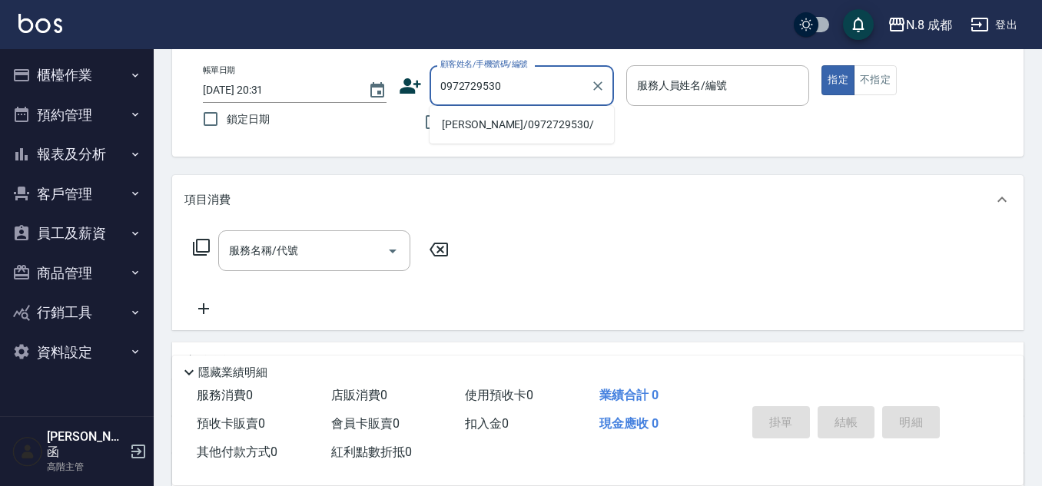
click at [476, 118] on li "[PERSON_NAME]/0972729530/" at bounding box center [522, 124] width 184 height 25
type input "[PERSON_NAME]/0972729530/"
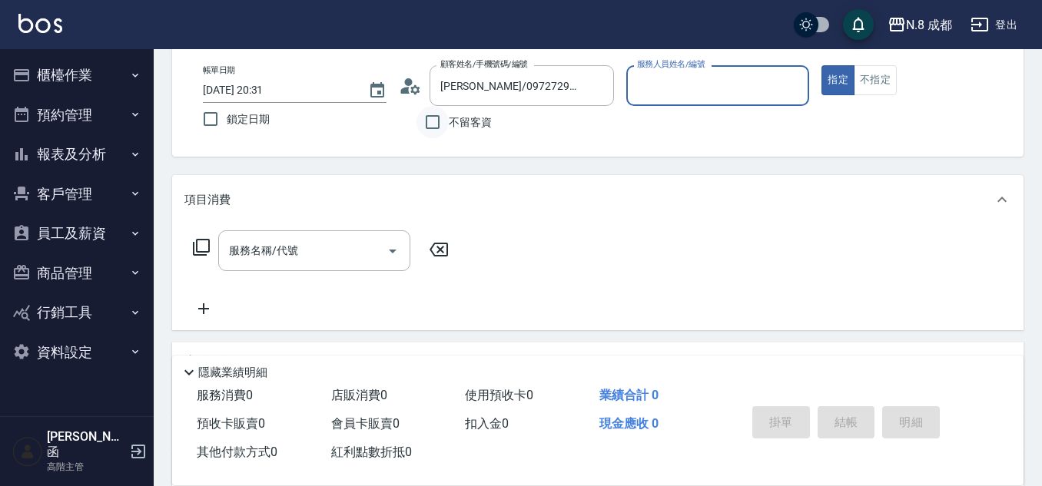
type input "張芷瑜-12"
click at [311, 250] on input "服務名稱/代號" at bounding box center [302, 250] width 155 height 27
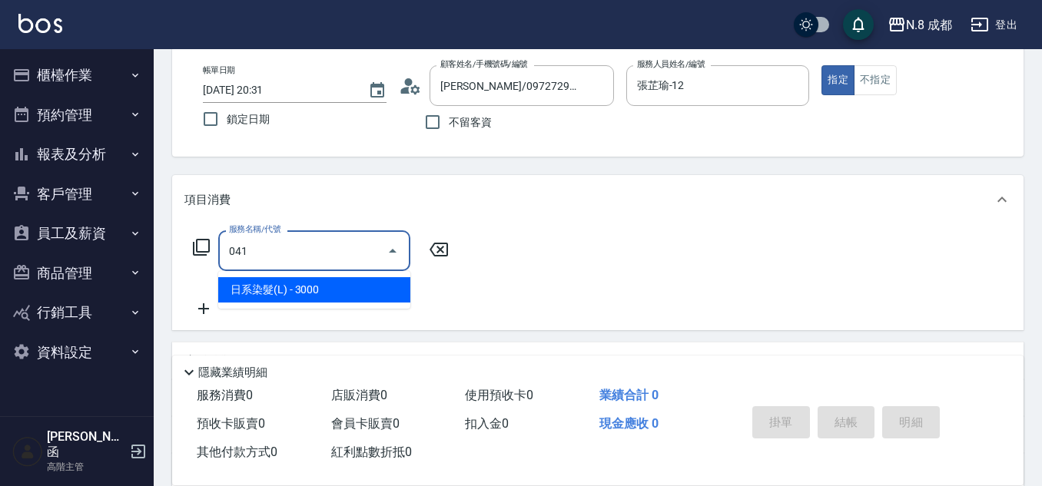
drag, startPoint x: 331, startPoint y: 296, endPoint x: 400, endPoint y: 281, distance: 70.7
click at [331, 297] on span "日系染髮(L) - 3000" at bounding box center [314, 289] width 192 height 25
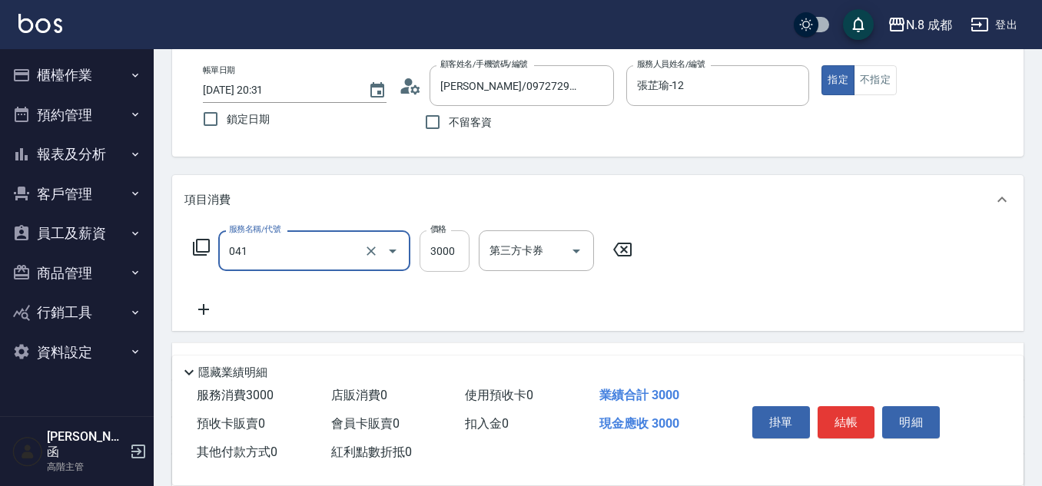
type input "日系染髮(L)(041)"
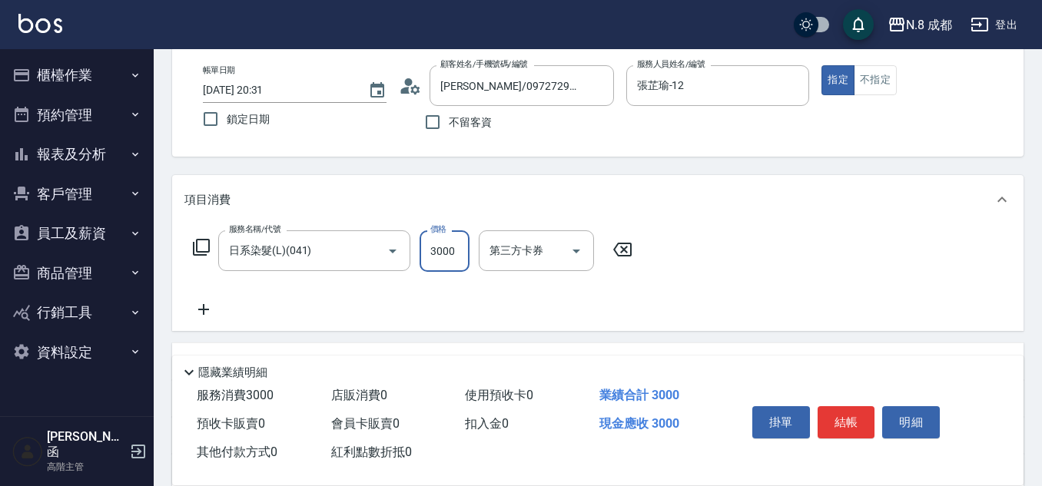
click at [452, 251] on input "3000" at bounding box center [445, 252] width 50 height 42
type input "3250"
click at [205, 313] on icon at bounding box center [203, 310] width 38 height 18
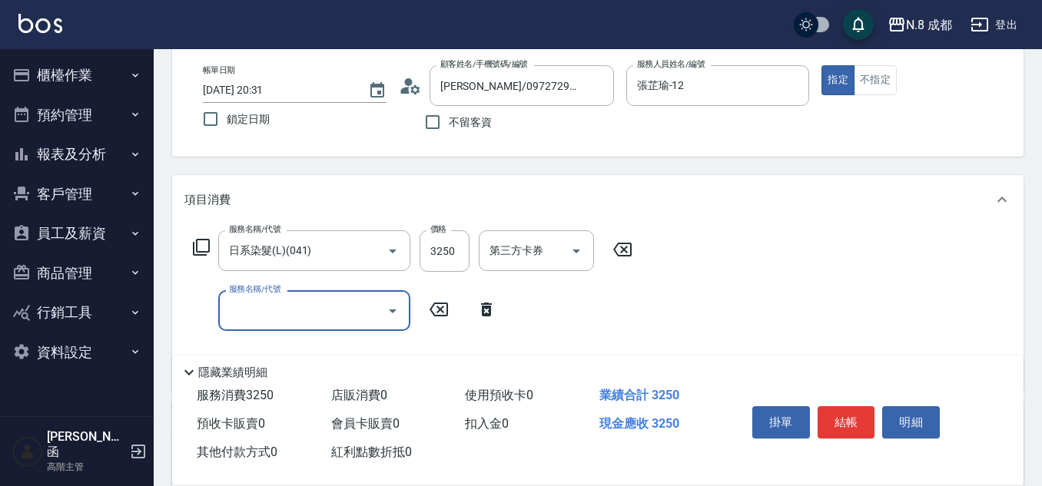
click at [254, 322] on input "服務名稱/代號" at bounding box center [302, 310] width 155 height 27
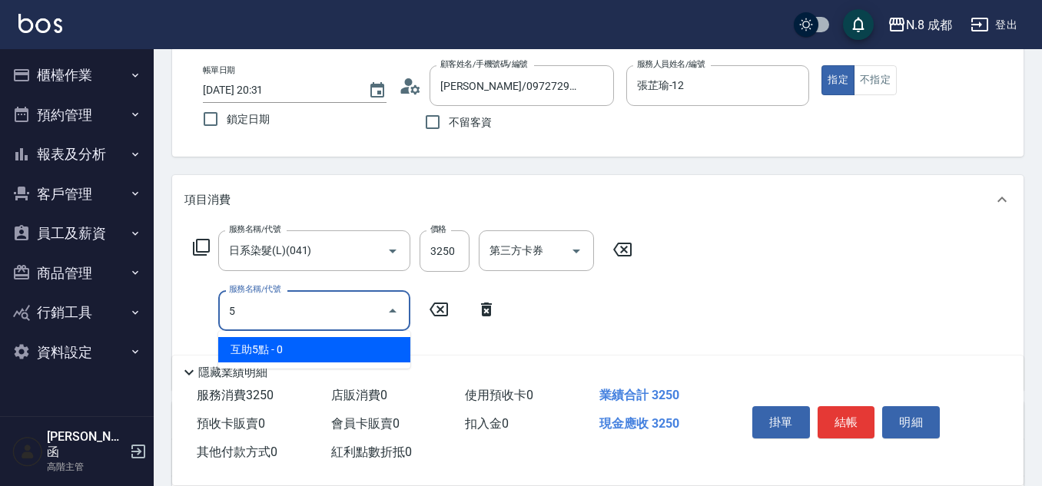
click at [281, 342] on span "互助5點 - 0" at bounding box center [314, 349] width 192 height 25
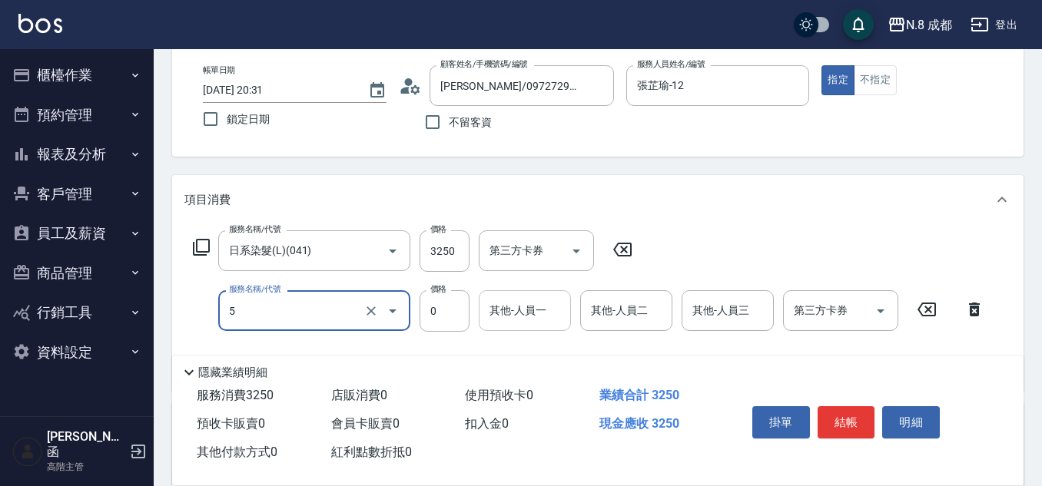
type input "互助5點(5)"
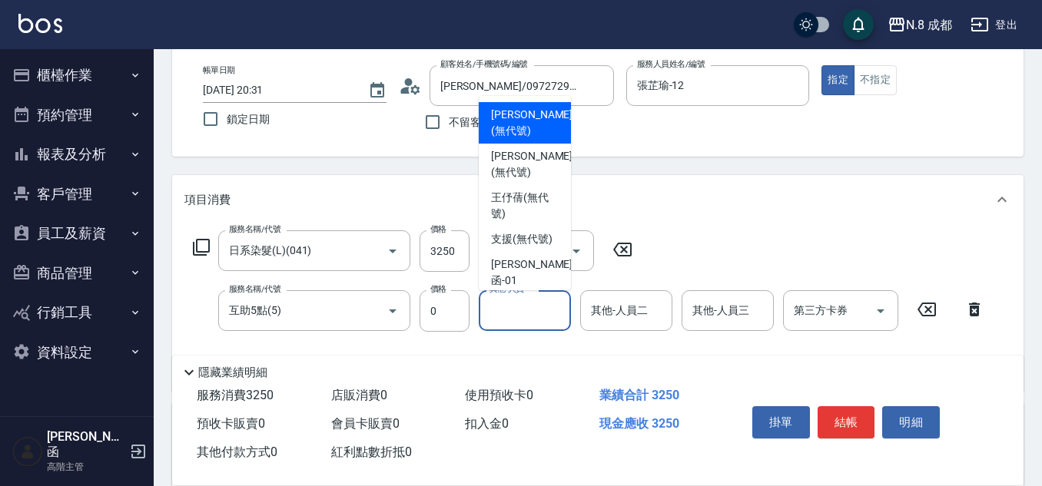
click at [526, 314] on input "其他-人員一" at bounding box center [525, 310] width 78 height 27
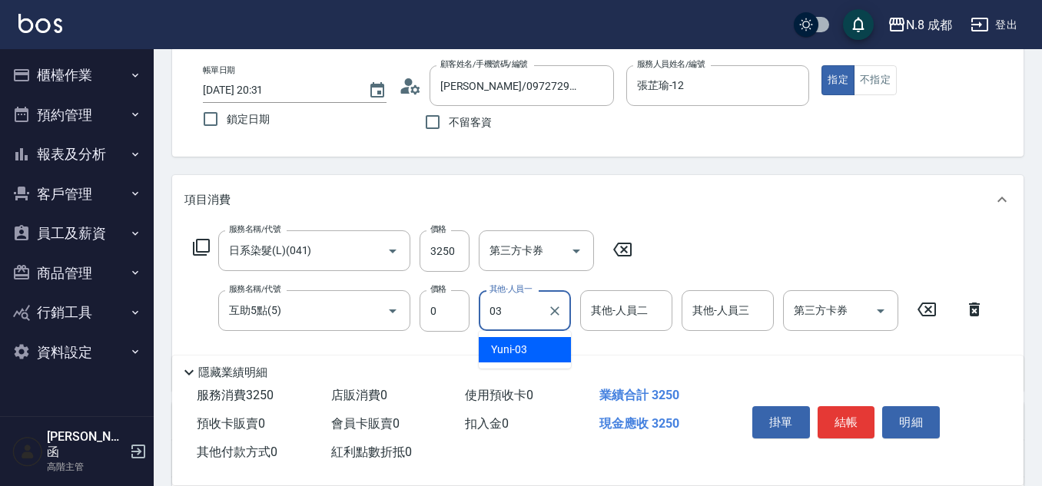
click at [549, 348] on div "Yuni -03" at bounding box center [525, 349] width 92 height 25
type input "Yuni-03"
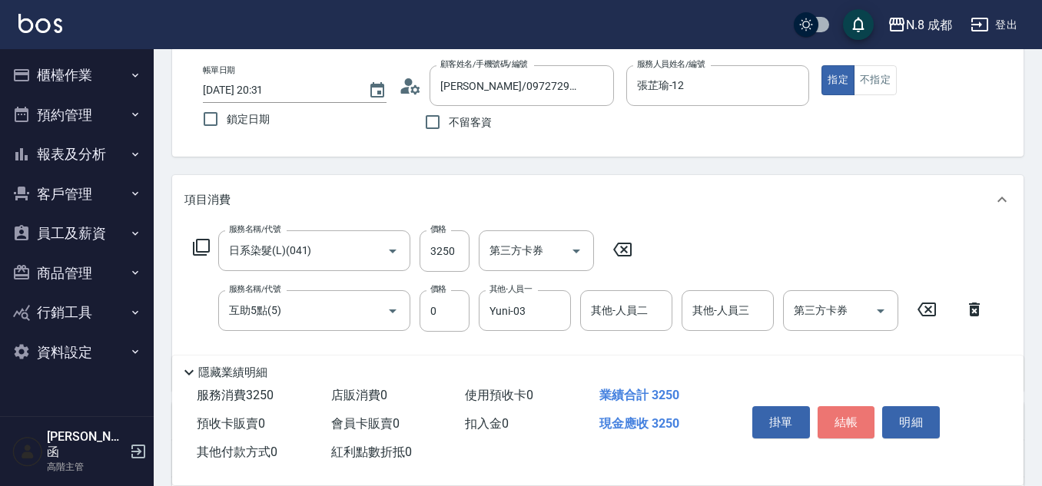
click at [852, 407] on button "結帳" at bounding box center [847, 423] width 58 height 32
type input "[DATE] 20:32"
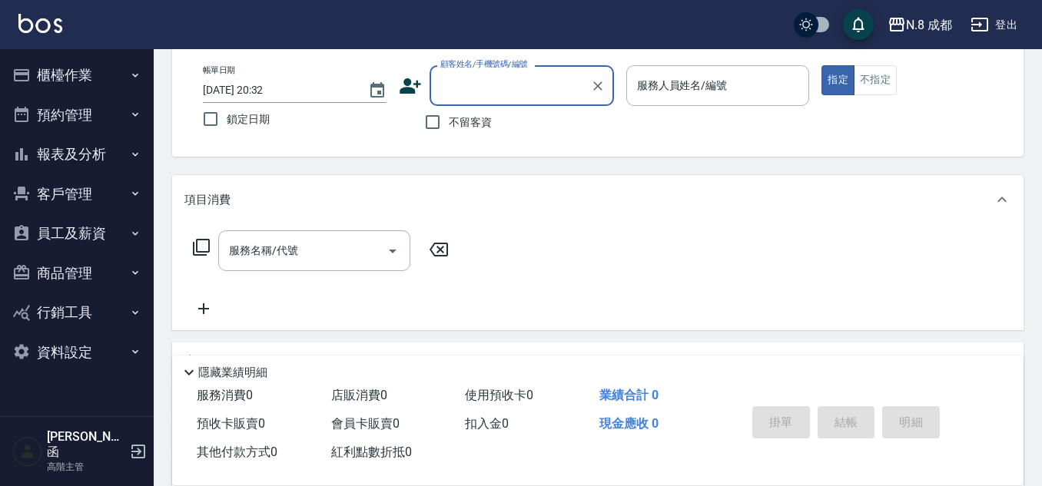
click at [76, 144] on button "報表及分析" at bounding box center [76, 154] width 141 height 40
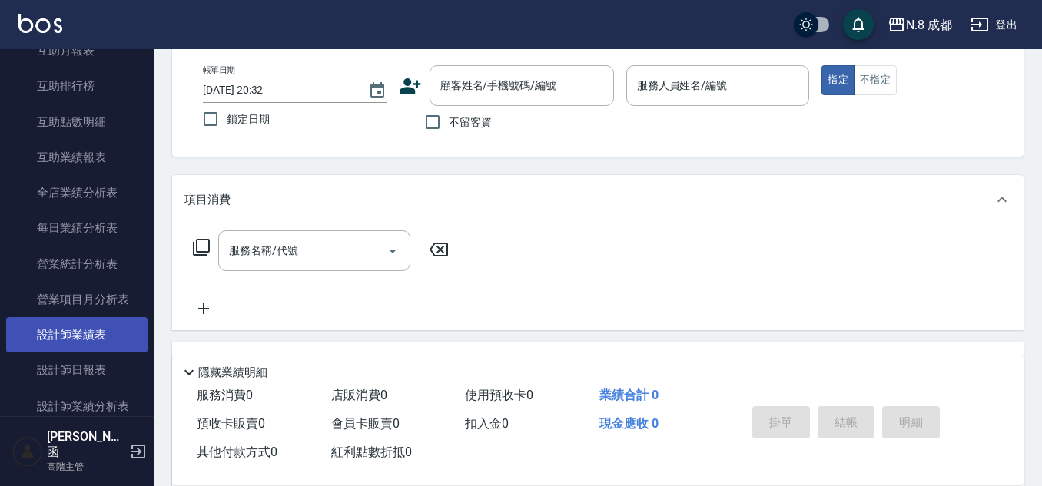
scroll to position [384, 0]
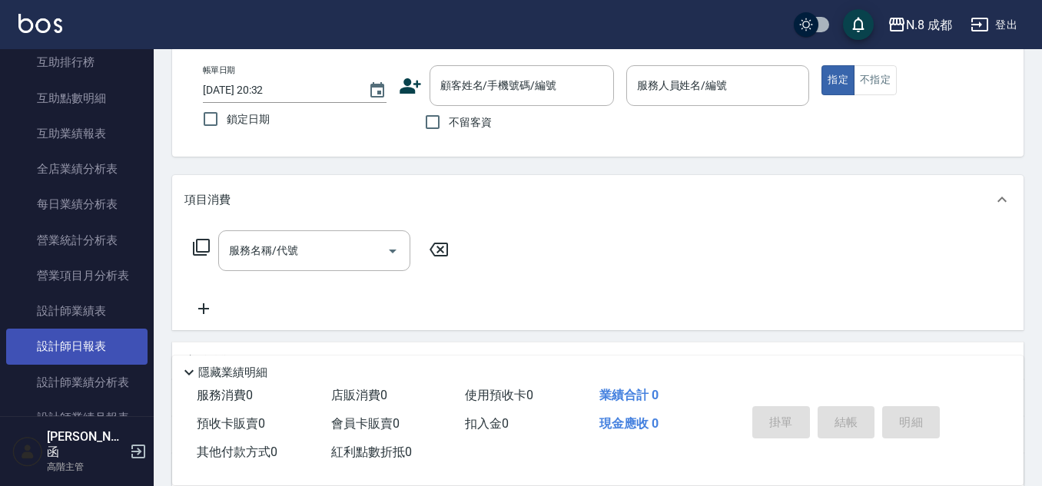
click at [94, 350] on link "設計師日報表" at bounding box center [76, 346] width 141 height 35
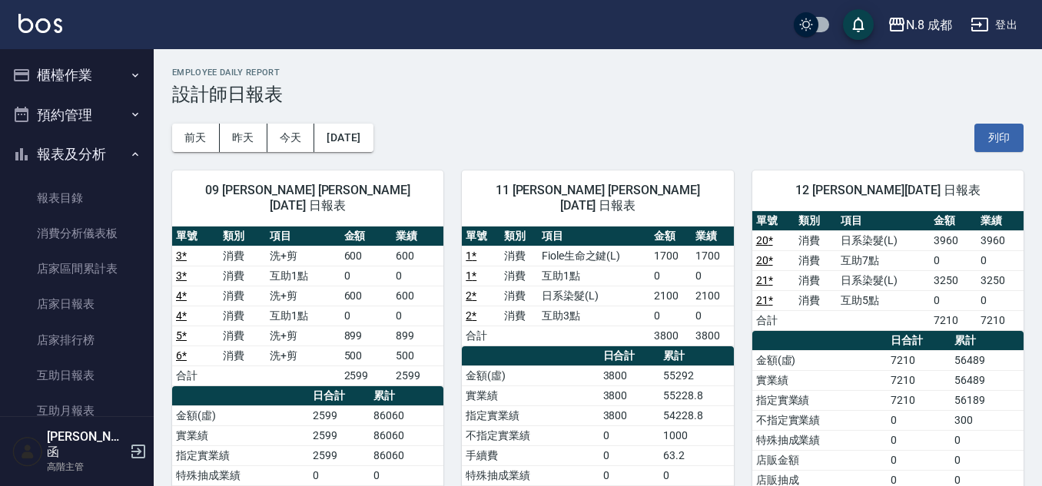
click at [118, 58] on button "櫃檯作業" at bounding box center [76, 75] width 141 height 40
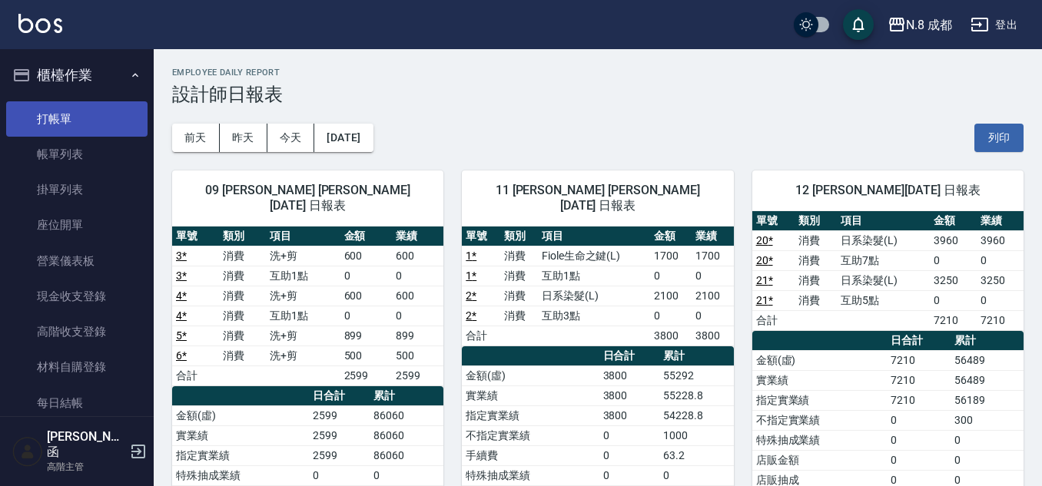
drag, startPoint x: 99, startPoint y: 114, endPoint x: 108, endPoint y: 114, distance: 8.5
click at [98, 114] on link "打帳單" at bounding box center [76, 118] width 141 height 35
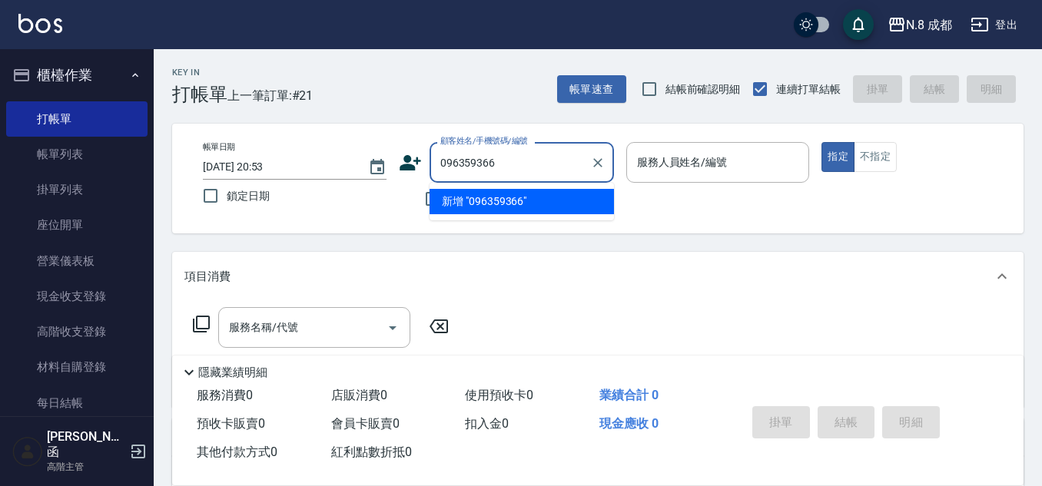
type input "0963593662"
drag, startPoint x: 550, startPoint y: 161, endPoint x: 421, endPoint y: 181, distance: 129.8
click at [421, 181] on div "顧客姓名/手機號碼/編號 0963593662 顧客姓名/手機號碼/編號" at bounding box center [506, 162] width 215 height 41
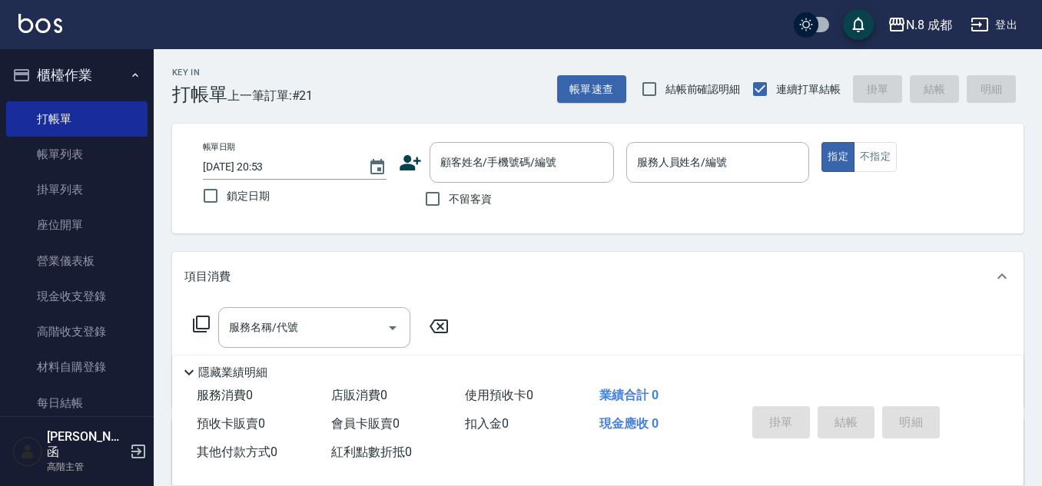
click at [413, 163] on icon at bounding box center [410, 162] width 23 height 23
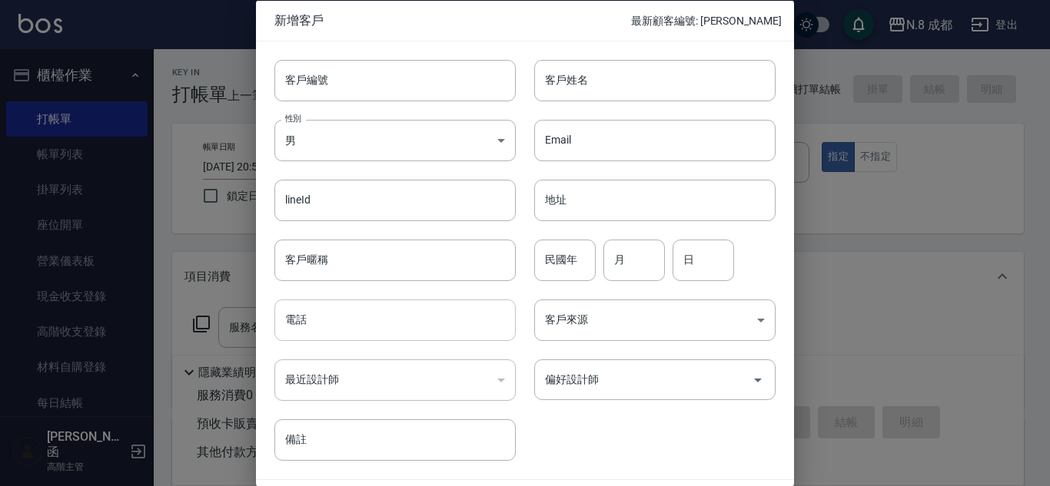
click at [397, 321] on input "電話" at bounding box center [394, 321] width 241 height 42
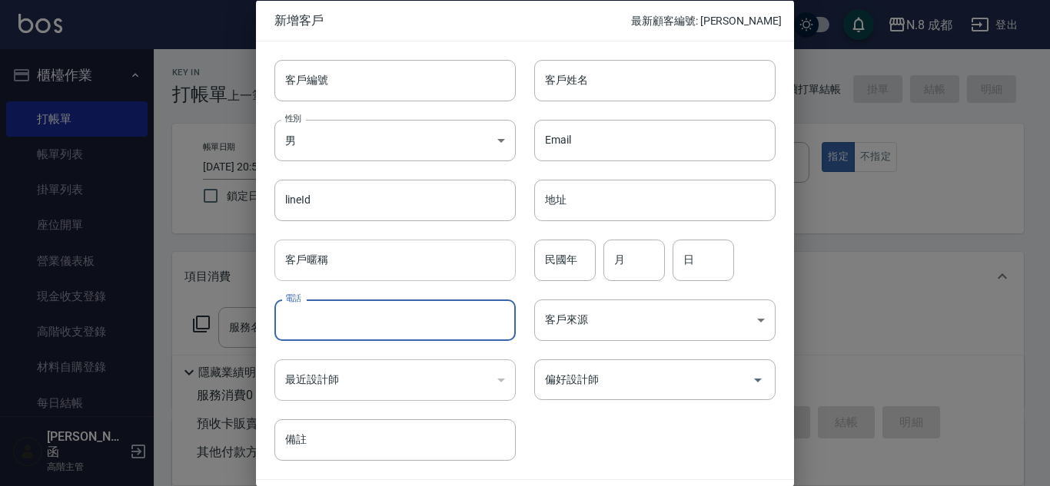
paste input "0963593662"
type input "0963593662"
drag, startPoint x: 614, startPoint y: 81, endPoint x: 803, endPoint y: 227, distance: 239.4
click at [616, 81] on input "客戶姓名" at bounding box center [654, 80] width 241 height 42
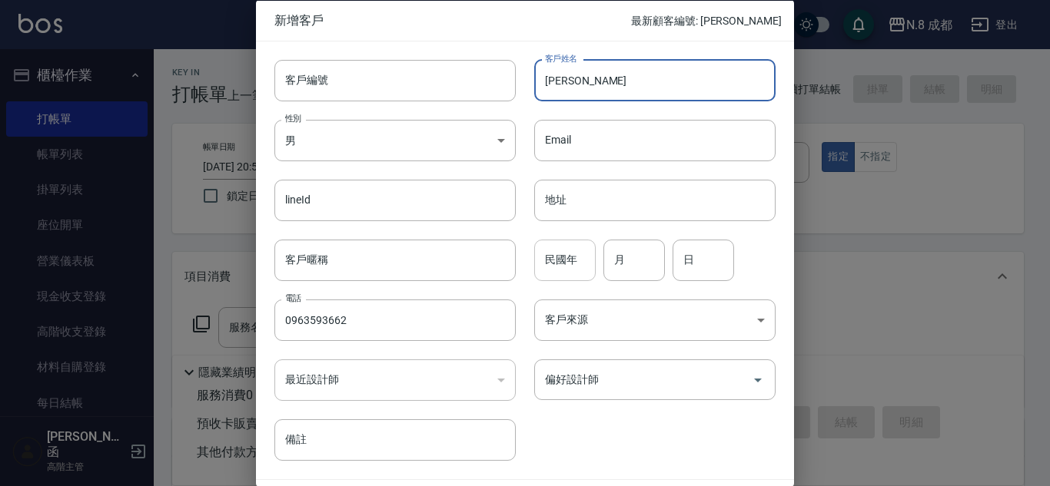
type input "[PERSON_NAME]"
click at [571, 254] on input "民國年" at bounding box center [564, 260] width 61 height 42
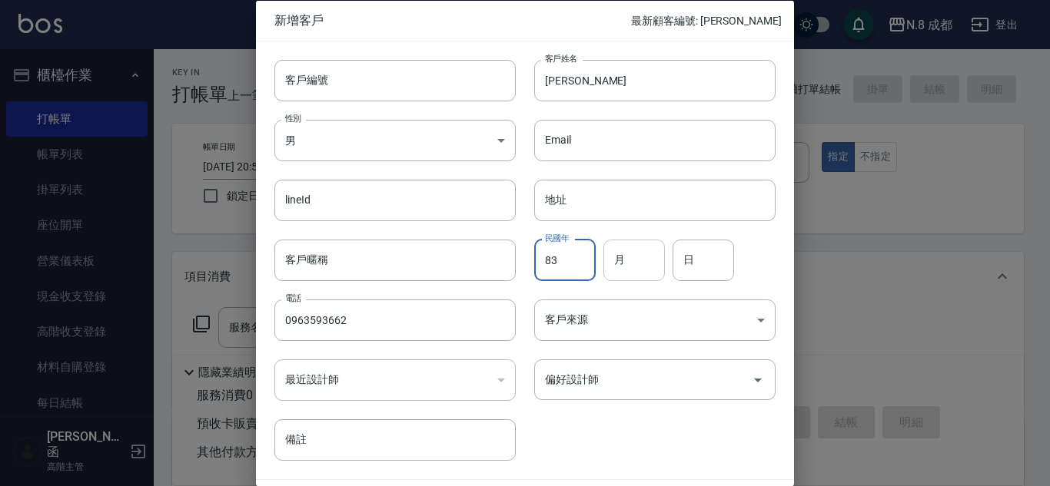
type input "83"
click at [633, 264] on input "月" at bounding box center [633, 260] width 61 height 42
type input "02"
click at [700, 259] on input "日" at bounding box center [702, 260] width 61 height 42
type input "25"
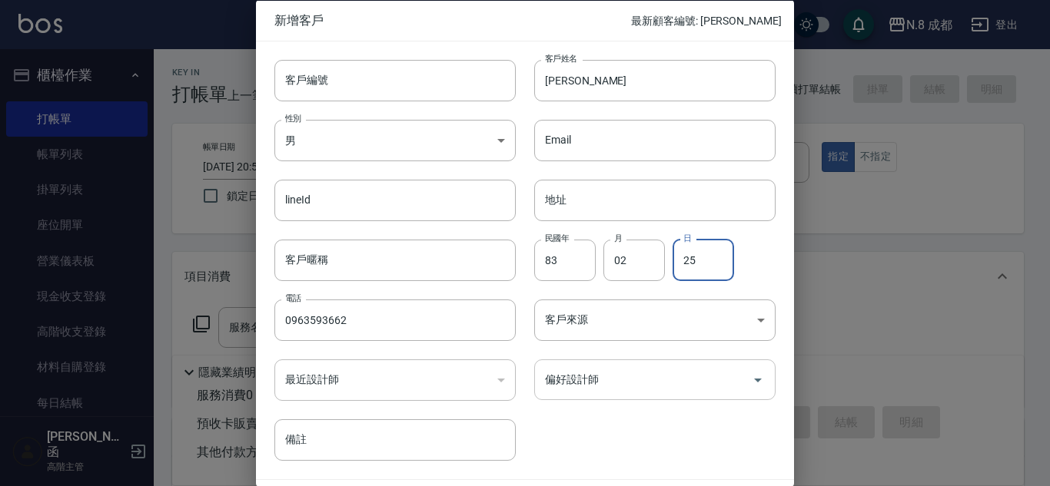
click at [638, 389] on input "偏好設計師" at bounding box center [643, 380] width 204 height 27
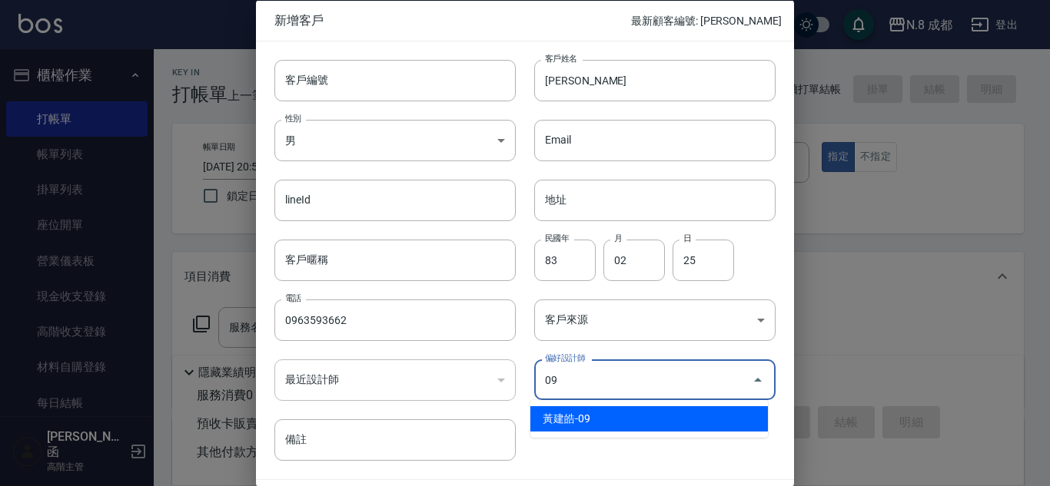
click at [637, 430] on li "黃建皓-09" at bounding box center [648, 419] width 237 height 25
type input "黃建皓"
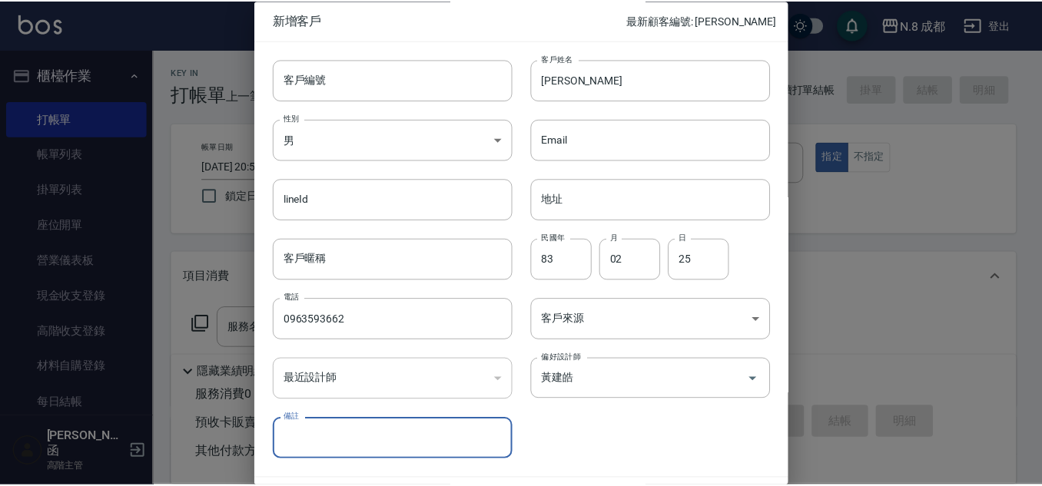
scroll to position [46, 0]
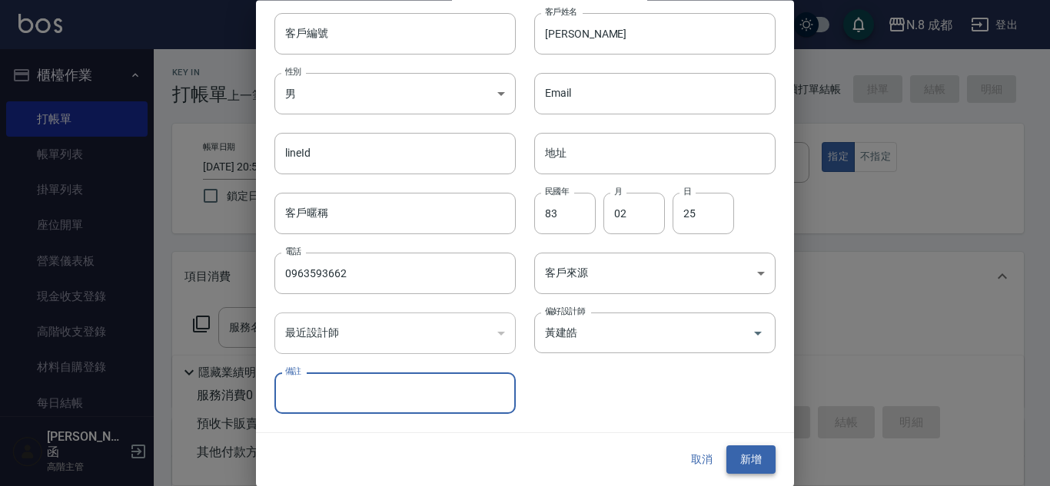
click at [742, 460] on button "新增" at bounding box center [750, 461] width 49 height 28
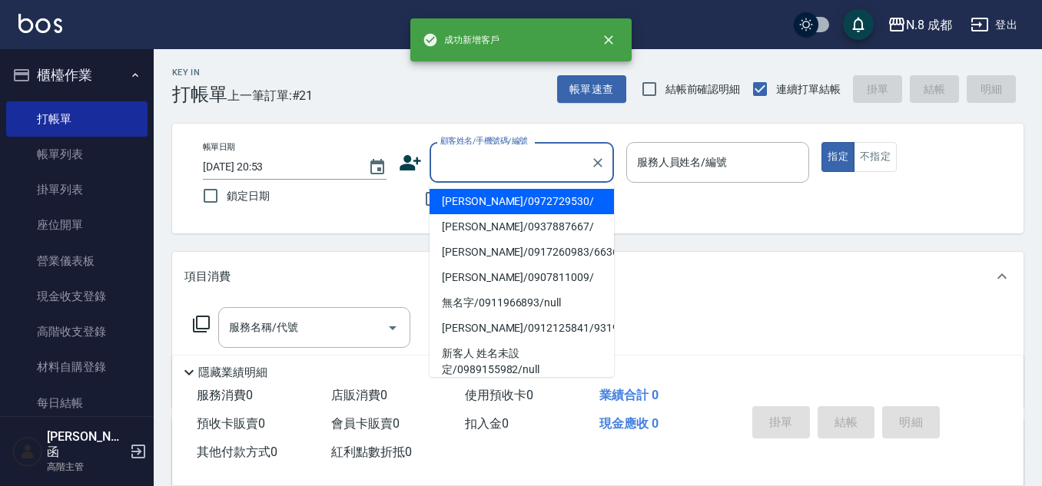
click at [512, 158] on input "顧客姓名/手機號碼/編號" at bounding box center [511, 162] width 148 height 27
paste input "0963593662"
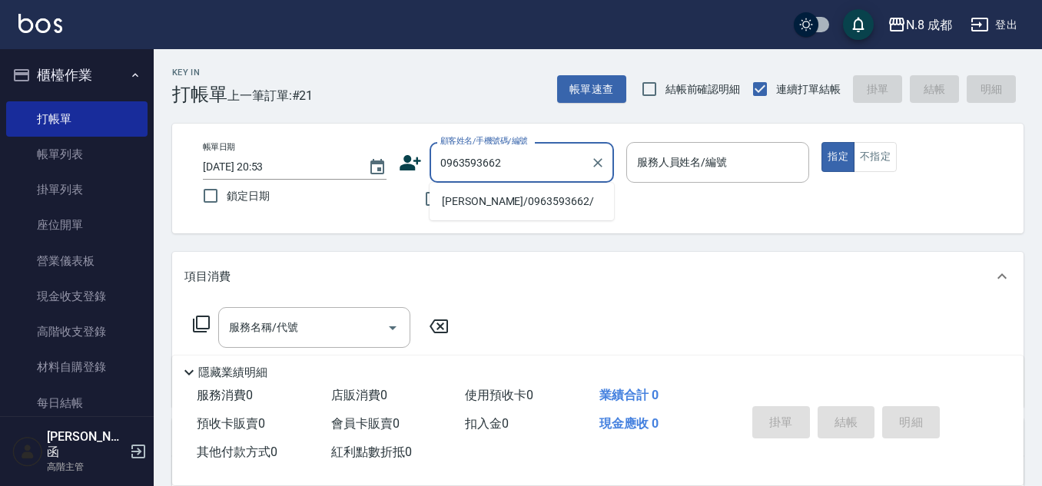
click at [510, 202] on li "[PERSON_NAME]/0963593662/" at bounding box center [522, 201] width 184 height 25
type input "[PERSON_NAME]/0963593662/"
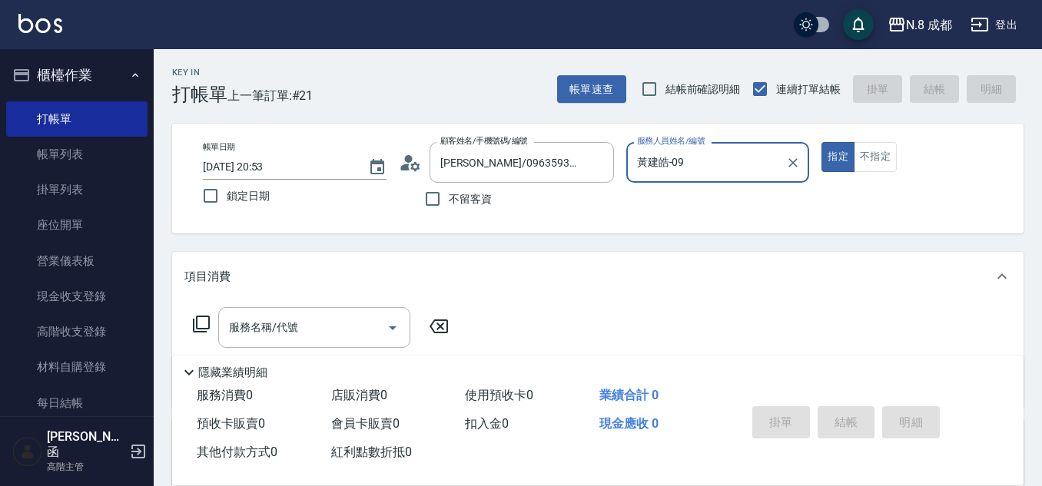
type input "黃建皓-09"
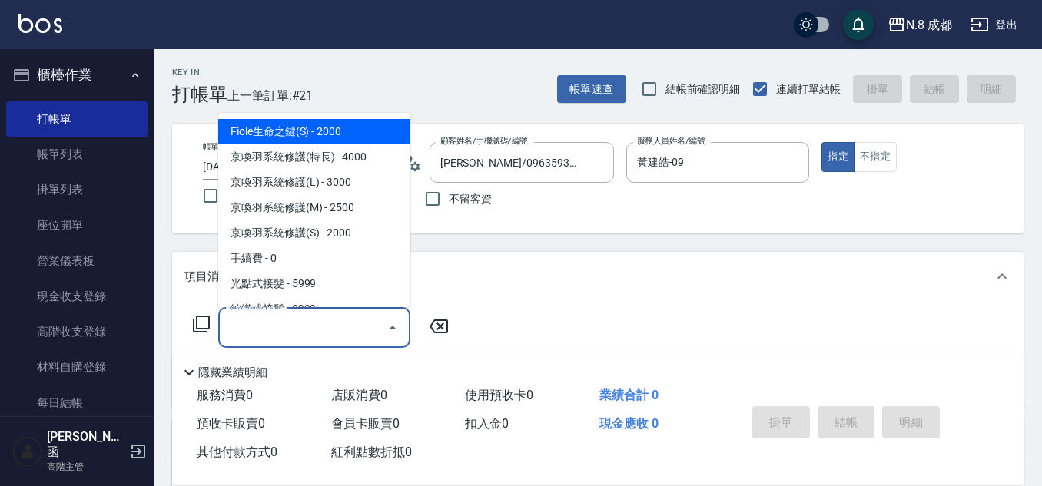
click at [314, 331] on input "服務名稱/代號" at bounding box center [302, 327] width 155 height 27
type input "0"
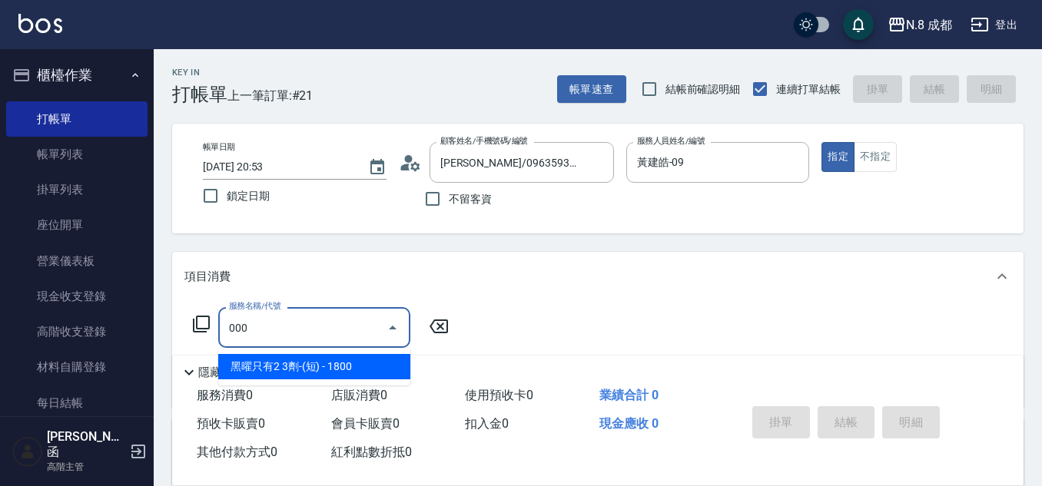
drag, startPoint x: 317, startPoint y: 367, endPoint x: 358, endPoint y: 353, distance: 44.0
click at [317, 368] on span "黑曜只有2 3劑-(短) - 1800" at bounding box center [314, 366] width 192 height 25
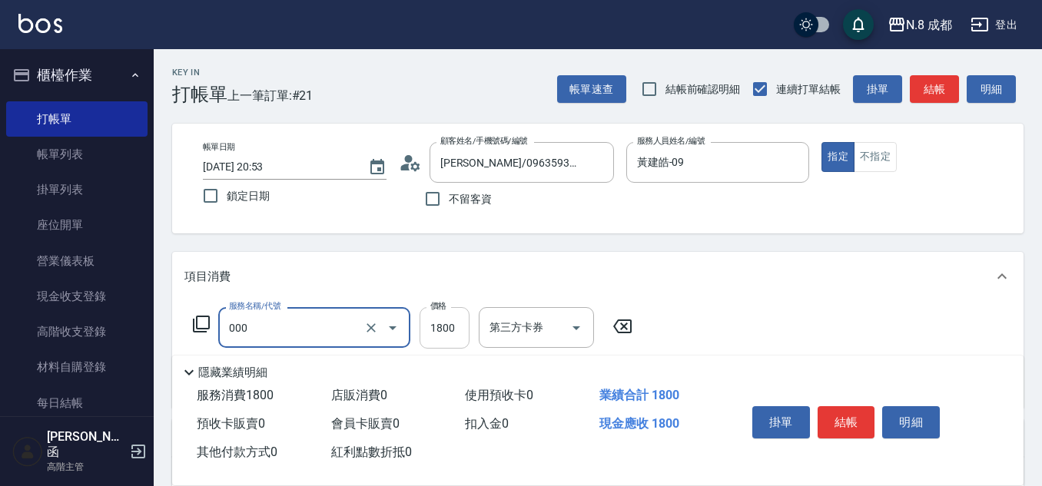
type input "黑曜只有2 3劑-(短)(000)"
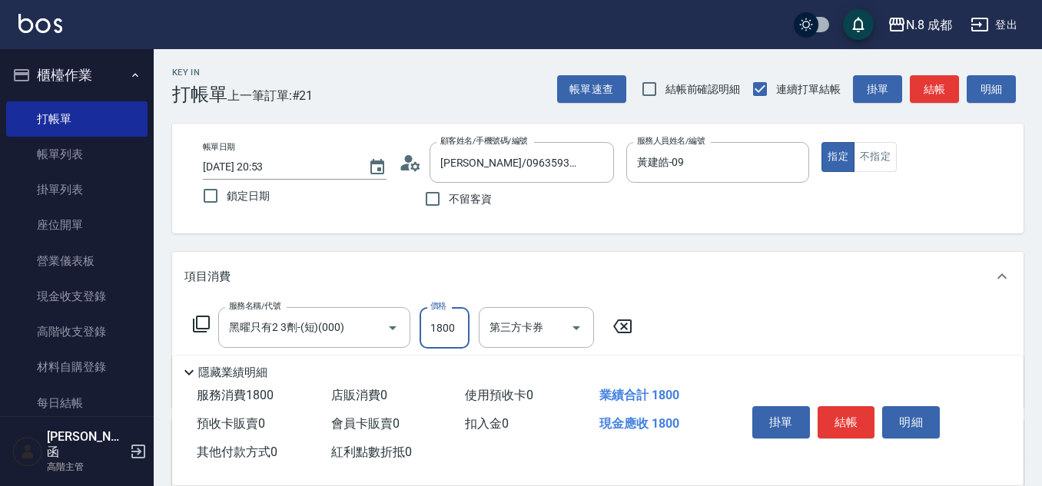
click at [453, 334] on input "1800" at bounding box center [445, 328] width 50 height 42
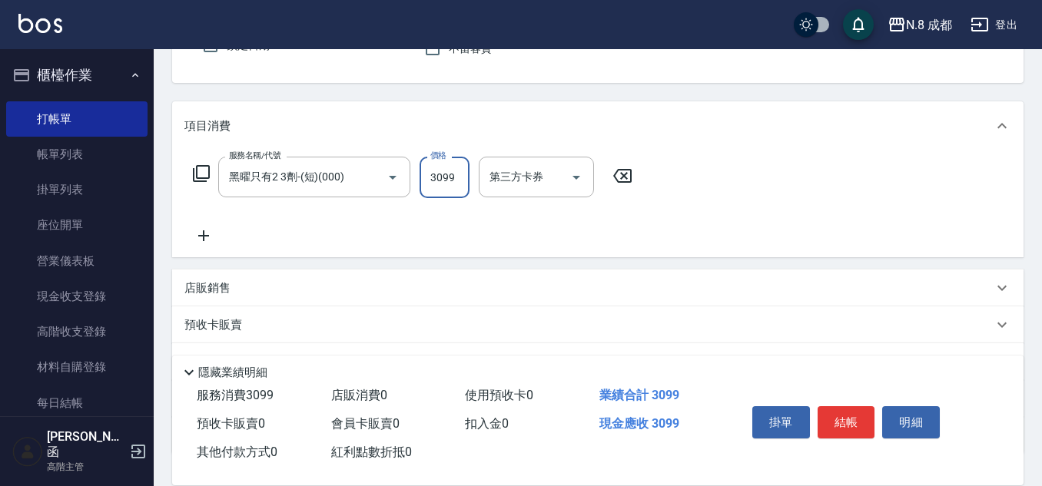
scroll to position [154, 0]
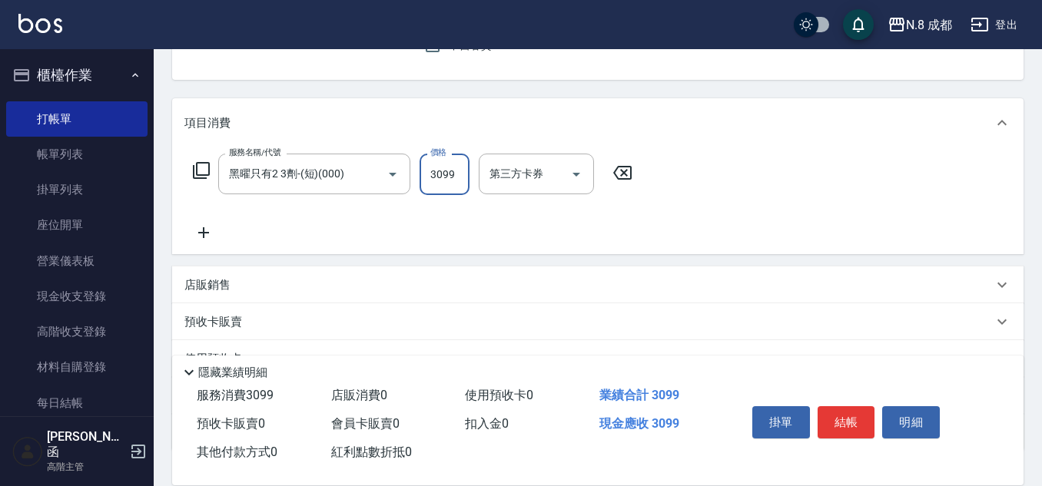
type input "3099"
click at [212, 228] on icon at bounding box center [203, 233] width 38 height 18
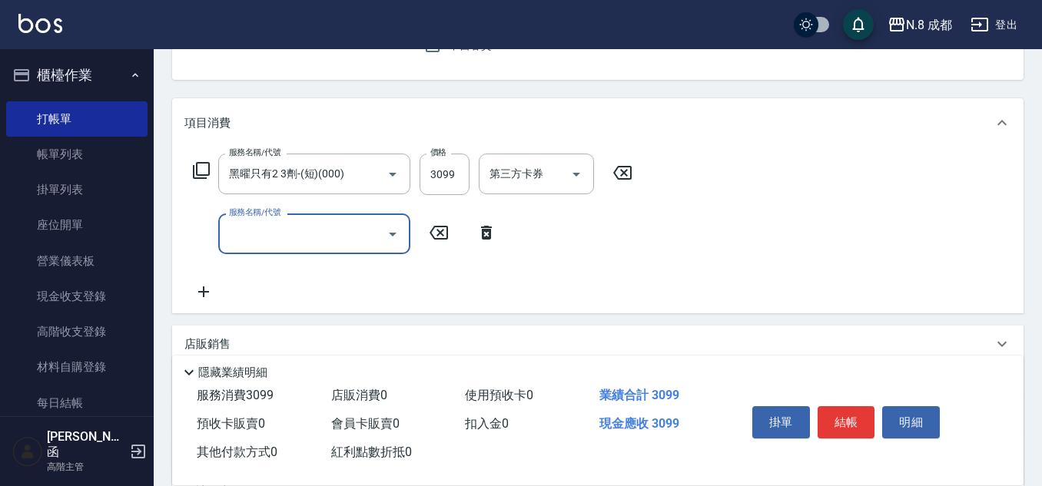
click at [272, 230] on input "服務名稱/代號" at bounding box center [302, 234] width 155 height 27
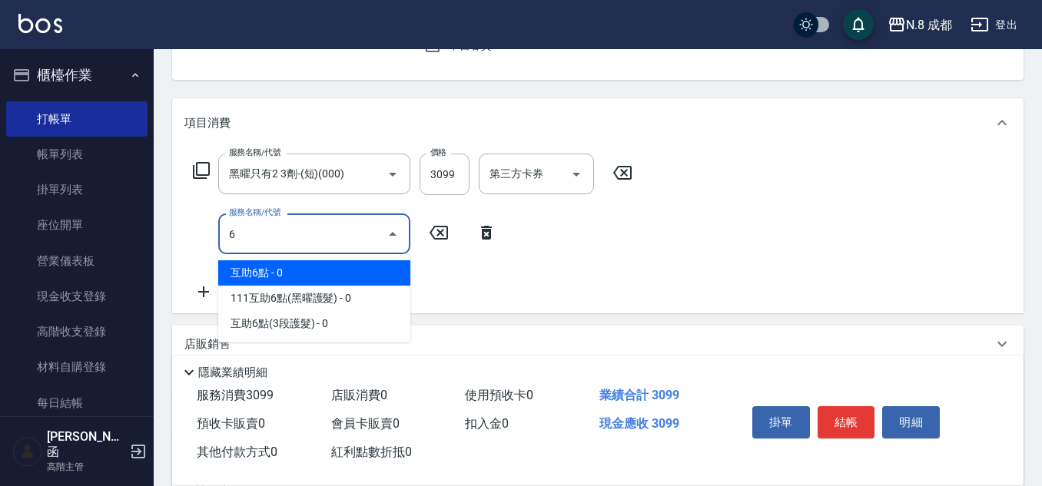
drag, startPoint x: 281, startPoint y: 274, endPoint x: 432, endPoint y: 266, distance: 151.6
click at [281, 274] on span "互助6點 - 0" at bounding box center [314, 273] width 192 height 25
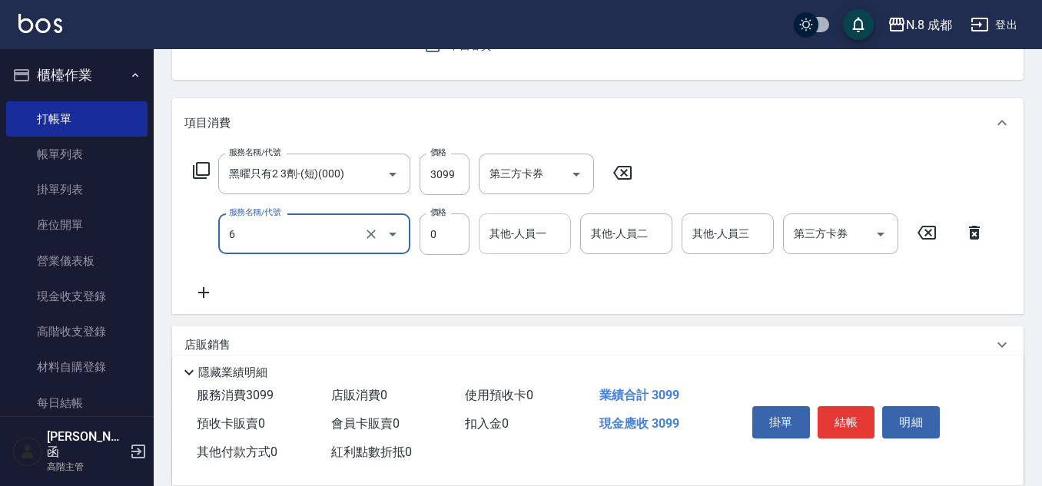
type input "互助6點(6)"
click at [536, 241] on input "其他-人員一" at bounding box center [525, 234] width 78 height 27
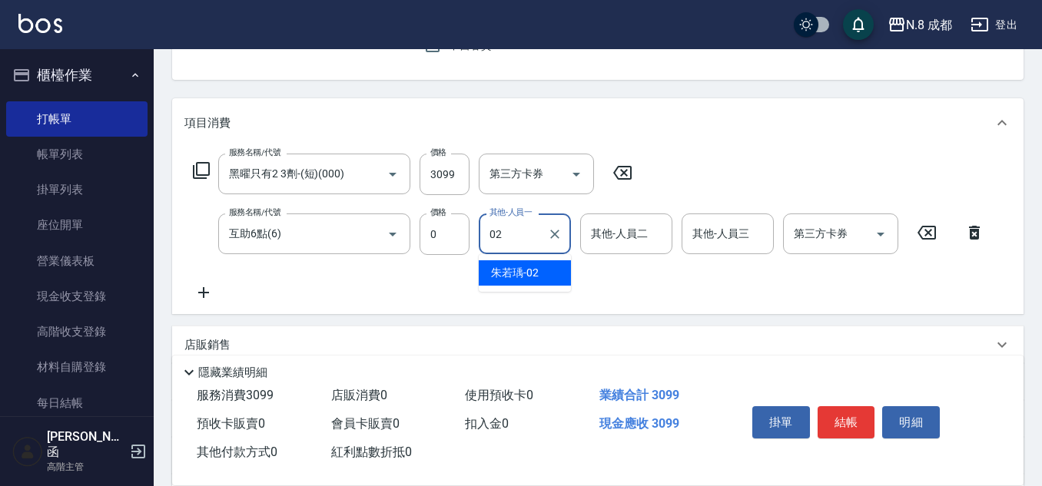
click at [535, 267] on span "[PERSON_NAME]-02" at bounding box center [515, 273] width 48 height 16
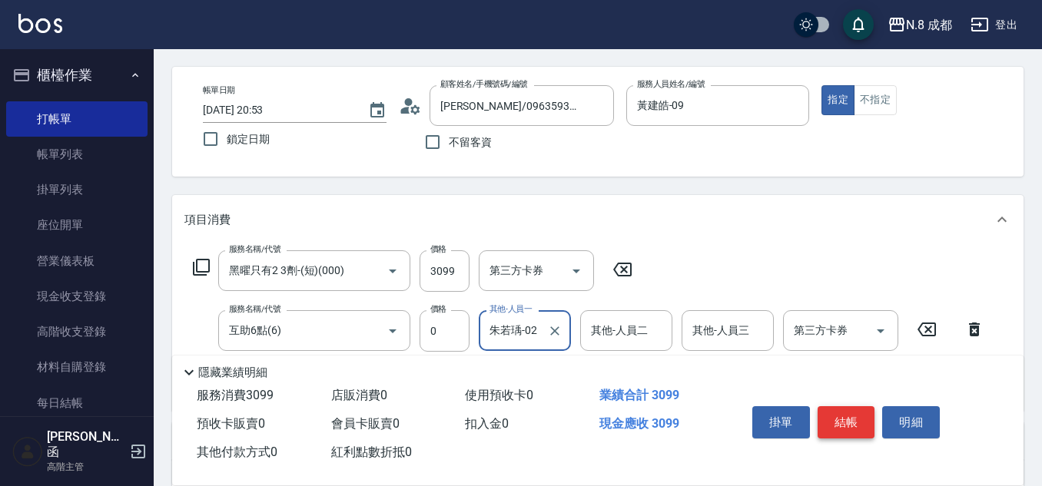
scroll to position [0, 0]
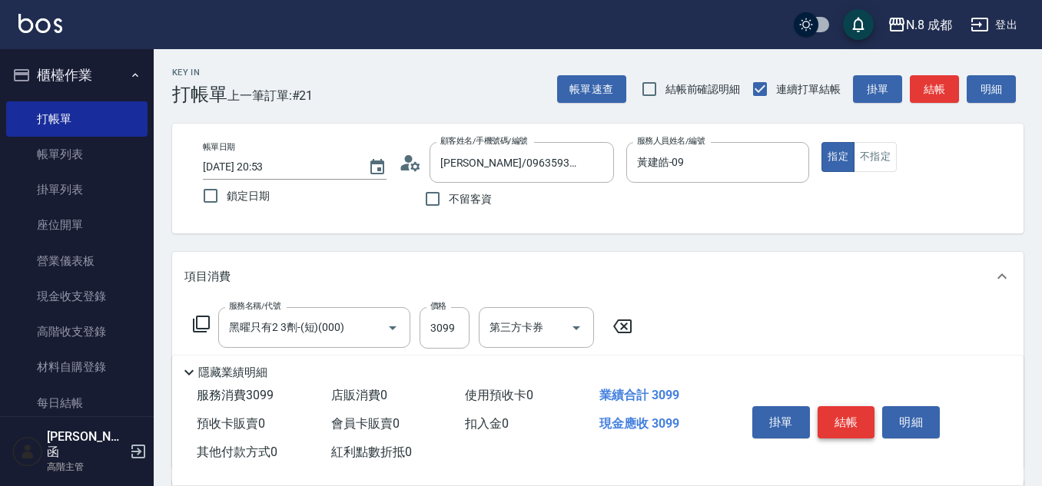
type input "朱若瑀-02"
click at [847, 408] on button "結帳" at bounding box center [847, 423] width 58 height 32
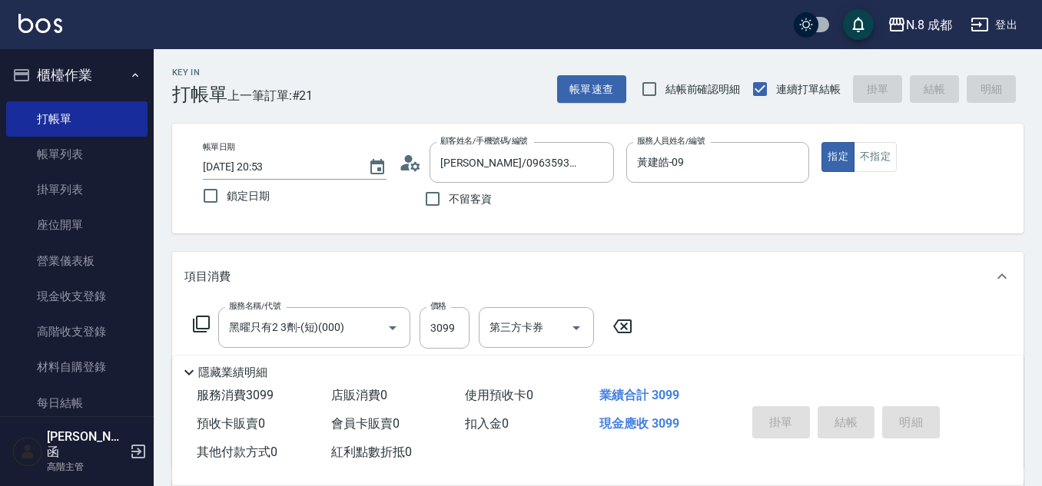
type input "[DATE] 20:54"
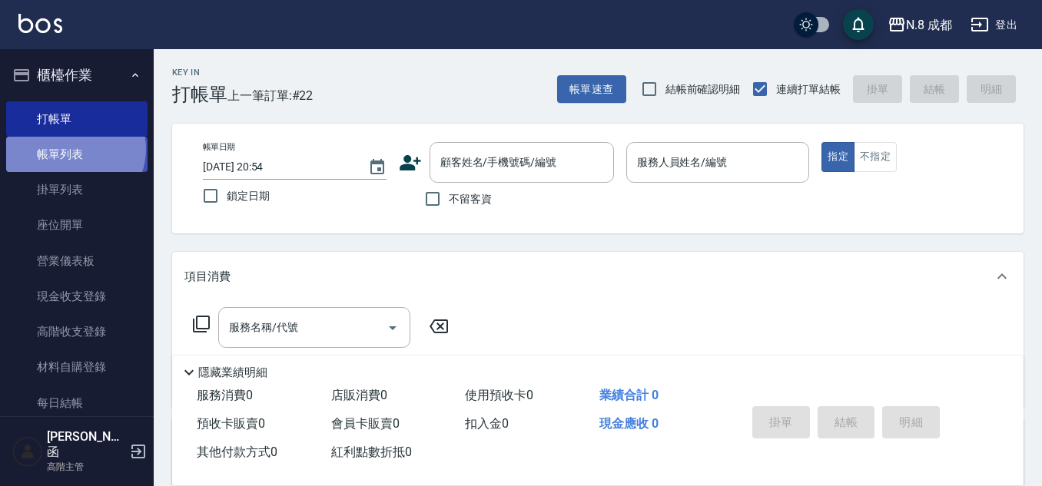
click at [74, 149] on link "帳單列表" at bounding box center [76, 154] width 141 height 35
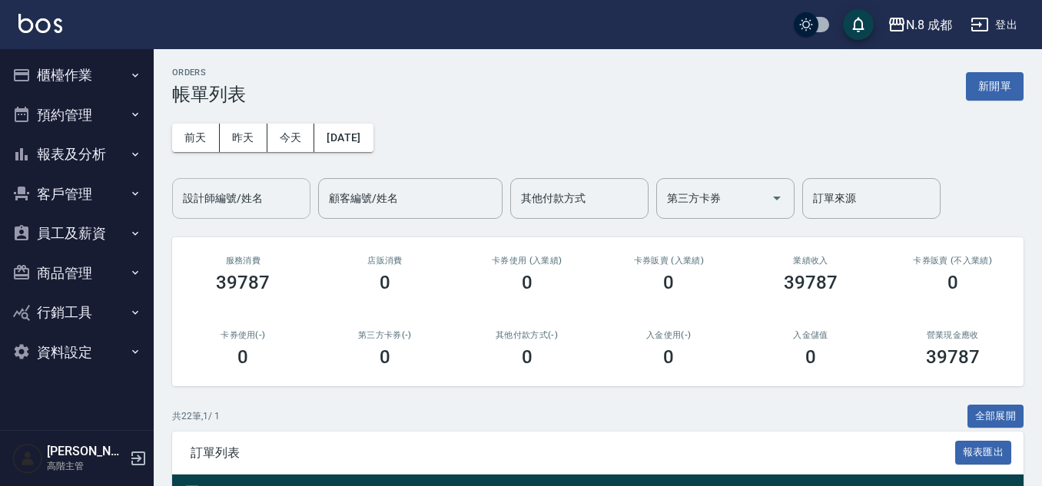
click at [240, 187] on div "設計師編號/姓名 設計師編號/姓名" at bounding box center [241, 198] width 138 height 41
type input "[PERSON_NAME]-52"
click at [1001, 90] on button "新開單" at bounding box center [995, 86] width 58 height 28
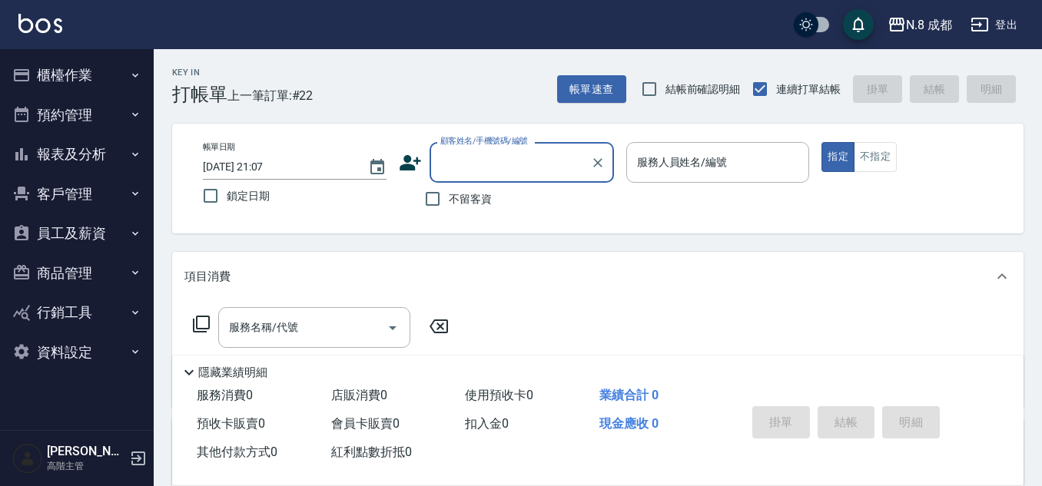
click at [82, 74] on button "櫃檯作業" at bounding box center [76, 75] width 141 height 40
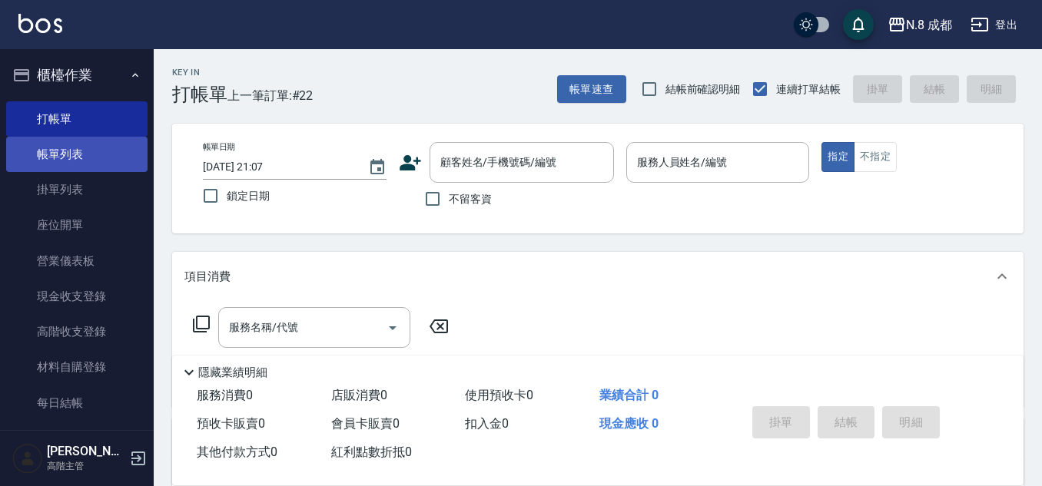
click at [86, 163] on link "帳單列表" at bounding box center [76, 154] width 141 height 35
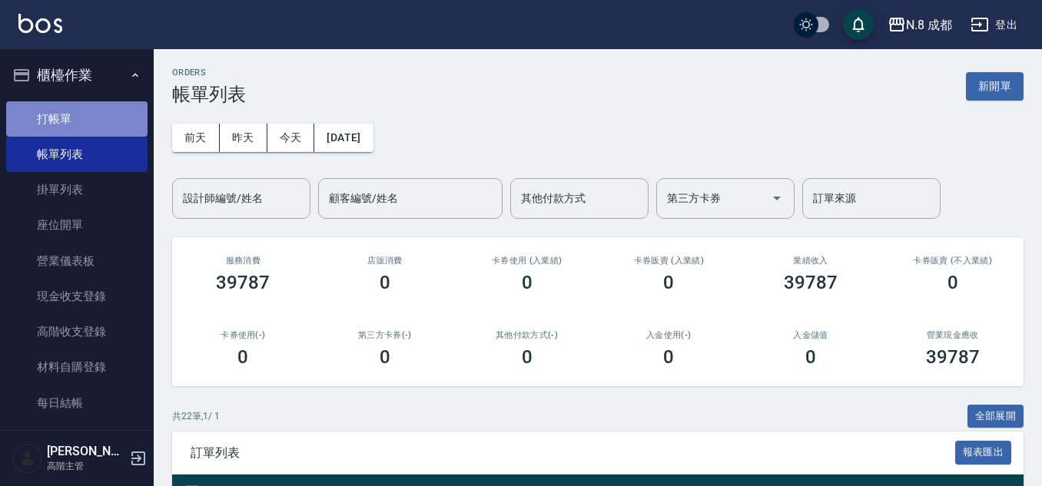
click at [81, 114] on link "打帳單" at bounding box center [76, 118] width 141 height 35
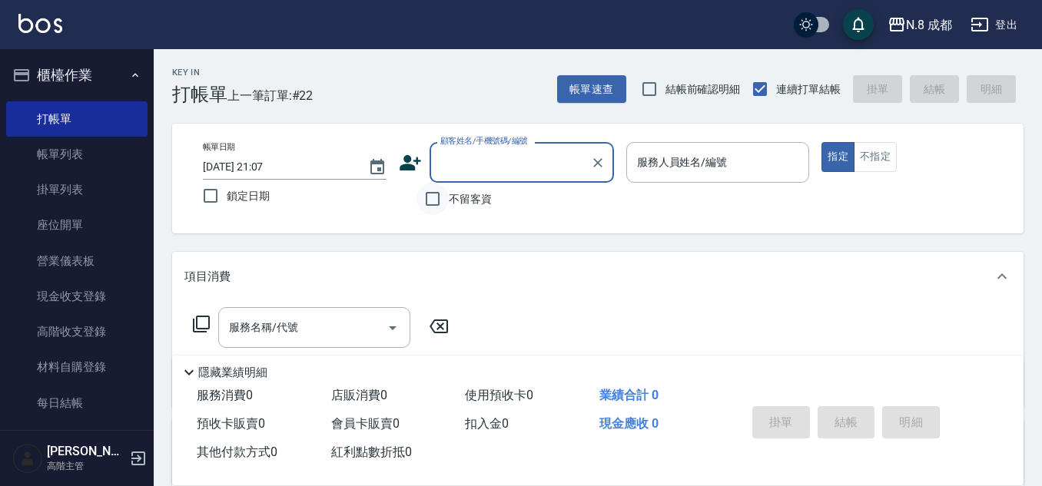
drag, startPoint x: 425, startPoint y: 198, endPoint x: 443, endPoint y: 198, distance: 17.7
click at [427, 198] on input "不留客資" at bounding box center [433, 199] width 32 height 32
checkbox input "true"
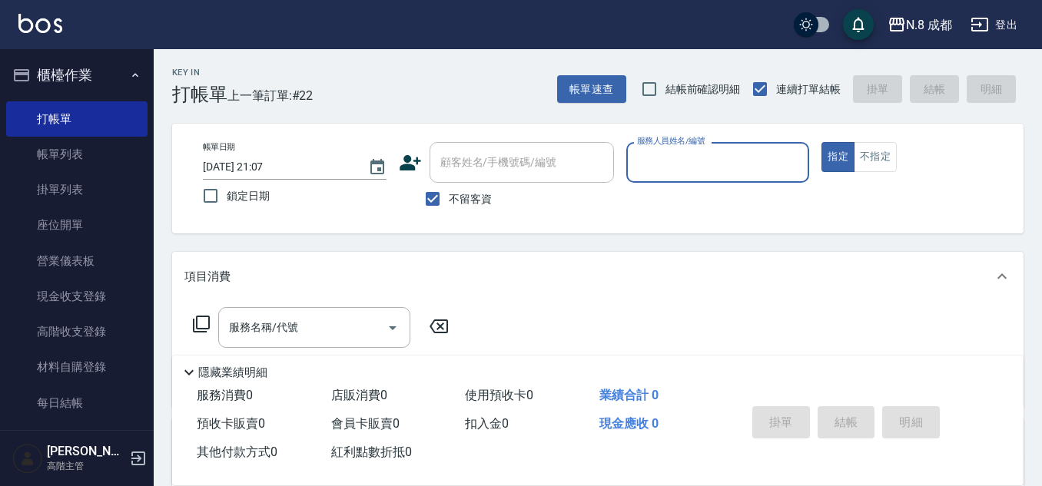
click at [664, 175] on input "服務人員姓名/編號" at bounding box center [718, 162] width 170 height 27
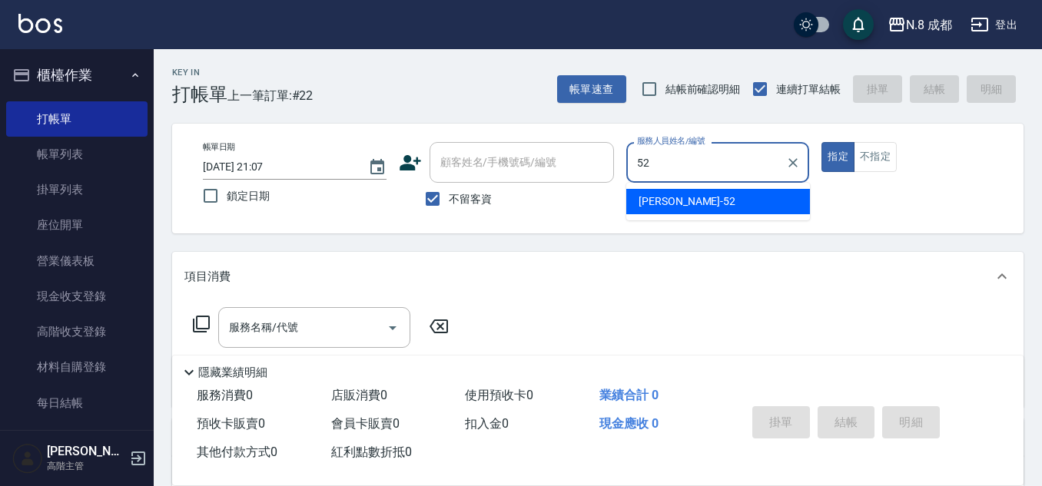
drag, startPoint x: 665, startPoint y: 198, endPoint x: 584, endPoint y: 198, distance: 80.7
click at [664, 198] on span "楊博舜 -52" at bounding box center [687, 202] width 97 height 16
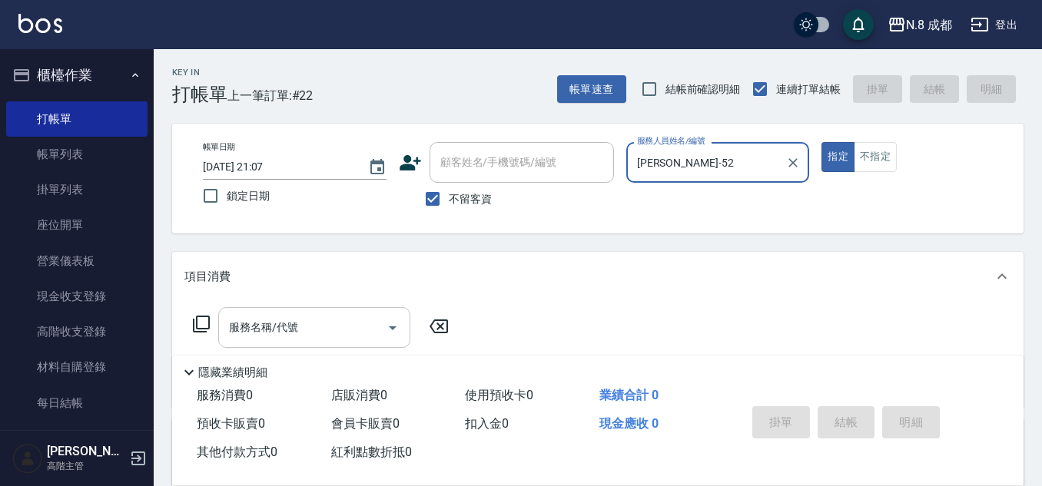
type input "[PERSON_NAME]-52"
click at [284, 326] on input "服務名稱/代號" at bounding box center [302, 327] width 155 height 27
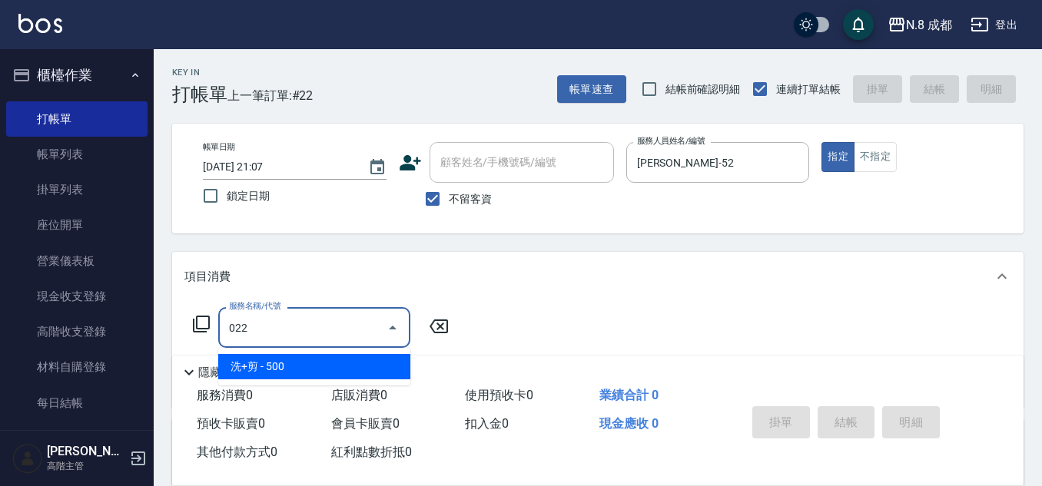
click at [284, 360] on span "洗+剪 - 500" at bounding box center [314, 366] width 192 height 25
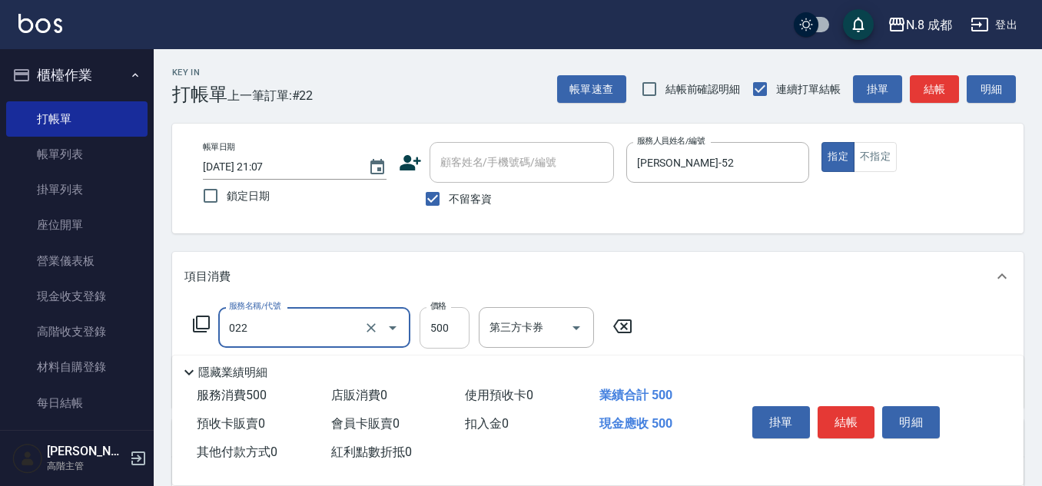
type input "洗+剪(022)"
click at [443, 332] on input "500" at bounding box center [445, 328] width 50 height 42
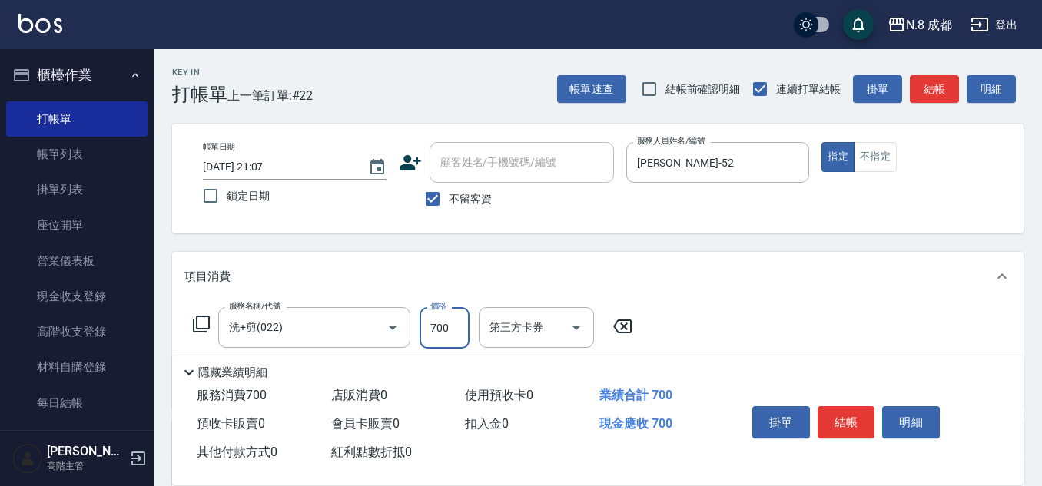
scroll to position [77, 0]
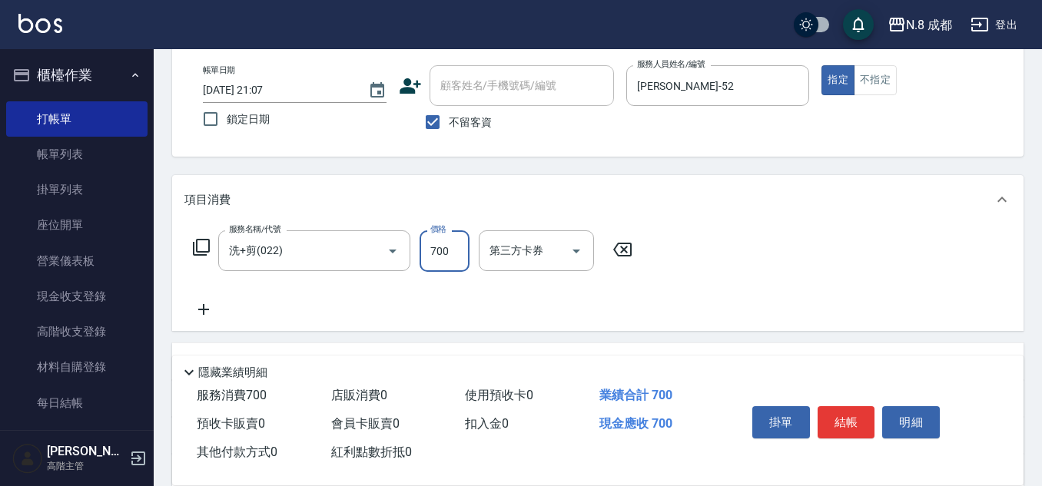
type input "700"
click at [211, 314] on icon at bounding box center [203, 310] width 38 height 18
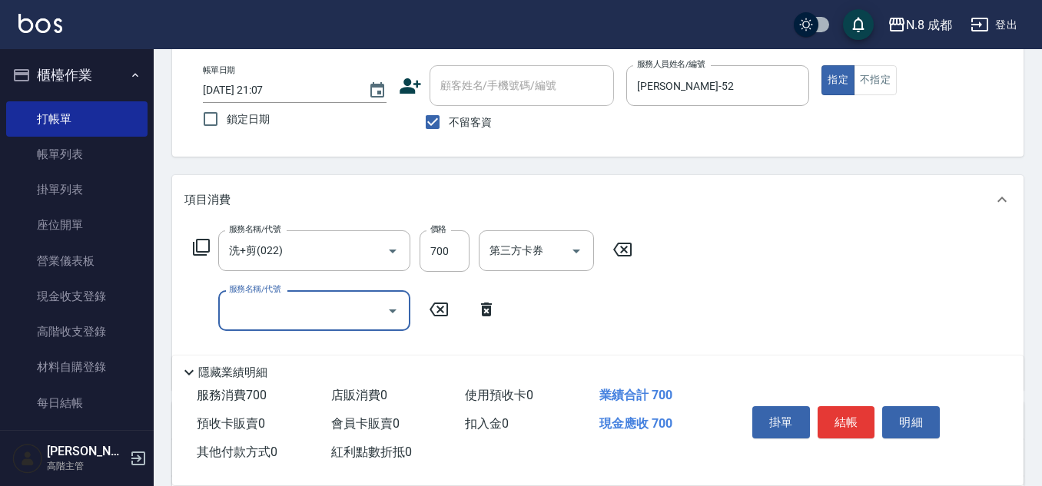
drag, startPoint x: 232, startPoint y: 316, endPoint x: 259, endPoint y: 291, distance: 36.4
click at [232, 315] on input "服務名稱/代號" at bounding box center [302, 310] width 155 height 27
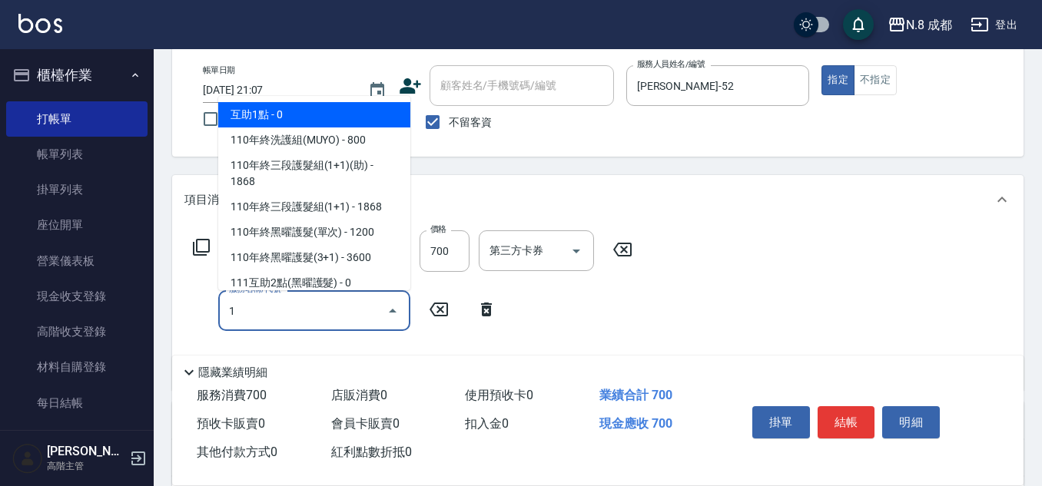
click at [287, 113] on span "互助1點 - 0" at bounding box center [314, 114] width 192 height 25
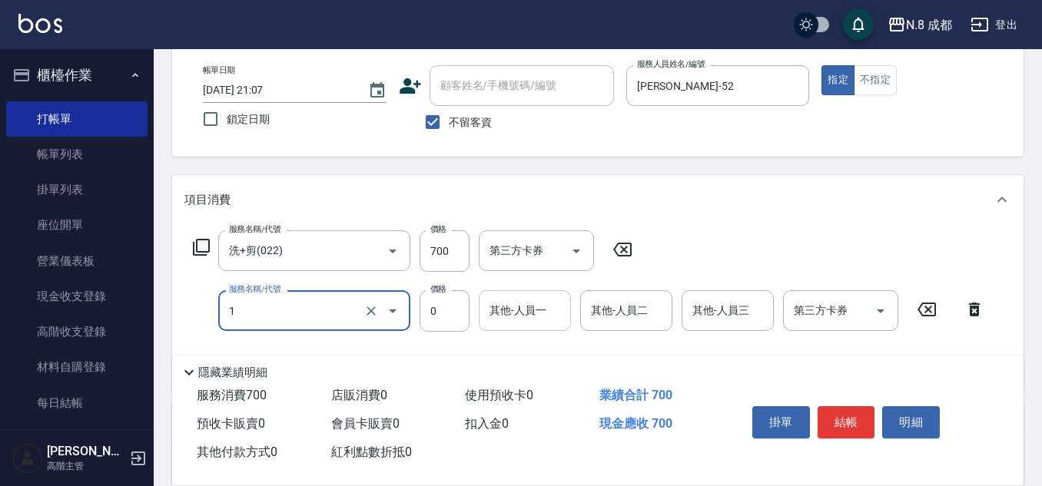
type input "互助1點(1)"
click at [517, 311] on input "其他-人員一" at bounding box center [525, 310] width 78 height 27
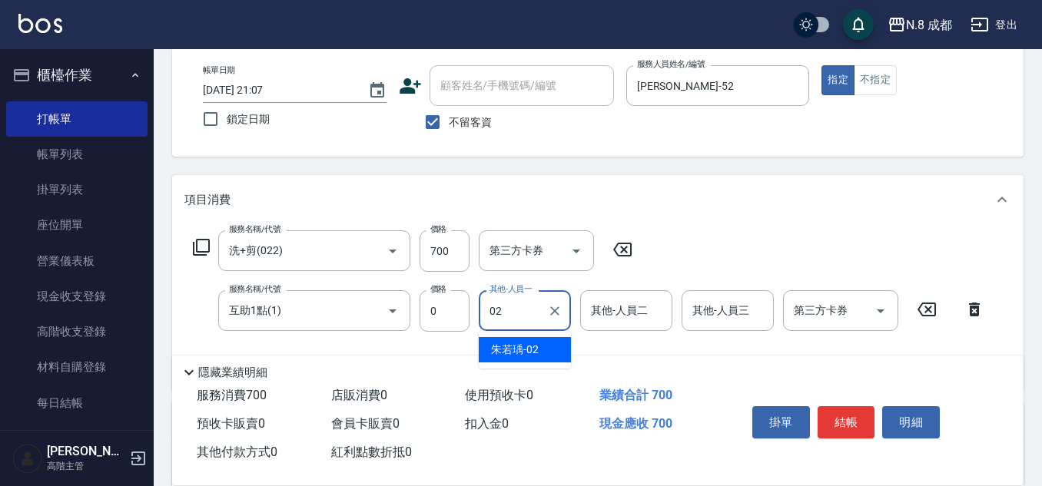
click at [535, 347] on span "[PERSON_NAME]-02" at bounding box center [515, 350] width 48 height 16
type input "朱若瑀-02"
click at [865, 415] on button "結帳" at bounding box center [847, 423] width 58 height 32
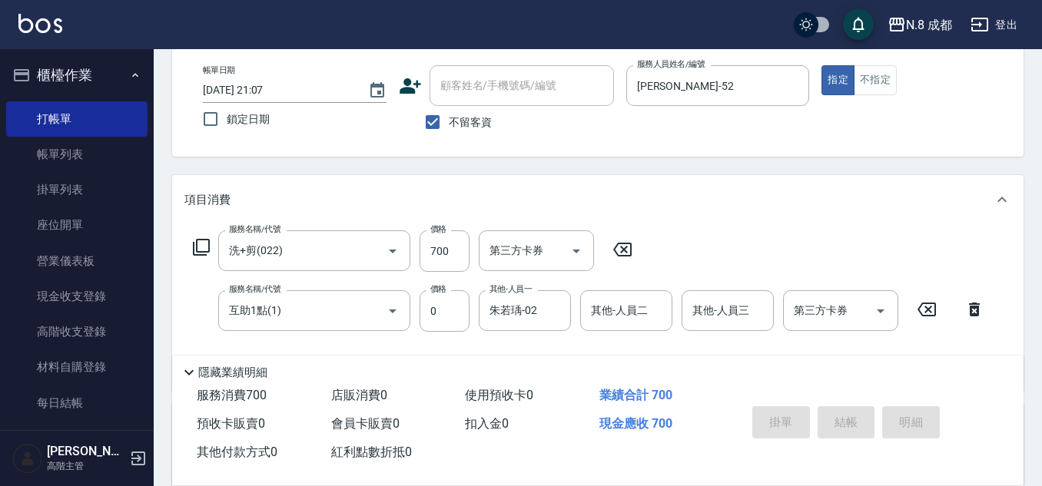
type input "2025/09/15 21:08"
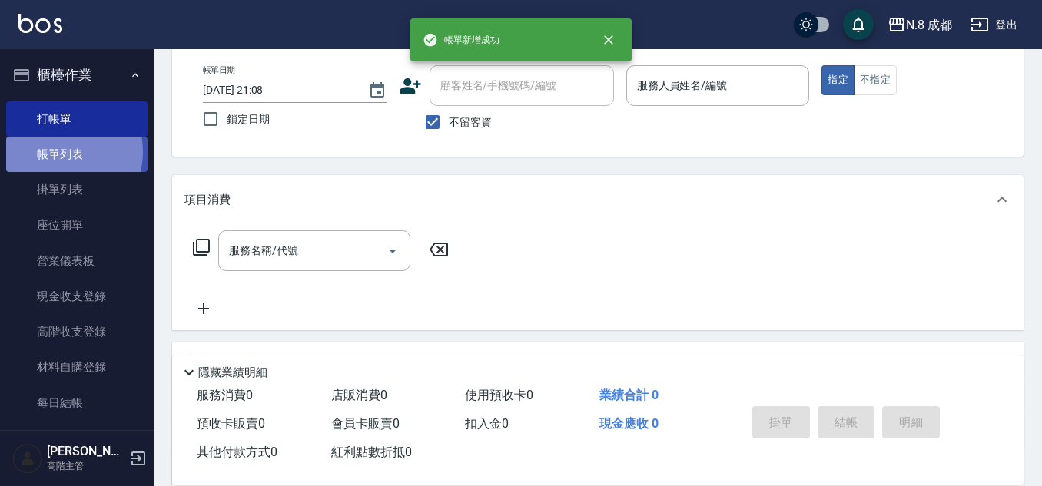
click at [58, 152] on link "帳單列表" at bounding box center [76, 154] width 141 height 35
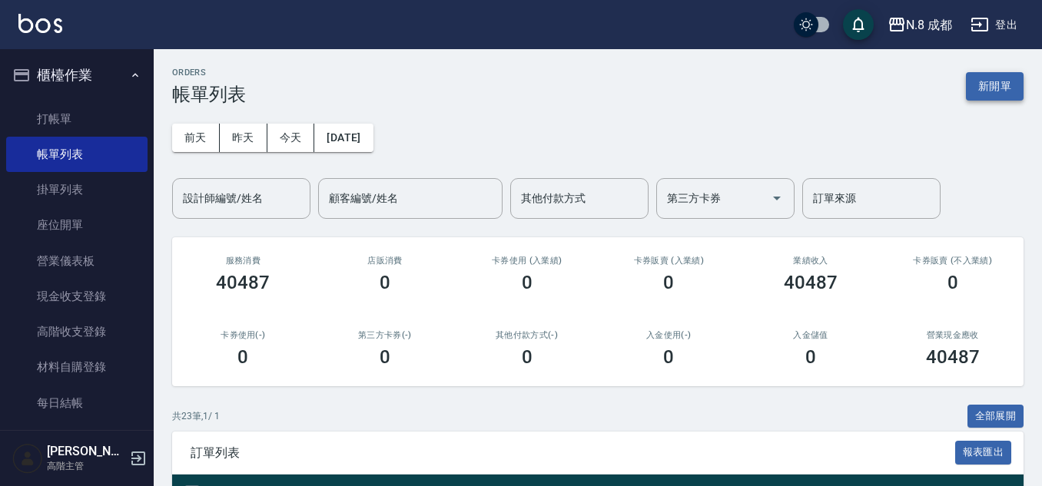
click at [1012, 77] on button "新開單" at bounding box center [995, 86] width 58 height 28
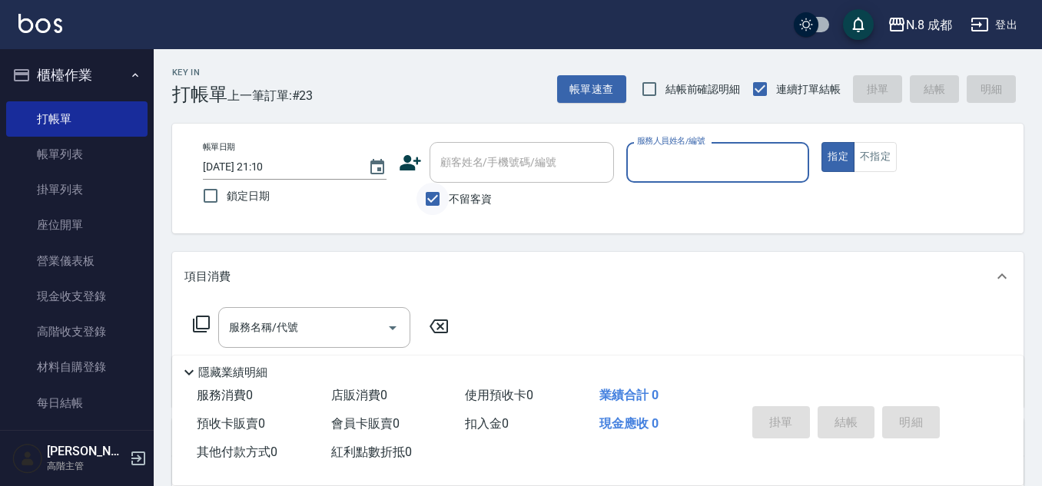
click at [436, 209] on input "不留客資" at bounding box center [433, 199] width 32 height 32
checkbox input "false"
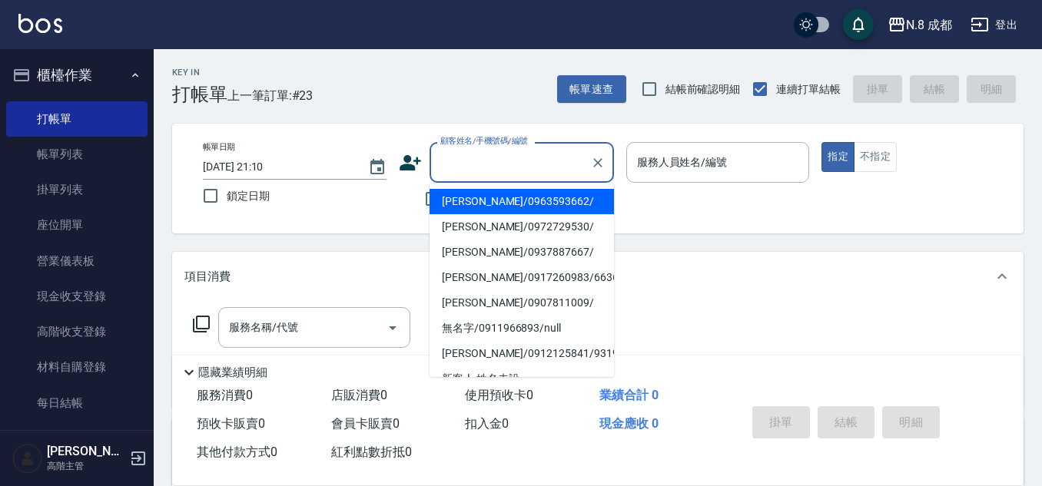
click at [485, 155] on div "顧客姓名/手機號碼/編號 顧客姓名/手機號碼/編號" at bounding box center [522, 162] width 184 height 41
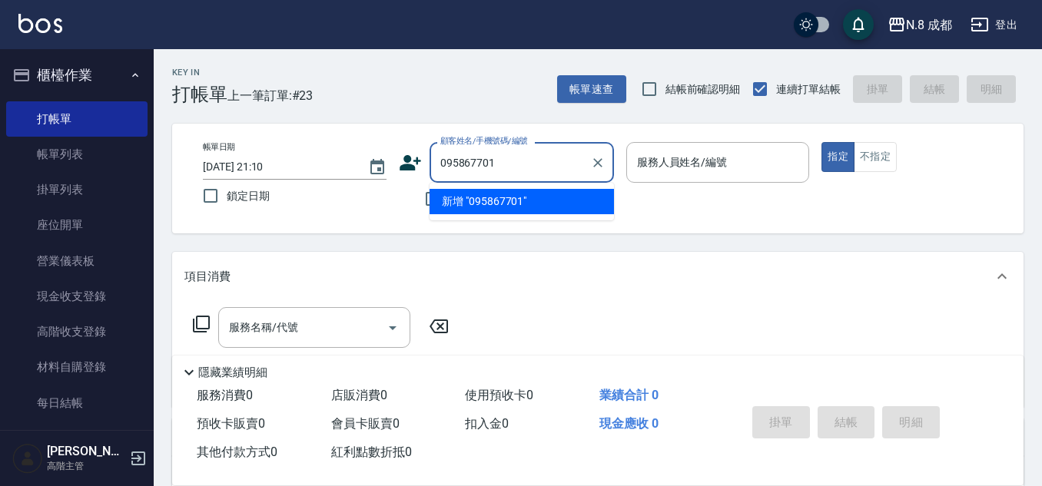
type input "0958677017"
drag, startPoint x: 563, startPoint y: 158, endPoint x: 328, endPoint y: 165, distance: 234.5
click at [328, 168] on div "帳單日期 2025/09/15 21:10 鎖定日期 顧客姓名/手機號碼/編號 0958677017 顧客姓名/手機號碼/編號 不留客資 服務人員姓名/編號 …" at bounding box center [598, 178] width 815 height 73
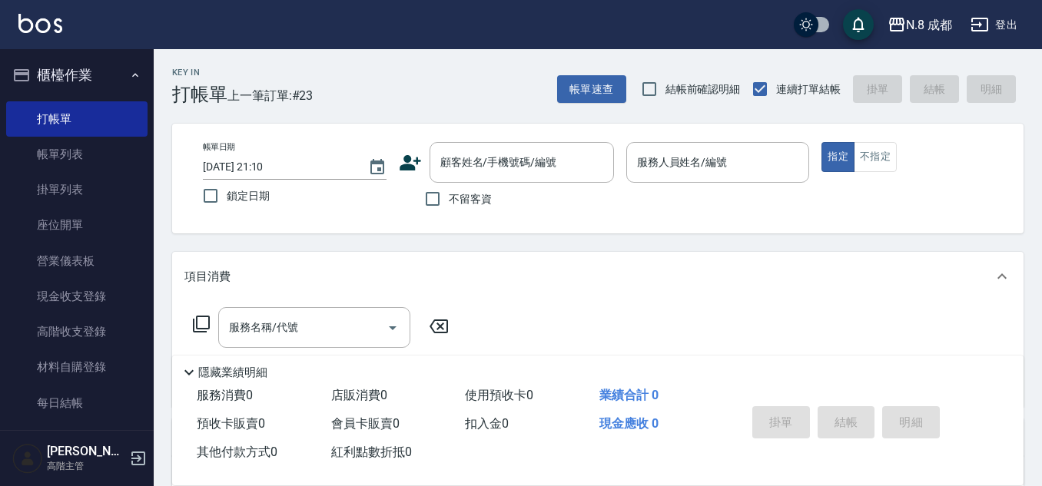
click at [409, 164] on icon at bounding box center [411, 162] width 22 height 15
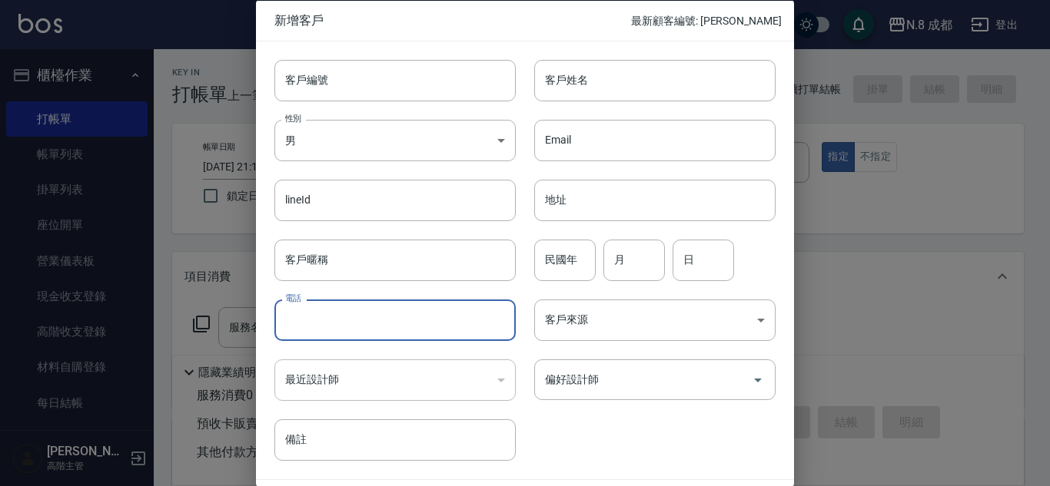
click at [391, 319] on input "電話" at bounding box center [394, 321] width 241 height 42
paste input "0958677017"
type input "0958677017"
drag, startPoint x: 630, startPoint y: 85, endPoint x: 633, endPoint y: 92, distance: 8.3
click at [630, 85] on input "客戶姓名" at bounding box center [654, 80] width 241 height 42
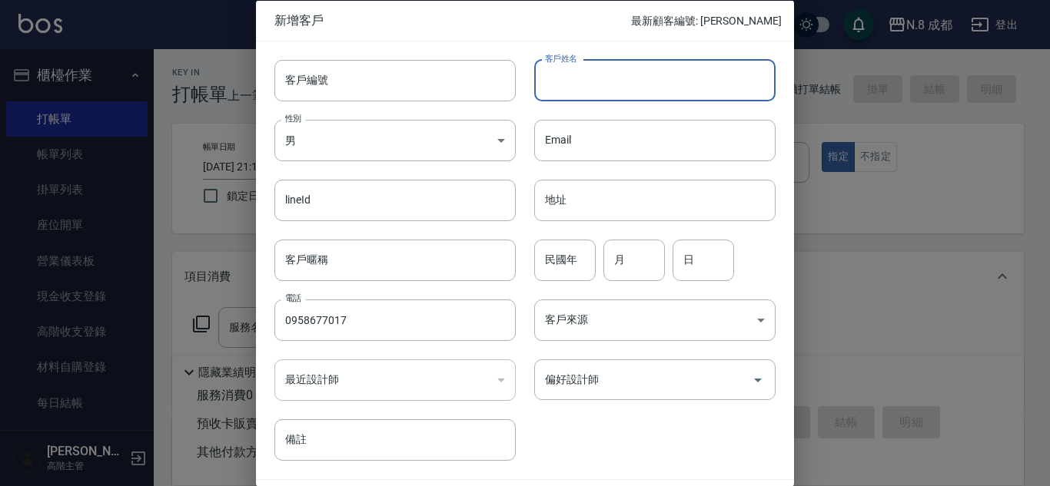
type input "ㄌ"
type input "黃永庭"
click at [558, 256] on input "民國年" at bounding box center [564, 260] width 61 height 42
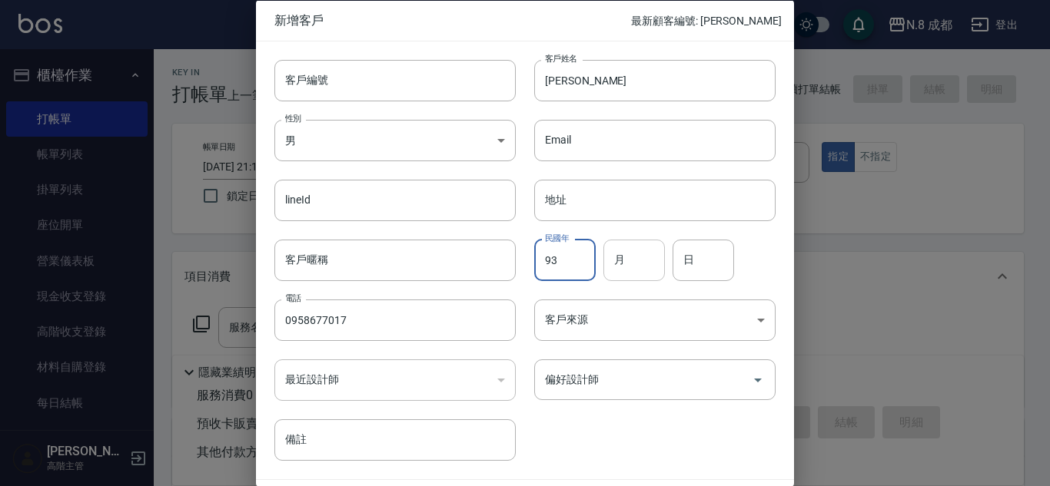
type input "93"
click at [649, 274] on input "月" at bounding box center [633, 260] width 61 height 42
type input "11"
click at [714, 275] on input "日" at bounding box center [702, 260] width 61 height 42
drag, startPoint x: 700, startPoint y: 268, endPoint x: 682, endPoint y: 267, distance: 18.5
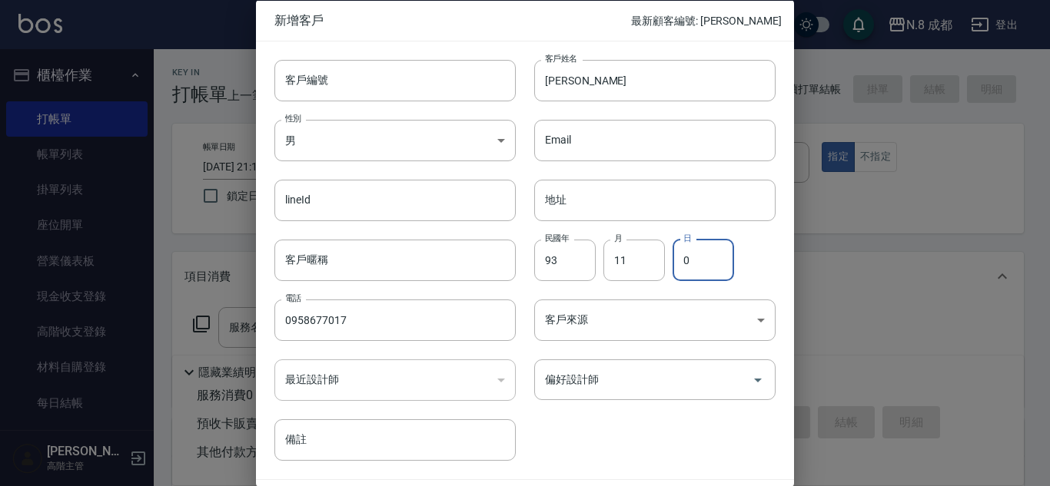
click at [683, 267] on input "0" at bounding box center [702, 260] width 61 height 42
drag, startPoint x: 696, startPoint y: 265, endPoint x: 657, endPoint y: 261, distance: 38.6
click at [659, 261] on div "民國年 93 民國年 月 11 月 日 0 日" at bounding box center [646, 251] width 260 height 60
type input "17"
drag, startPoint x: 642, startPoint y: 377, endPoint x: 631, endPoint y: 393, distance: 20.0
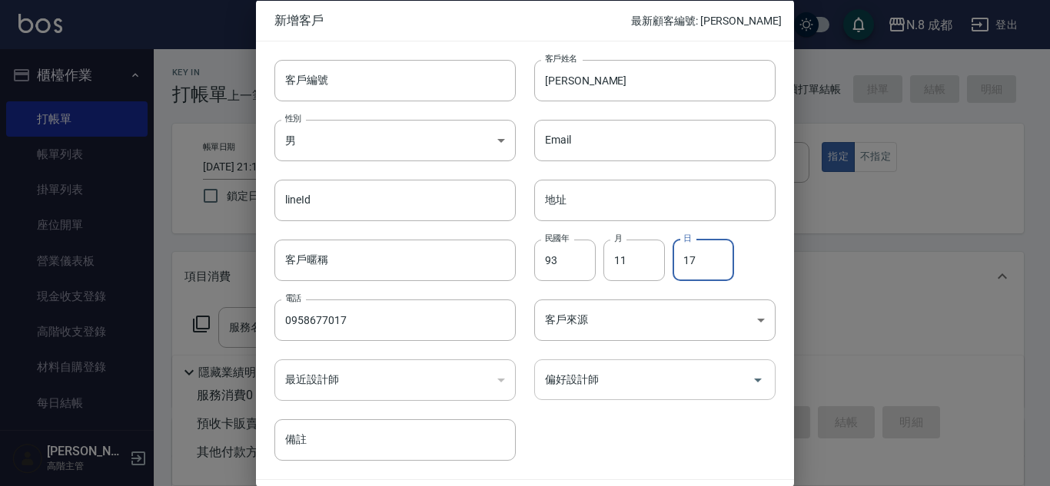
click at [642, 377] on input "偏好設計師" at bounding box center [643, 380] width 204 height 27
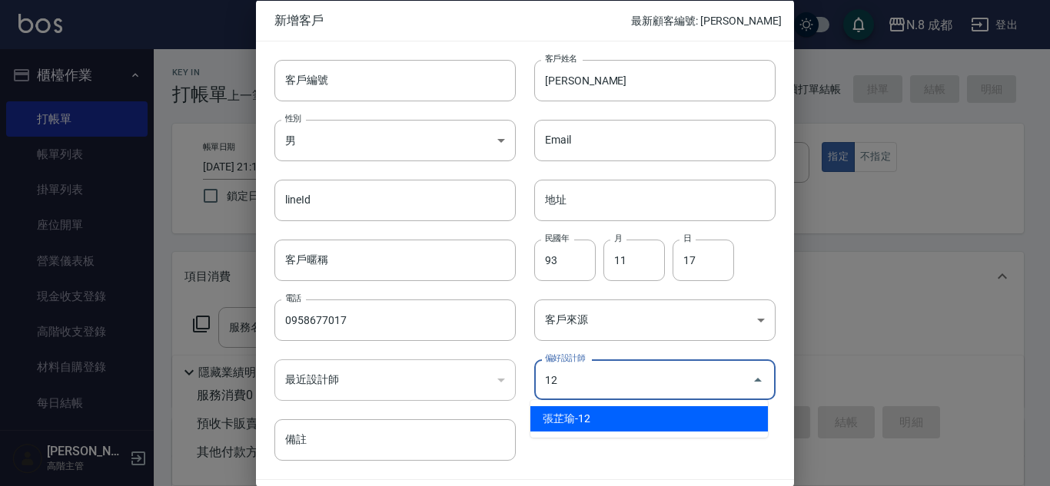
drag, startPoint x: 606, startPoint y: 419, endPoint x: 715, endPoint y: 265, distance: 188.5
click at [606, 418] on li "張芷瑜-12" at bounding box center [648, 419] width 237 height 25
type input "張芷瑜"
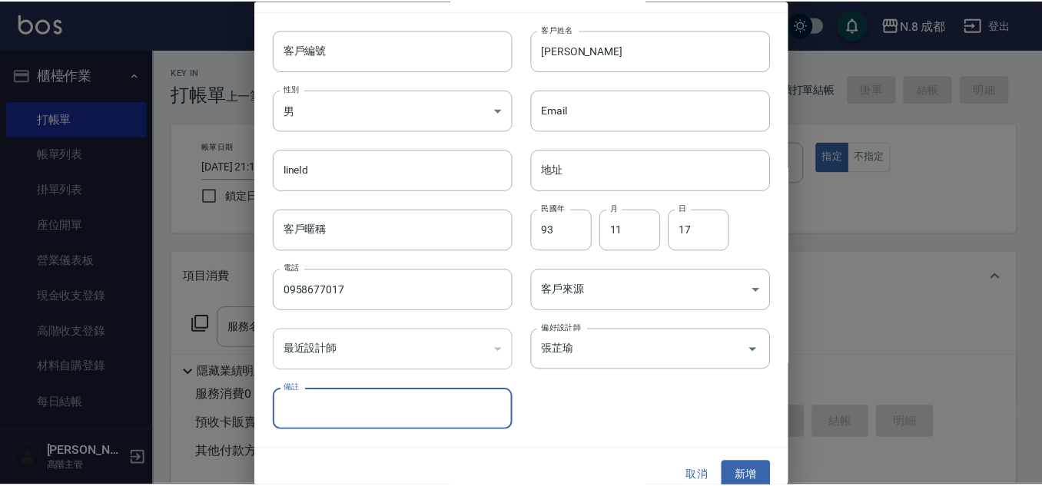
scroll to position [46, 0]
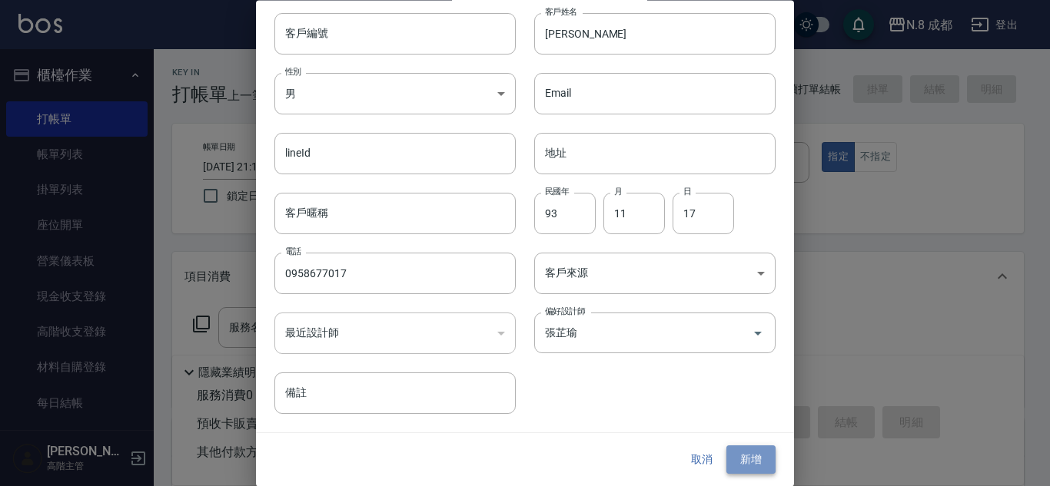
click at [759, 466] on button "新增" at bounding box center [750, 461] width 49 height 28
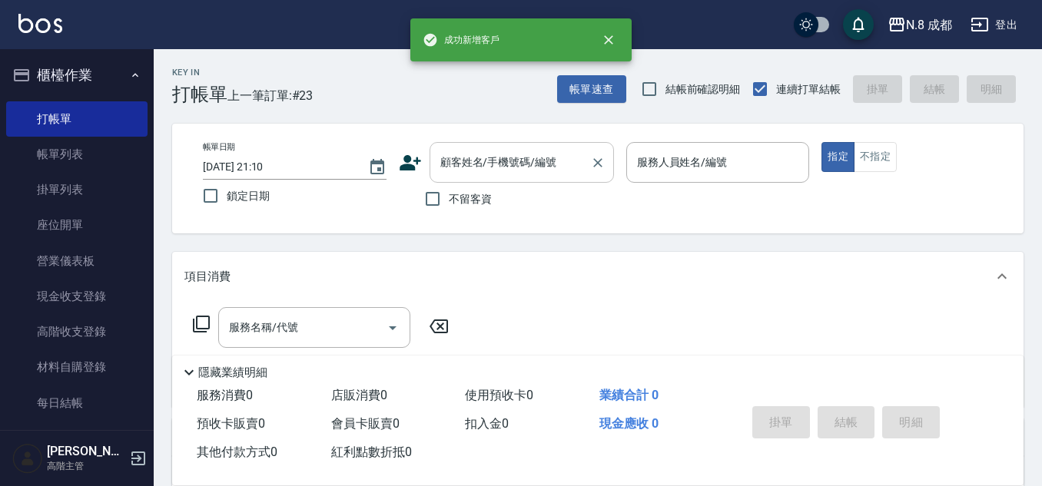
click at [447, 155] on input "顧客姓名/手機號碼/編號" at bounding box center [511, 162] width 148 height 27
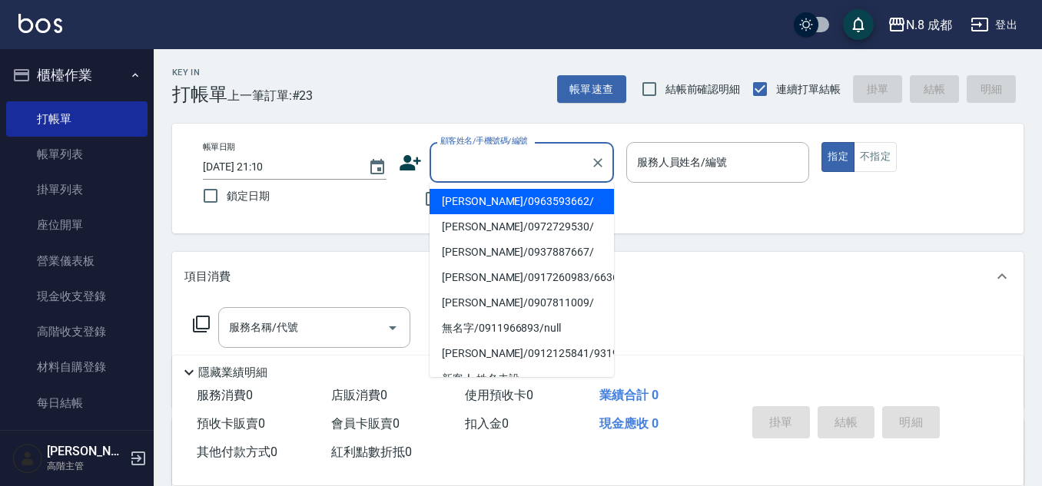
paste input "0958677017"
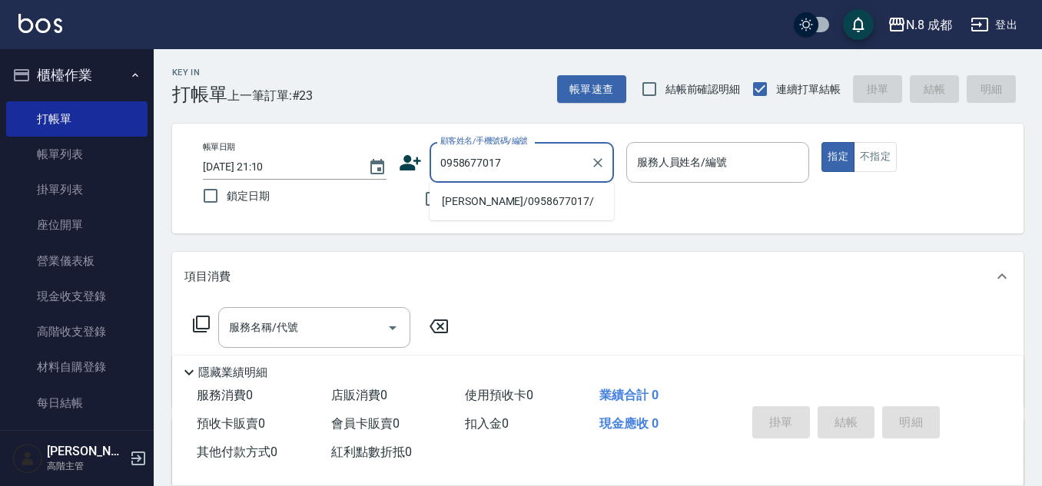
click at [468, 209] on li "黃永庭/0958677017/" at bounding box center [522, 201] width 184 height 25
type input "黃永庭/0958677017/"
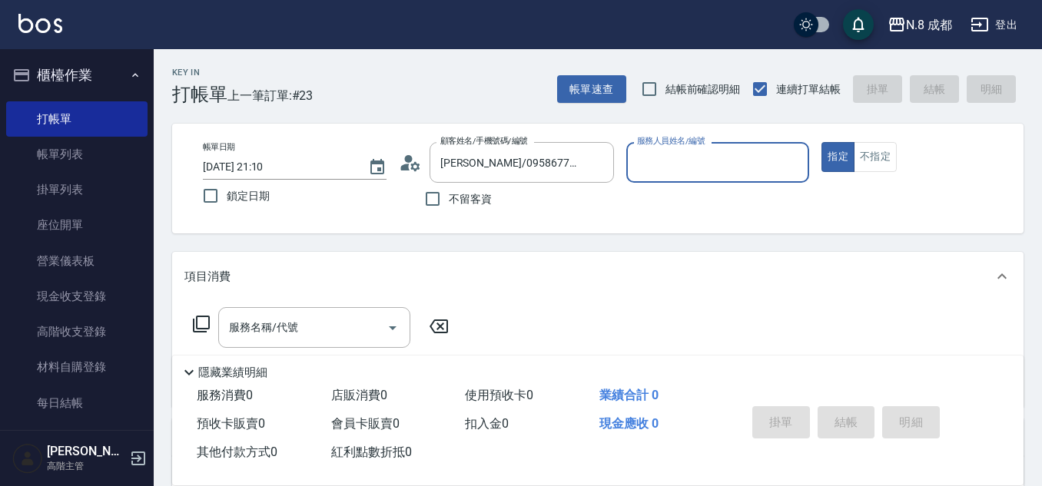
type input "張芷瑜-12"
drag, startPoint x: 277, startPoint y: 324, endPoint x: 278, endPoint y: 312, distance: 11.6
click at [278, 321] on div "服務名稱/代號 服務名稱/代號" at bounding box center [314, 327] width 192 height 41
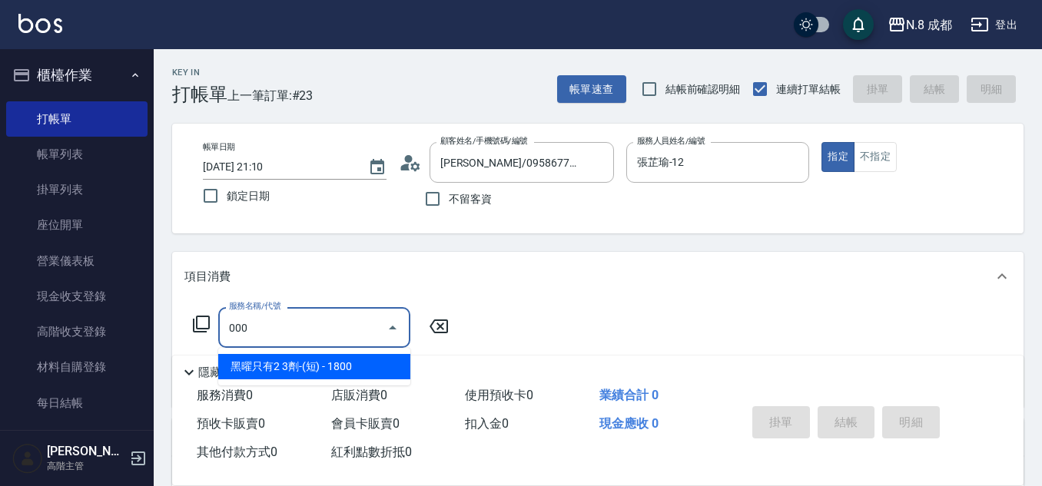
drag, startPoint x: 323, startPoint y: 359, endPoint x: 380, endPoint y: 355, distance: 57.8
click at [324, 360] on span "黑曜只有2 3劑-(短) - 1800" at bounding box center [314, 366] width 192 height 25
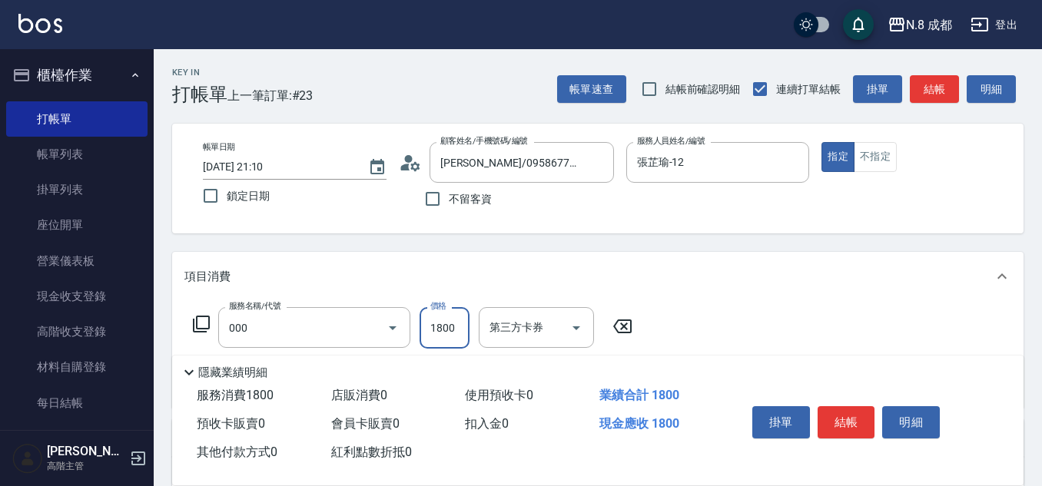
type input "黑曜只有2 3劑-(短)(000)"
click at [441, 324] on input "1800" at bounding box center [445, 328] width 50 height 42
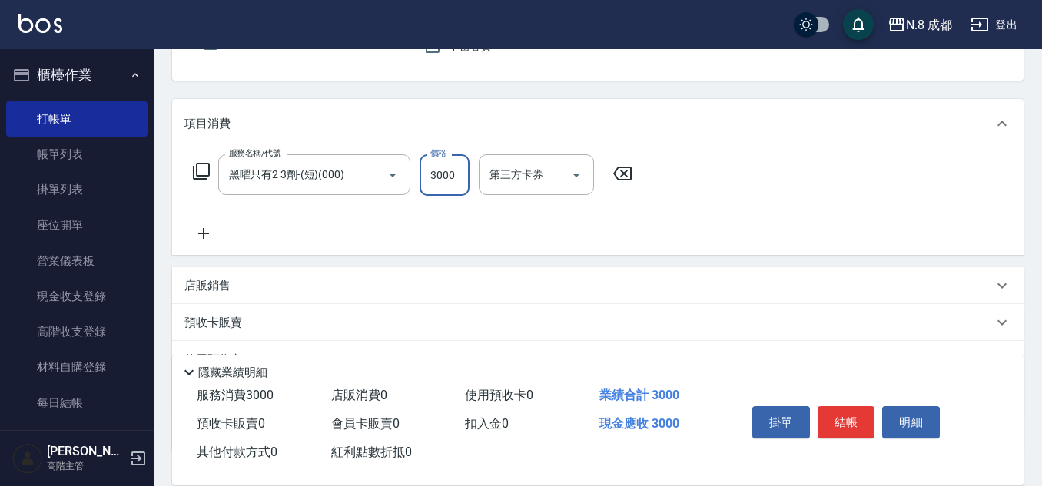
scroll to position [154, 0]
type input "3000"
click at [208, 239] on icon at bounding box center [203, 233] width 38 height 18
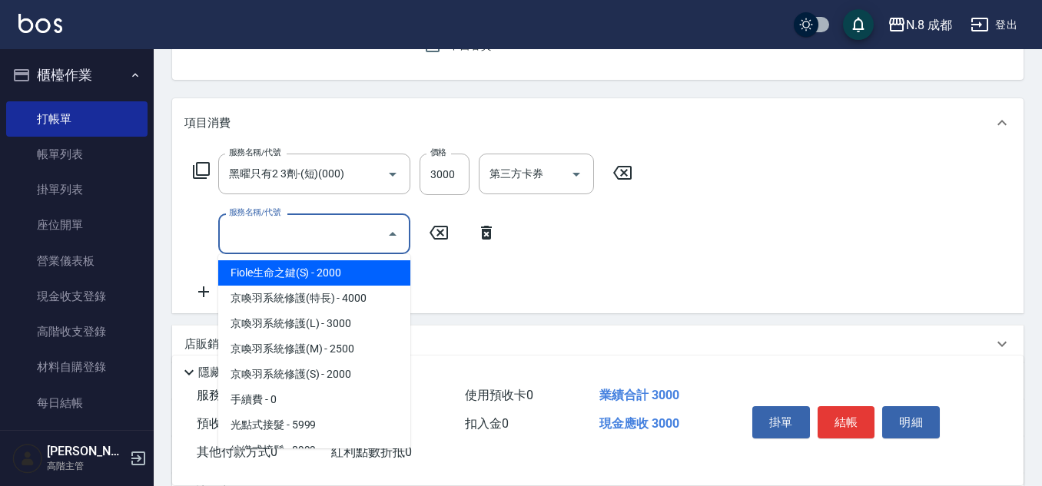
click at [301, 232] on input "服務名稱/代號" at bounding box center [302, 234] width 155 height 27
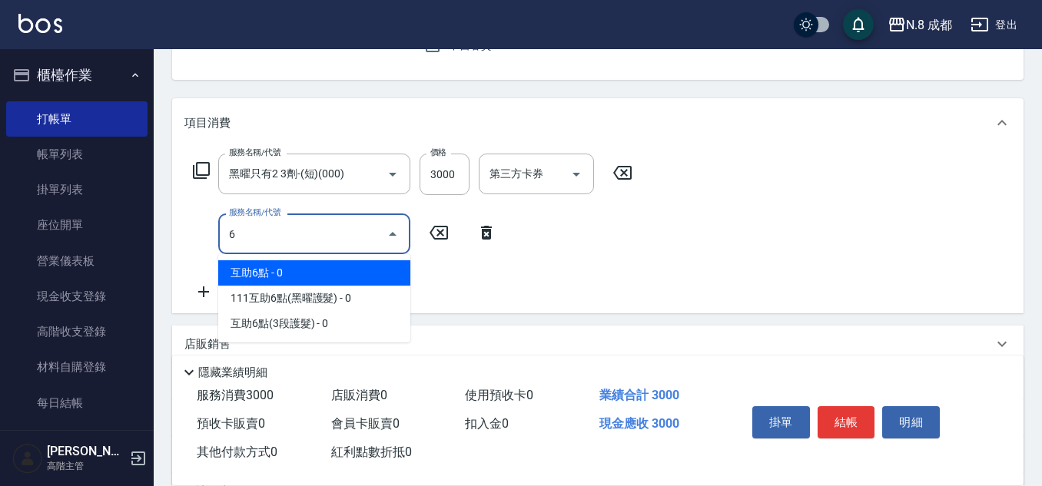
click at [302, 277] on span "互助6點 - 0" at bounding box center [314, 273] width 192 height 25
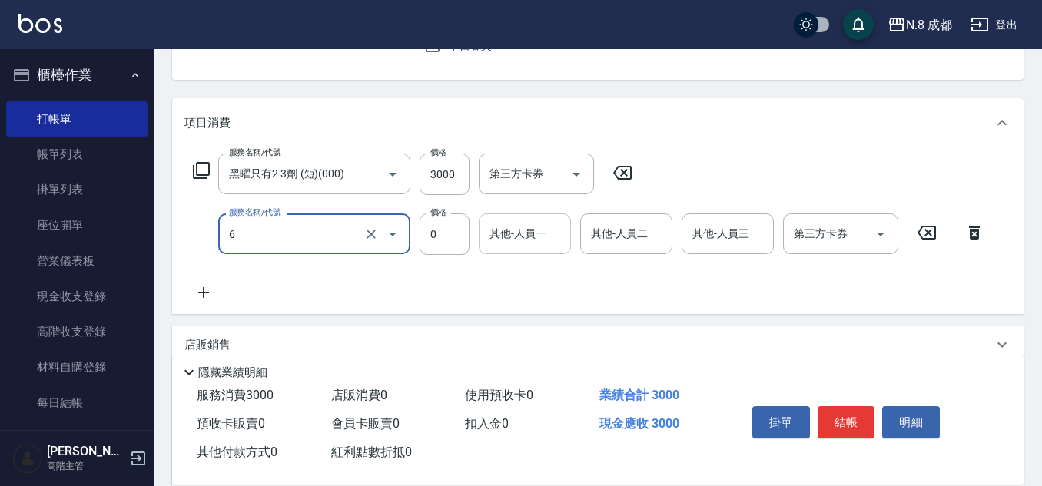
type input "互助6點(6)"
click at [530, 224] on div "其他-人員一 其他-人員一" at bounding box center [525, 234] width 92 height 41
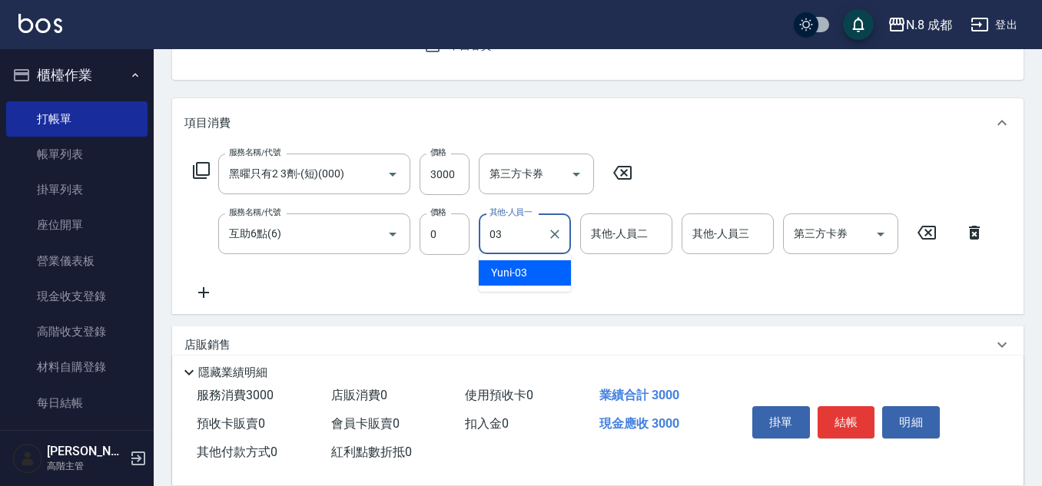
click at [533, 281] on div "Yuni -03" at bounding box center [525, 273] width 92 height 25
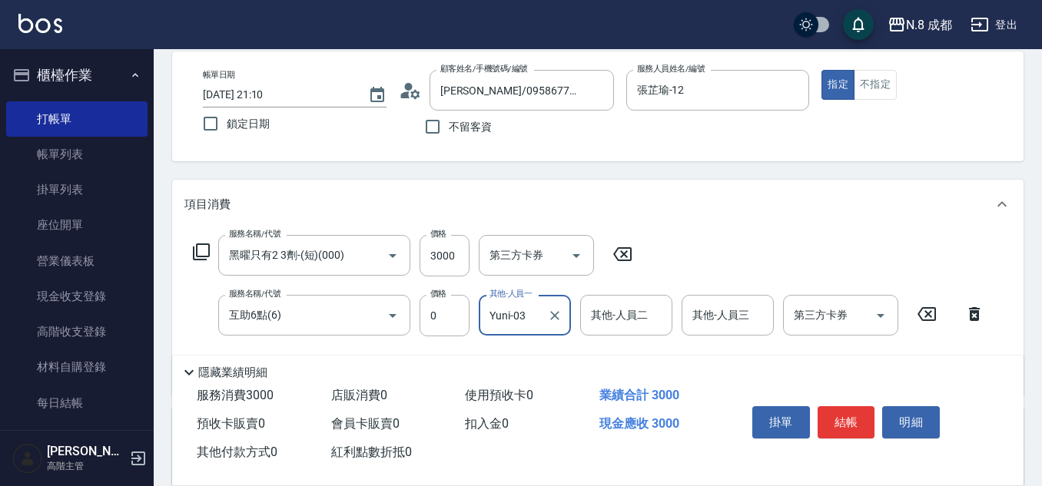
scroll to position [0, 0]
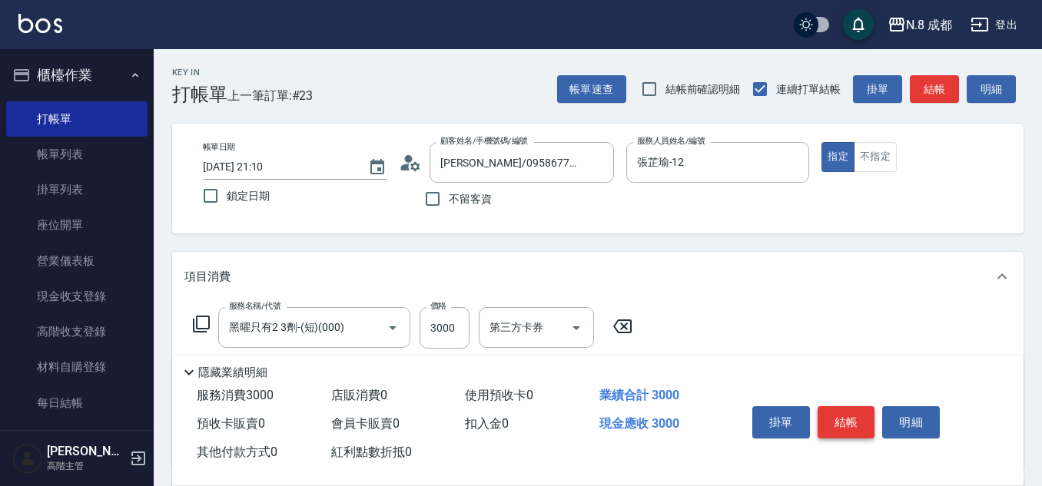
type input "Yuni-03"
click at [852, 417] on button "結帳" at bounding box center [847, 423] width 58 height 32
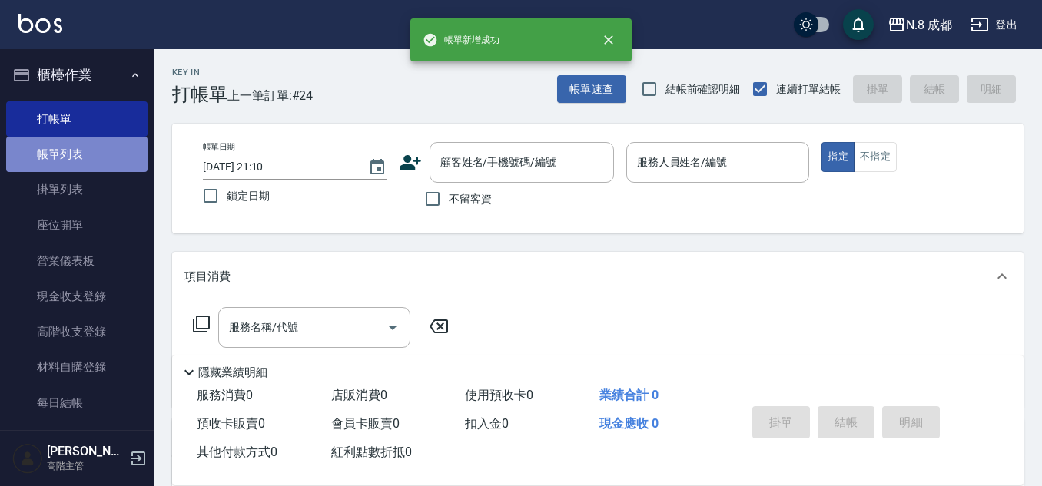
click at [87, 164] on link "帳單列表" at bounding box center [76, 154] width 141 height 35
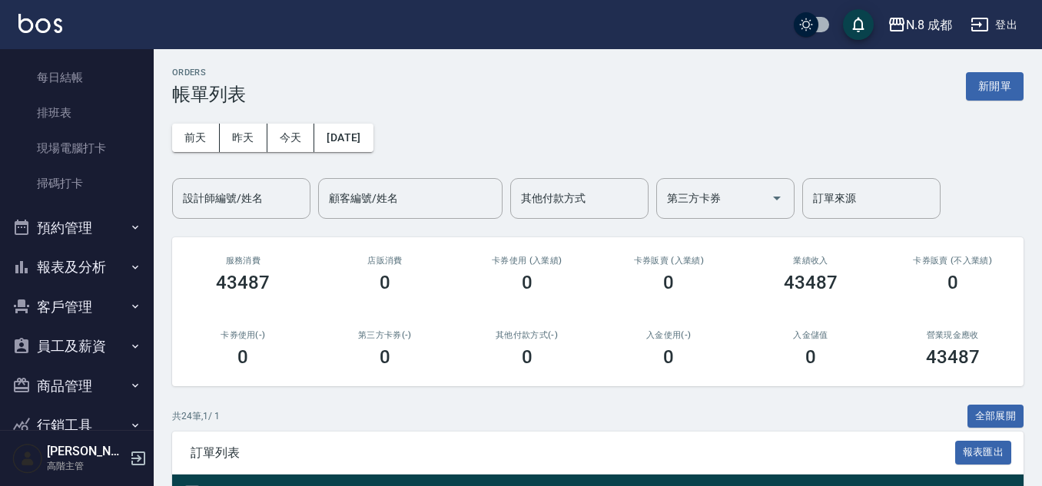
scroll to position [399, 0]
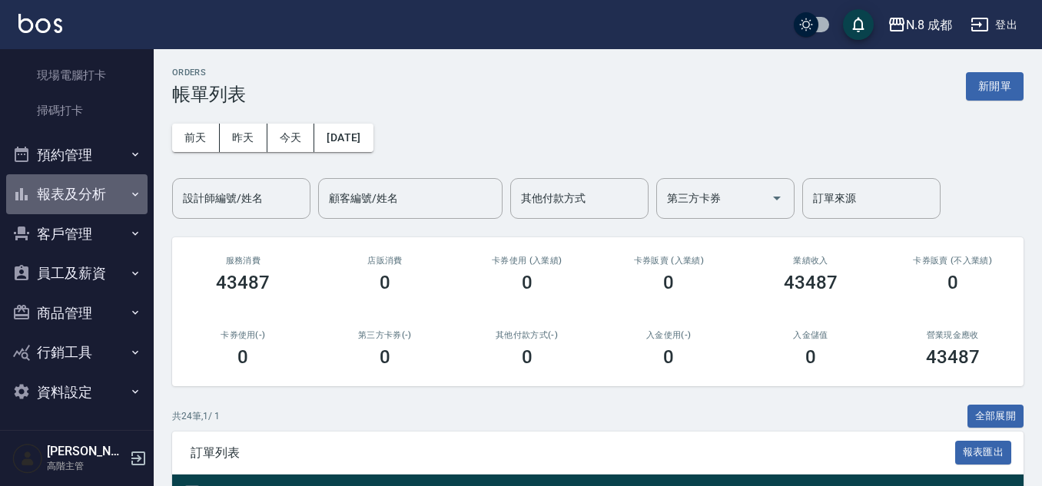
click at [87, 196] on button "報表及分析" at bounding box center [76, 194] width 141 height 40
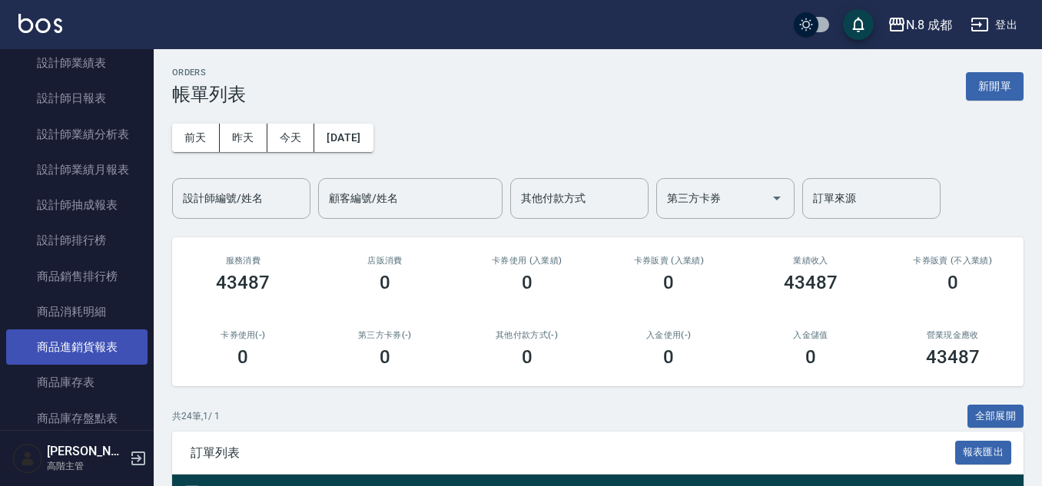
scroll to position [1167, 0]
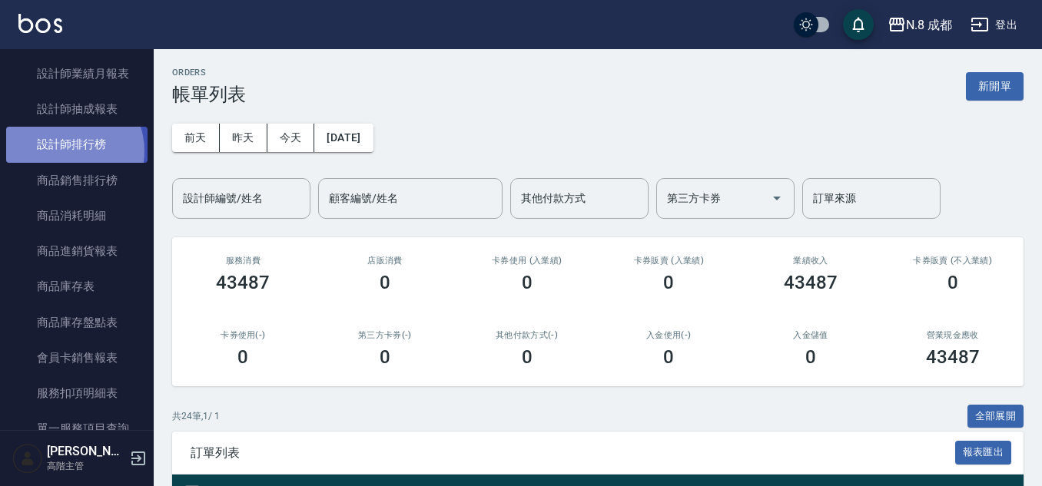
click at [69, 151] on link "設計師排行榜" at bounding box center [76, 144] width 141 height 35
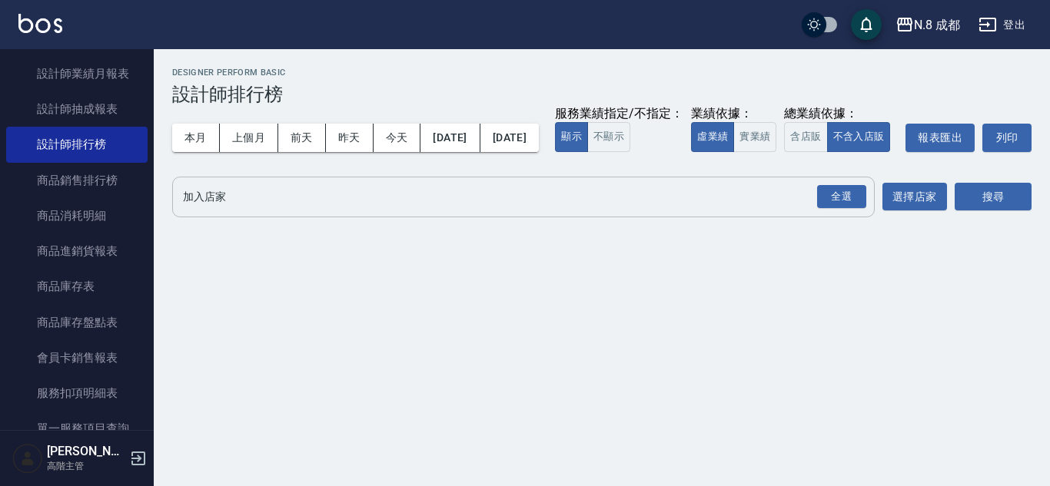
click at [243, 211] on input "加入店家" at bounding box center [512, 197] width 666 height 27
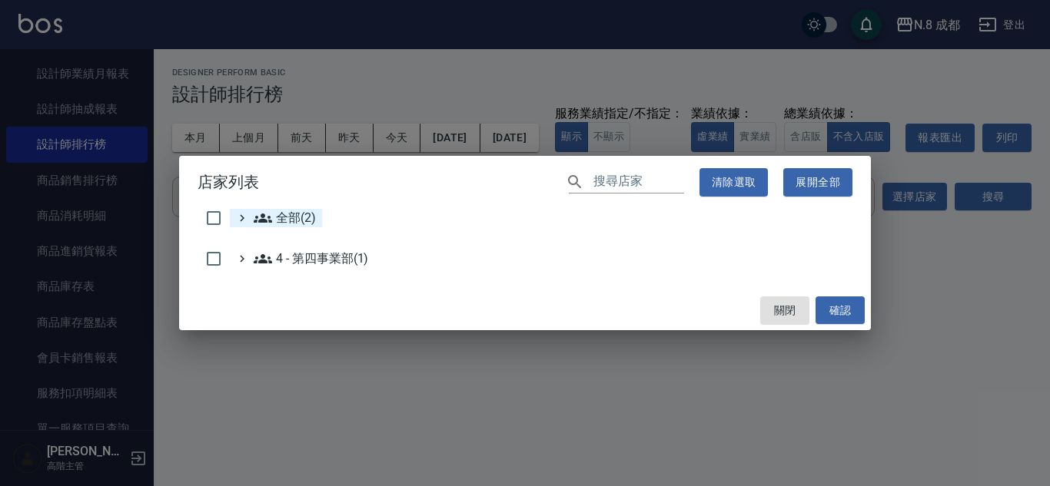
click at [257, 221] on icon at bounding box center [263, 218] width 18 height 18
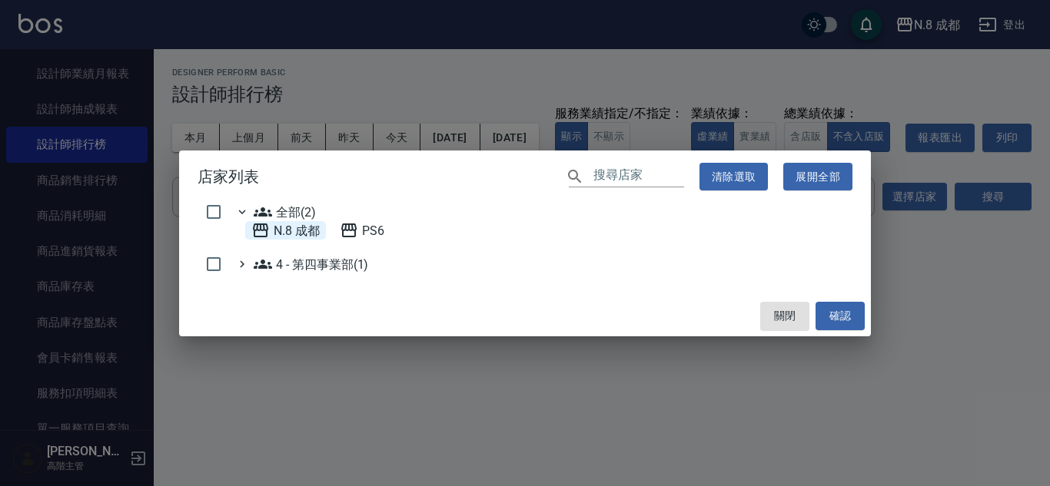
click at [301, 231] on 成都 "N.8 成都" at bounding box center [285, 230] width 68 height 18
click at [835, 317] on button "確認" at bounding box center [839, 316] width 49 height 28
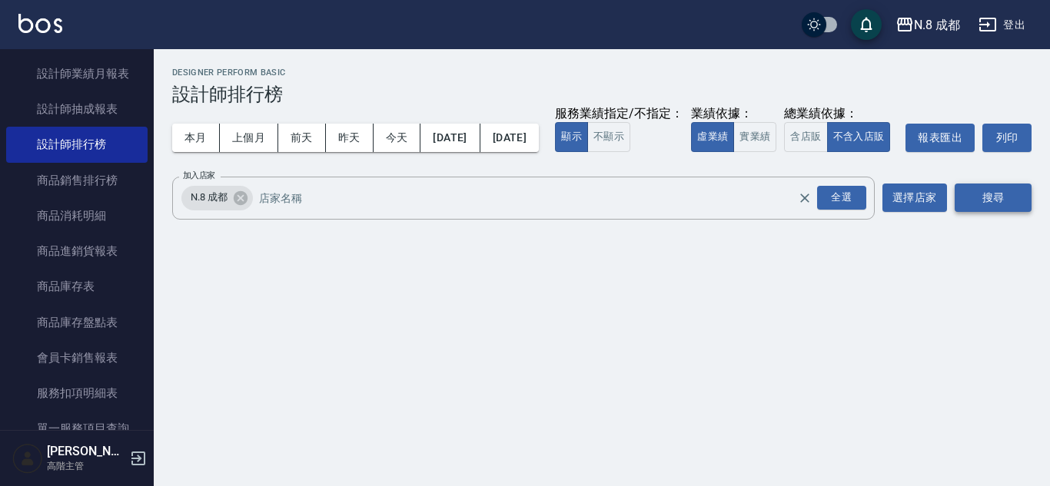
click at [981, 212] on button "搜尋" at bounding box center [993, 198] width 77 height 28
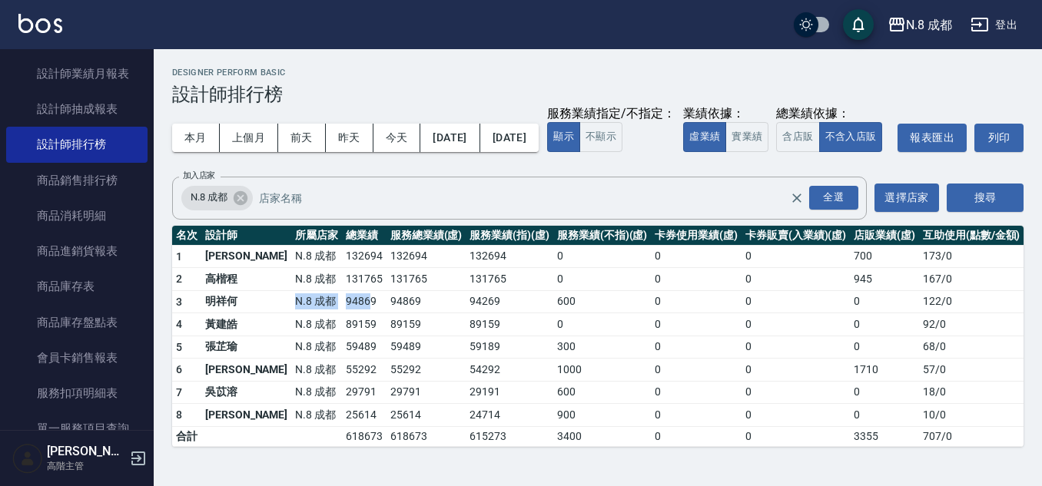
drag, startPoint x: 252, startPoint y: 336, endPoint x: 329, endPoint y: 338, distance: 76.9
click at [329, 314] on tr "3 明祥何 N.8 成都 94869 94869 94269 600 0 0 0 122 / 0" at bounding box center [598, 302] width 852 height 23
click at [387, 382] on td "55292" at bounding box center [427, 370] width 80 height 23
drag, startPoint x: 318, startPoint y: 360, endPoint x: 330, endPoint y: 360, distance: 11.5
click at [330, 337] on tr "4 黃建皓 N.8 成都 89159 89159 89159 0 0 0 0 92 / 0" at bounding box center [598, 325] width 852 height 23
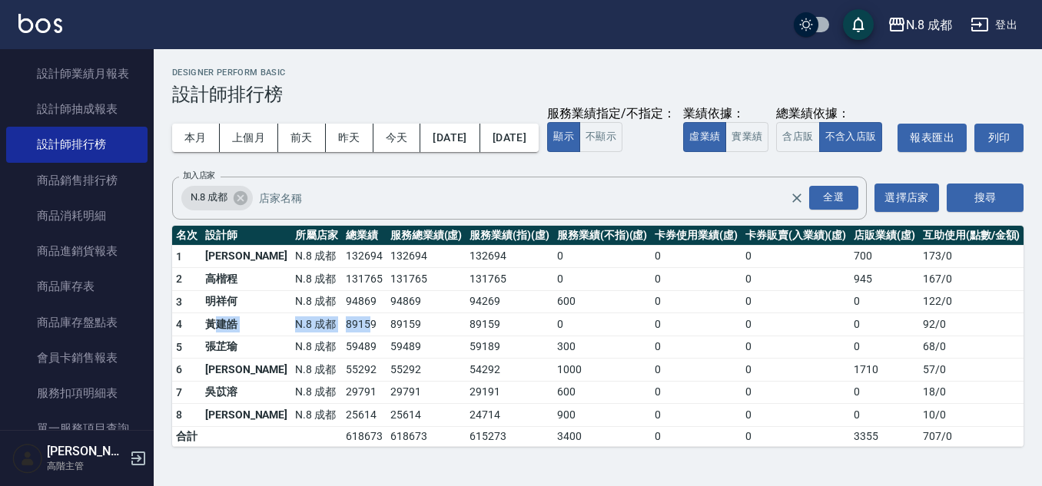
click at [342, 337] on td "89159" at bounding box center [364, 325] width 45 height 23
drag, startPoint x: 287, startPoint y: 332, endPoint x: 991, endPoint y: 334, distance: 703.2
click at [991, 314] on tr "3 明祥何 N.8 成都 94869 94869 94269 600 0 0 0 122 / 0" at bounding box center [598, 302] width 852 height 23
click at [981, 314] on td "122 / 0" at bounding box center [971, 302] width 105 height 23
click at [510, 337] on td "89159" at bounding box center [510, 325] width 88 height 23
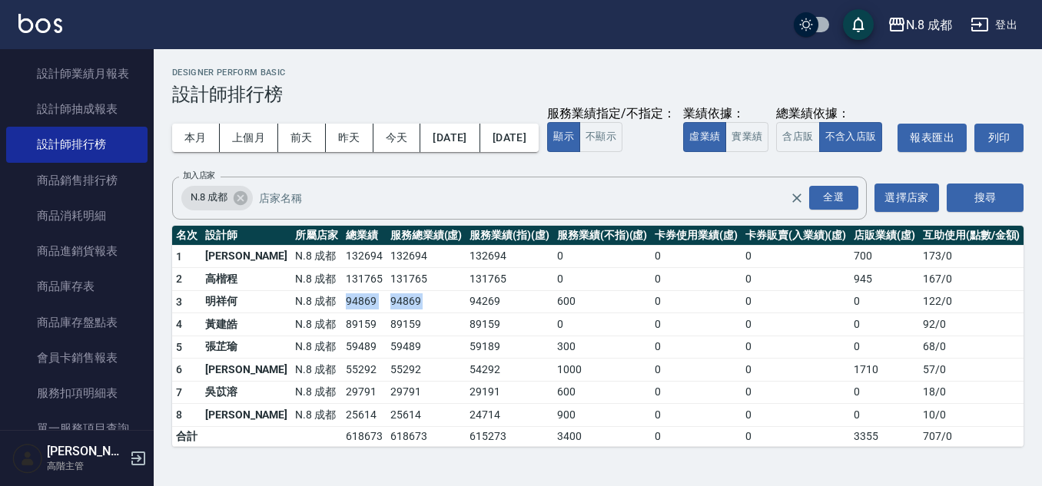
drag, startPoint x: 295, startPoint y: 334, endPoint x: 432, endPoint y: 324, distance: 137.1
click at [432, 314] on tr "3 明祥何 N.8 成都 94869 94869 94269 600 0 0 0 122 / 0" at bounding box center [598, 302] width 852 height 23
click at [749, 164] on div "本月 上個月 前天 昨天 今天 2025/09/01 2025/09/15 服務業績指定/不指定： 顯示 不顯示 業績依據： 虛業績 實業績 總業績依據： 含…" at bounding box center [598, 137] width 852 height 65
drag, startPoint x: 340, startPoint y: 328, endPoint x: 364, endPoint y: 328, distance: 24.6
click at [364, 314] on tr "3 明祥何 N.8 成都 94869 94869 94269 600 0 0 0 122 / 0" at bounding box center [598, 302] width 852 height 23
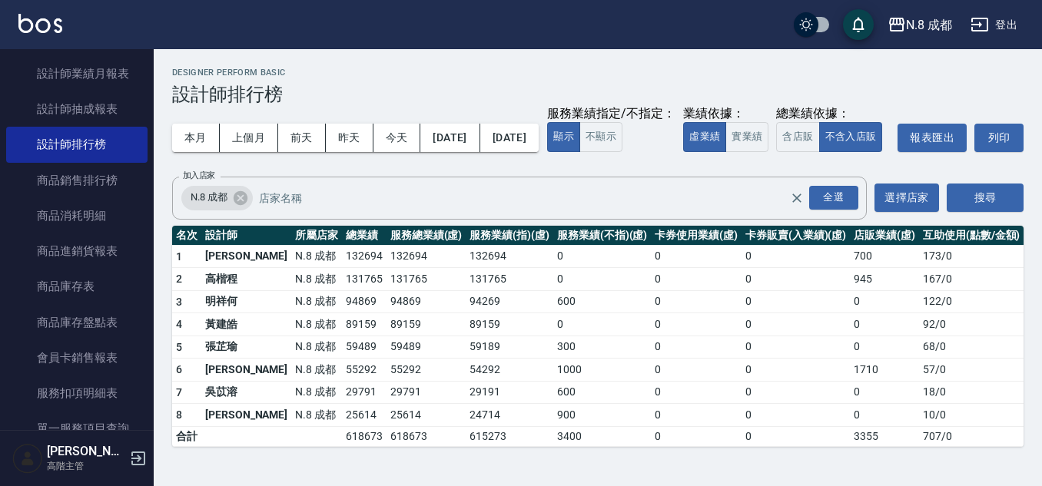
click at [466, 314] on td "94269" at bounding box center [510, 302] width 88 height 23
drag, startPoint x: 293, startPoint y: 401, endPoint x: 338, endPoint y: 399, distance: 45.4
click at [338, 382] on tr "6 葉真甄 N.8 成都 55292 55292 54292 1000 0 0 1710 57 / 0" at bounding box center [598, 370] width 852 height 23
drag, startPoint x: 221, startPoint y: 380, endPoint x: 306, endPoint y: 379, distance: 85.3
click at [306, 359] on tr "5 張芷瑜 N.8 成都 59489 59489 59189 300 0 0 0 68 / 0" at bounding box center [598, 347] width 852 height 23
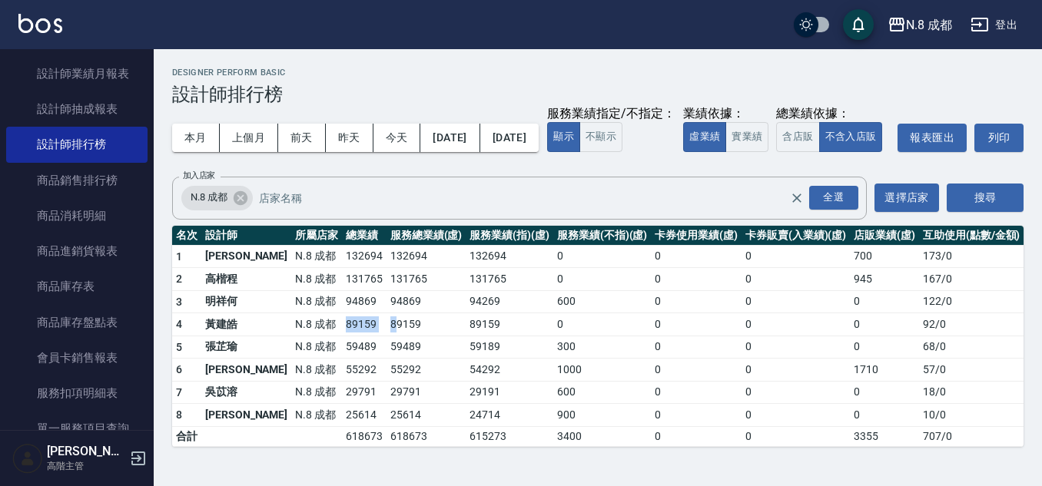
drag, startPoint x: 288, startPoint y: 357, endPoint x: 355, endPoint y: 360, distance: 66.9
click at [355, 337] on tr "4 黃建皓 N.8 成都 89159 89159 89159 0 0 0 0 92 / 0" at bounding box center [598, 325] width 852 height 23
click at [403, 132] on button "今天" at bounding box center [398, 138] width 48 height 28
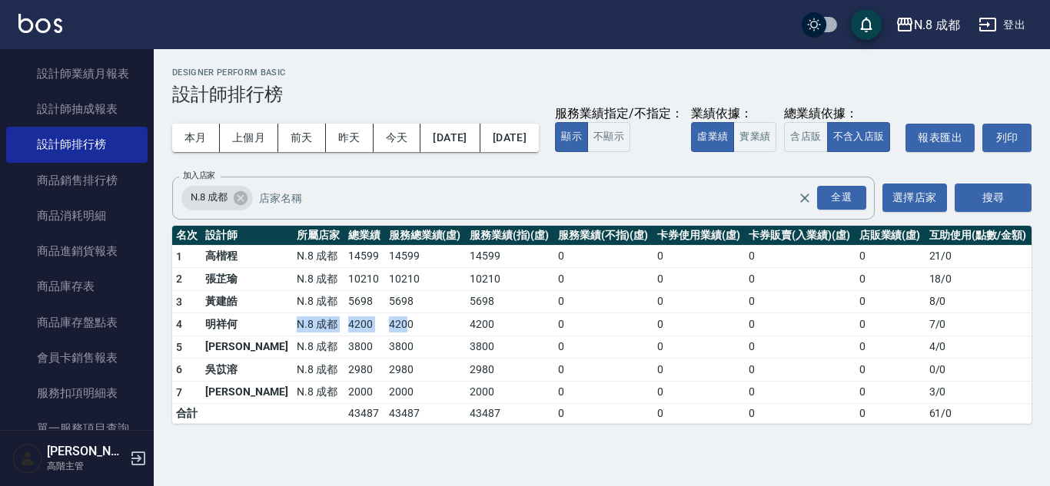
drag, startPoint x: 242, startPoint y: 345, endPoint x: 376, endPoint y: 346, distance: 133.7
click at [371, 337] on tr "4 明祥何 N.8 成都 4200 4200 4200 0 0 0 0 7 / 0" at bounding box center [601, 325] width 859 height 23
click at [466, 337] on td "4200" at bounding box center [510, 325] width 88 height 23
click at [182, 132] on button "本月" at bounding box center [196, 138] width 48 height 28
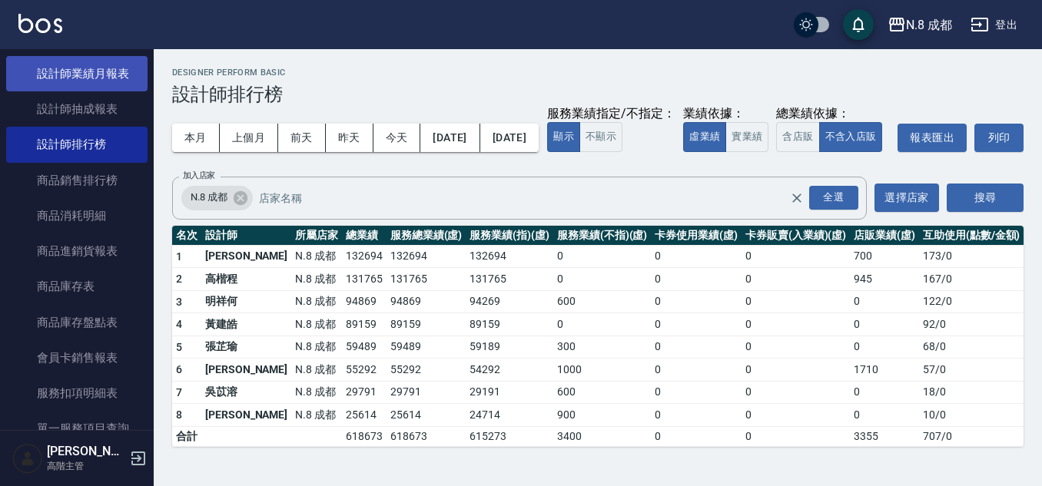
click at [116, 85] on link "設計師業績月報表" at bounding box center [76, 73] width 141 height 35
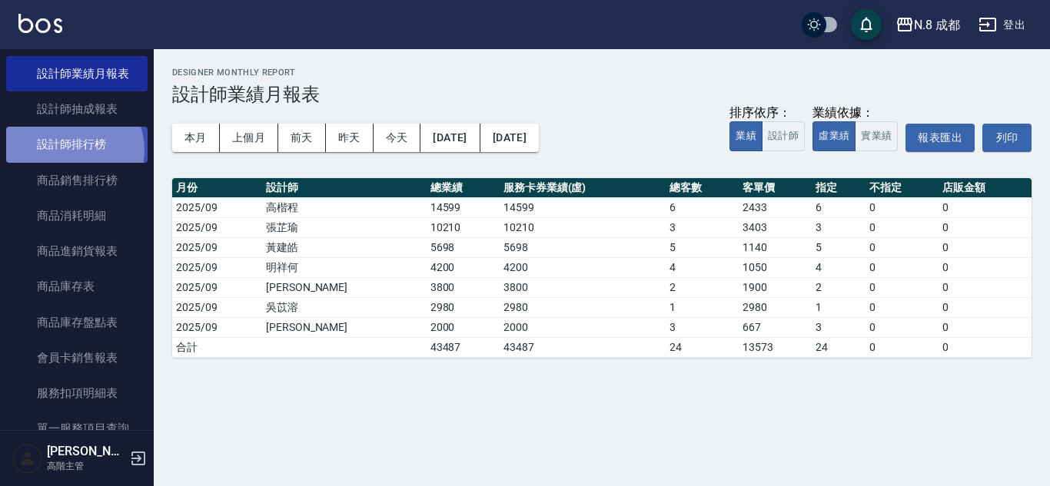
click at [71, 151] on link "設計師排行榜" at bounding box center [76, 144] width 141 height 35
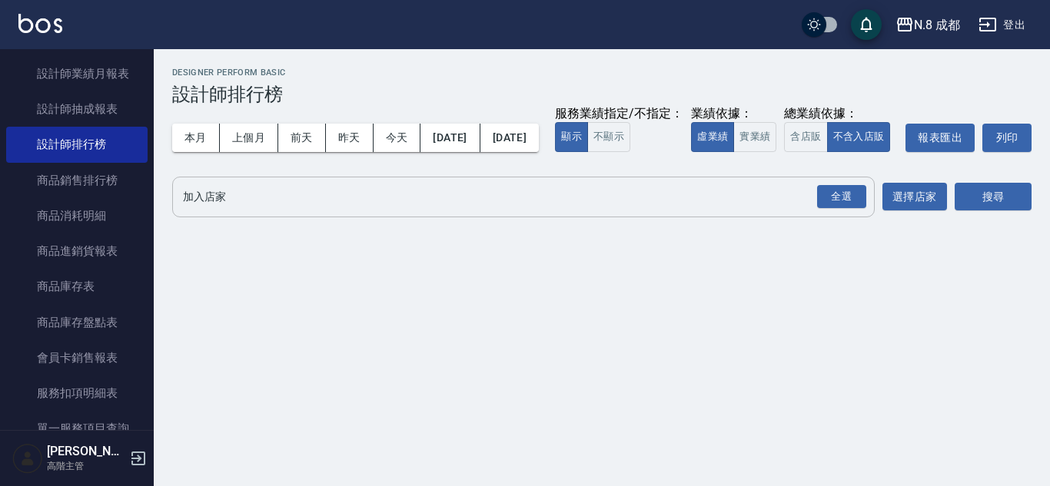
click at [254, 211] on input "加入店家" at bounding box center [512, 197] width 666 height 27
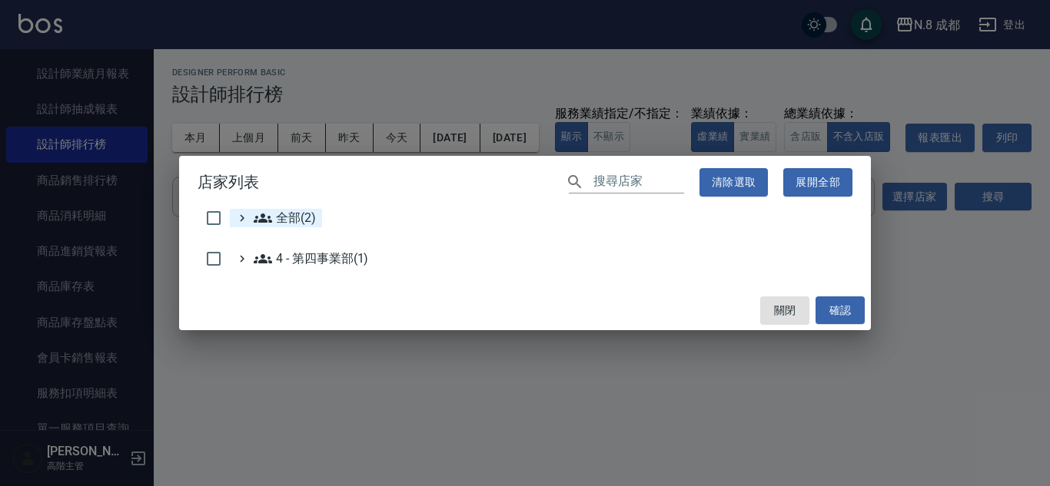
click at [309, 221] on span "全部(2)" at bounding box center [285, 218] width 62 height 18
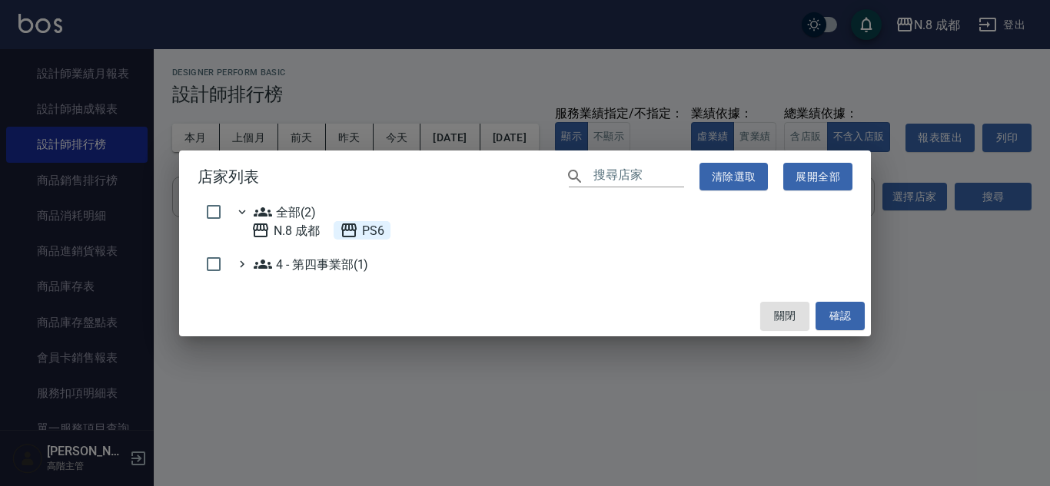
click at [383, 224] on span "PS6" at bounding box center [362, 230] width 45 height 18
click at [835, 310] on button "確認" at bounding box center [839, 316] width 49 height 28
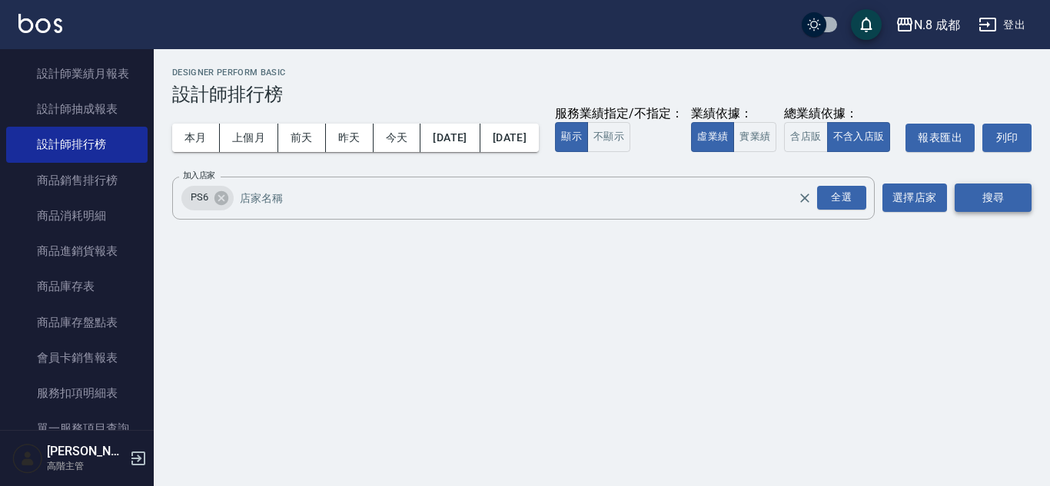
click at [1014, 212] on button "搜尋" at bounding box center [993, 198] width 77 height 28
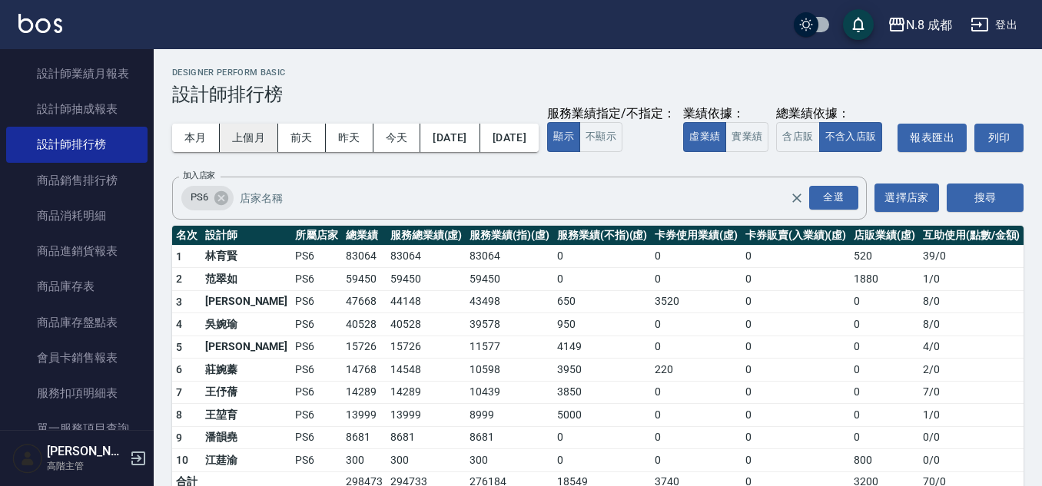
click at [230, 138] on button "上個月" at bounding box center [249, 138] width 58 height 28
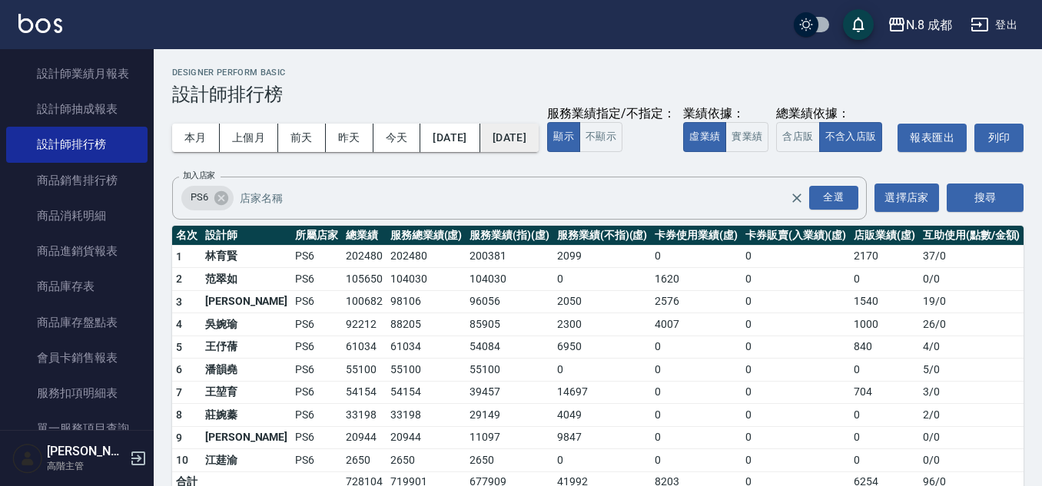
click at [539, 138] on button "2025/08/31" at bounding box center [509, 138] width 58 height 28
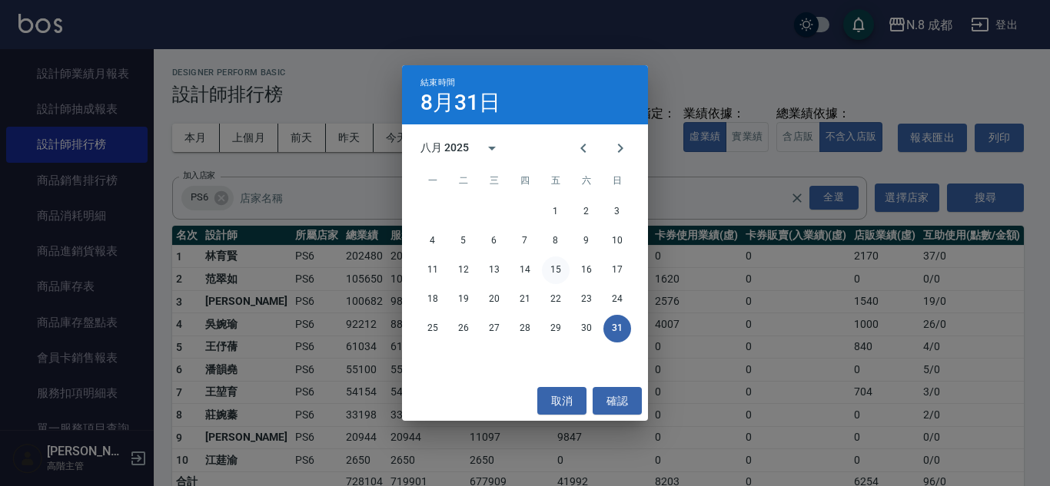
click at [561, 274] on button "15" at bounding box center [556, 271] width 28 height 28
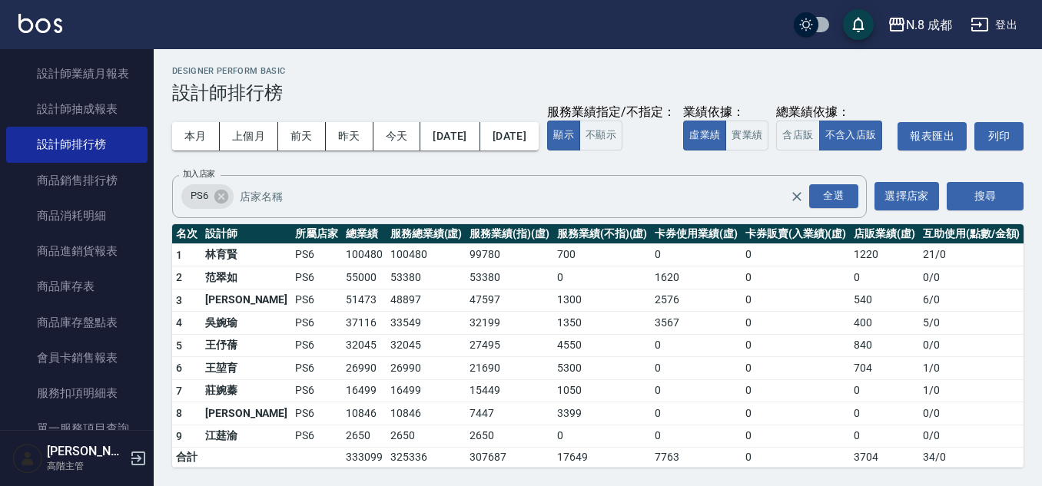
scroll to position [32, 0]
click at [217, 122] on button "本月" at bounding box center [196, 136] width 48 height 28
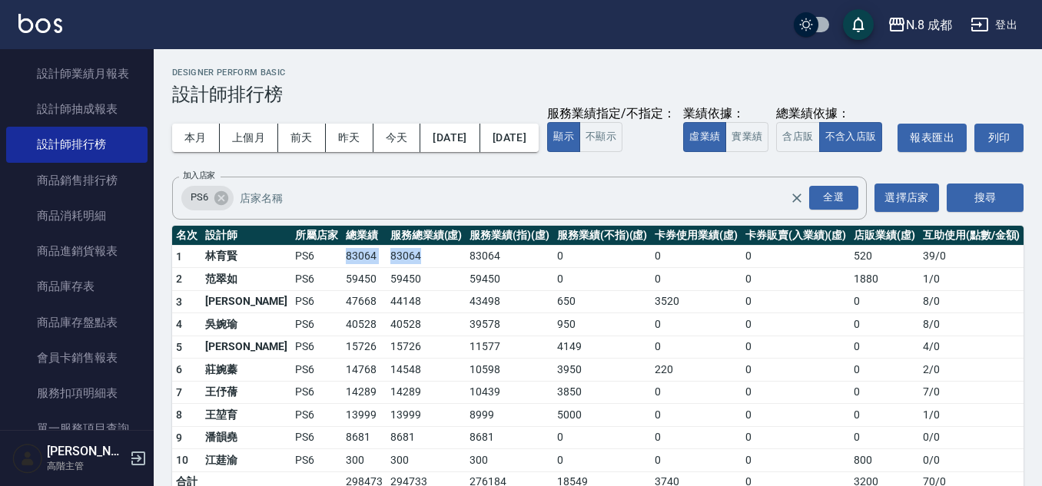
drag, startPoint x: 271, startPoint y: 288, endPoint x: 423, endPoint y: 290, distance: 152.2
click at [393, 268] on tr "1 林育賢 PS6 83064 83064 83064 0 0 0 520 39 / 0" at bounding box center [598, 256] width 852 height 23
click at [423, 268] on td "83064" at bounding box center [427, 256] width 80 height 23
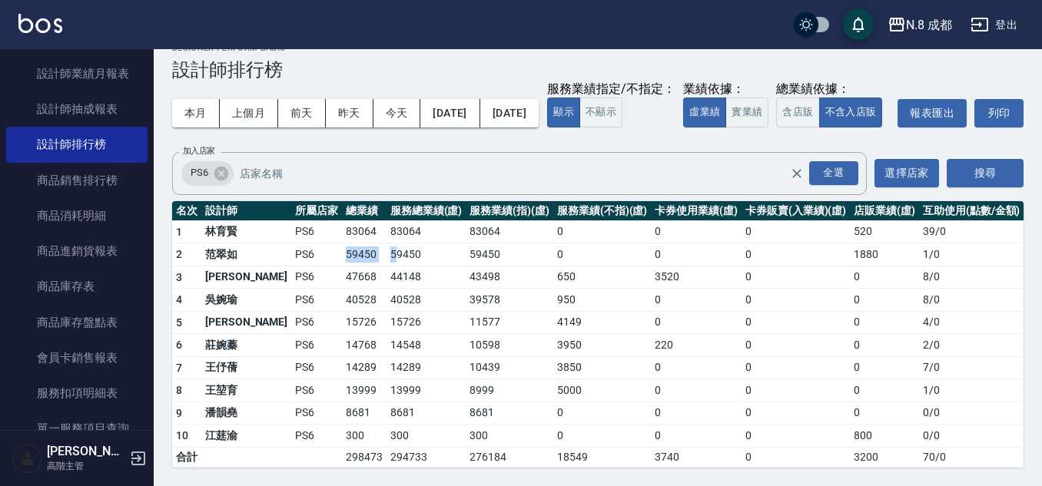
drag, startPoint x: 280, startPoint y: 250, endPoint x: 357, endPoint y: 254, distance: 77.0
click at [357, 254] on tr "2 范翠如 PS6 59450 59450 59450 0 0 0 1880 1 / 0" at bounding box center [598, 255] width 852 height 23
click at [423, 280] on td "44148" at bounding box center [427, 277] width 80 height 23
drag, startPoint x: 220, startPoint y: 413, endPoint x: 337, endPoint y: 406, distance: 117.1
click at [337, 406] on tr "9 潘韻堯 PS6 8681 8681 8681 0 0 0 0 0 / 0" at bounding box center [598, 413] width 852 height 23
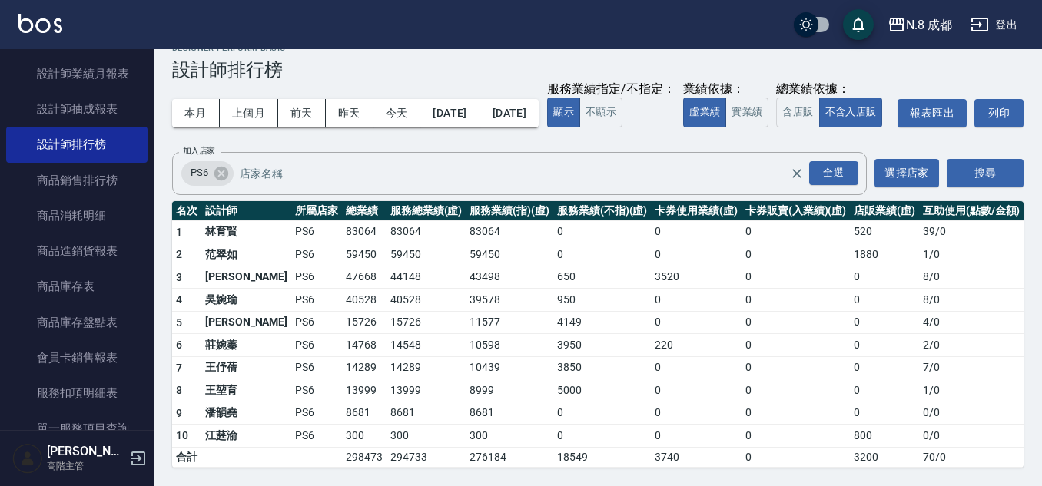
drag, startPoint x: 297, startPoint y: 393, endPoint x: 281, endPoint y: 341, distance: 54.2
click at [297, 390] on td "PS6" at bounding box center [316, 391] width 51 height 23
drag, startPoint x: 271, startPoint y: 301, endPoint x: 297, endPoint y: 299, distance: 26.2
click at [297, 299] on td "PS6" at bounding box center [316, 300] width 51 height 23
drag, startPoint x: 241, startPoint y: 365, endPoint x: 418, endPoint y: 361, distance: 177.6
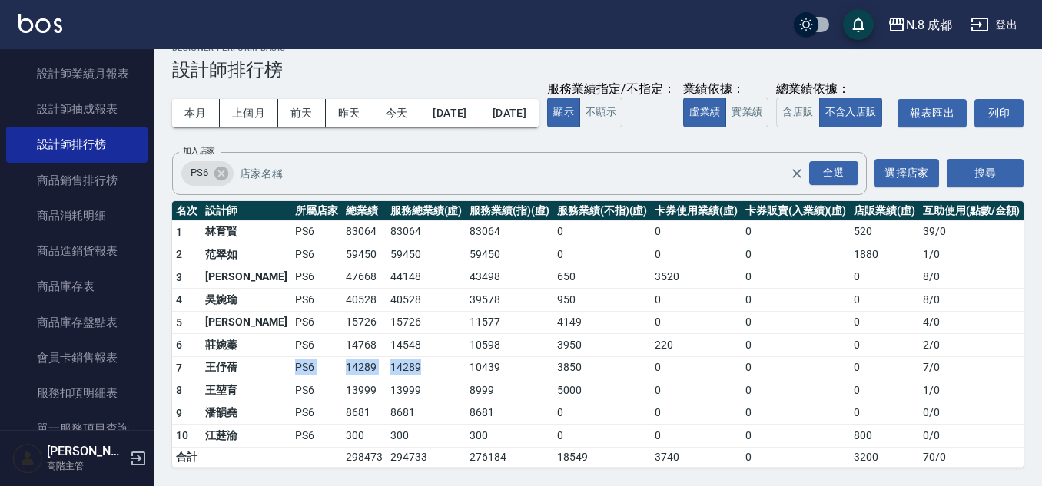
click at [412, 361] on tr "7 王伃蒨 PS6 14289 14289 10439 3850 0 0 0 7 / 0" at bounding box center [598, 368] width 852 height 23
click at [466, 357] on td "10439" at bounding box center [510, 368] width 88 height 23
drag, startPoint x: 200, startPoint y: 72, endPoint x: 227, endPoint y: 82, distance: 28.7
click at [201, 99] on button "本月" at bounding box center [196, 113] width 48 height 28
click at [227, 179] on icon at bounding box center [221, 173] width 17 height 17
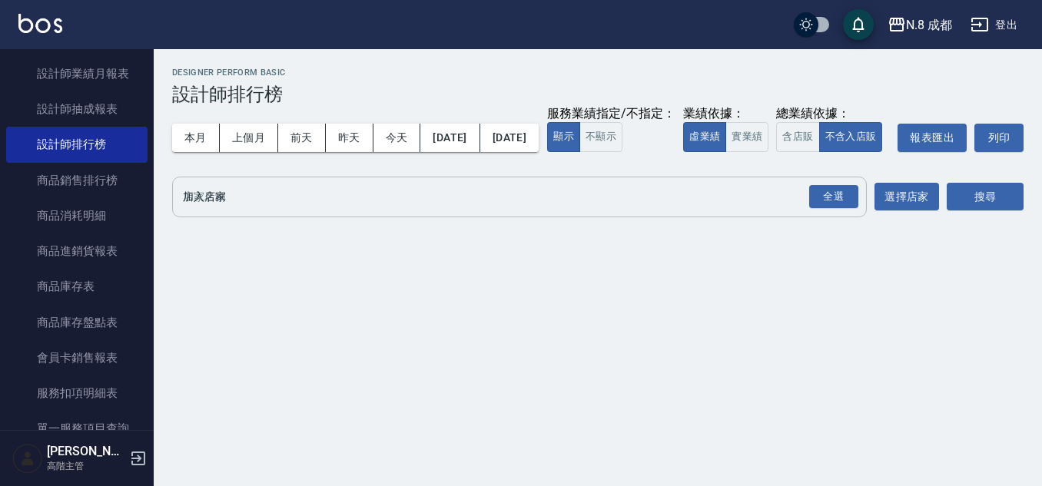
scroll to position [0, 0]
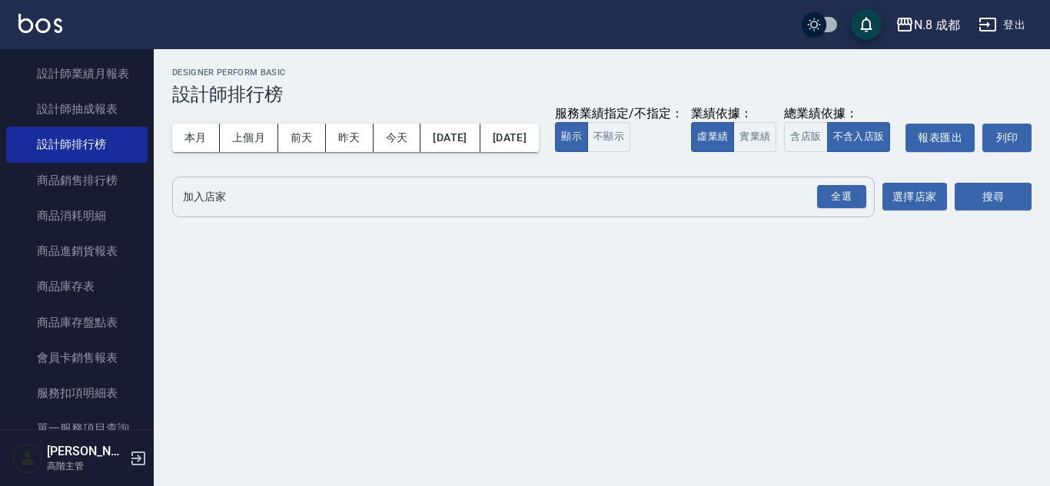
click at [241, 211] on input "加入店家" at bounding box center [512, 197] width 666 height 27
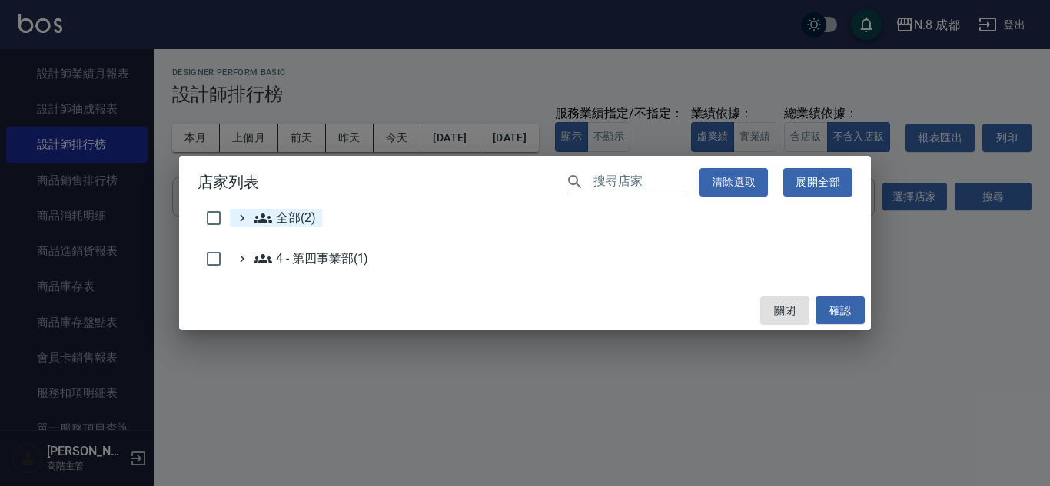
click at [265, 215] on icon at bounding box center [263, 218] width 18 height 18
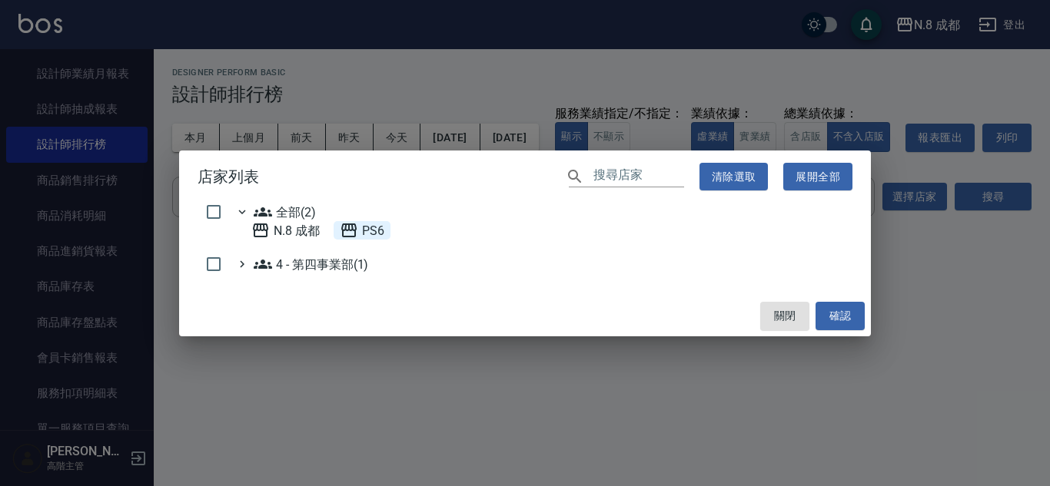
click at [370, 234] on span "PS6" at bounding box center [362, 230] width 45 height 18
click at [829, 307] on button "確認" at bounding box center [839, 316] width 49 height 28
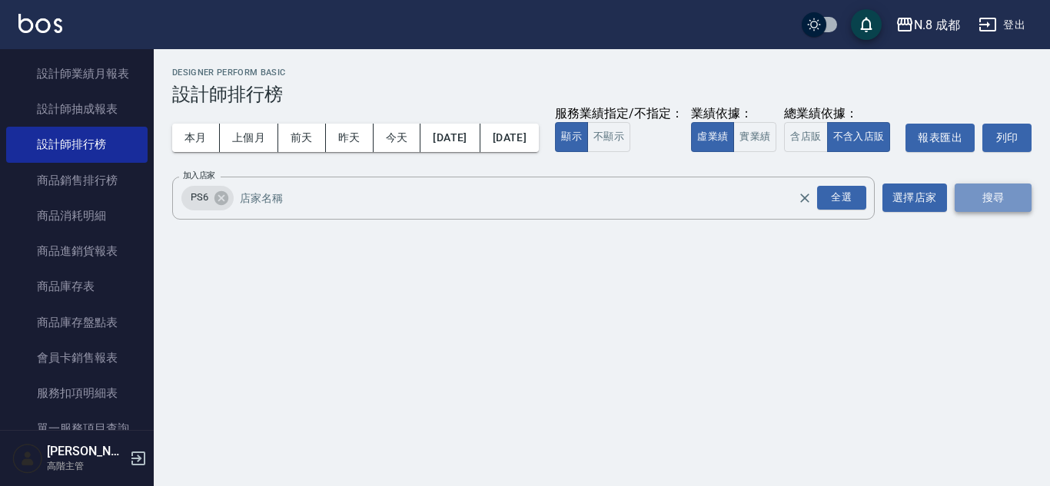
drag, startPoint x: 976, startPoint y: 228, endPoint x: 928, endPoint y: 241, distance: 50.2
click at [976, 212] on button "搜尋" at bounding box center [993, 198] width 77 height 28
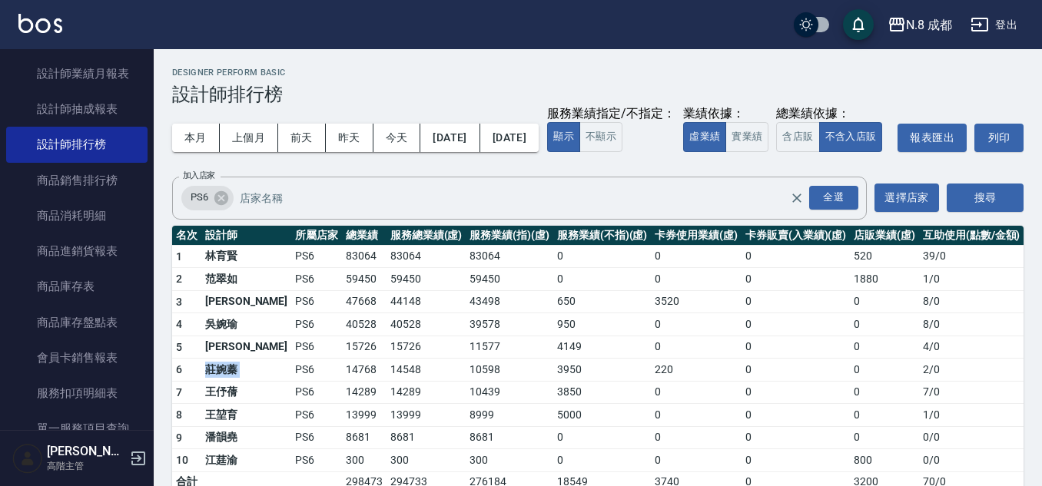
drag, startPoint x: 207, startPoint y: 400, endPoint x: 248, endPoint y: 400, distance: 41.5
click at [247, 382] on tr "6 莊婉蓁 PS6 14768 14548 10598 3950 220 0 0 2 / 0" at bounding box center [598, 370] width 852 height 23
click at [231, 404] on td "王伃蒨" at bounding box center [246, 392] width 90 height 23
drag, startPoint x: 191, startPoint y: 423, endPoint x: 354, endPoint y: 420, distance: 163.0
click at [354, 404] on tr "7 王伃蒨 PS6 14289 14289 10439 3850 0 0 0 7 / 0" at bounding box center [598, 392] width 852 height 23
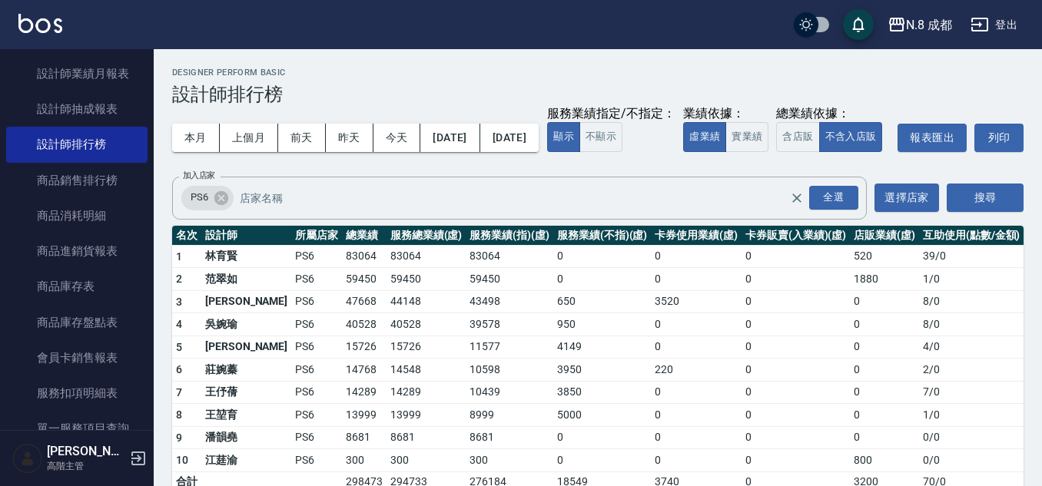
click at [342, 427] on td "13999" at bounding box center [364, 415] width 45 height 23
drag, startPoint x: 269, startPoint y: 443, endPoint x: 284, endPoint y: 432, distance: 19.2
click at [291, 427] on td "PS6" at bounding box center [316, 415] width 51 height 23
click at [222, 204] on icon at bounding box center [221, 198] width 14 height 14
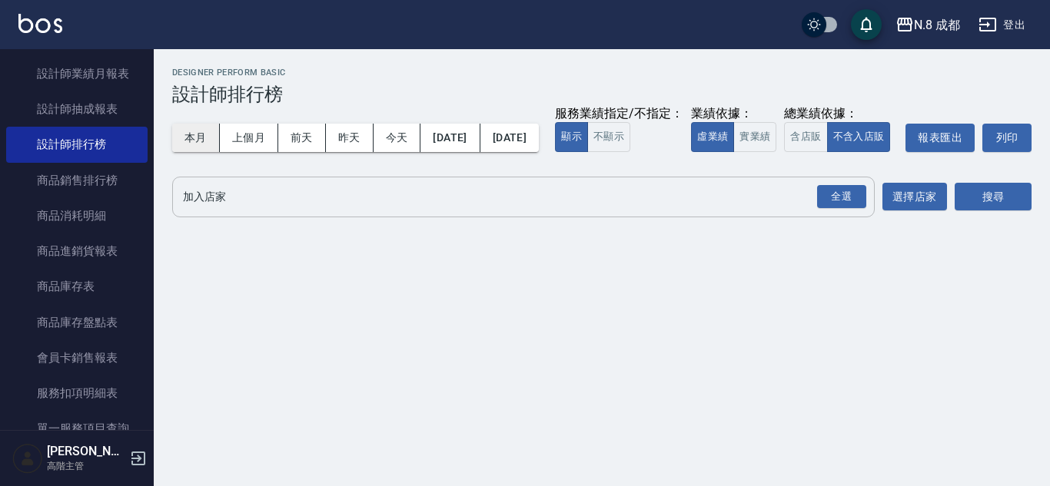
click at [194, 125] on button "本月" at bounding box center [196, 138] width 48 height 28
click at [227, 211] on input "加入店家" at bounding box center [512, 197] width 666 height 27
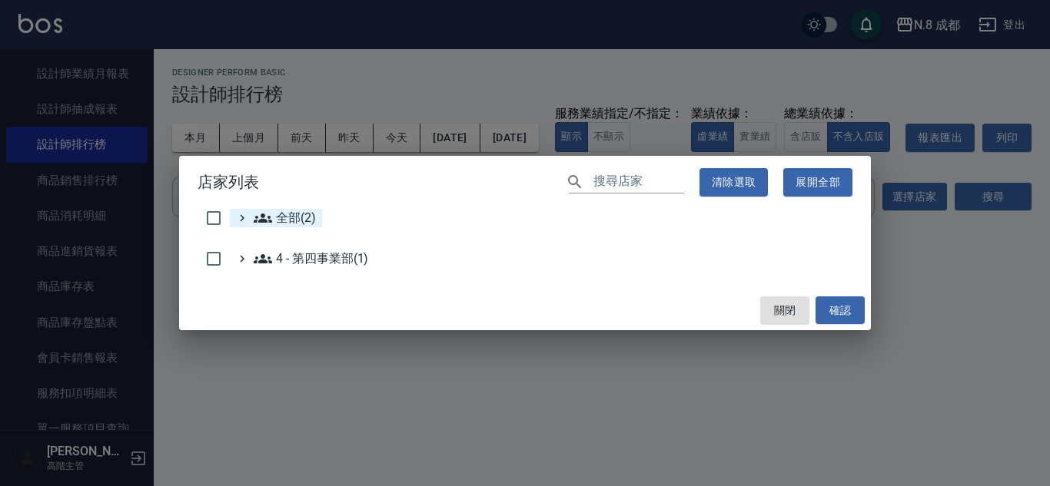
click at [284, 216] on span "全部(2)" at bounding box center [285, 218] width 62 height 18
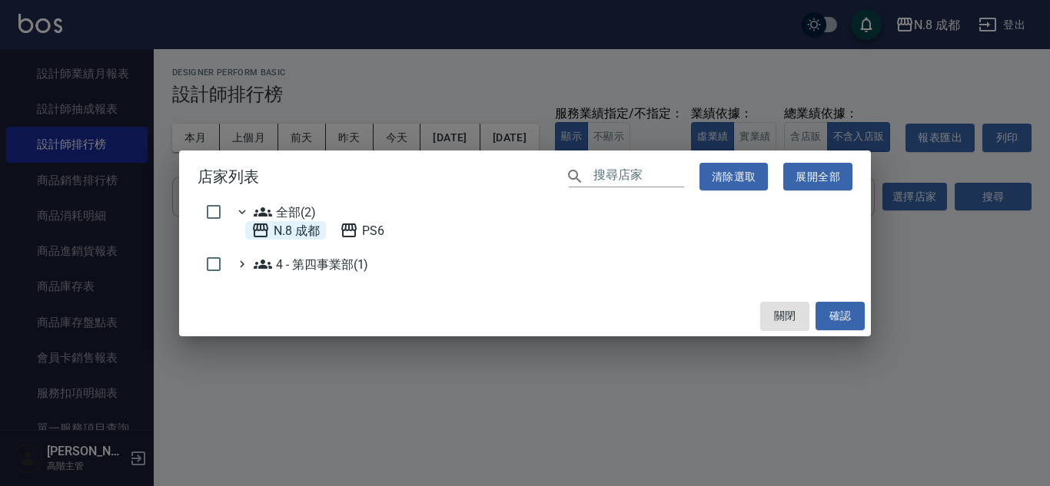
click at [314, 230] on 成都 "N.8 成都" at bounding box center [285, 230] width 68 height 18
click at [852, 308] on button "確認" at bounding box center [839, 316] width 49 height 28
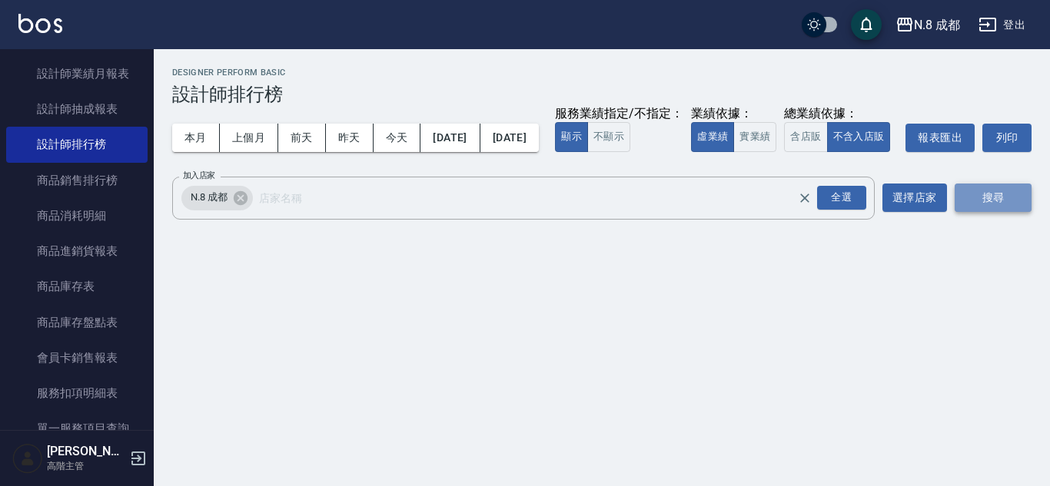
click at [1012, 212] on button "搜尋" at bounding box center [993, 198] width 77 height 28
